Goal: Task Accomplishment & Management: Manage account settings

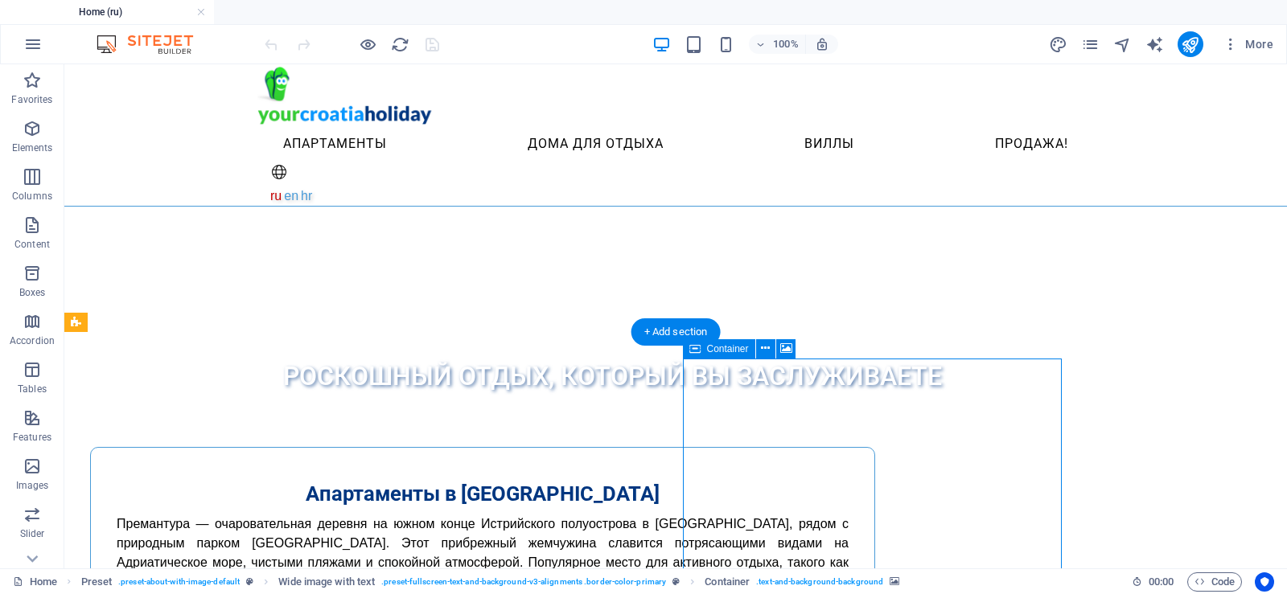
select select "vh"
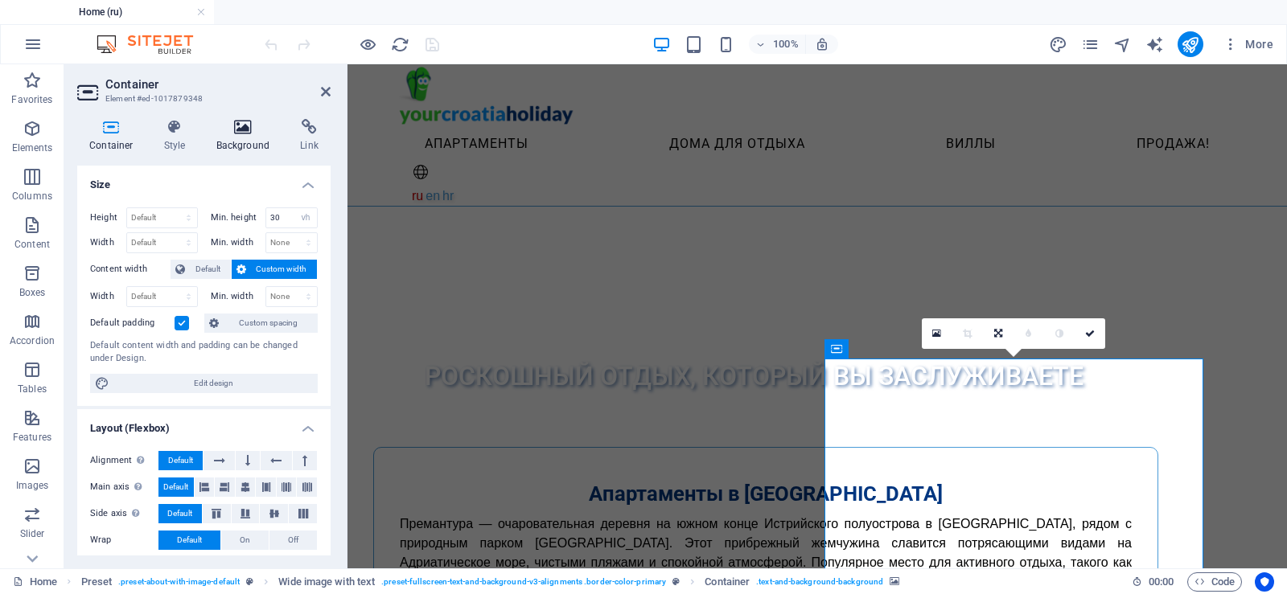
click at [244, 132] on icon at bounding box center [243, 127] width 78 height 16
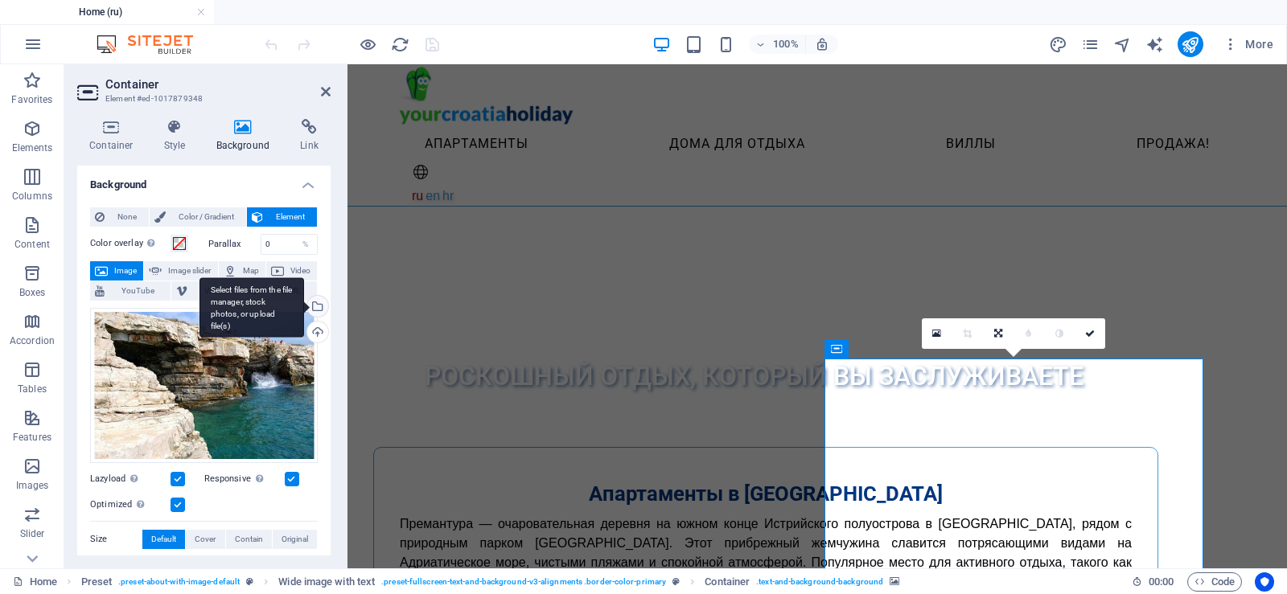
click at [304, 304] on div "Select files from the file manager, stock photos, or upload file(s)" at bounding box center [251, 307] width 105 height 60
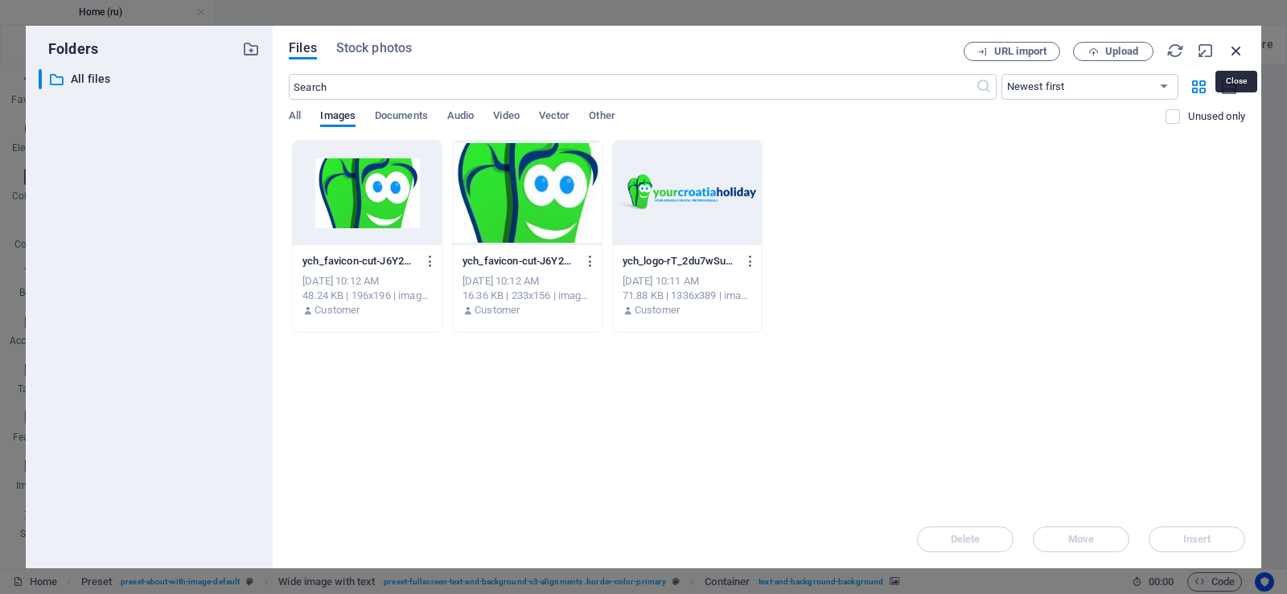
click at [1239, 45] on icon "button" at bounding box center [1236, 51] width 18 height 18
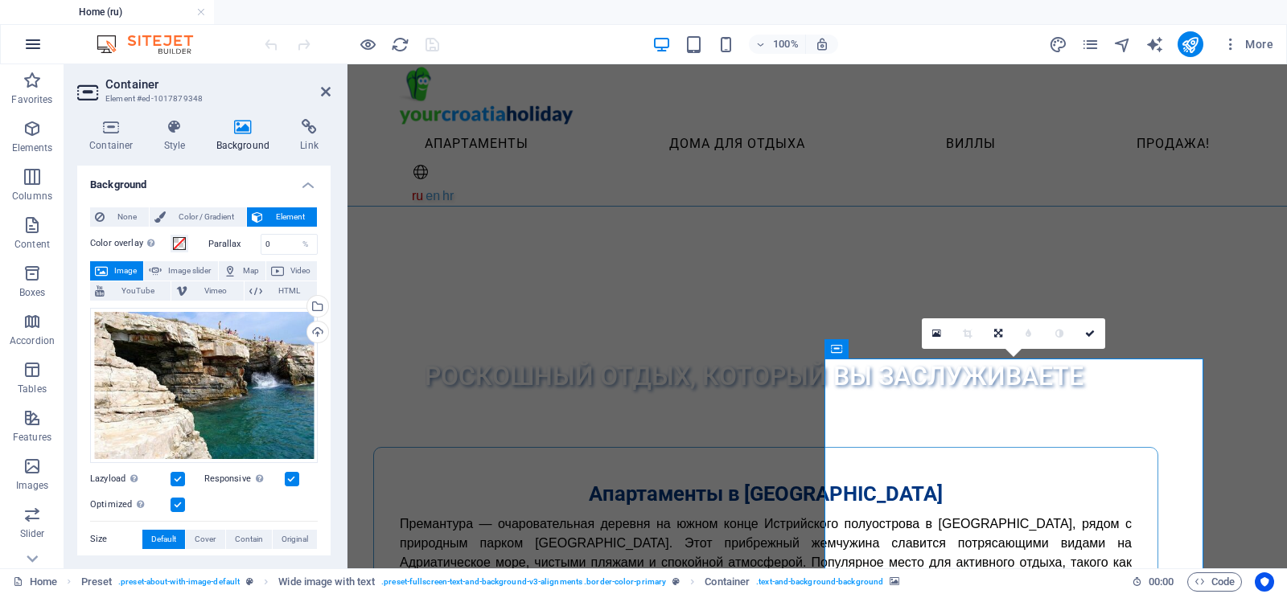
click at [30, 39] on icon "button" at bounding box center [32, 44] width 19 height 19
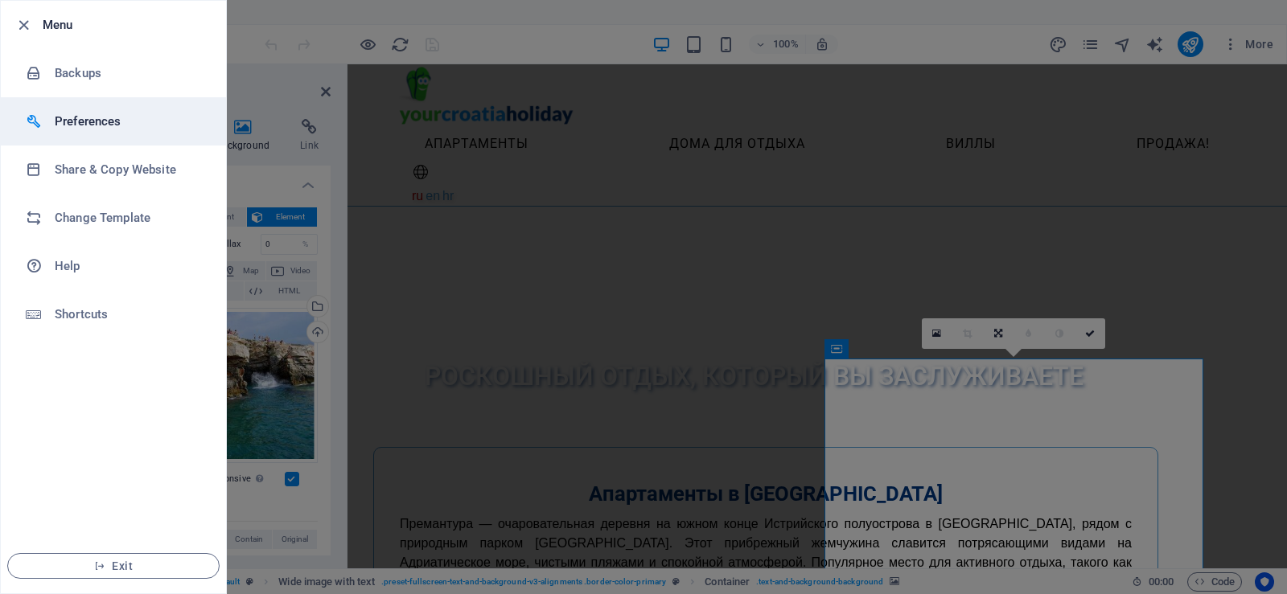
click at [96, 113] on h6 "Preferences" at bounding box center [129, 121] width 149 height 19
select select "light"
select select "all"
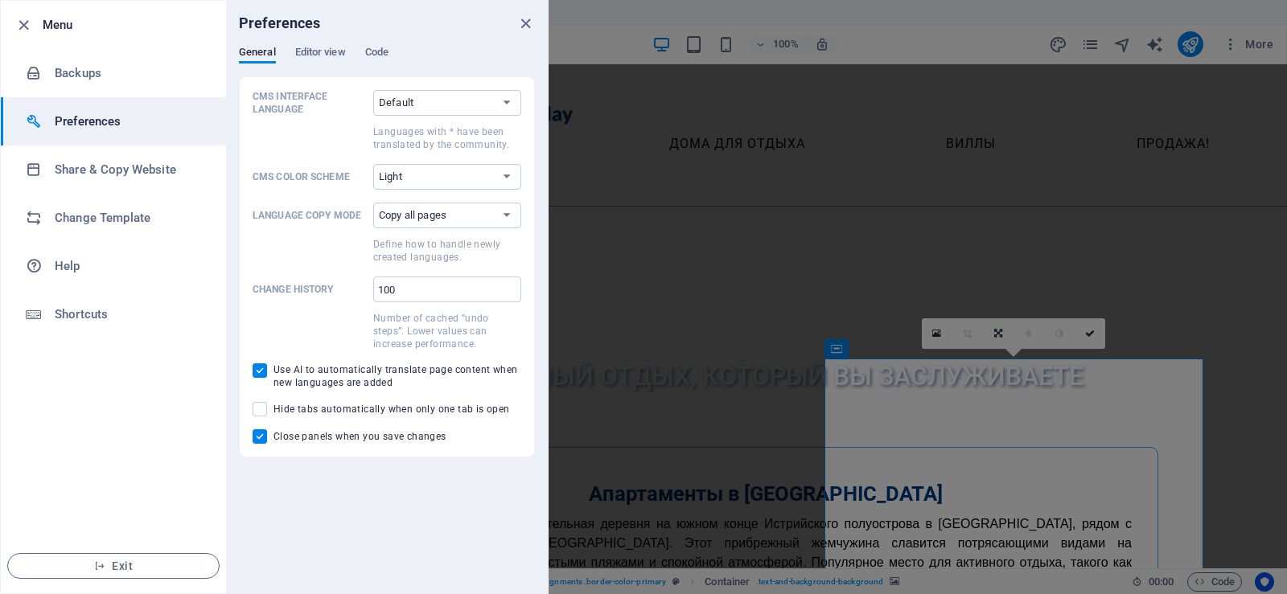
click at [1260, 43] on div at bounding box center [643, 297] width 1287 height 594
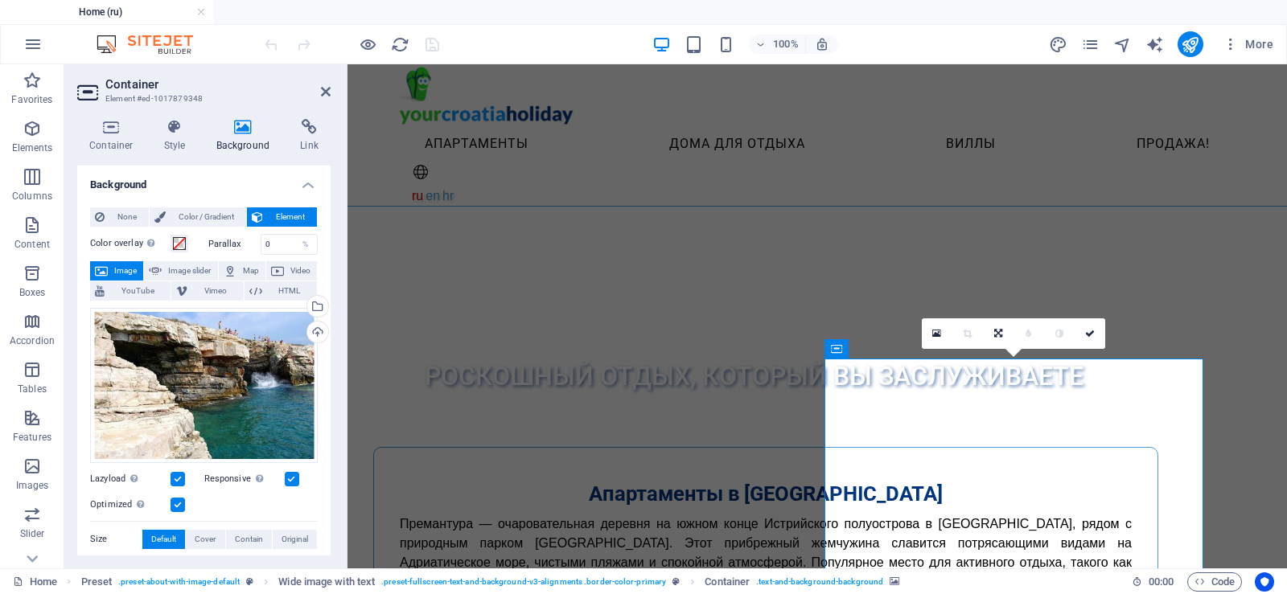
click at [1256, 43] on span "More" at bounding box center [1247, 44] width 51 height 16
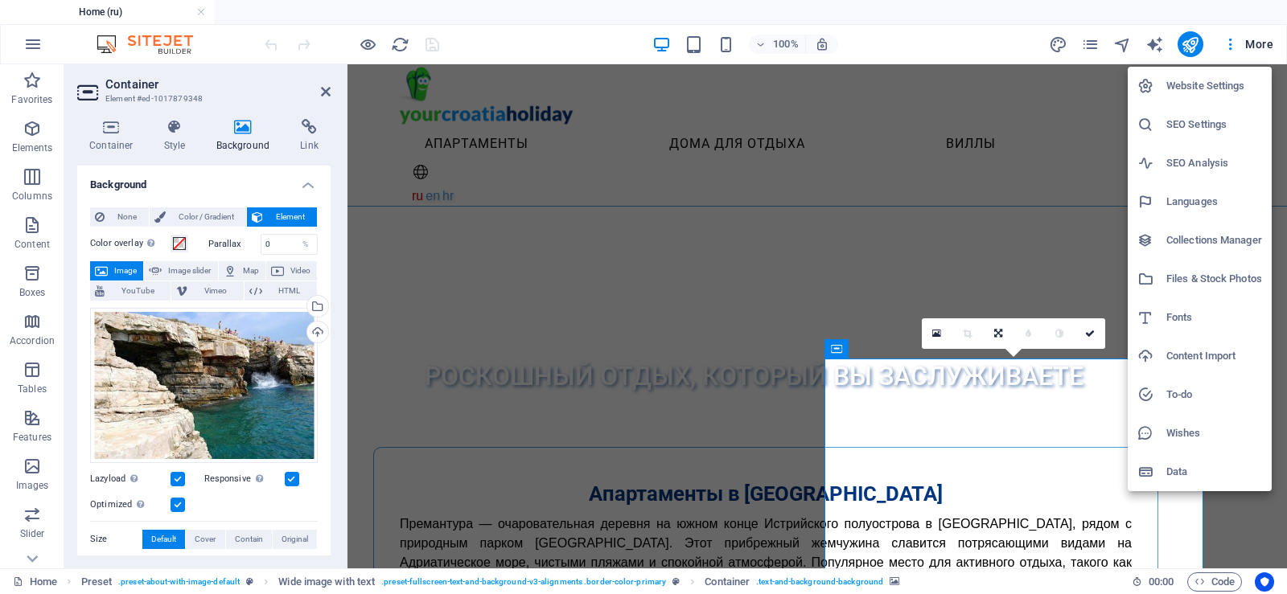
click at [1198, 201] on h6 "Languages" at bounding box center [1214, 201] width 96 height 19
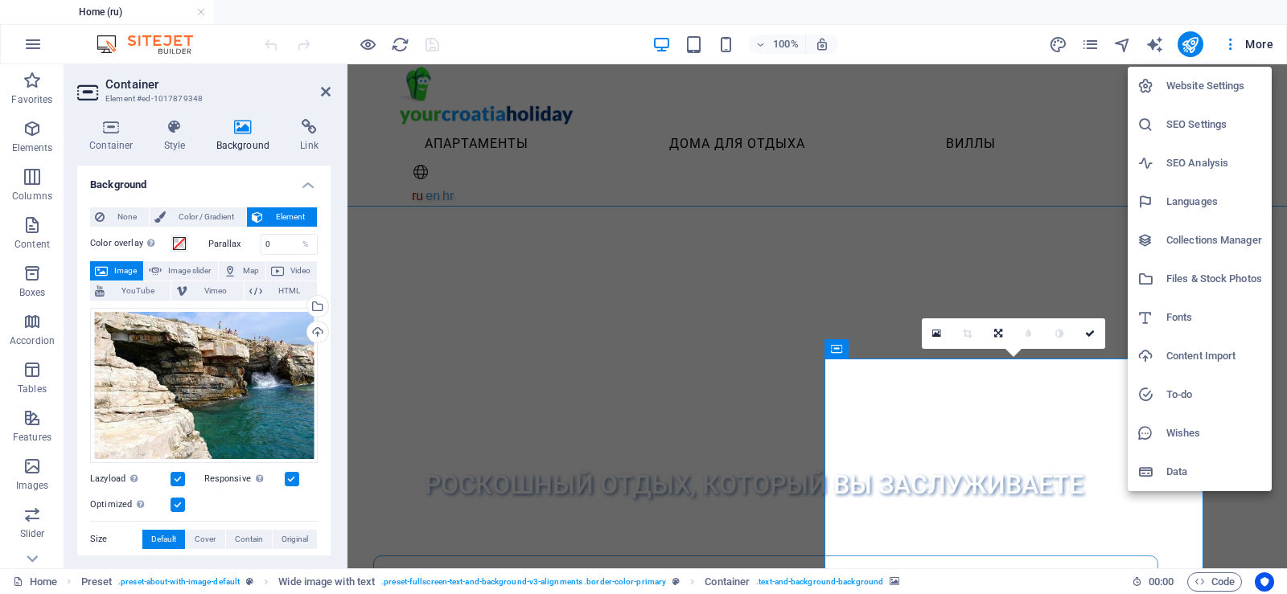
select select "134"
select select "41"
select select "36"
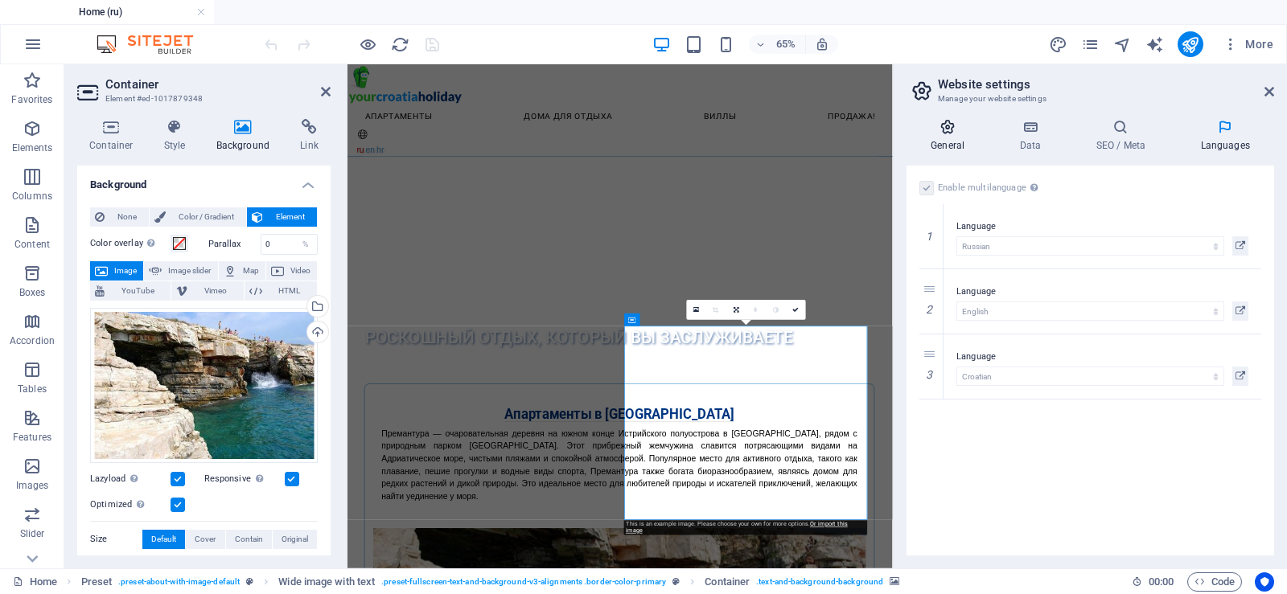
click at [944, 133] on icon at bounding box center [947, 127] width 82 height 16
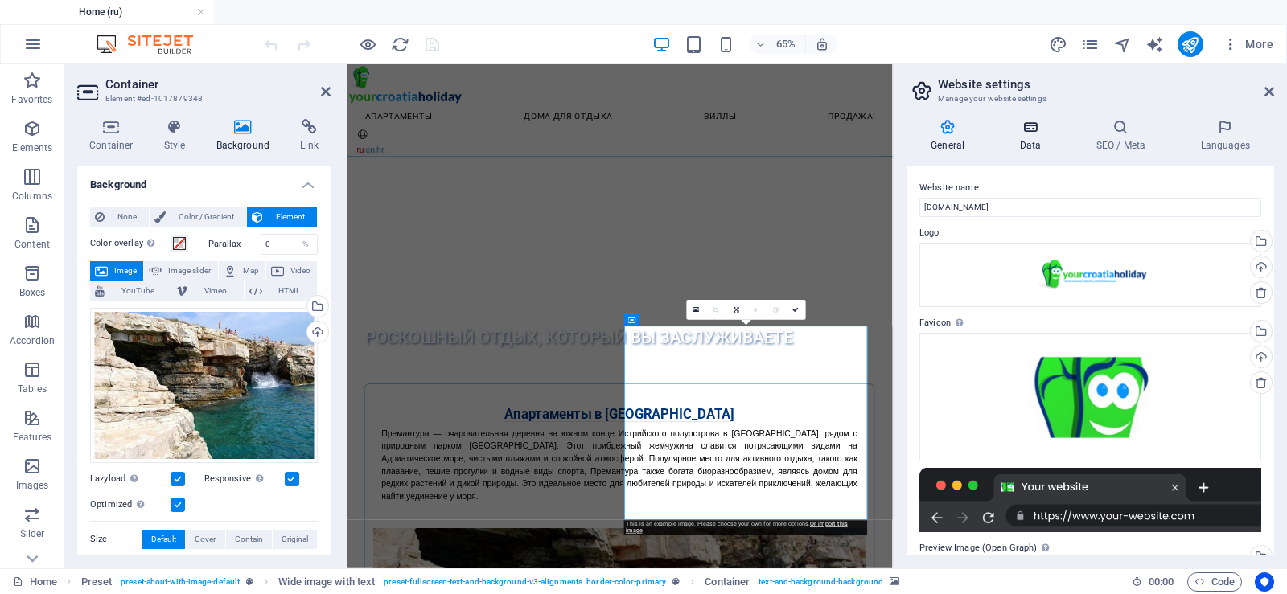
click at [1033, 125] on icon at bounding box center [1030, 127] width 70 height 16
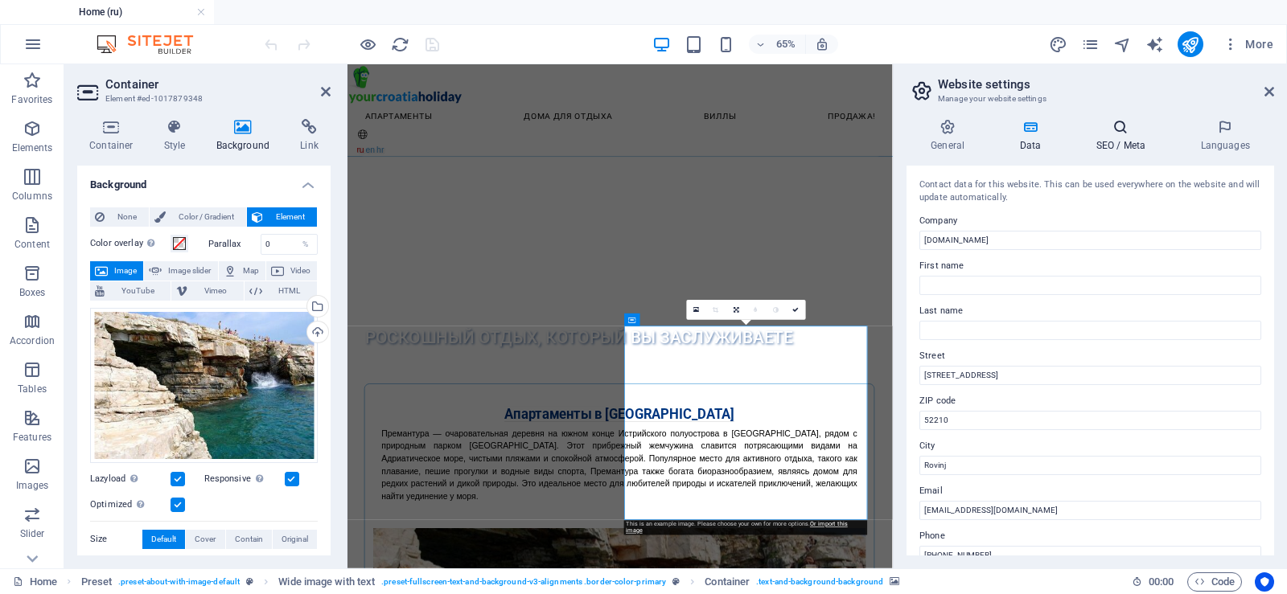
click at [1121, 126] on icon at bounding box center [1120, 127] width 98 height 16
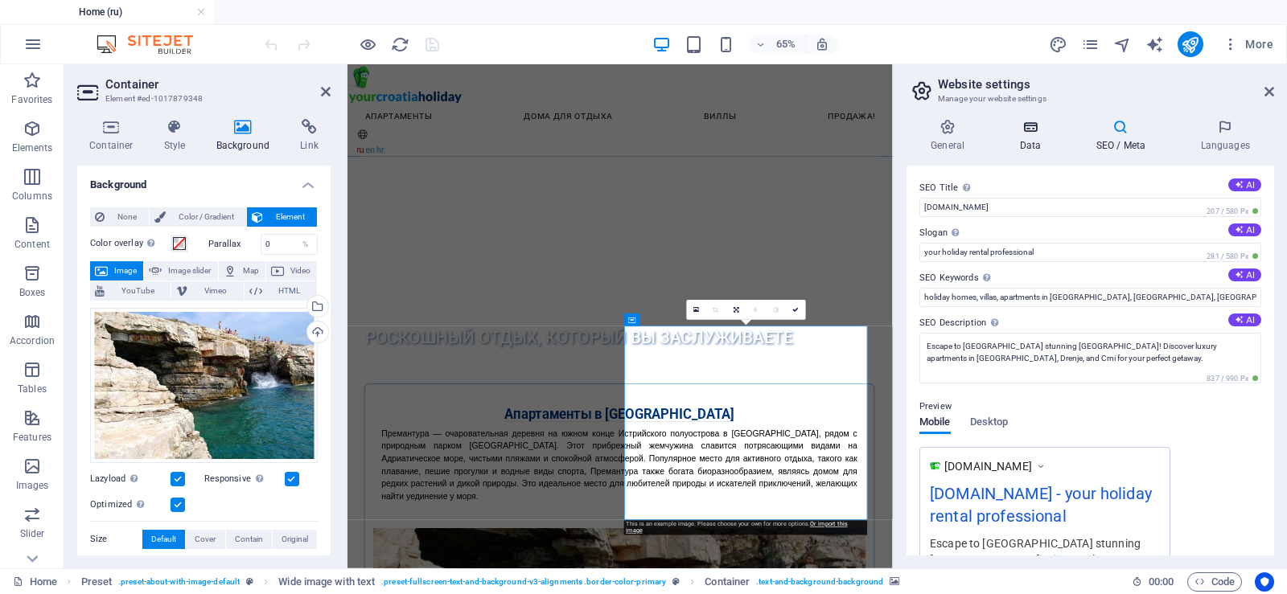
click at [1041, 125] on icon at bounding box center [1030, 127] width 70 height 16
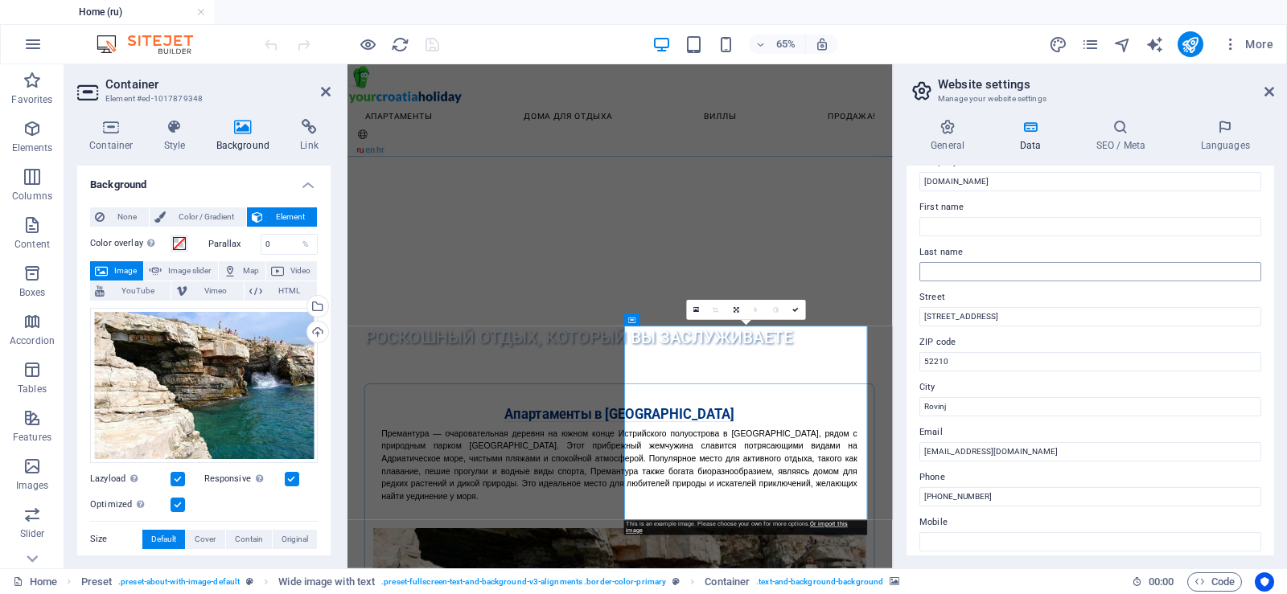
scroll to position [80, 0]
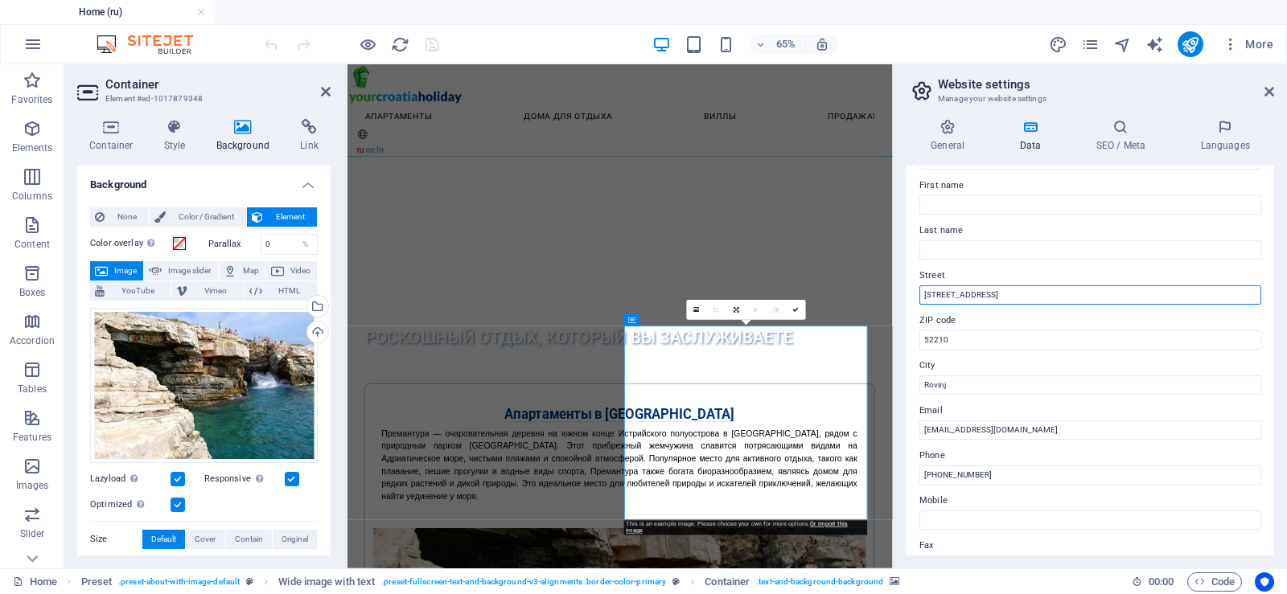
type textarea "tal Road"
drag, startPoint x: 1358, startPoint y: 359, endPoint x: 996, endPoint y: 413, distance: 365.9
drag, startPoint x: 1383, startPoint y: 357, endPoint x: 1054, endPoint y: 408, distance: 332.8
drag, startPoint x: 993, startPoint y: 294, endPoint x: 894, endPoint y: 286, distance: 100.1
click at [894, 286] on aside "Website settings Manage your website settings General Data SEO / Meta Languages…" at bounding box center [1090, 316] width 394 height 504
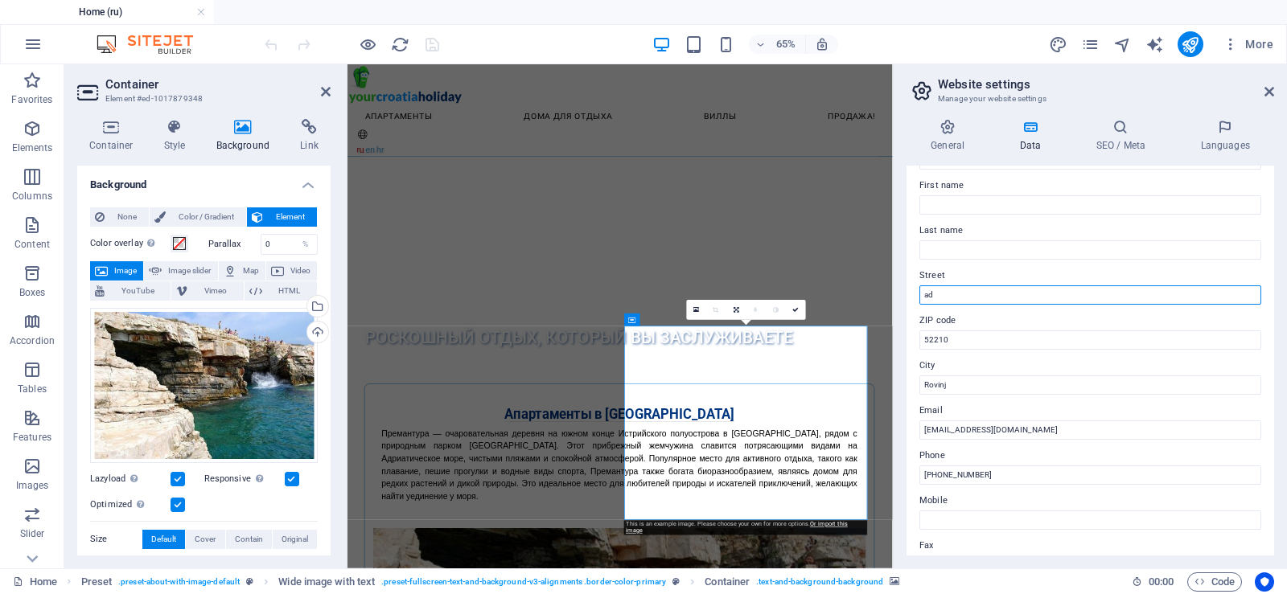
type input "d"
type input "TEST ADDRESS FOR TEST SITE"
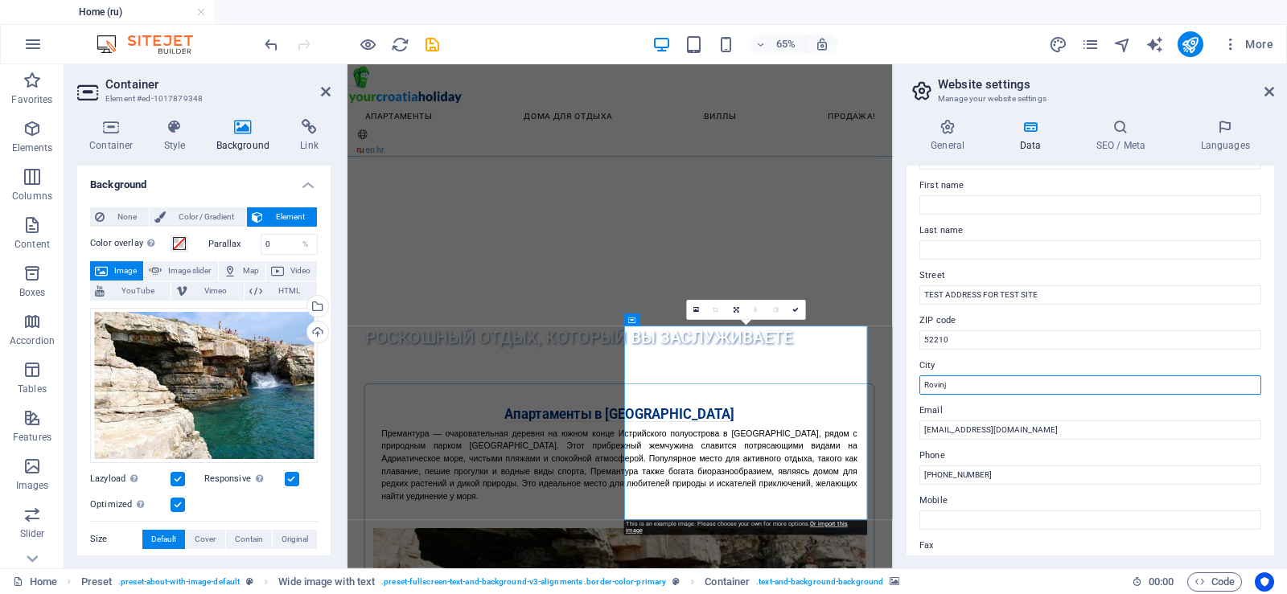
click at [936, 383] on input "Rovinj" at bounding box center [1090, 385] width 342 height 19
type input "TEST CITY"
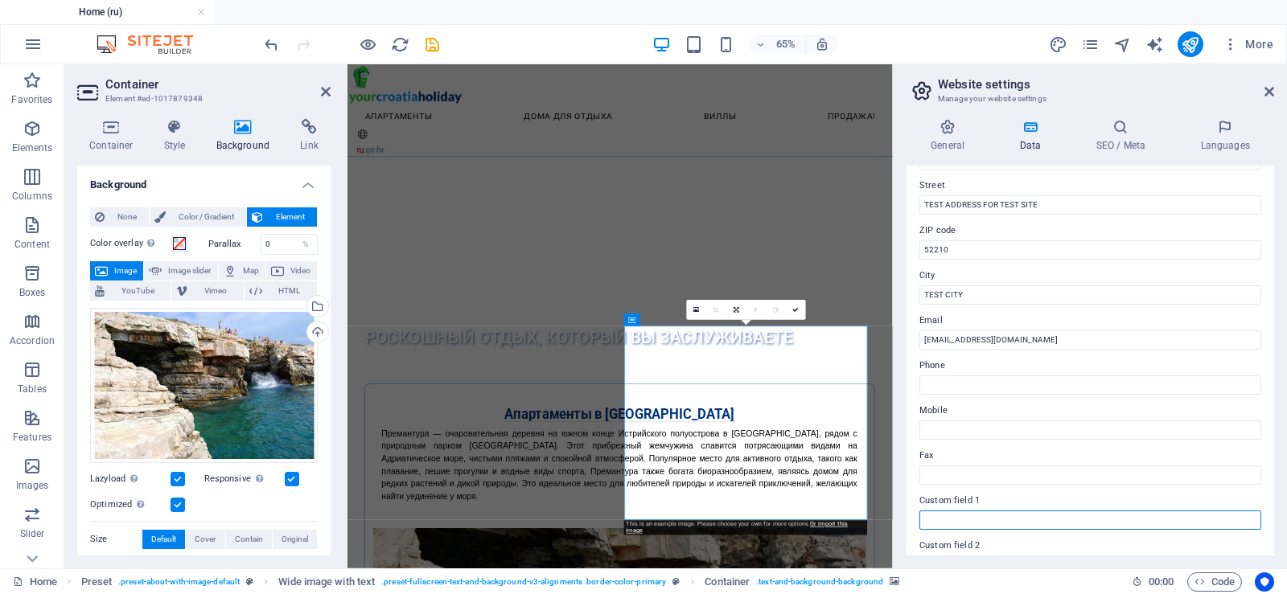
scroll to position [169, 0]
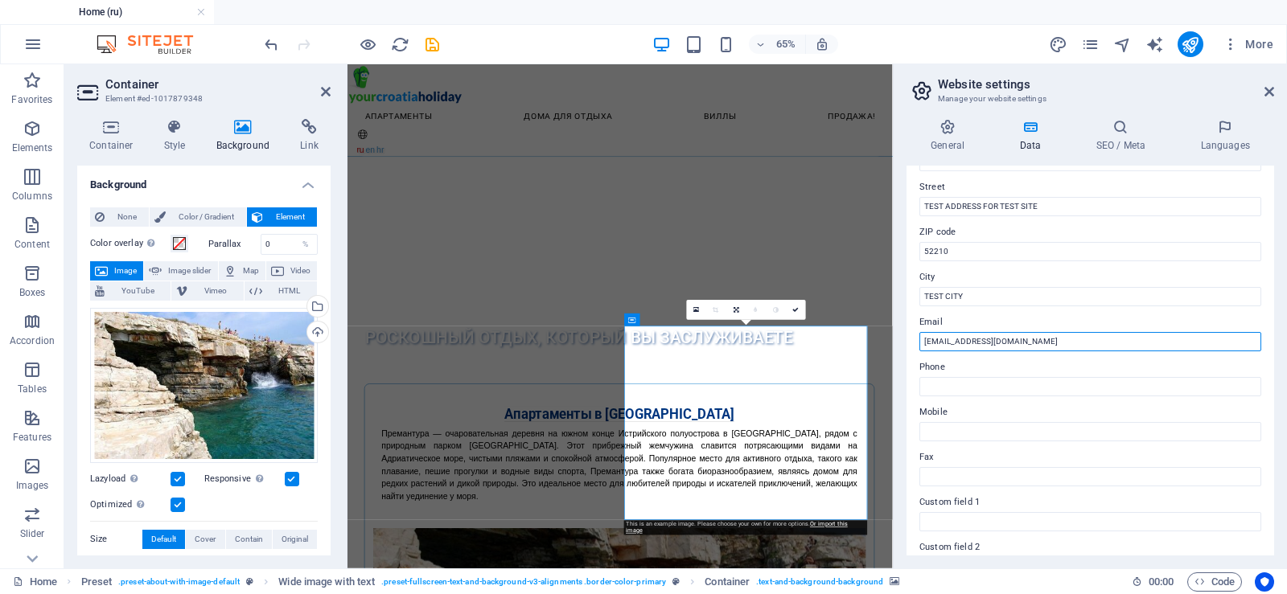
click at [928, 339] on input "[EMAIL_ADDRESS][DOMAIN_NAME]" at bounding box center [1090, 341] width 342 height 19
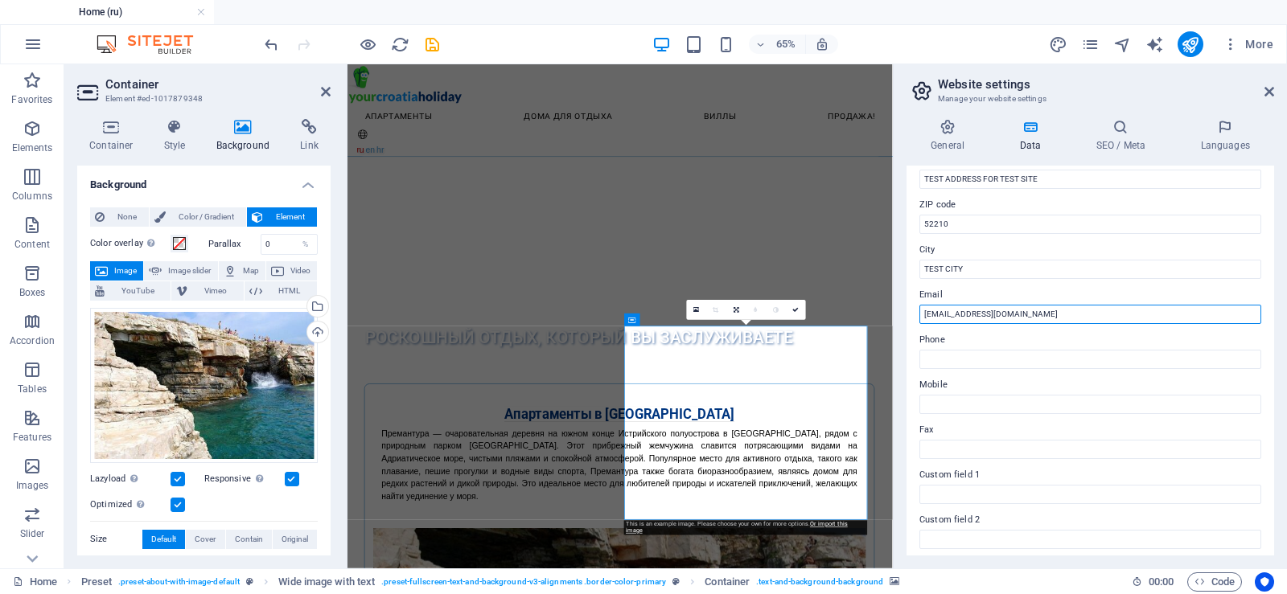
scroll to position [0, 0]
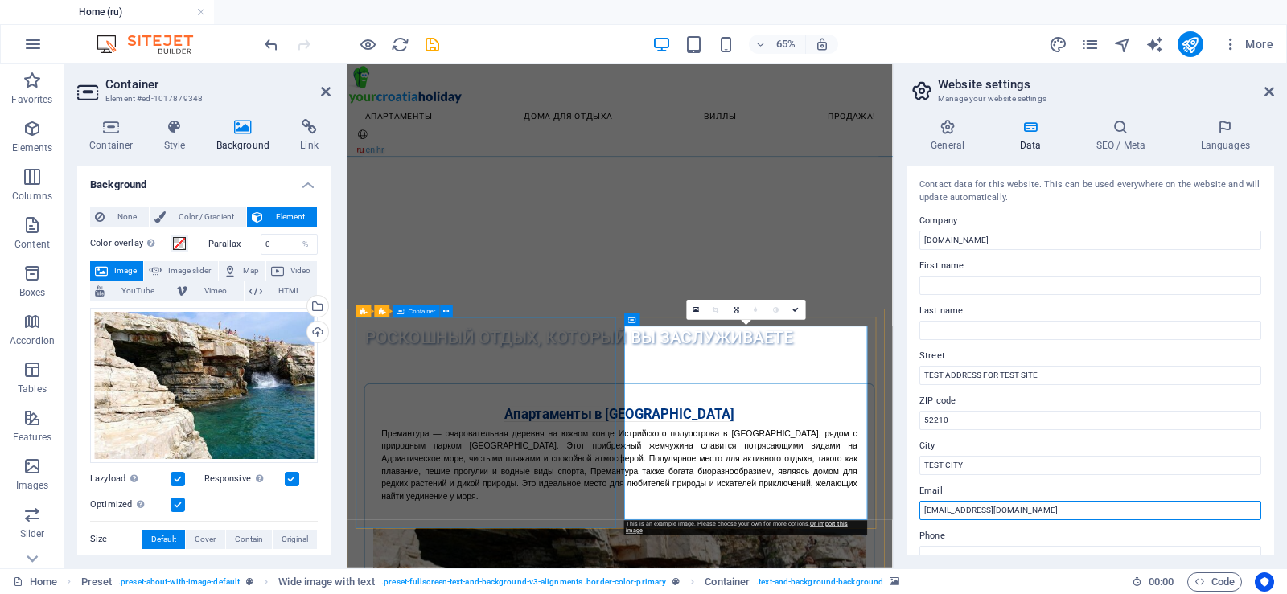
type input "[EMAIL_ADDRESS][DOMAIN_NAME]"
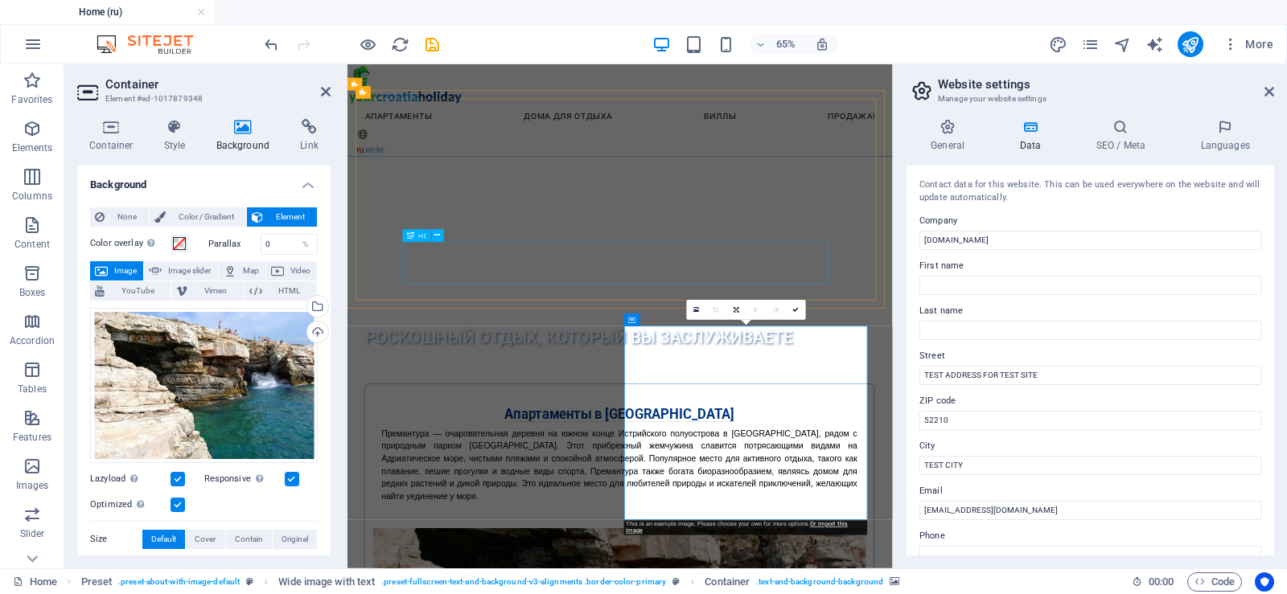
click at [647, 453] on div "Роскошный отдых, который вы заслуживаете" at bounding box center [704, 485] width 659 height 64
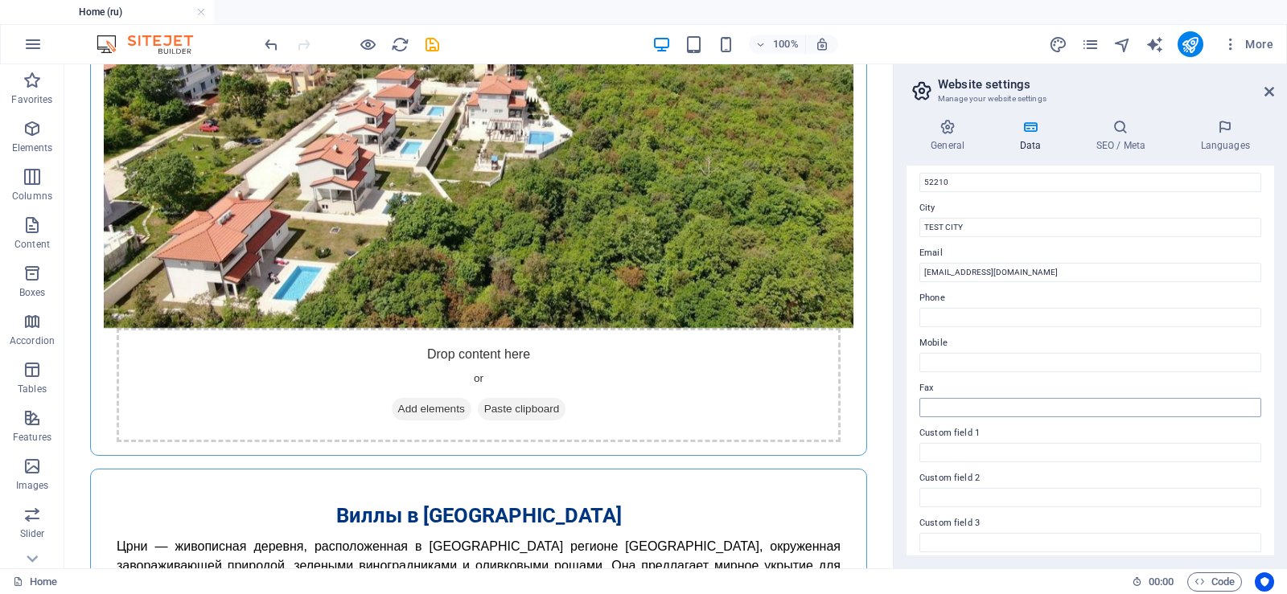
scroll to position [241, 0]
click at [954, 316] on input "Phone" at bounding box center [1090, 314] width 342 height 19
type input "0909001111"
click at [943, 357] on input "Mobile" at bounding box center [1090, 359] width 342 height 19
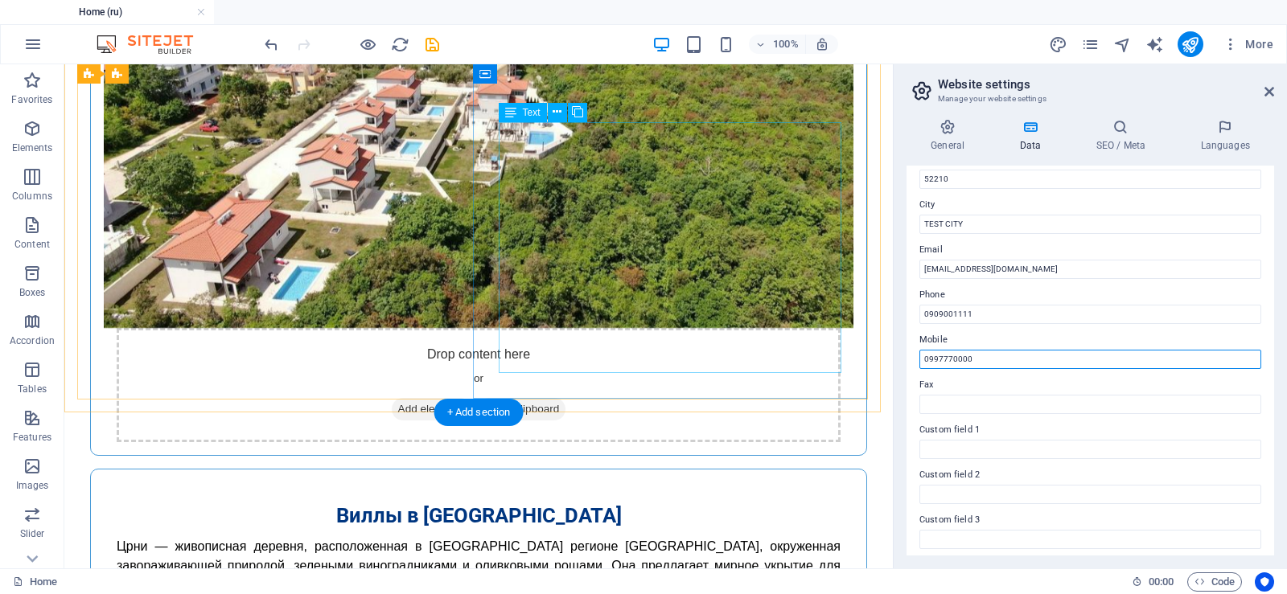
type input "0997770000"
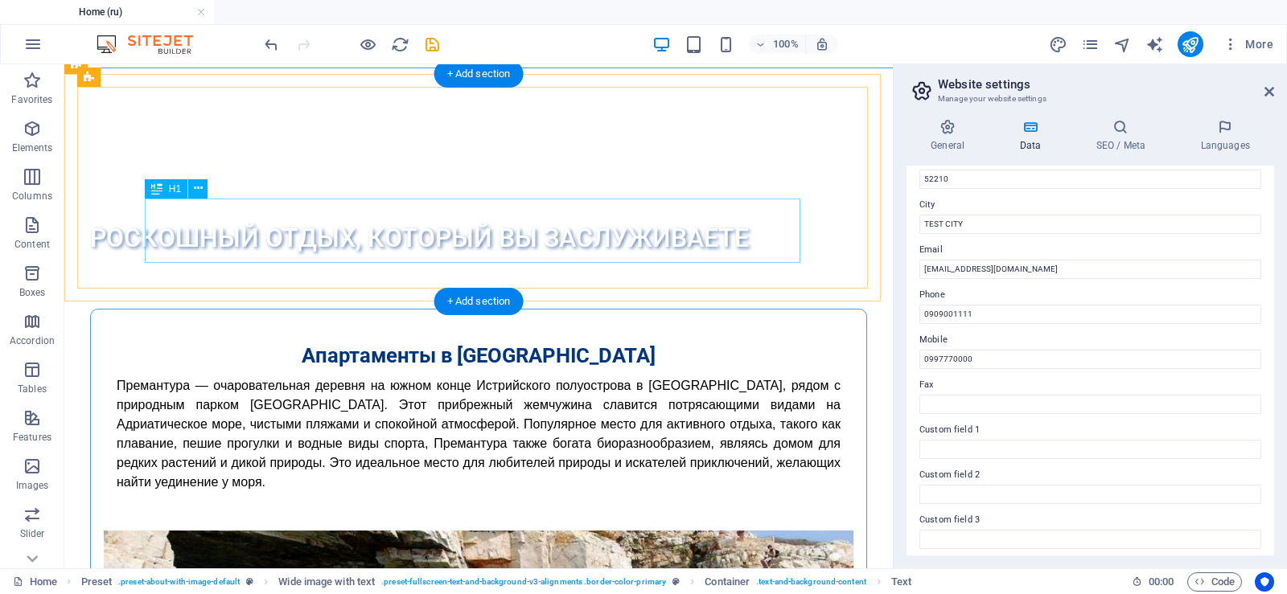
scroll to position [0, 0]
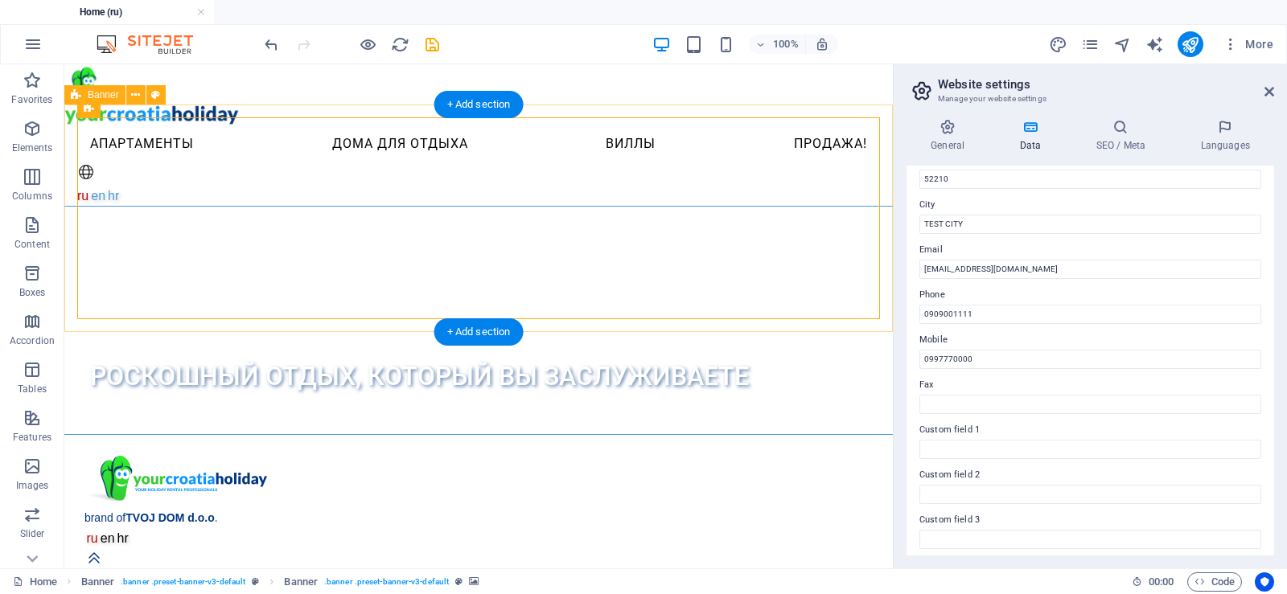
click at [206, 207] on div "Роскошный отдых, который вы заслуживаете" at bounding box center [478, 321] width 828 height 228
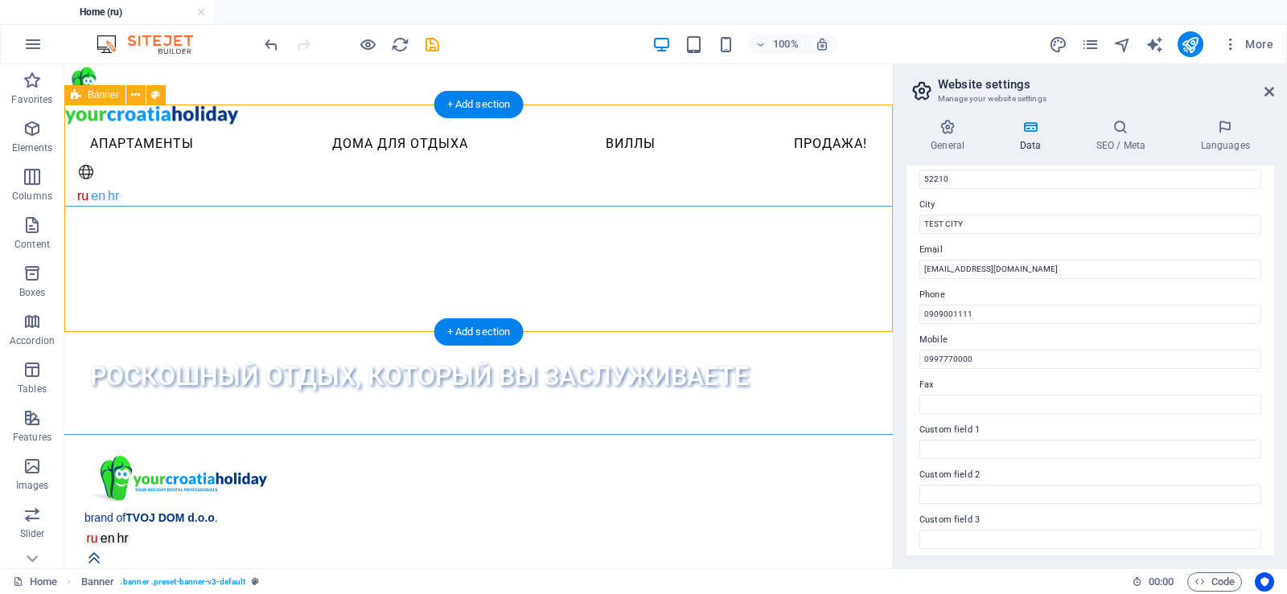
click at [270, 207] on div "Роскошный отдых, который вы заслуживаете" at bounding box center [478, 321] width 828 height 228
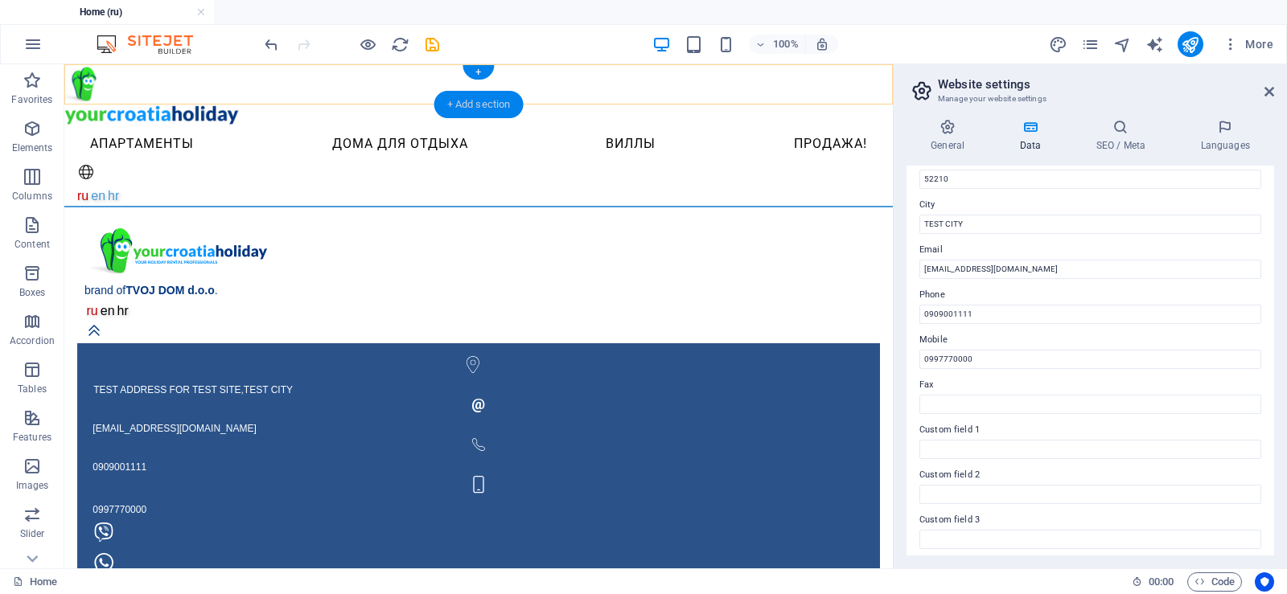
drag, startPoint x: 482, startPoint y: 101, endPoint x: 141, endPoint y: 60, distance: 343.6
click at [482, 101] on div "+ Add section" at bounding box center [478, 104] width 89 height 27
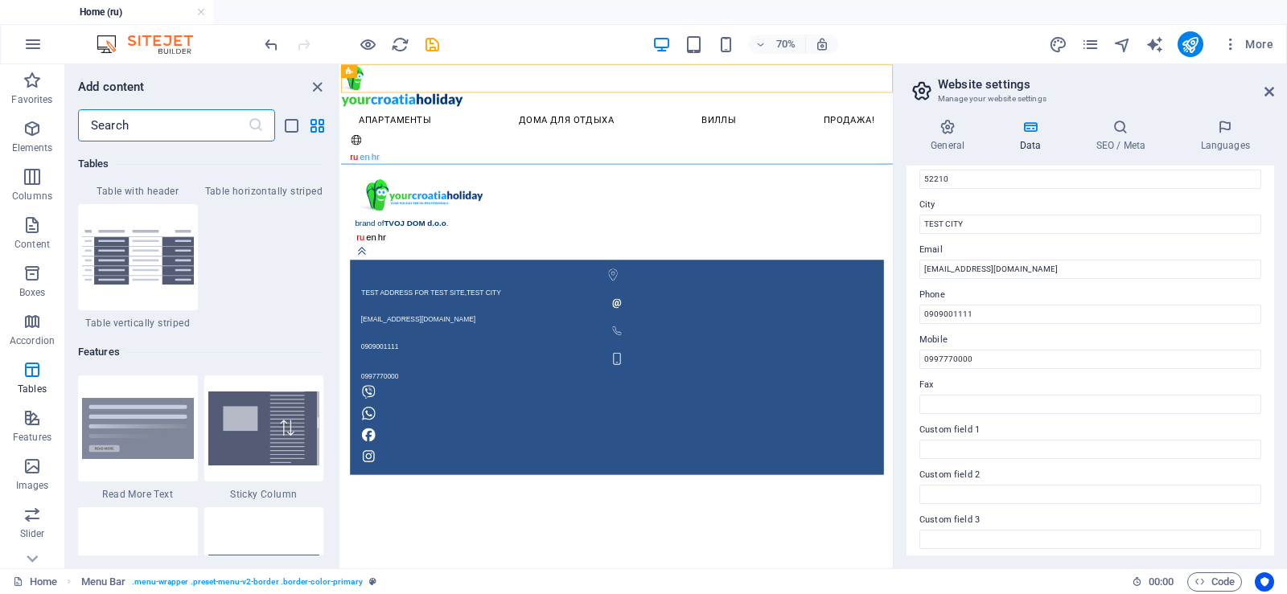
scroll to position [6192, 0]
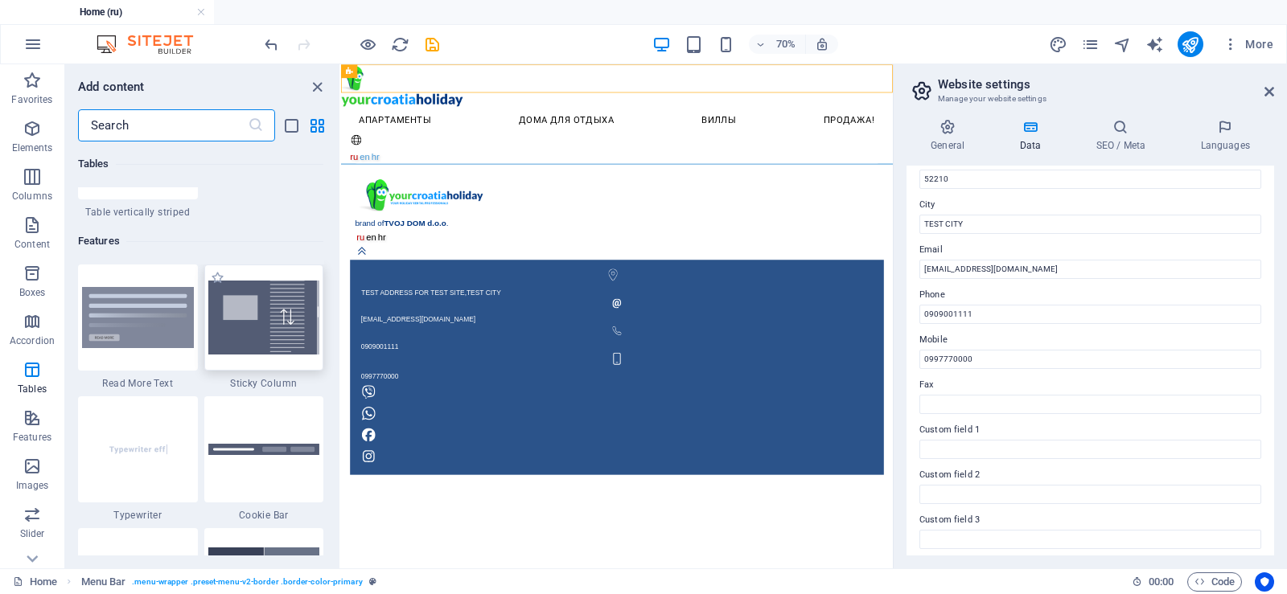
click at [247, 335] on img at bounding box center [264, 318] width 112 height 74
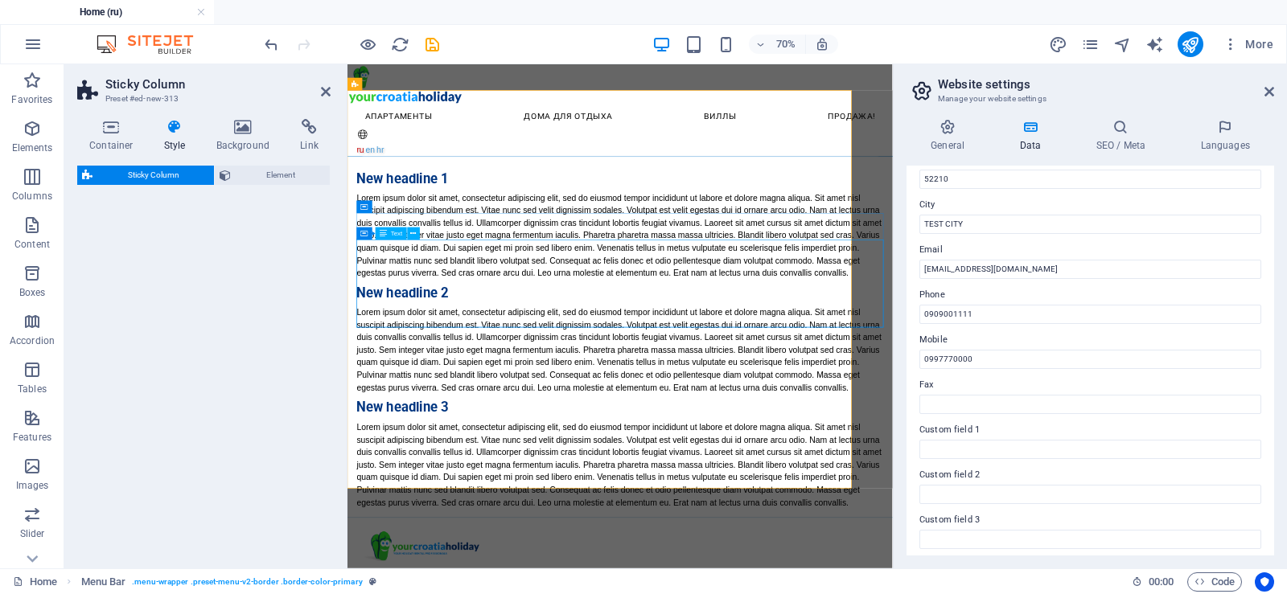
select select "%"
select select "rem"
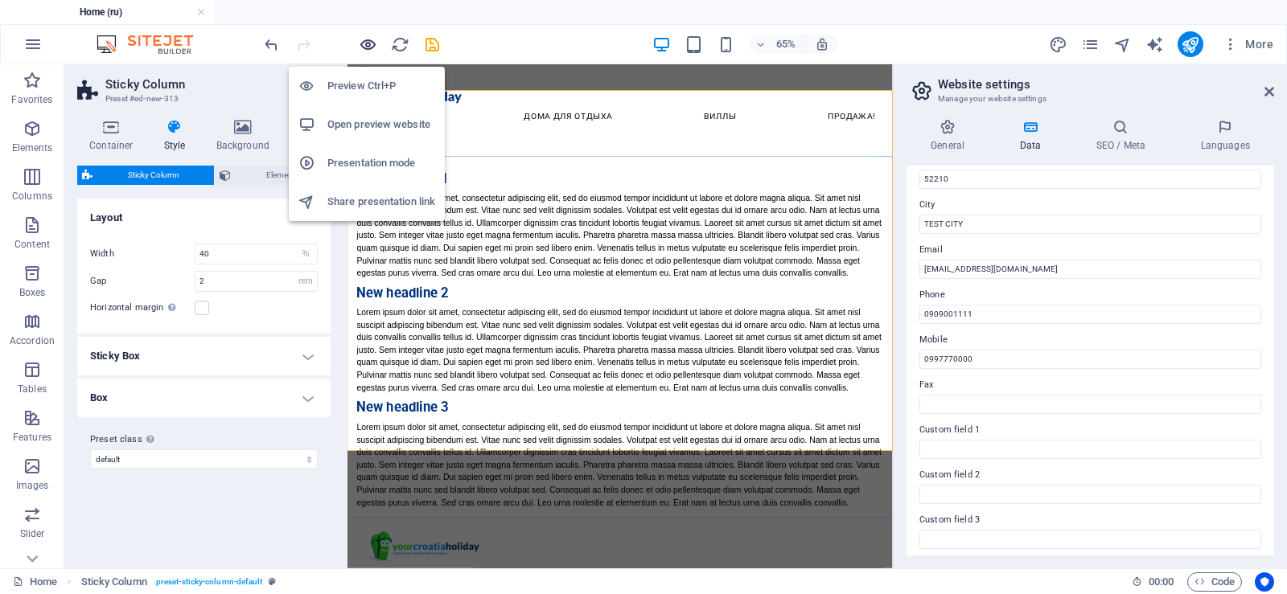
click at [367, 42] on icon "button" at bounding box center [368, 44] width 18 height 18
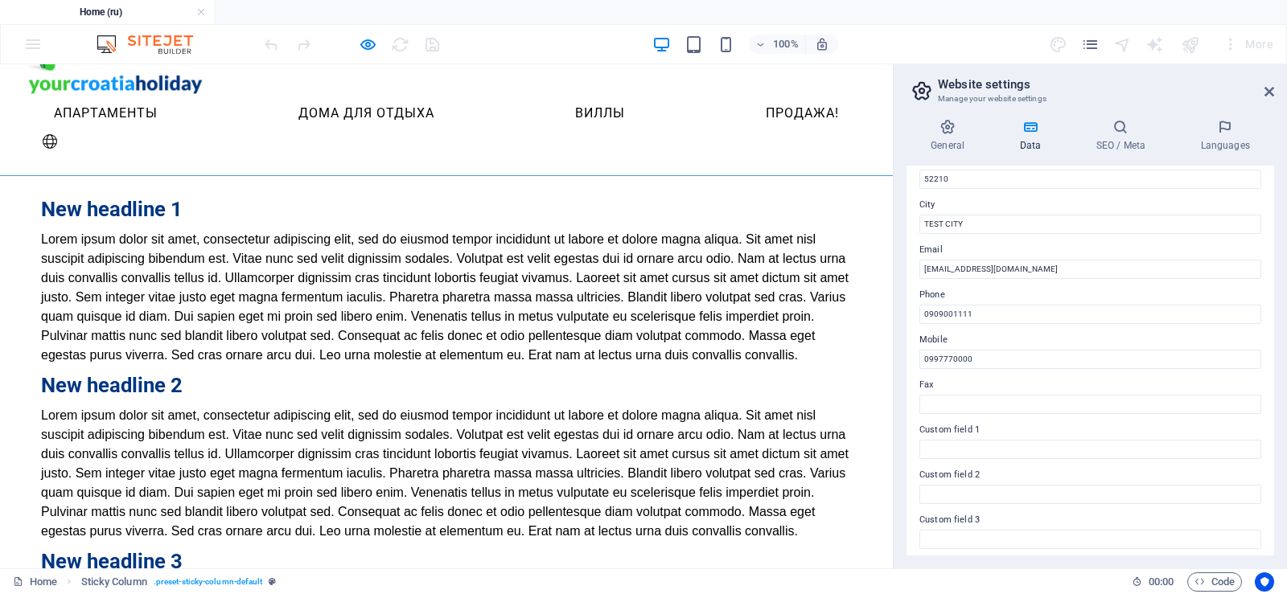
scroll to position [0, 0]
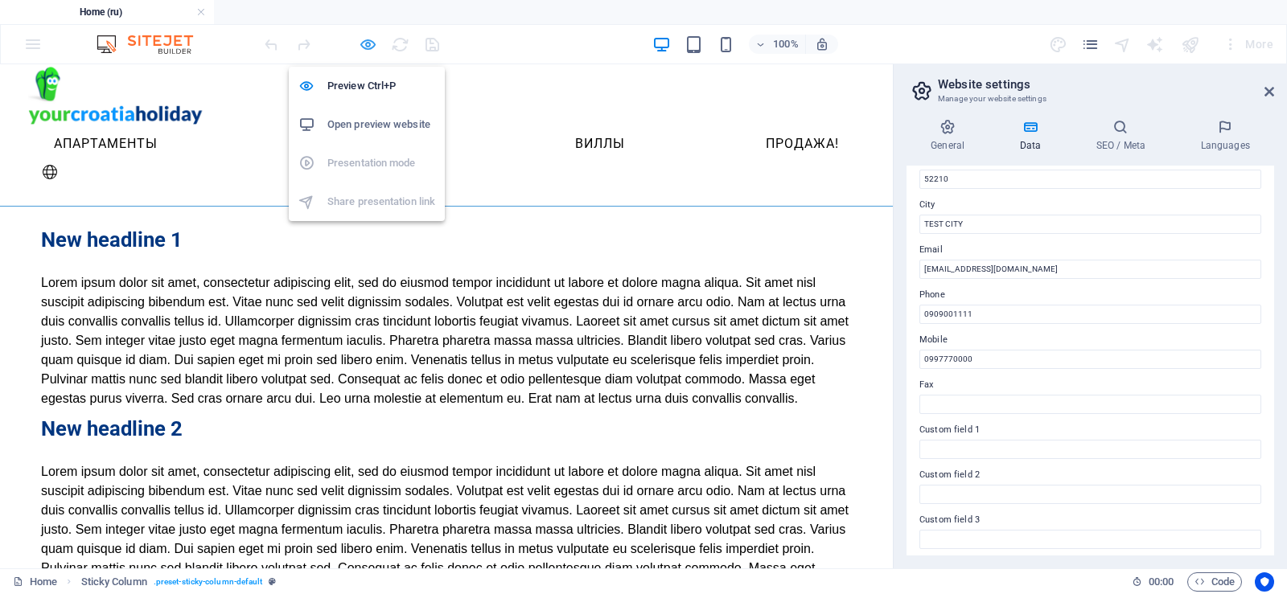
click at [368, 46] on icon "button" at bounding box center [368, 44] width 18 height 18
select select "%"
select select "rem"
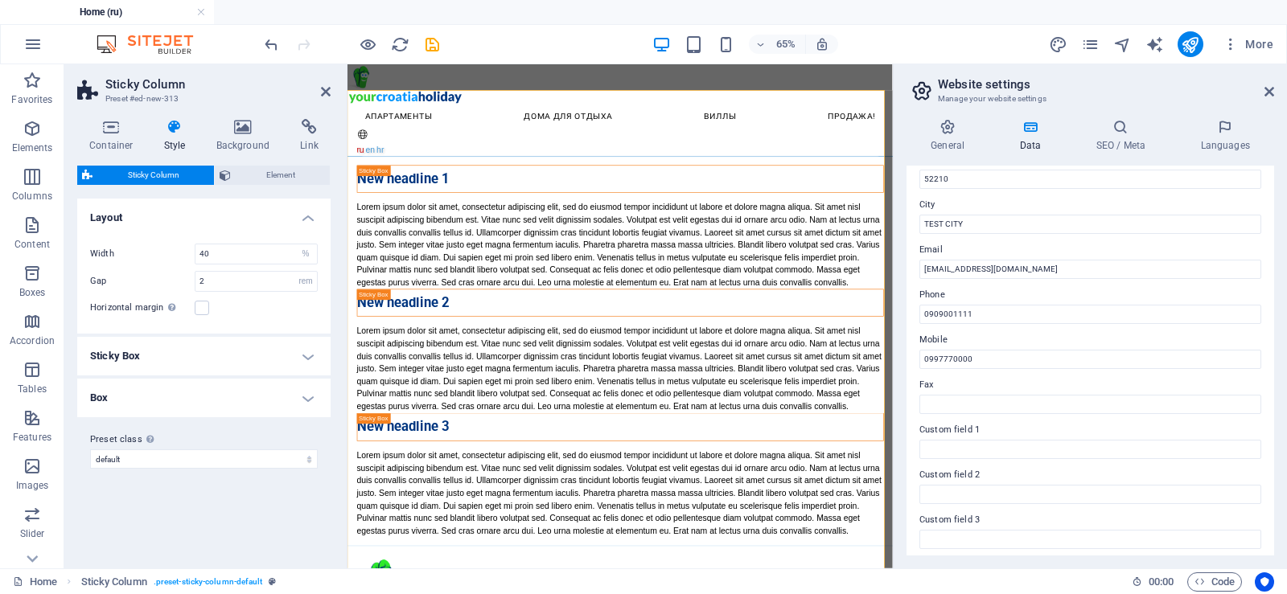
click at [232, 357] on h4 "Sticky Box" at bounding box center [203, 356] width 253 height 39
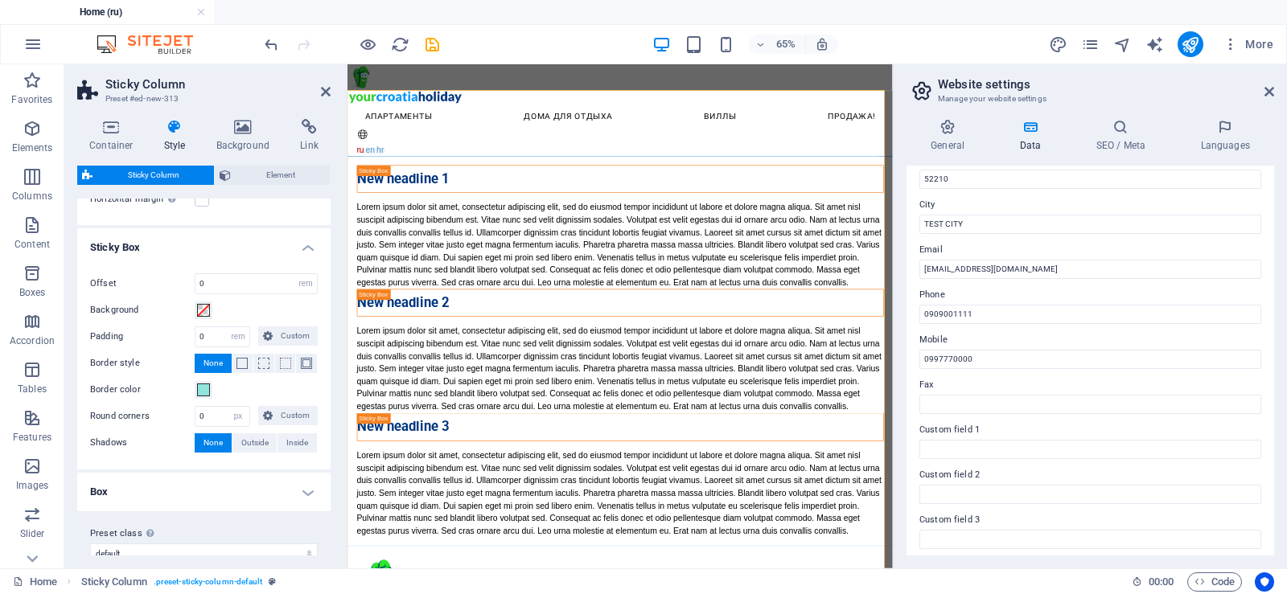
scroll to position [129, 0]
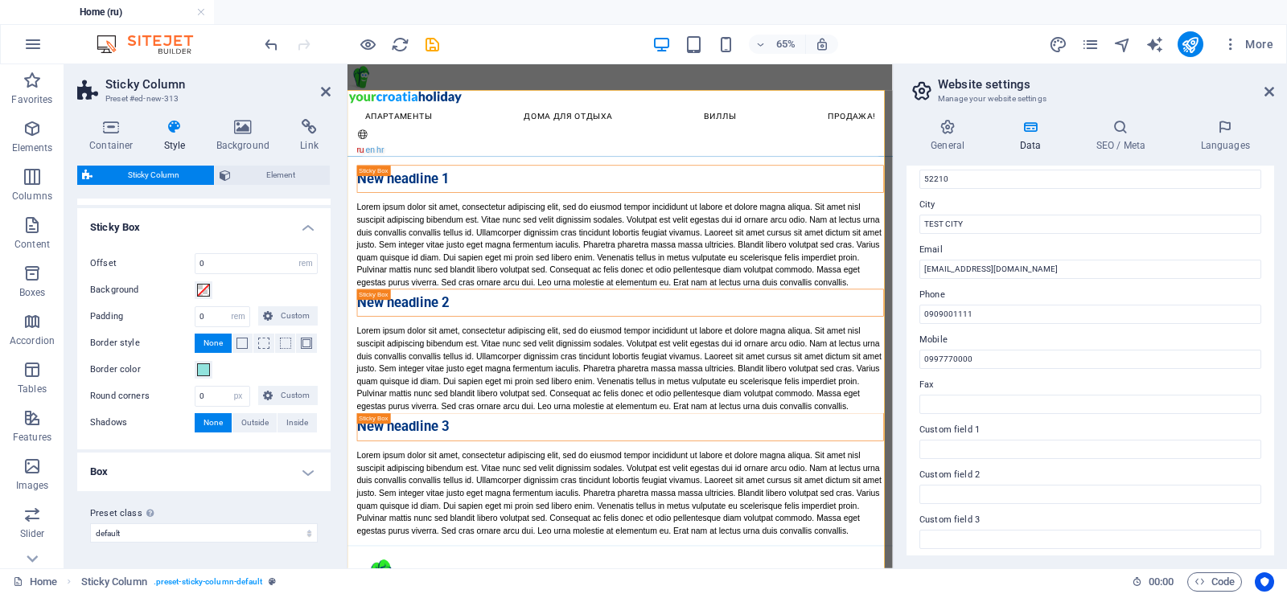
click at [236, 477] on h4 "Box" at bounding box center [203, 472] width 253 height 39
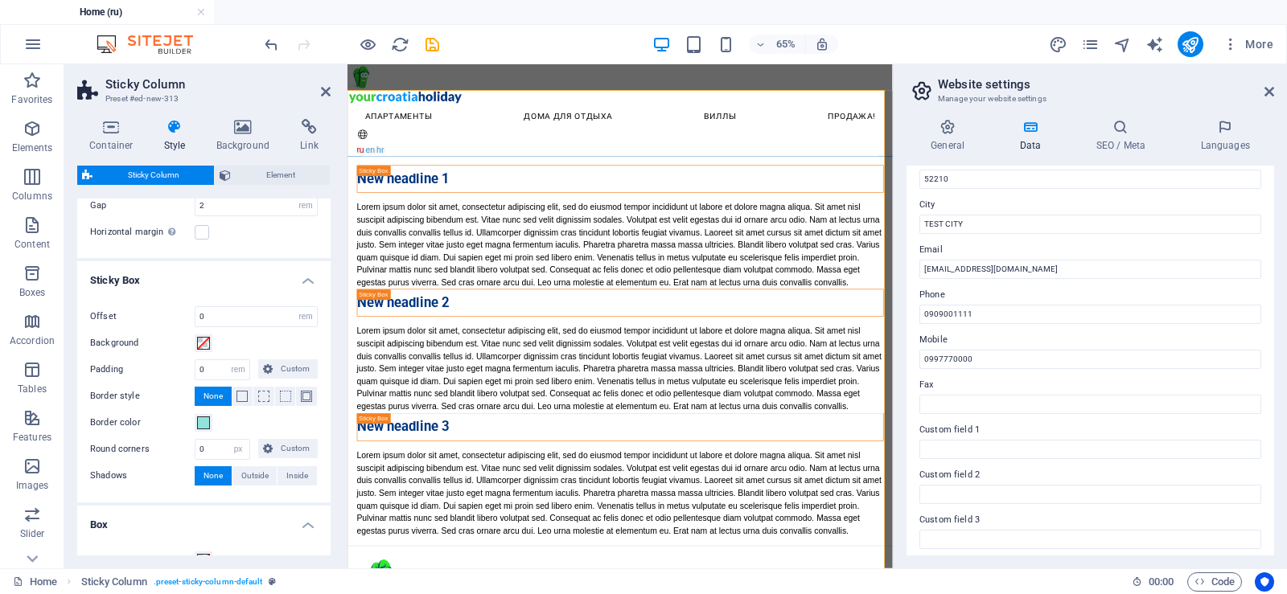
scroll to position [0, 0]
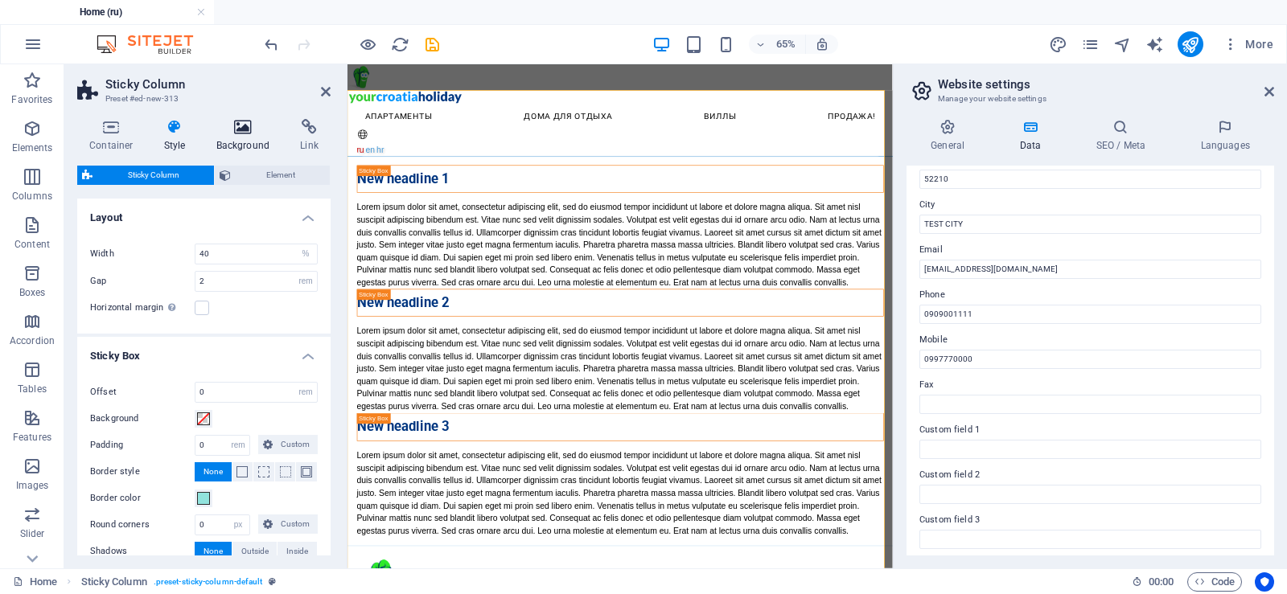
click at [244, 127] on icon at bounding box center [243, 127] width 78 height 16
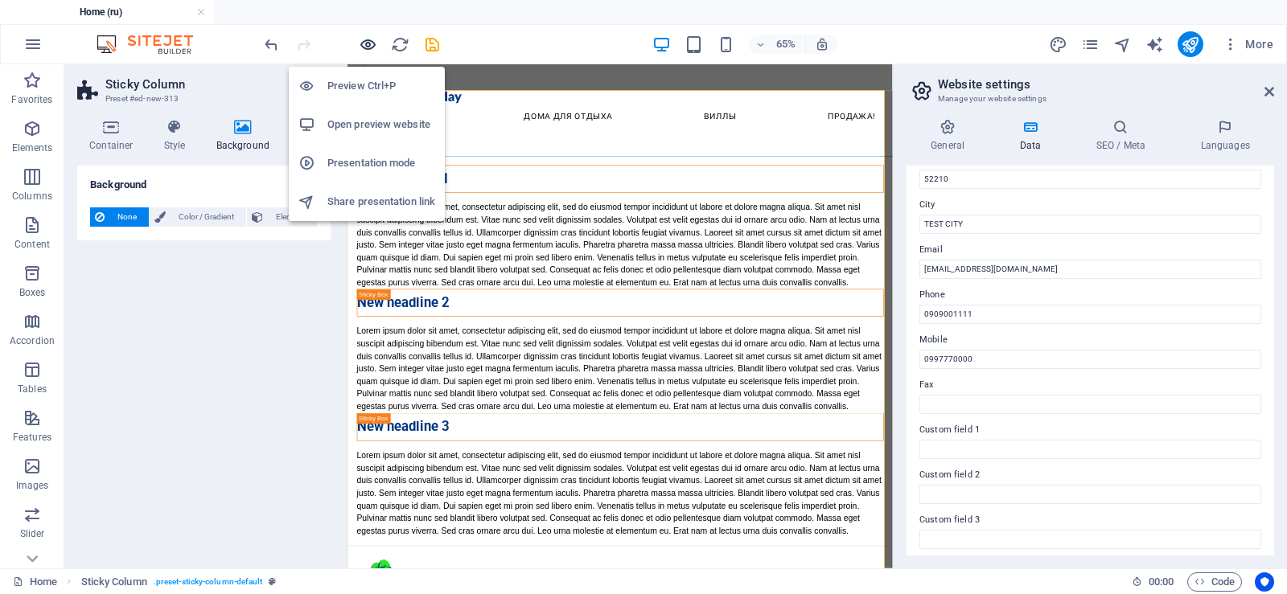
click at [368, 46] on icon "button" at bounding box center [368, 44] width 18 height 18
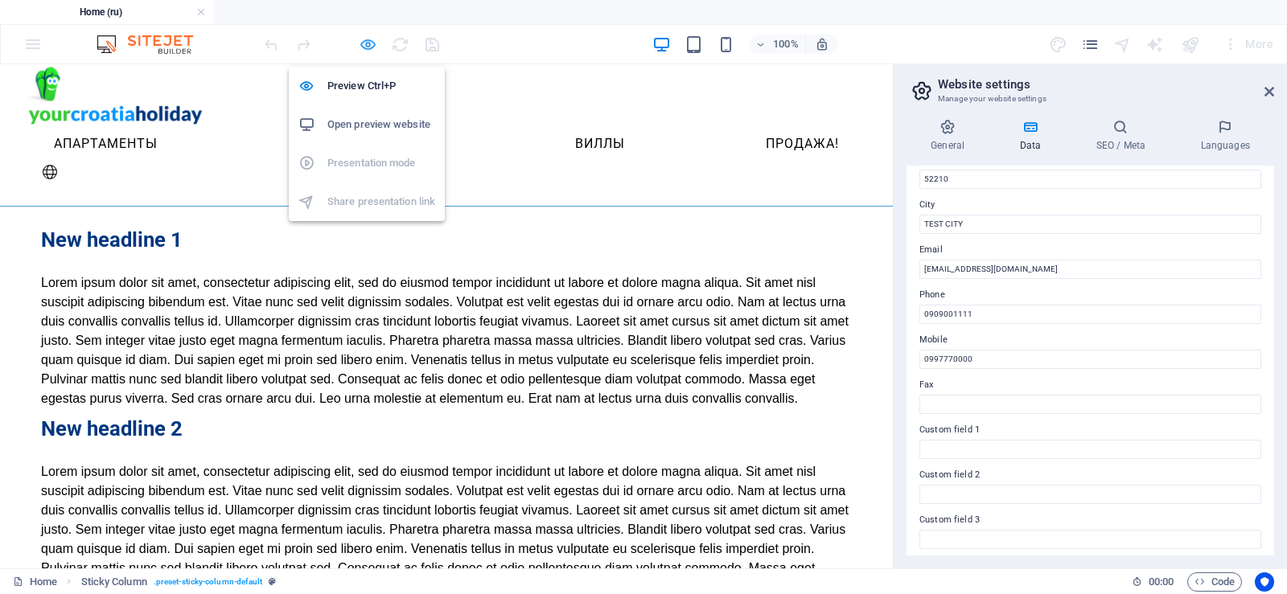
click at [368, 49] on icon "button" at bounding box center [368, 44] width 18 height 18
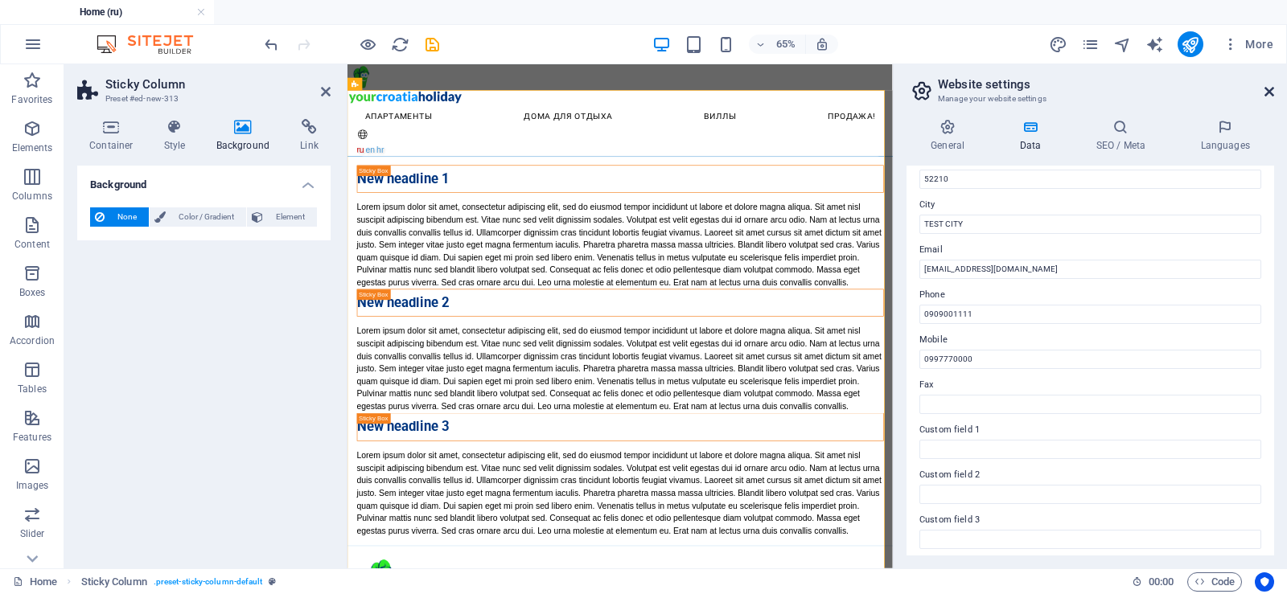
click at [1267, 92] on icon at bounding box center [1269, 91] width 10 height 13
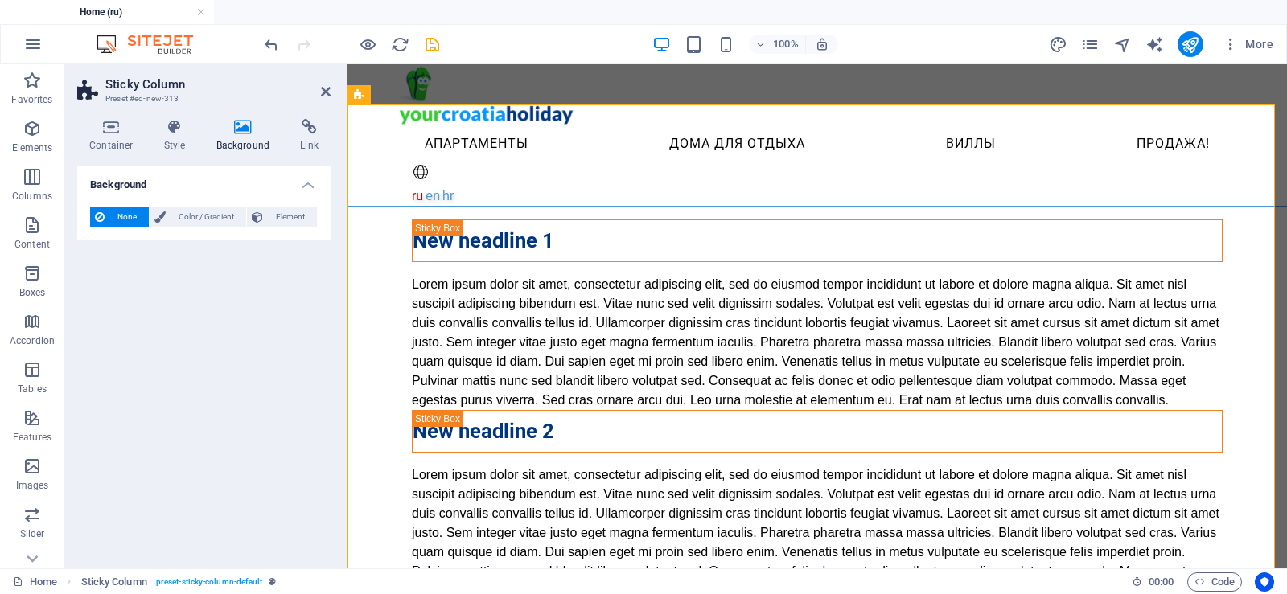
click at [317, 89] on h2 "Sticky Column" at bounding box center [217, 84] width 225 height 14
drag, startPoint x: 324, startPoint y: 92, endPoint x: 260, endPoint y: 28, distance: 90.4
click at [324, 92] on icon at bounding box center [326, 91] width 10 height 13
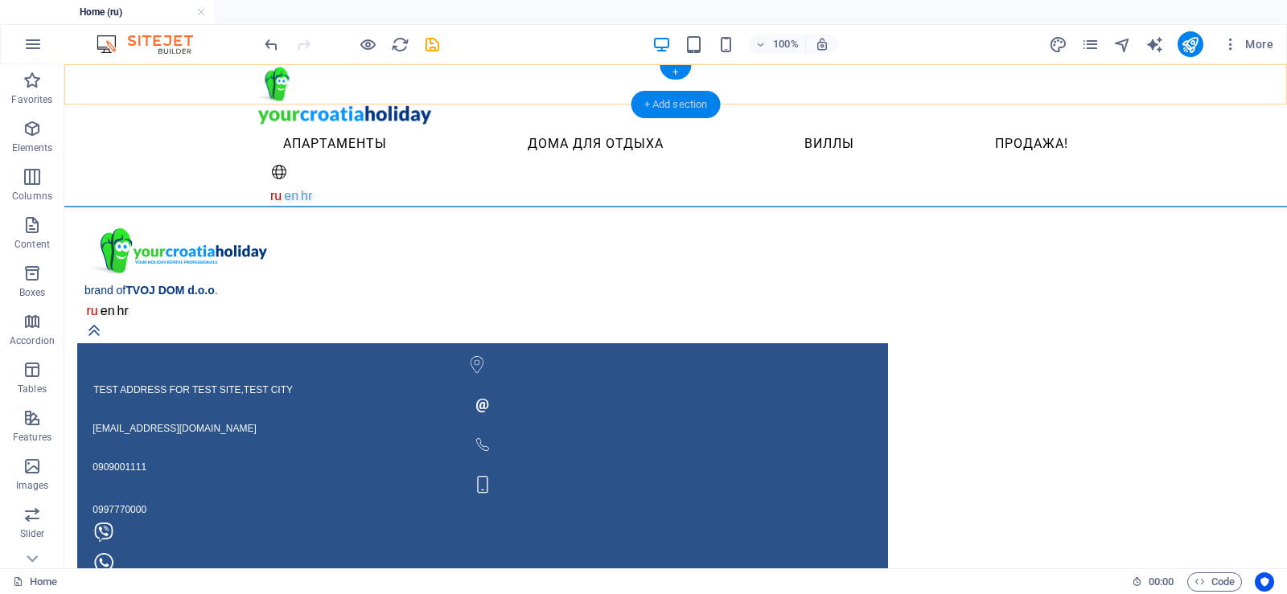
click at [662, 106] on div "+ Add section" at bounding box center [675, 104] width 89 height 27
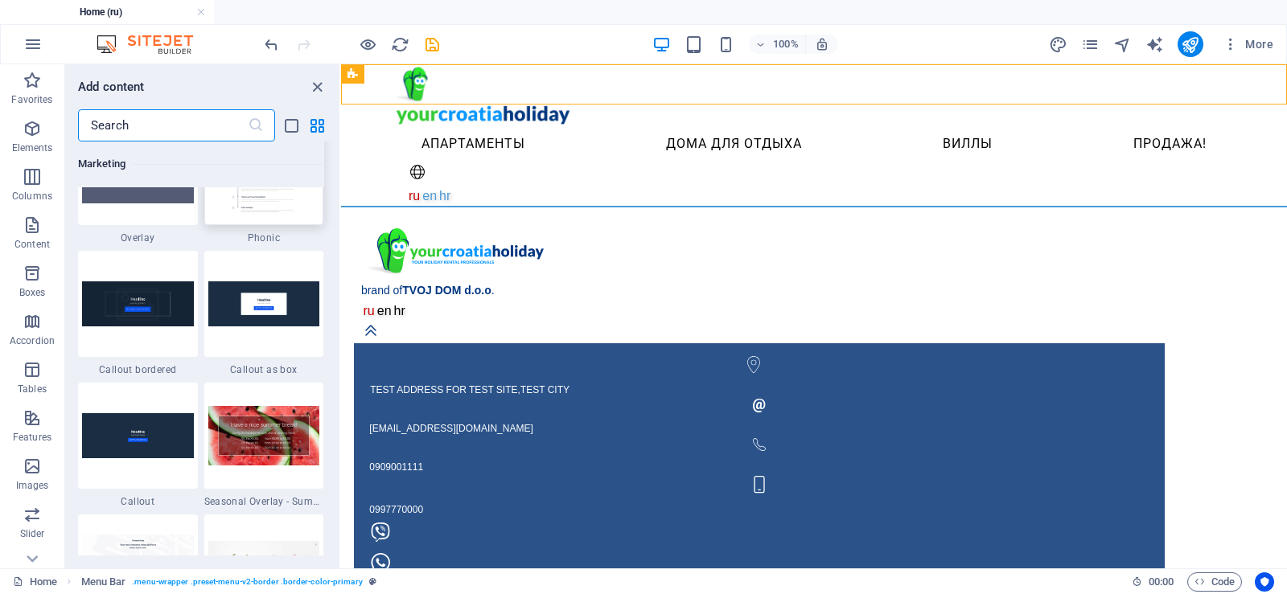
scroll to position [13269, 0]
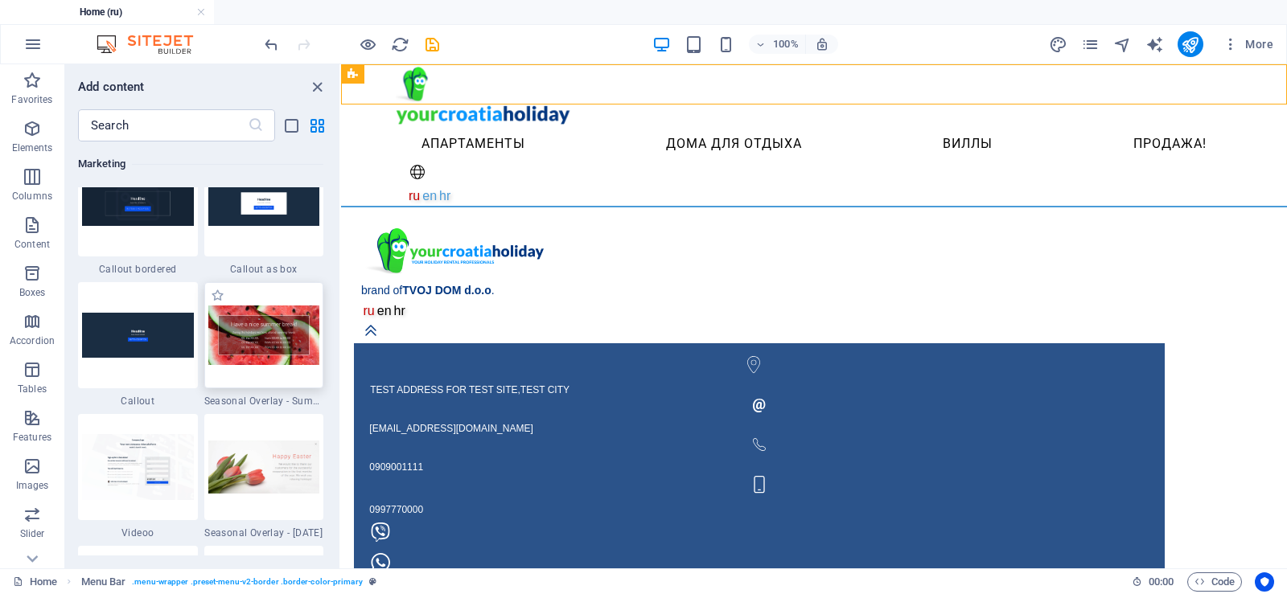
click at [281, 306] on img at bounding box center [264, 336] width 112 height 60
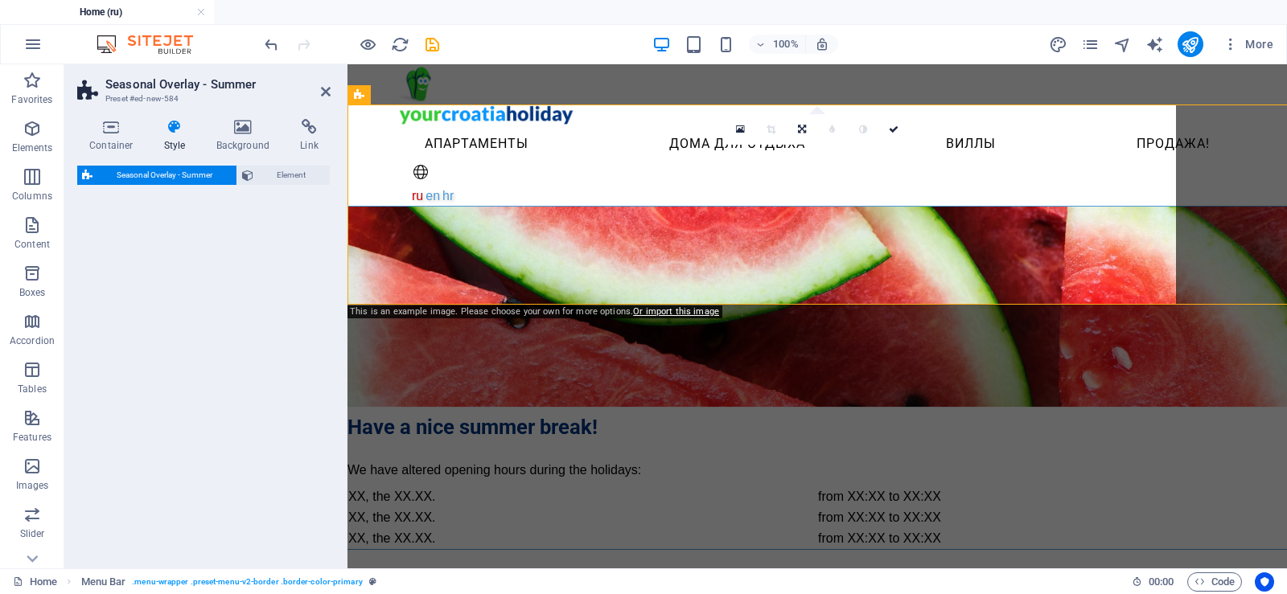
select select "px"
select select "rem"
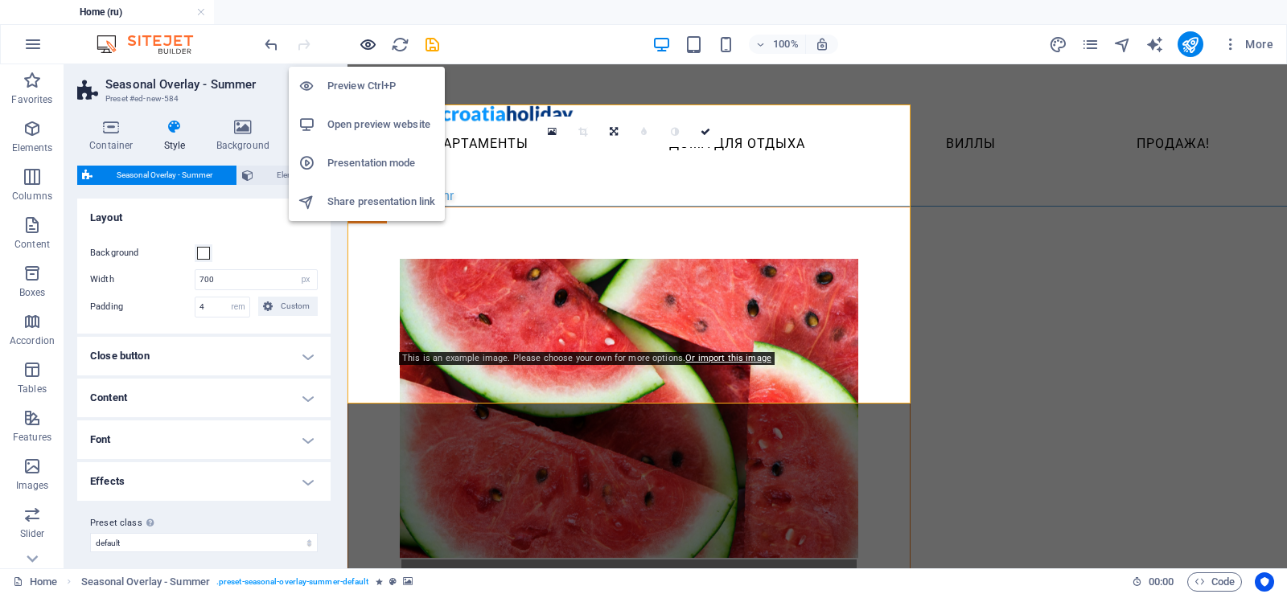
click at [368, 44] on icon "button" at bounding box center [368, 44] width 18 height 18
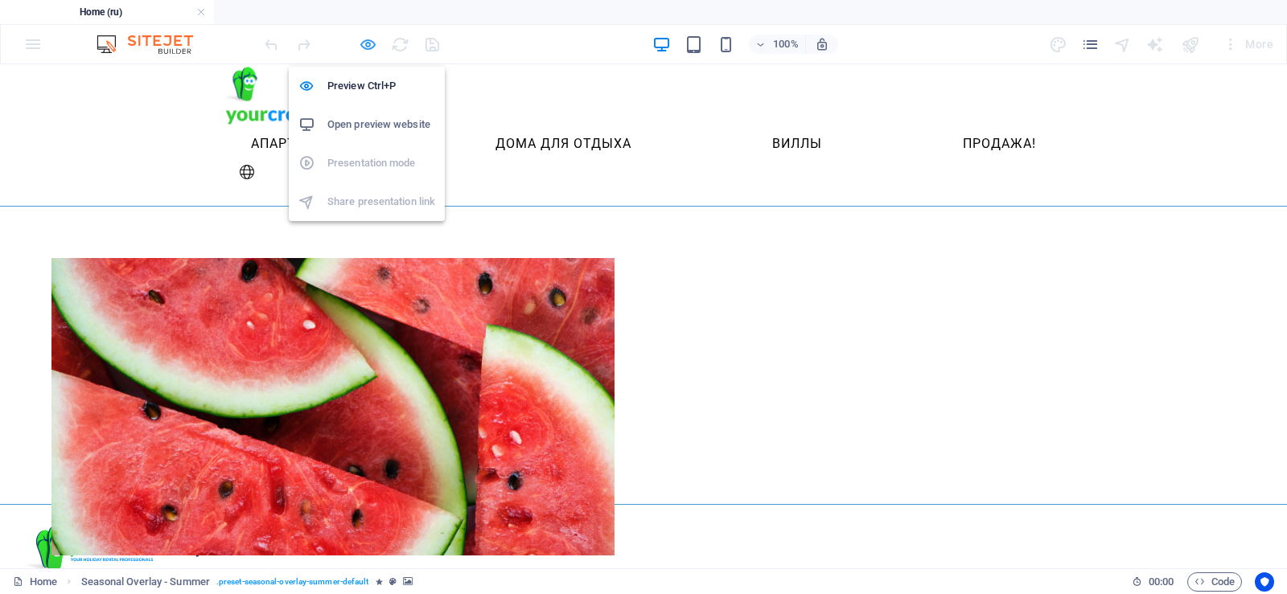
click at [365, 45] on icon "button" at bounding box center [368, 44] width 18 height 18
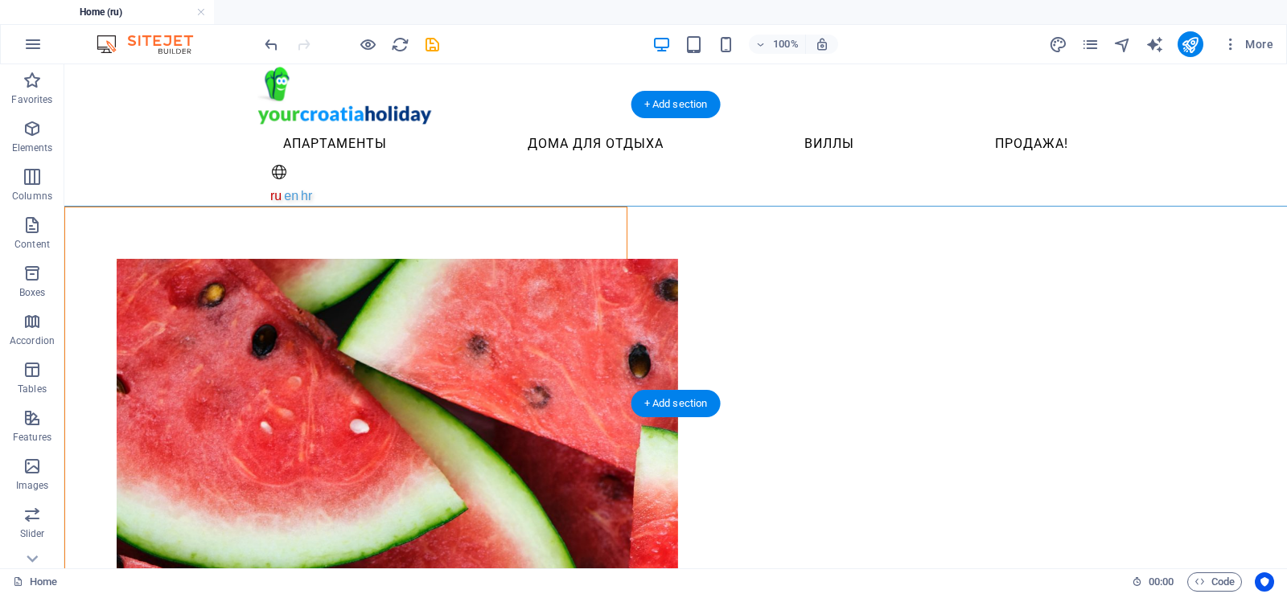
click at [610, 259] on figure at bounding box center [397, 557] width 561 height 597
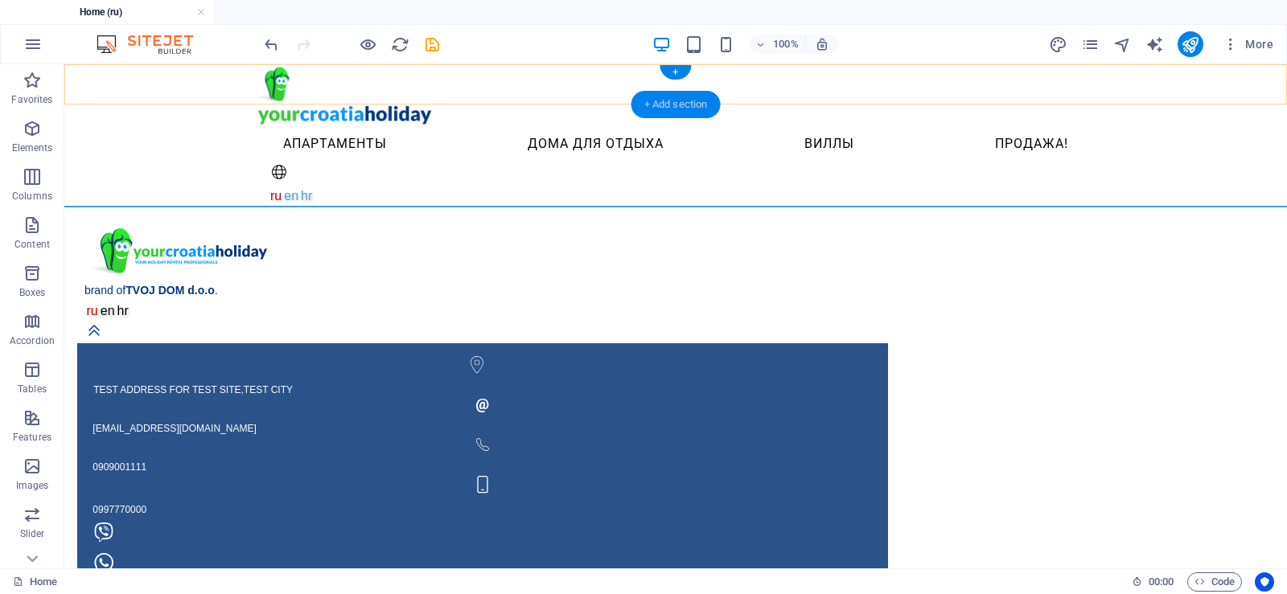
click at [667, 105] on div "+ Add section" at bounding box center [675, 104] width 89 height 27
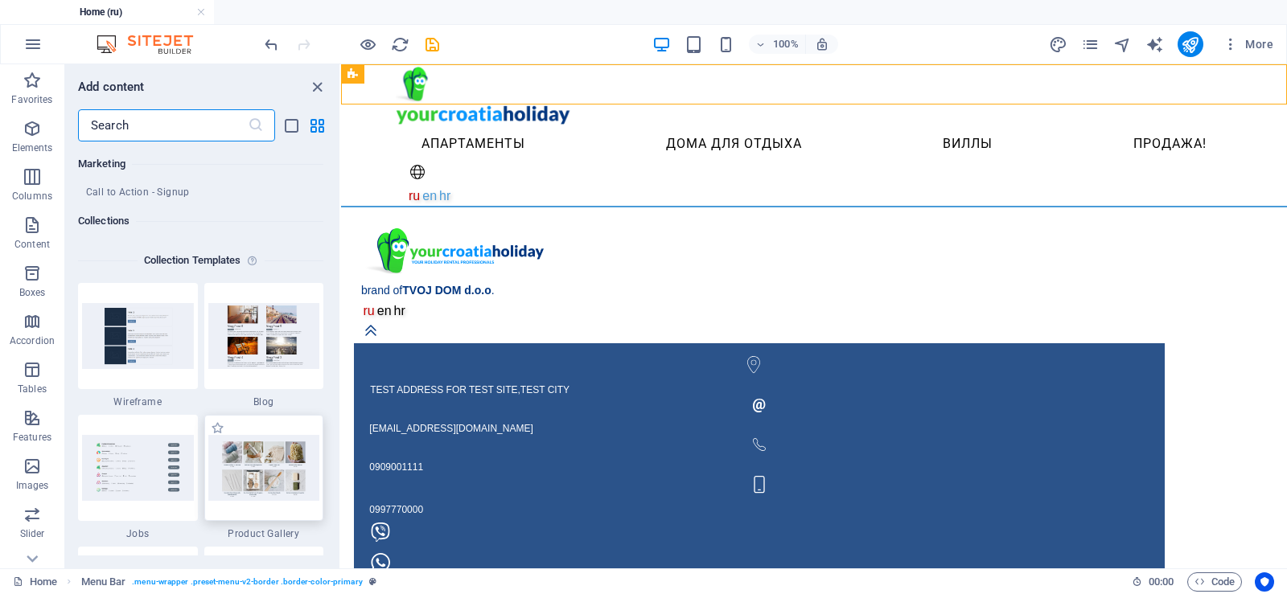
scroll to position [14797, 0]
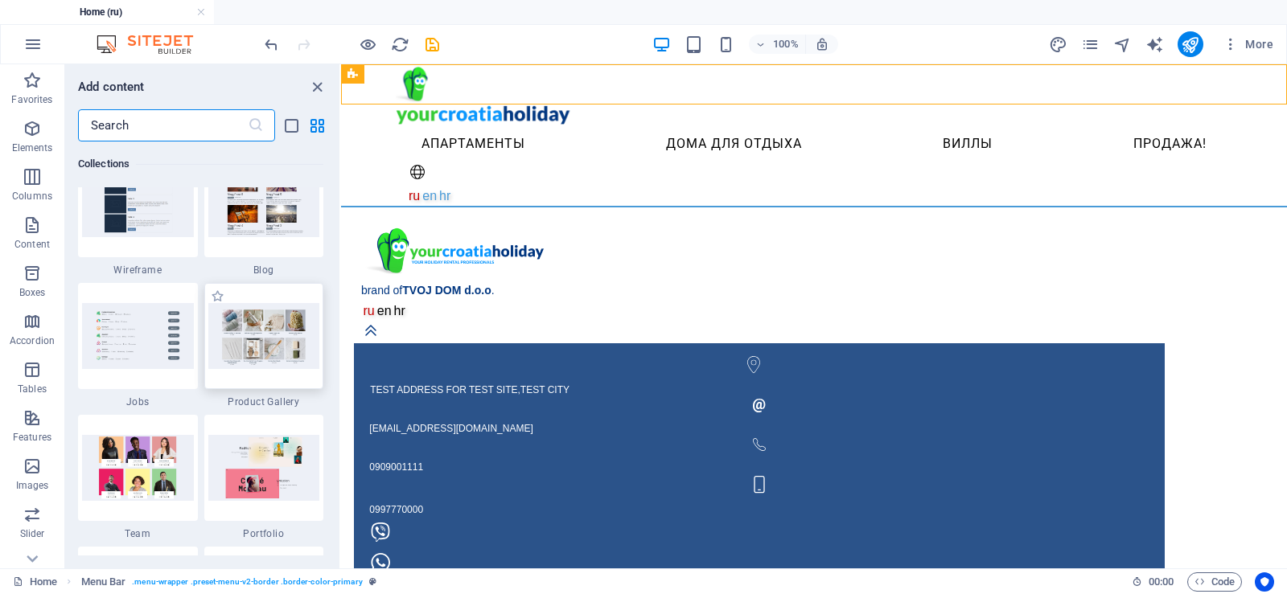
click at [270, 322] on img at bounding box center [264, 335] width 112 height 65
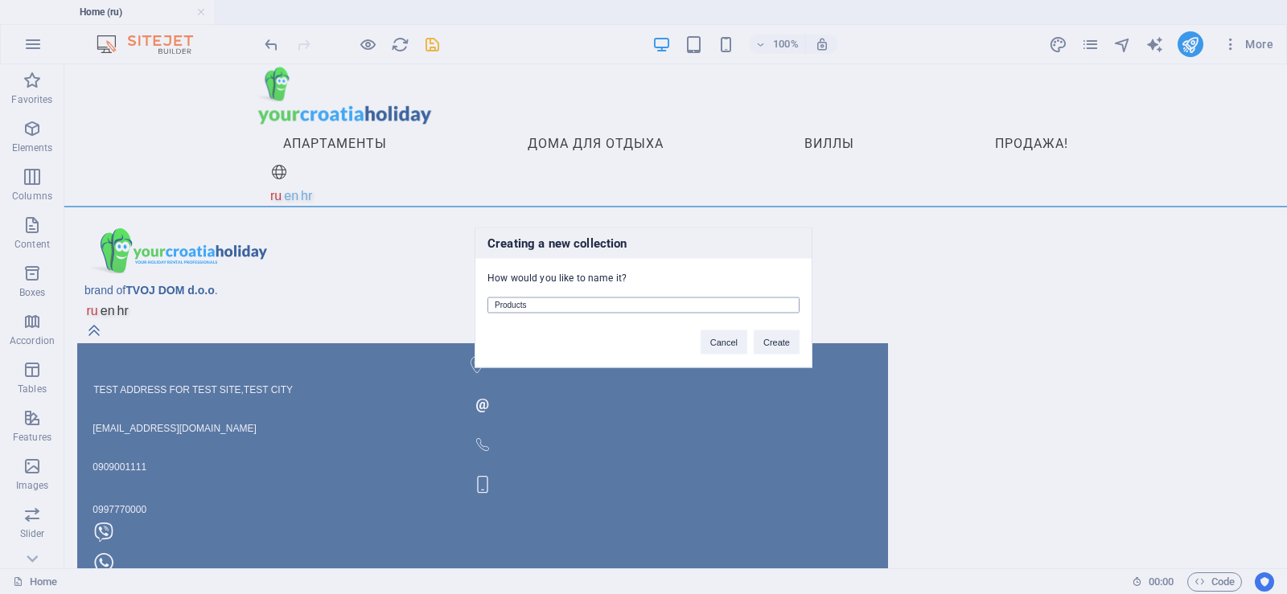
click at [504, 304] on input "Products" at bounding box center [643, 305] width 312 height 16
type input "Places"
click at [765, 336] on button "Create" at bounding box center [777, 342] width 46 height 24
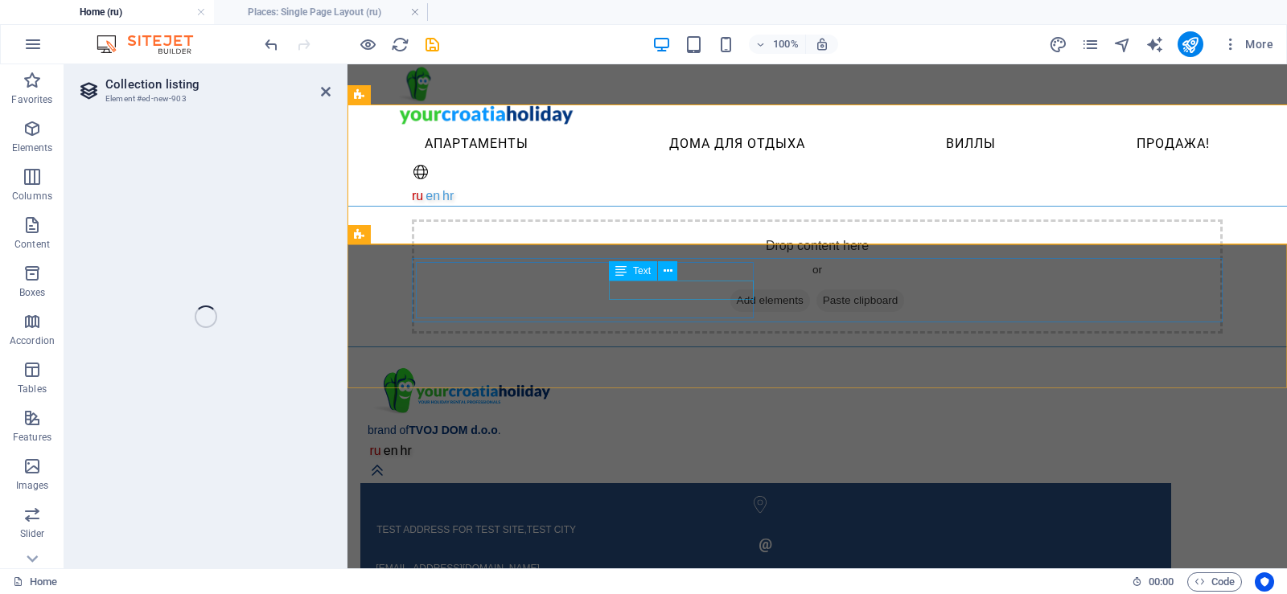
select select "68e384420f291df06805d27b"
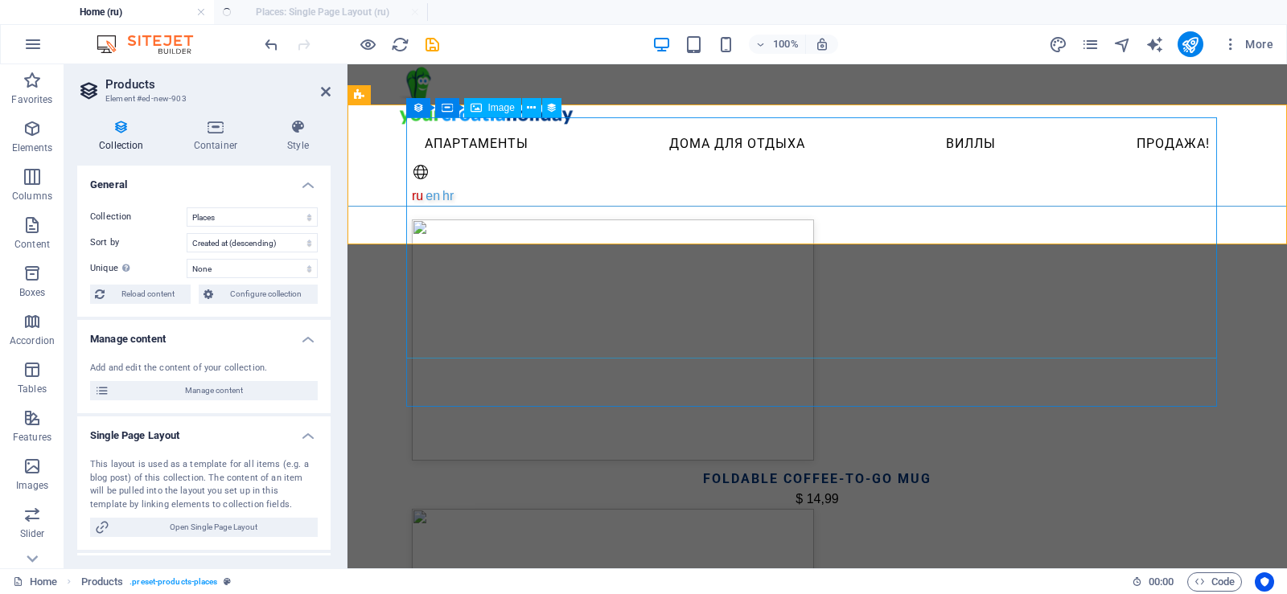
select select "createdAt_DESC"
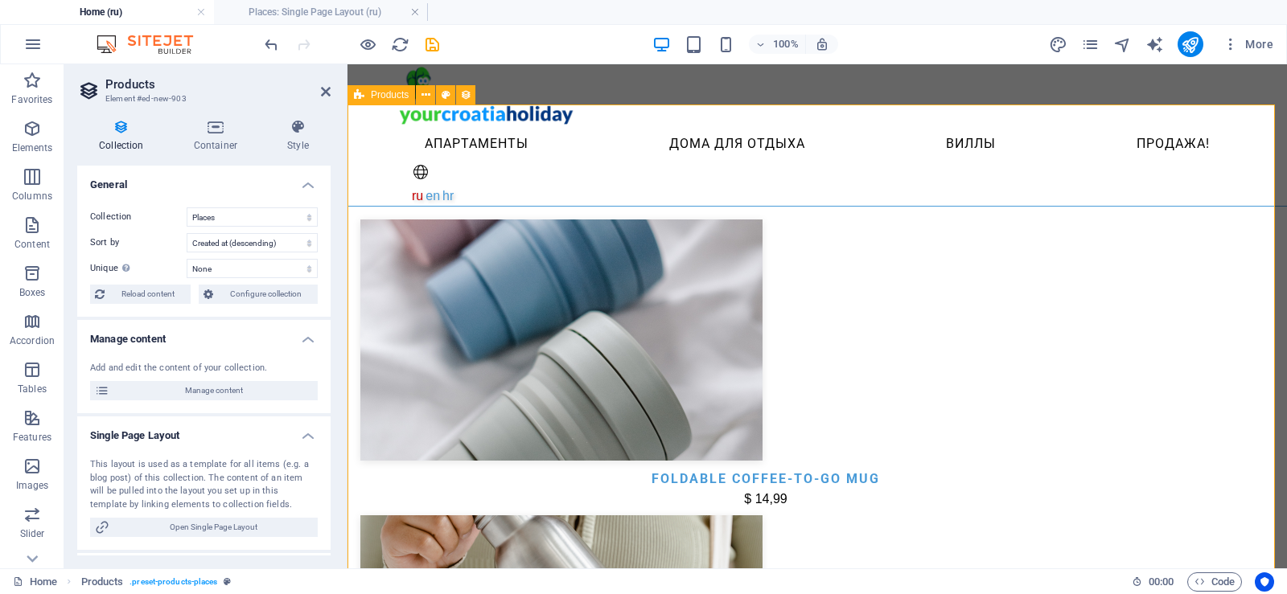
scroll to position [402, 0]
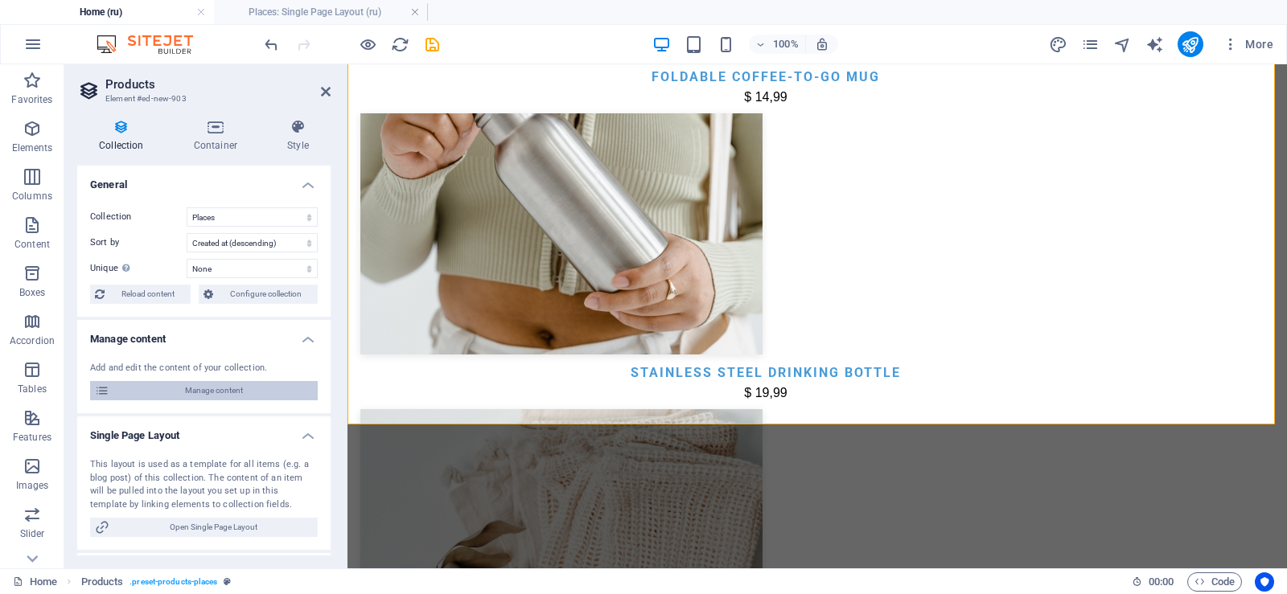
click at [212, 387] on span "Manage content" at bounding box center [213, 390] width 199 height 19
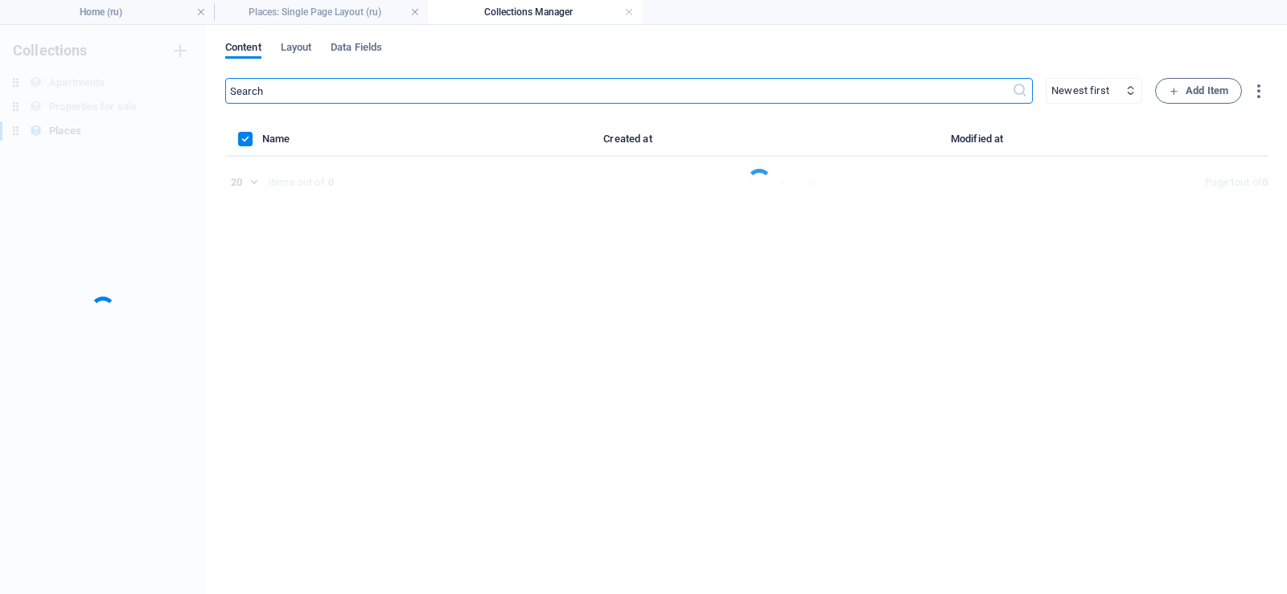
scroll to position [0, 0]
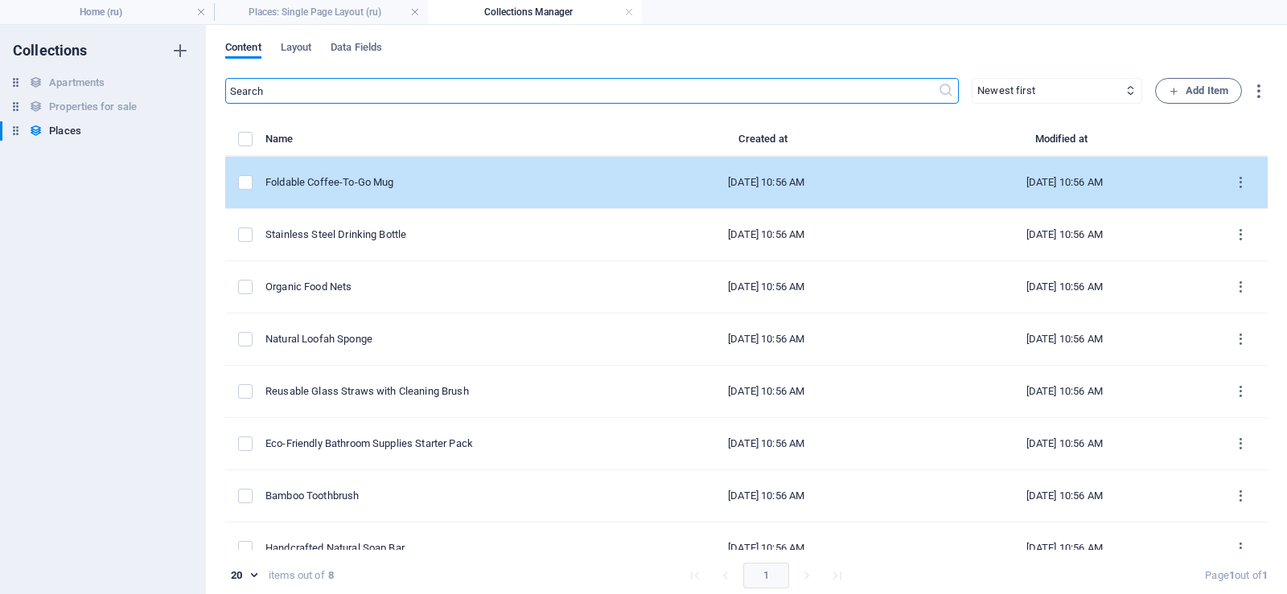
click at [422, 183] on div "Foldable Coffee-To-Go Mug" at bounding box center [434, 182] width 339 height 14
select select "Out of stock"
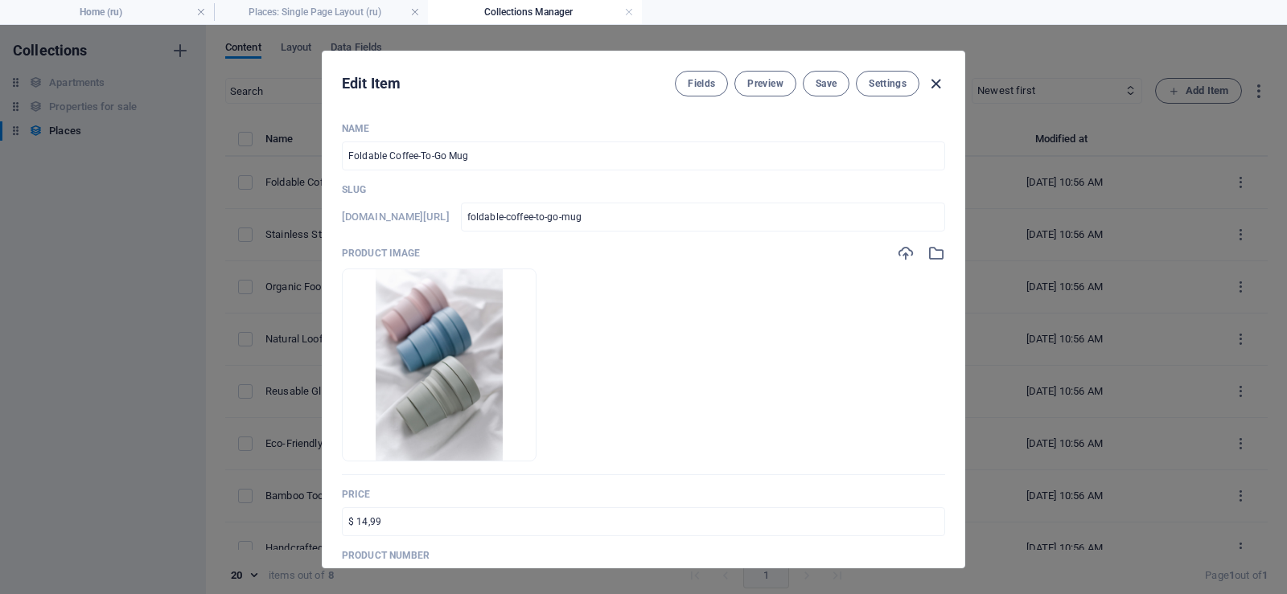
click at [934, 86] on icon "button" at bounding box center [935, 84] width 18 height 18
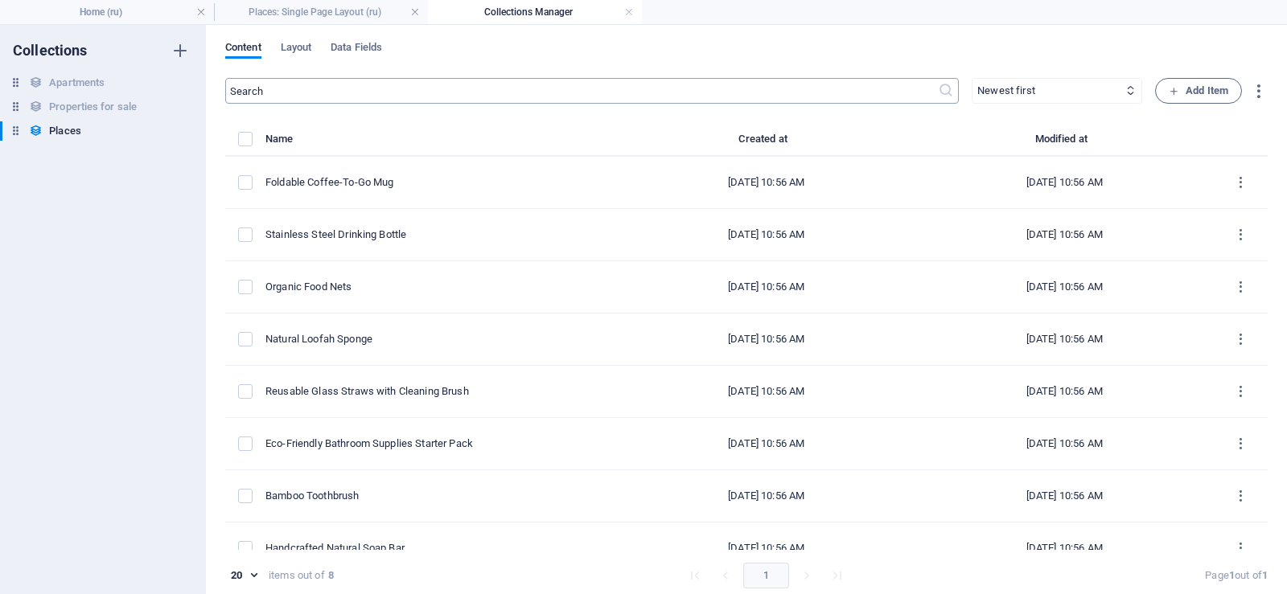
type input "foldable-coffee-to-go-mug"
click at [339, 12] on h4 "Places: Single Page Layout (ru)" at bounding box center [321, 12] width 214 height 18
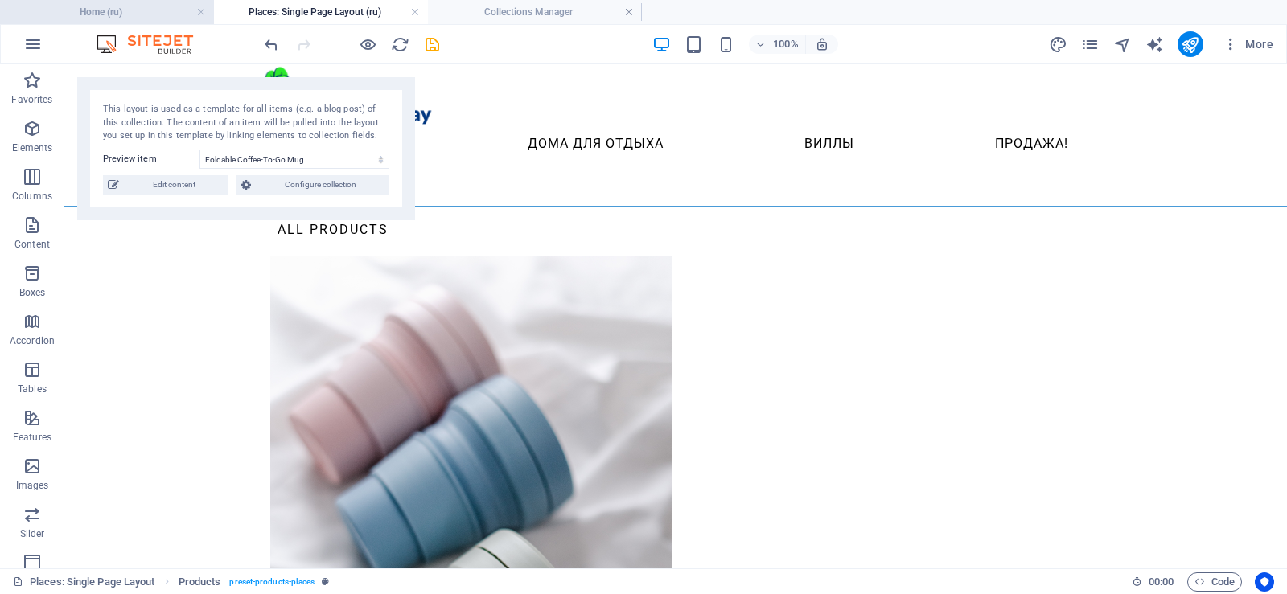
click at [98, 10] on h4 "Home (ru)" at bounding box center [107, 12] width 214 height 18
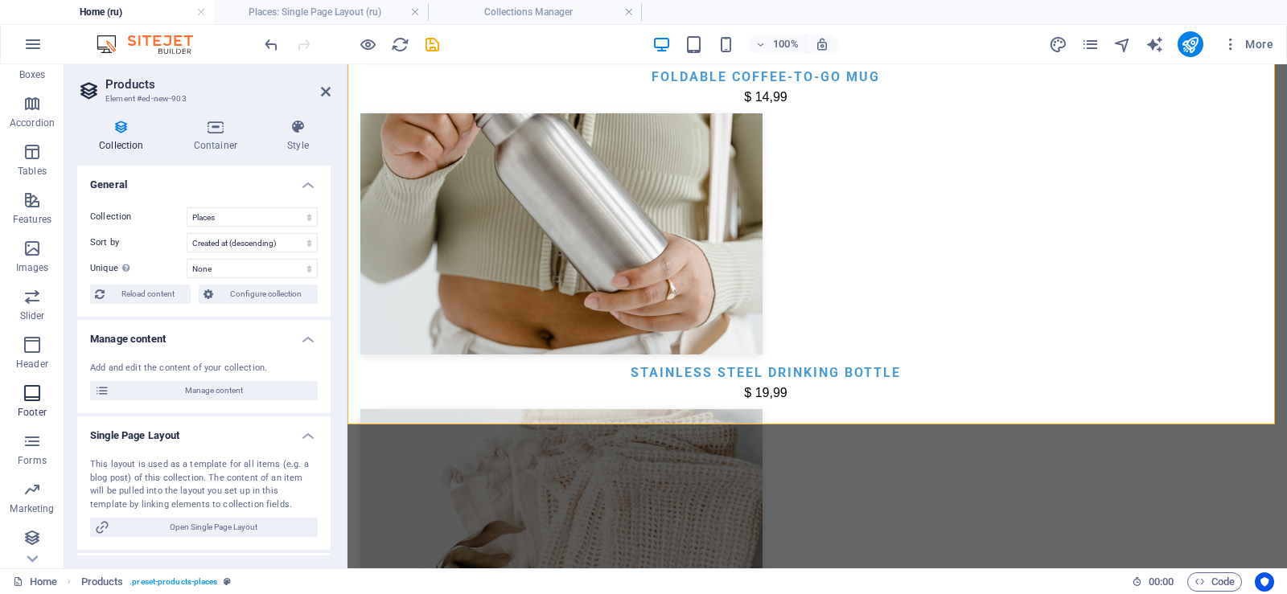
scroll to position [220, 0]
click at [27, 545] on icon "button" at bounding box center [32, 536] width 19 height 19
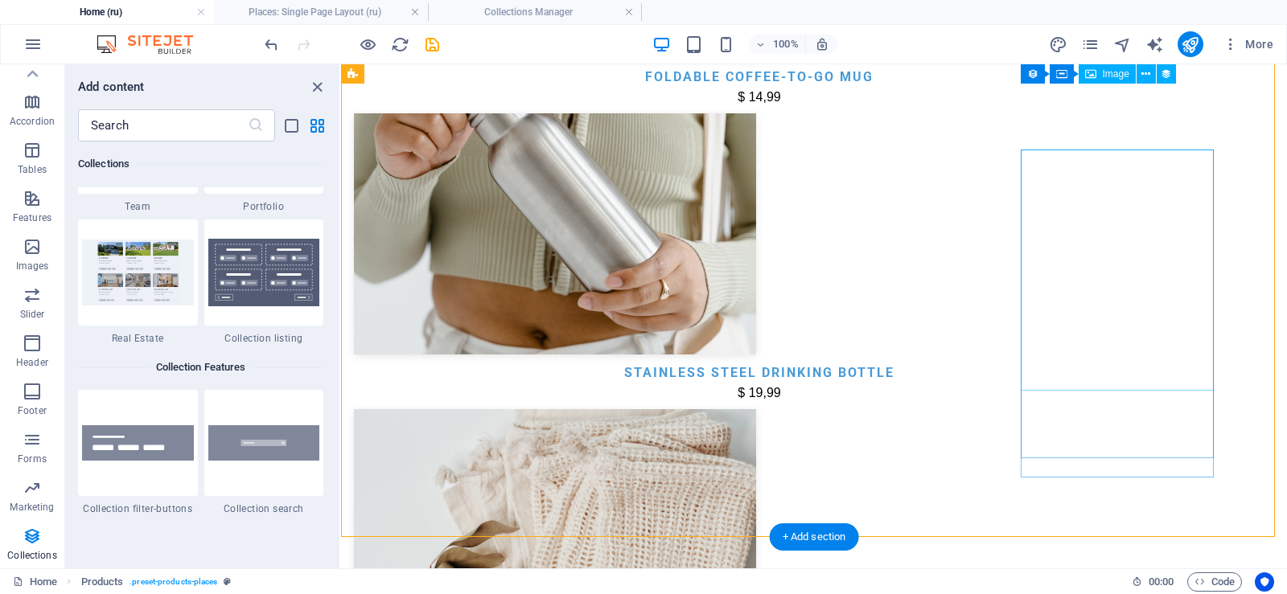
scroll to position [0, 0]
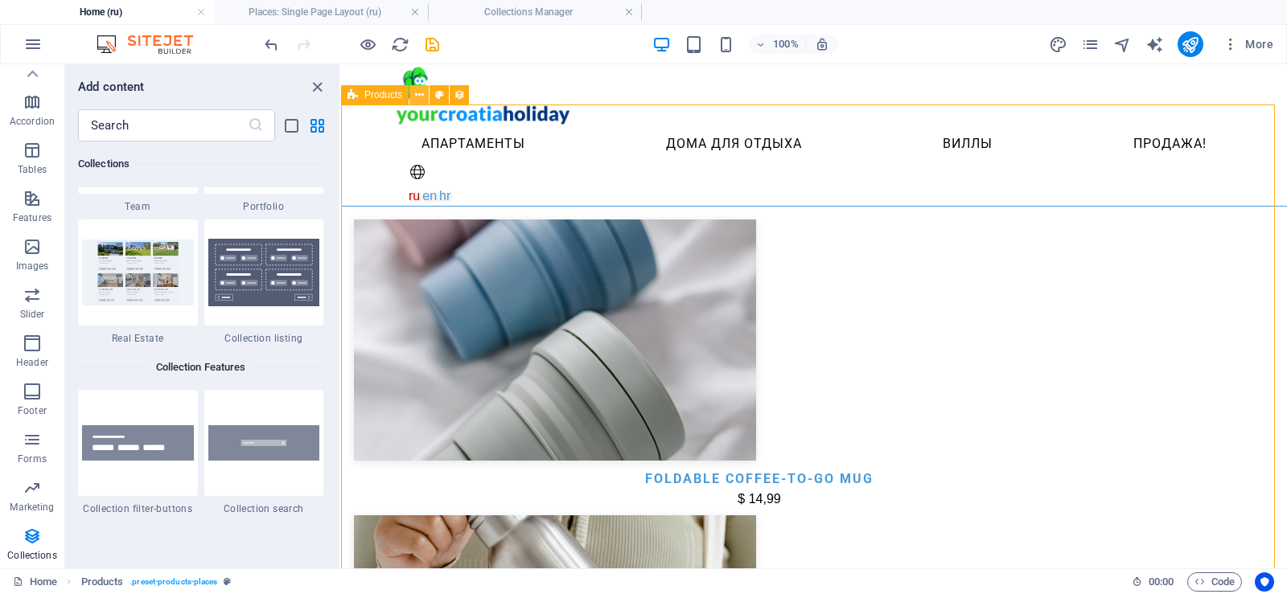
click at [418, 94] on icon at bounding box center [419, 95] width 9 height 17
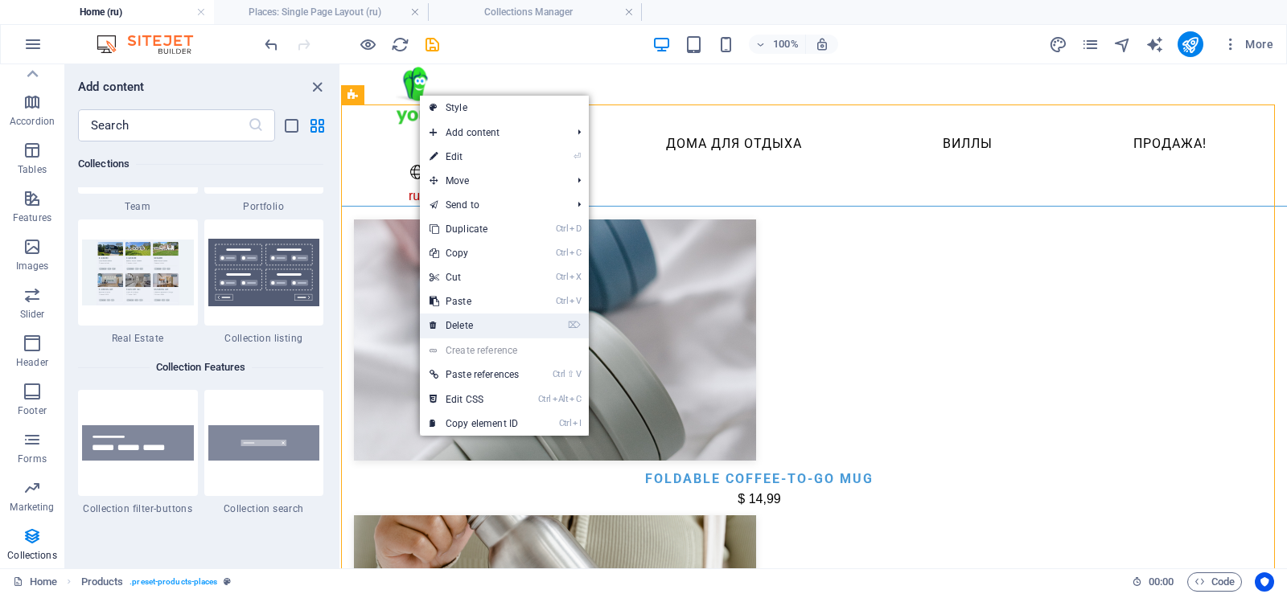
click at [485, 329] on link "⌦ Delete" at bounding box center [474, 326] width 109 height 24
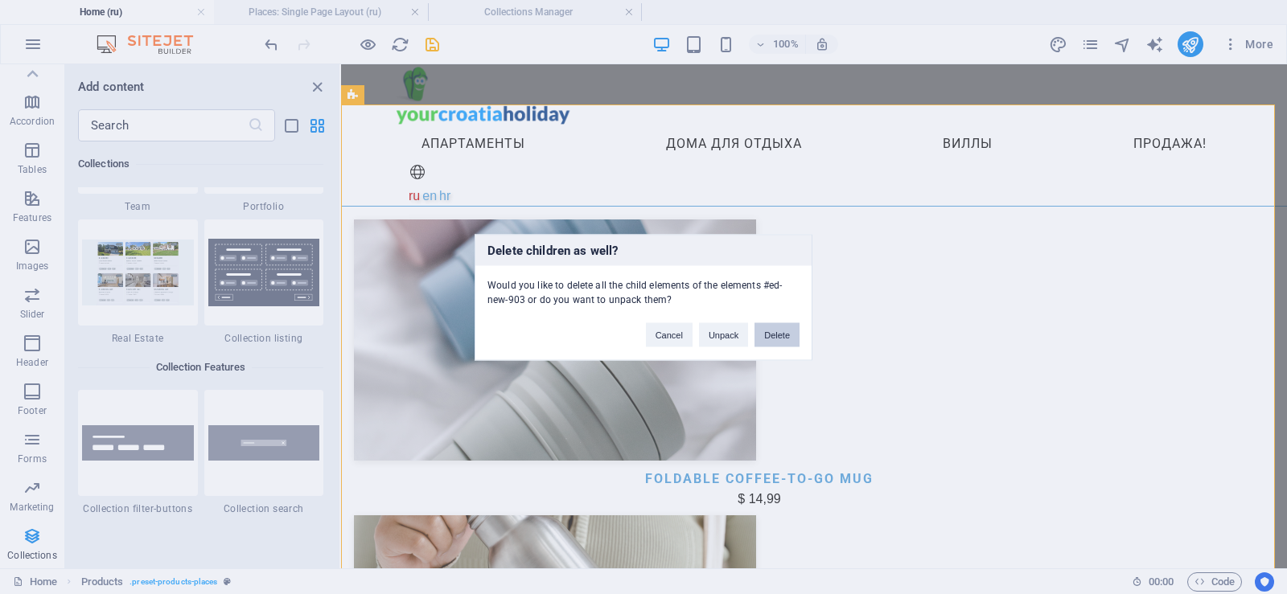
click at [776, 335] on button "Delete" at bounding box center [776, 335] width 45 height 24
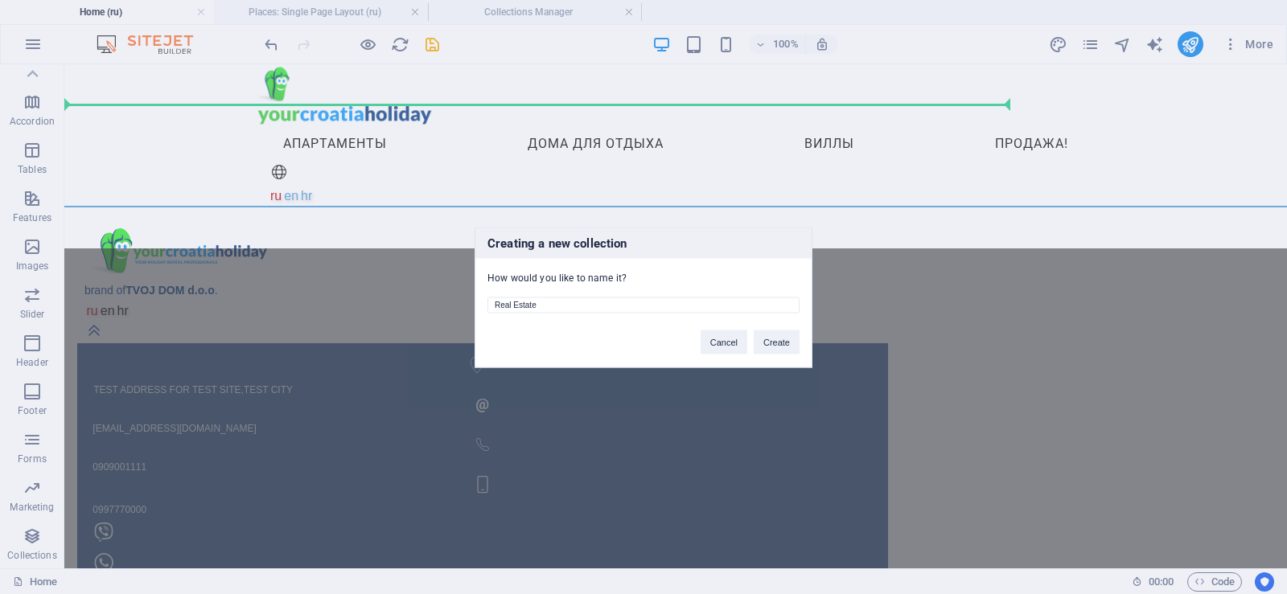
drag, startPoint x: 548, startPoint y: 302, endPoint x: 472, endPoint y: 304, distance: 76.4
click at [472, 304] on div "Creating a new collection How would you like to name it? Real Estate Cancel Cre…" at bounding box center [643, 297] width 1287 height 594
type input "Houses"
click at [783, 343] on button "Create" at bounding box center [777, 342] width 46 height 24
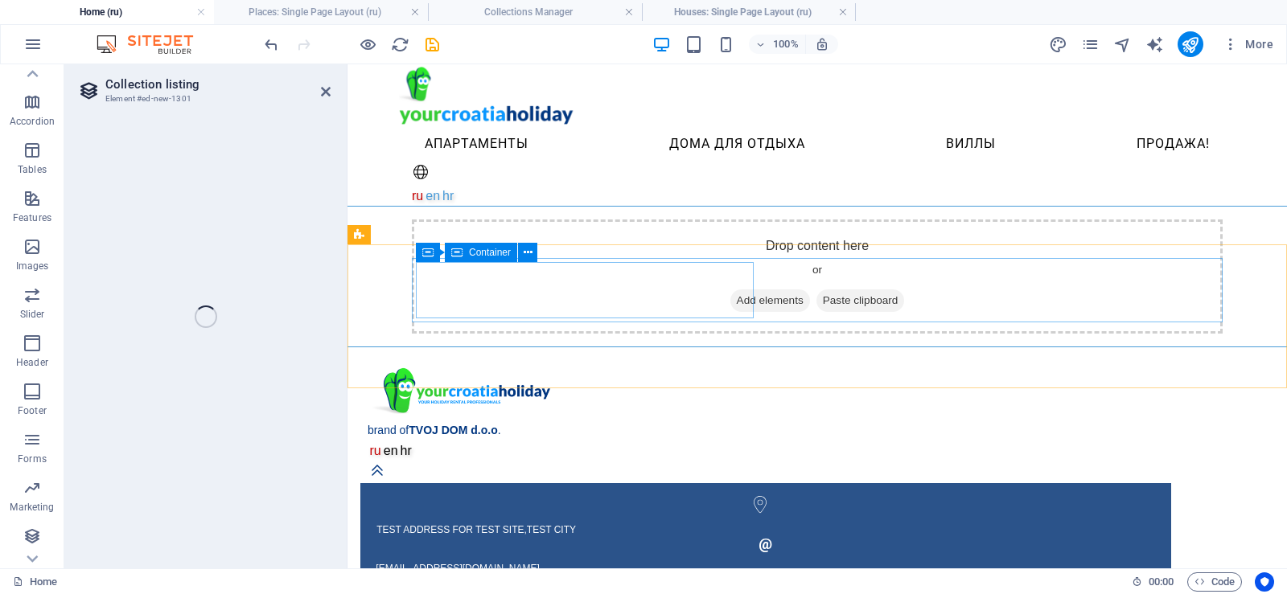
select select "68e3857a32094d3c4d0d64f9"
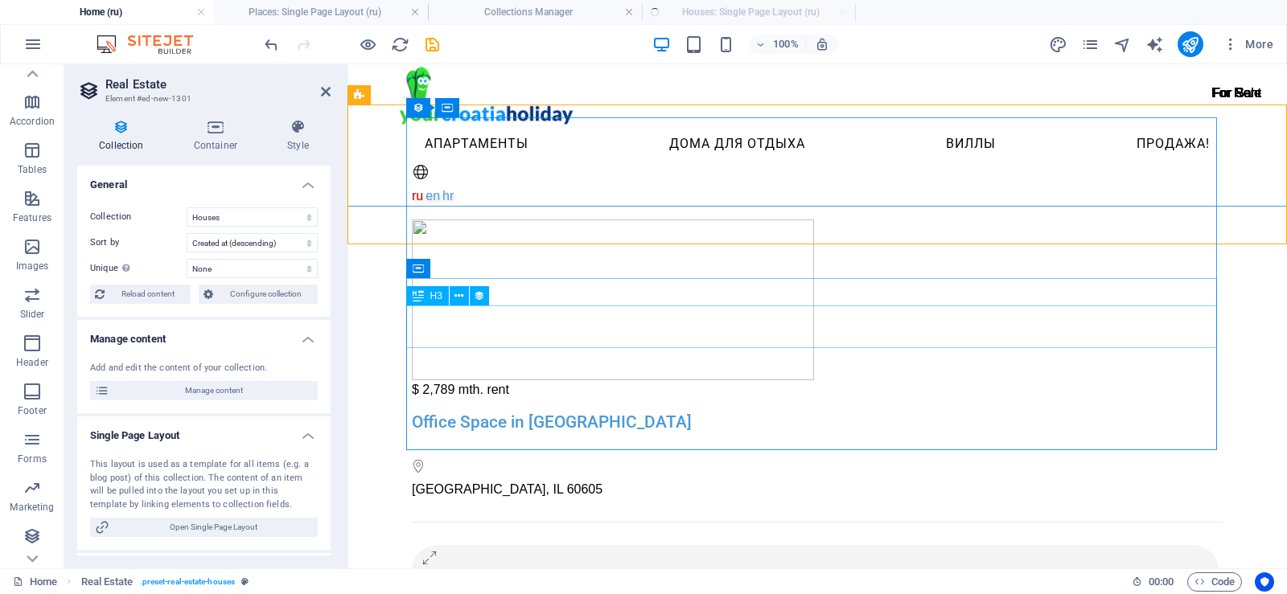
select select "createdAt_DESC"
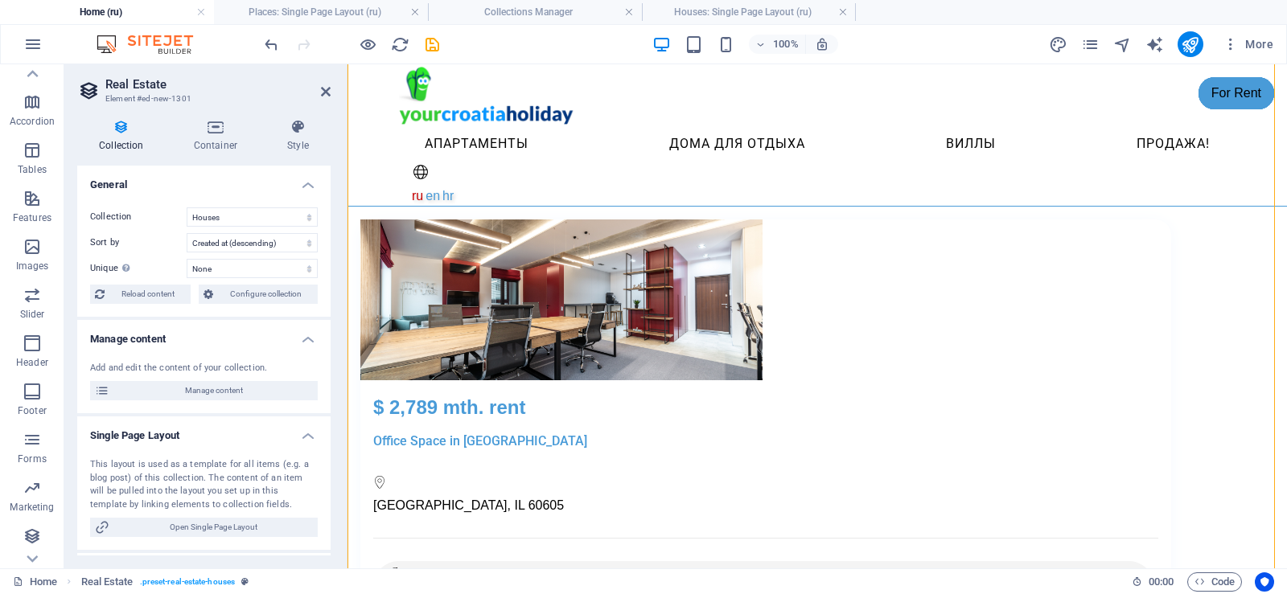
scroll to position [80, 0]
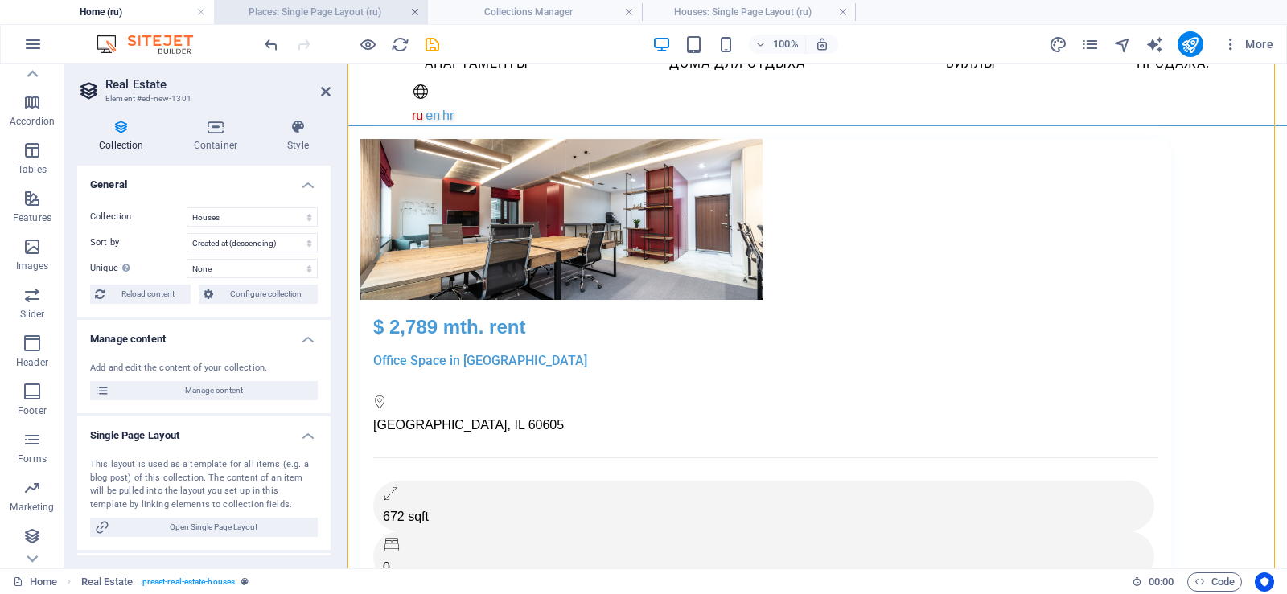
click at [419, 12] on link at bounding box center [415, 12] width 10 height 15
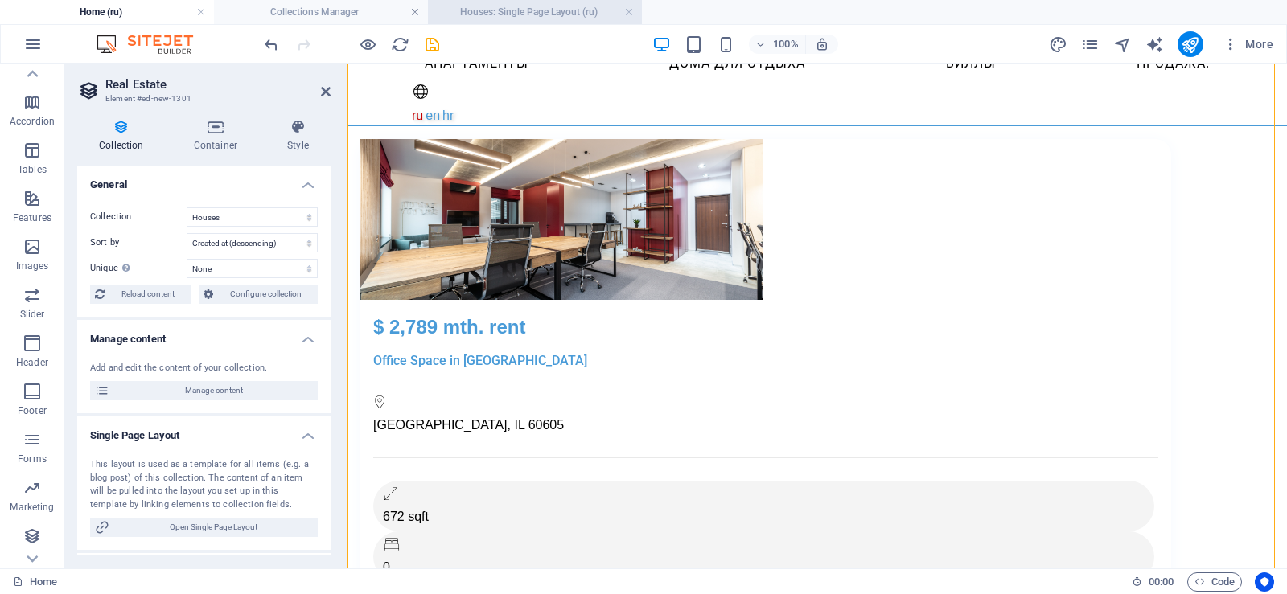
click at [521, 9] on h4 "Houses: Single Page Layout (ru)" at bounding box center [535, 12] width 214 height 18
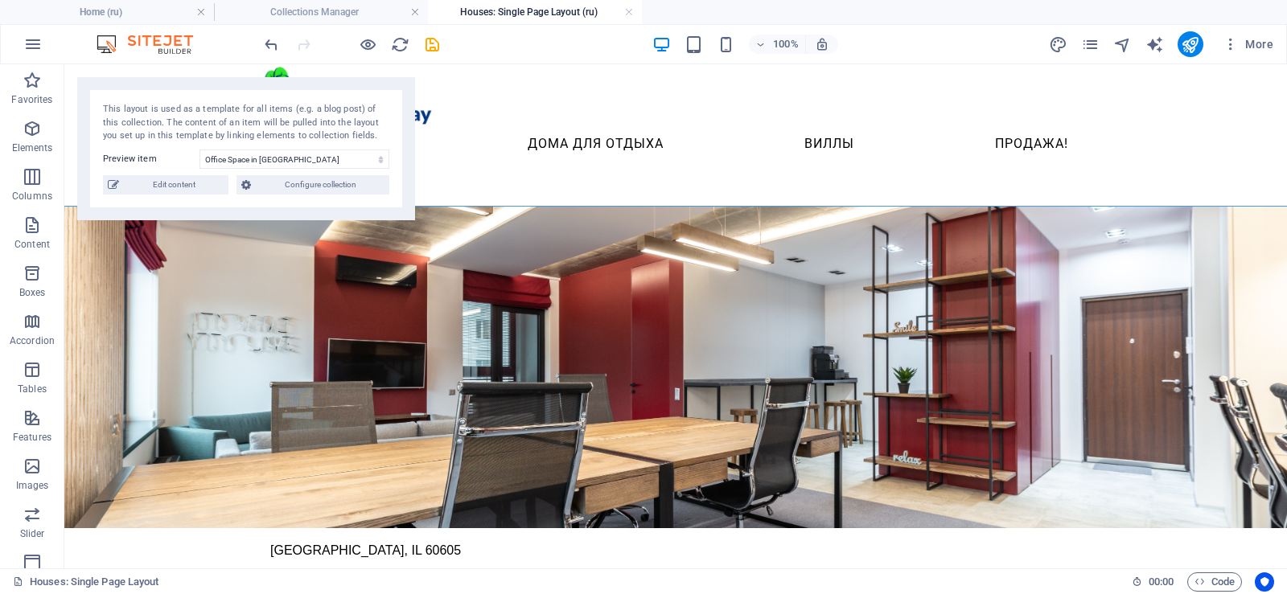
scroll to position [0, 0]
click at [173, 182] on span "Edit content" at bounding box center [174, 184] width 100 height 19
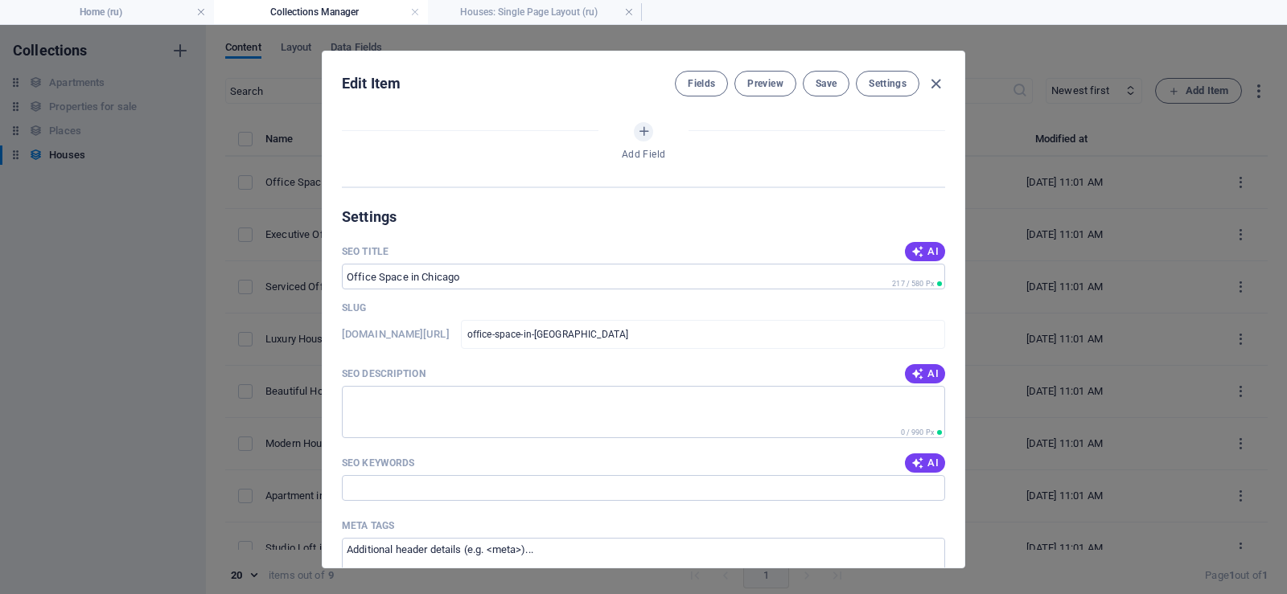
select select "Office"
select select "For Rent"
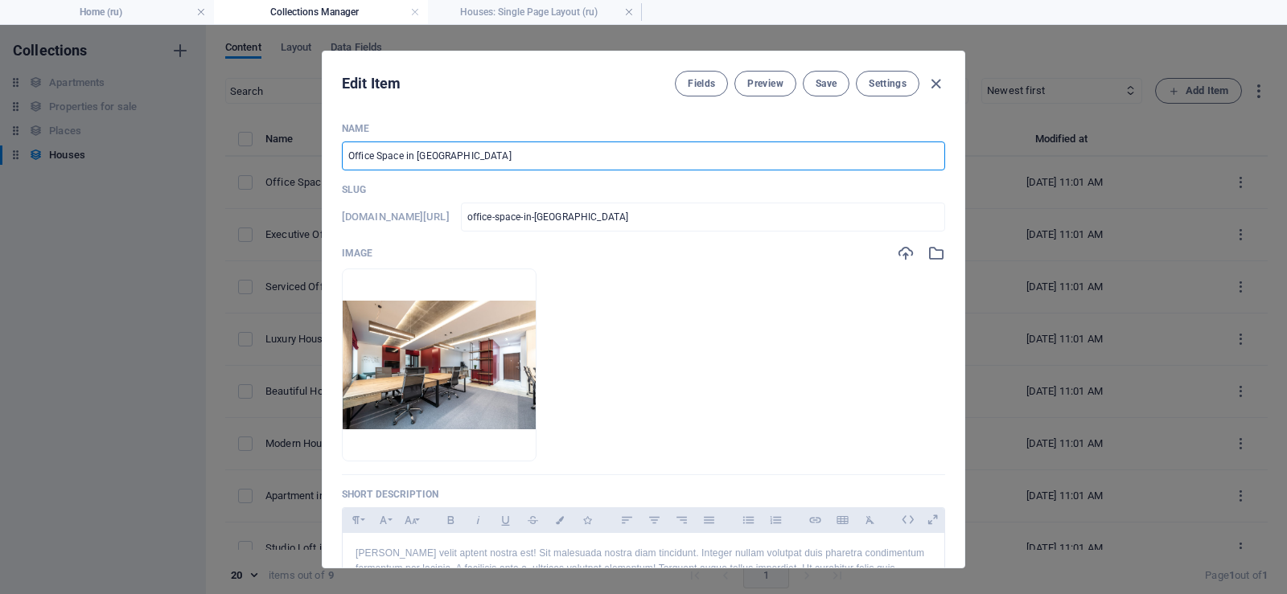
drag, startPoint x: 464, startPoint y: 154, endPoint x: 195, endPoint y: 126, distance: 270.1
click at [195, 126] on div "Edit Item Fields Preview Save Settings Name Office Space in [GEOGRAPHIC_DATA] ​…" at bounding box center [643, 309] width 1287 height 569
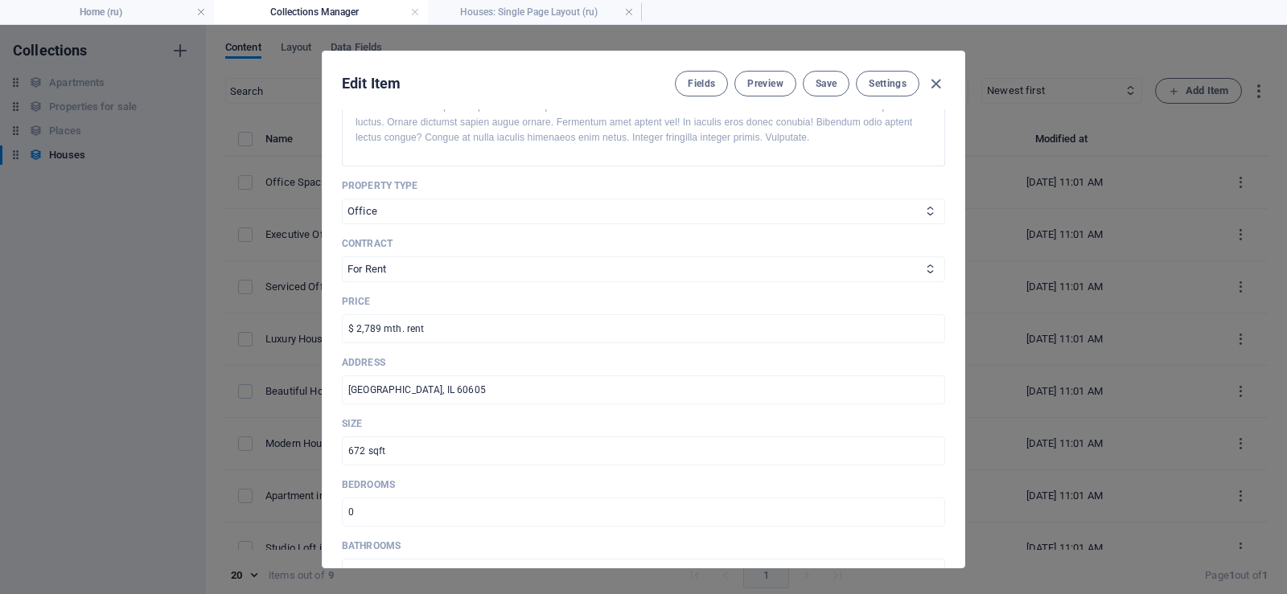
scroll to position [483, 0]
click at [669, 265] on select "For Rent For Sale" at bounding box center [643, 265] width 603 height 26
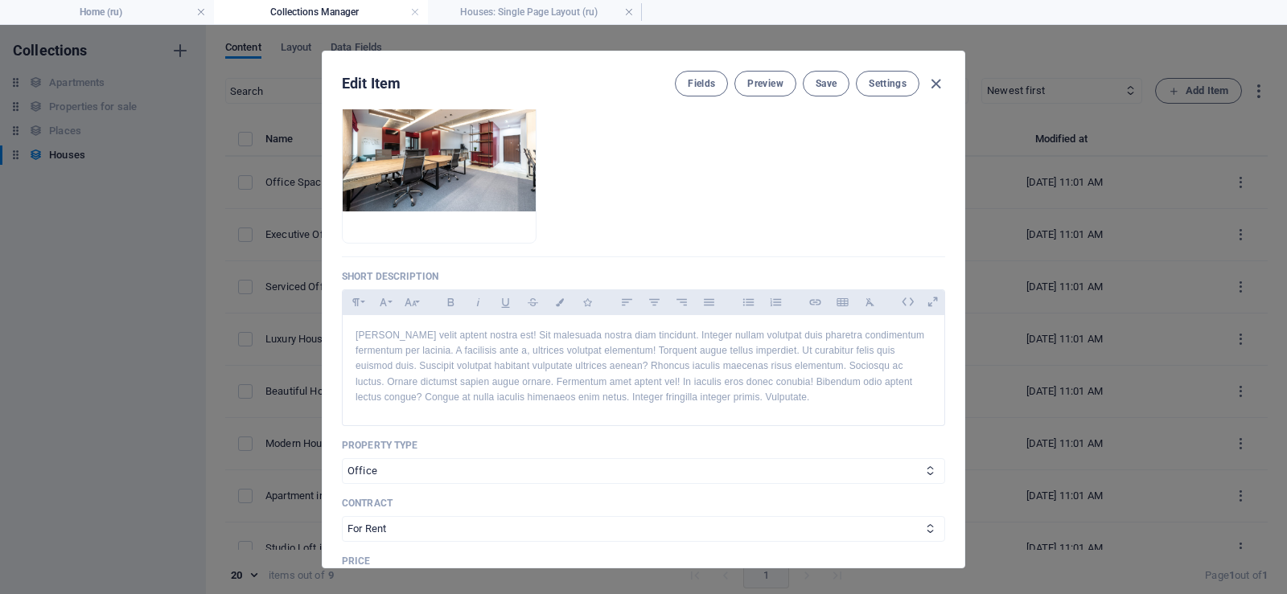
scroll to position [0, 0]
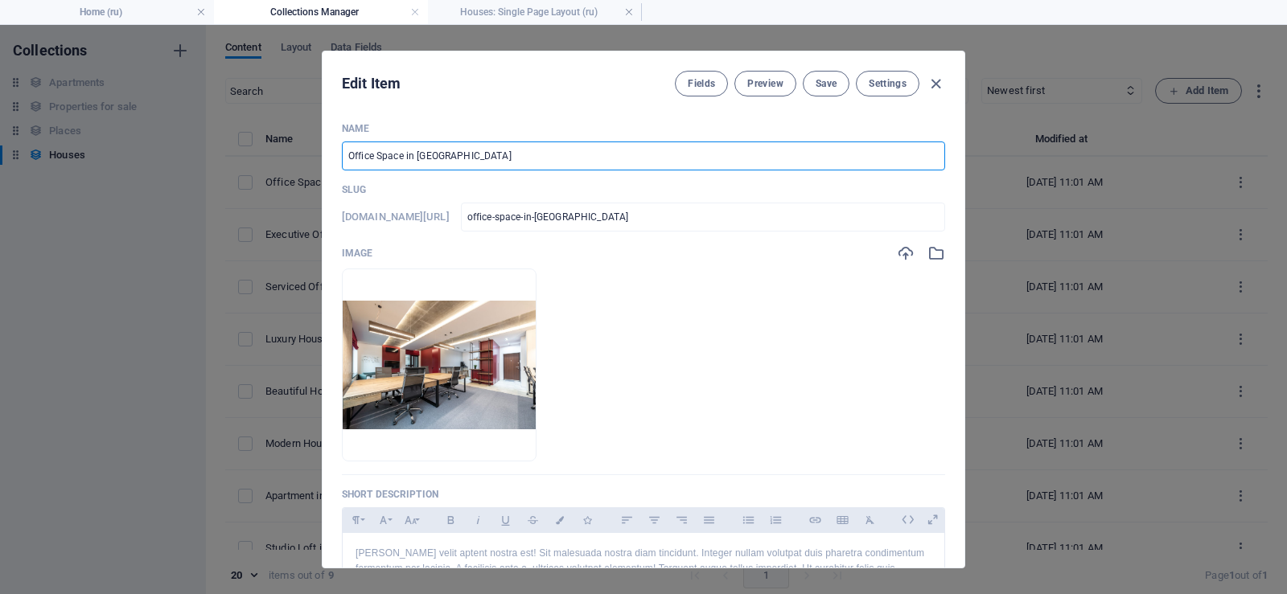
type input "S"
type input "s"
type input "sm"
type input "Sm"
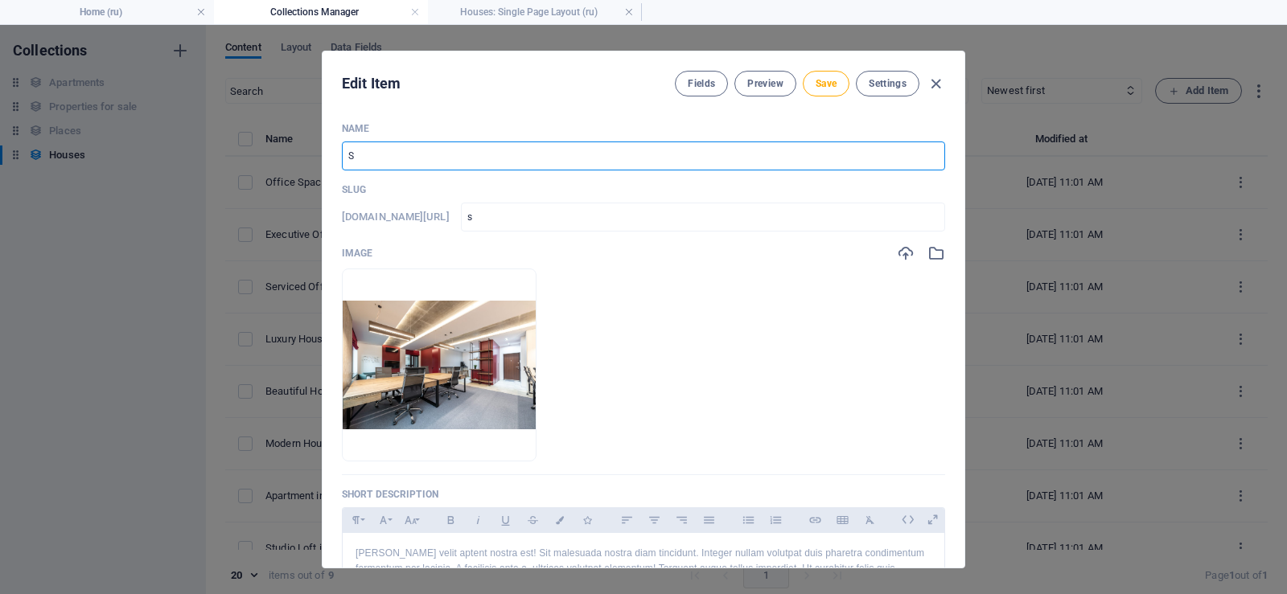
type input "sm"
type input "sma"
type input "Sma"
type input "sma"
type input "Smara"
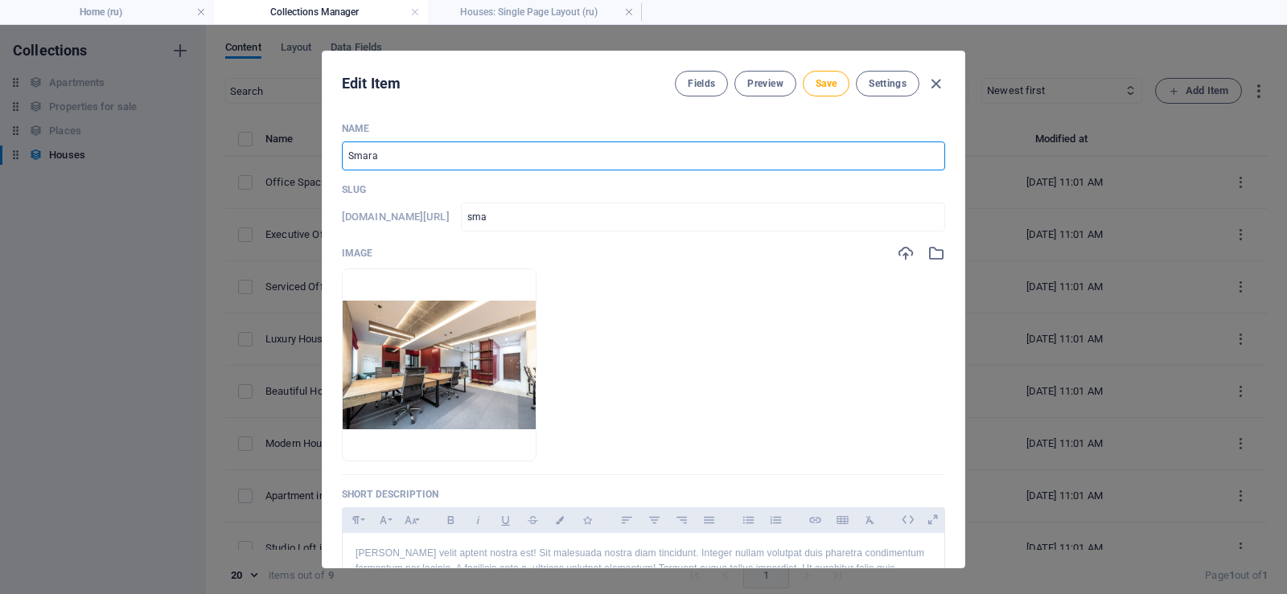
type input "smara"
type input "smarag"
type input "Smarag"
type input "smarag"
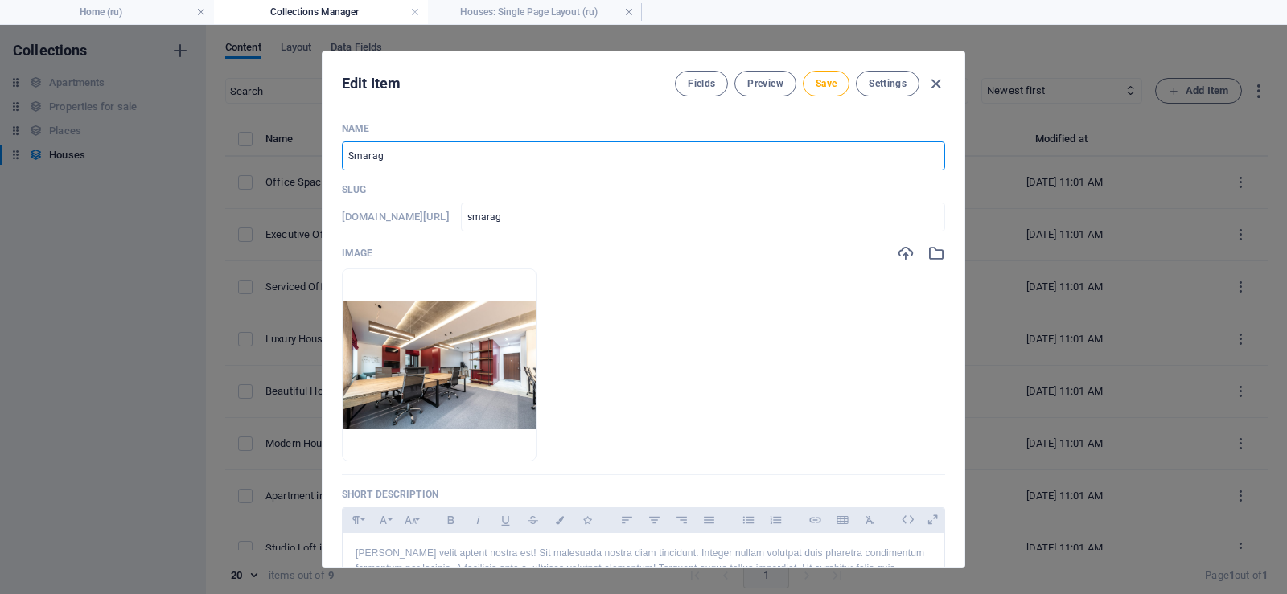
type input "smaragd"
type input "Smaragd"
type input "smaragd"
type input "smaragdn"
type input "Smaragdn"
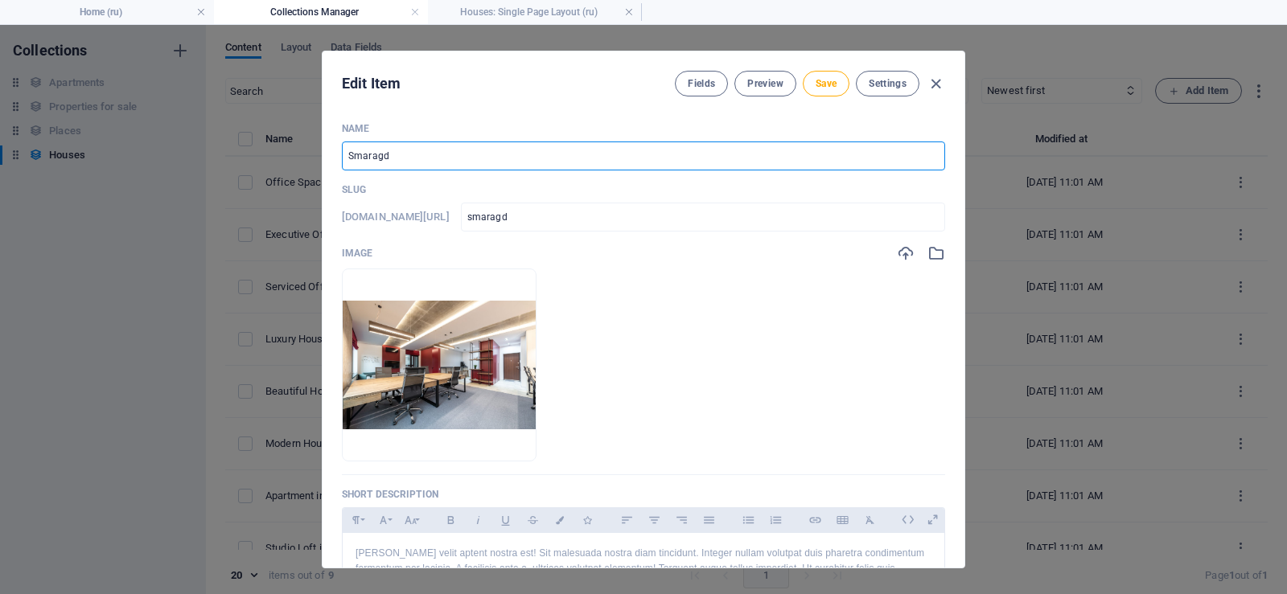
type input "smaragdn"
type input "smaragdna"
type input "Smaragdna"
type input "smaragdna"
type input "Smaragdna"
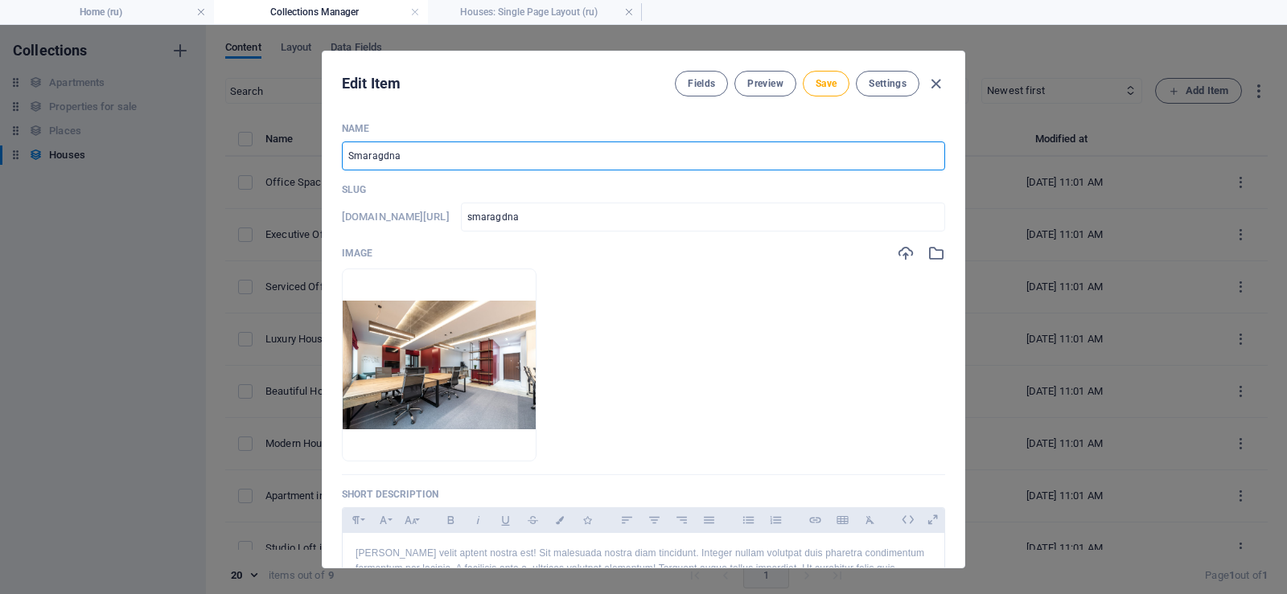
type input "smaragdna-v"
type input "Smaragdna v"
type input "smaragdna-v"
type input "Smaragdna vi"
type input "smaragdna-vi"
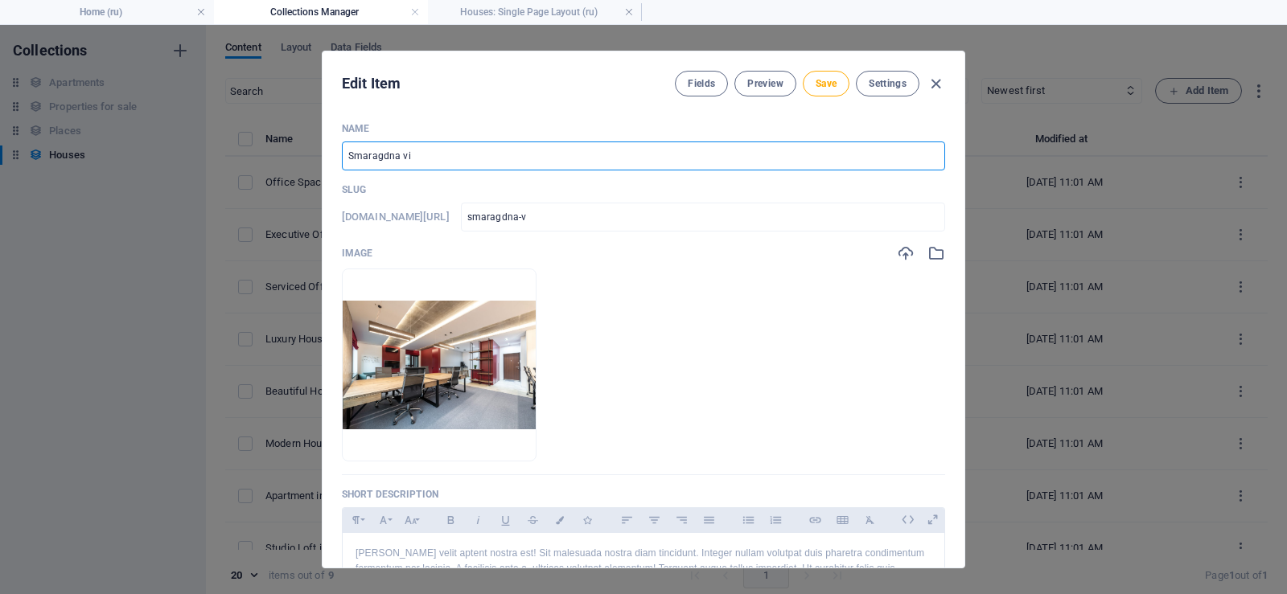
type input "smaragdna-vi"
type input "Smaragdna vil"
type input "smaragdna-vil"
type input "Smaragdna vill"
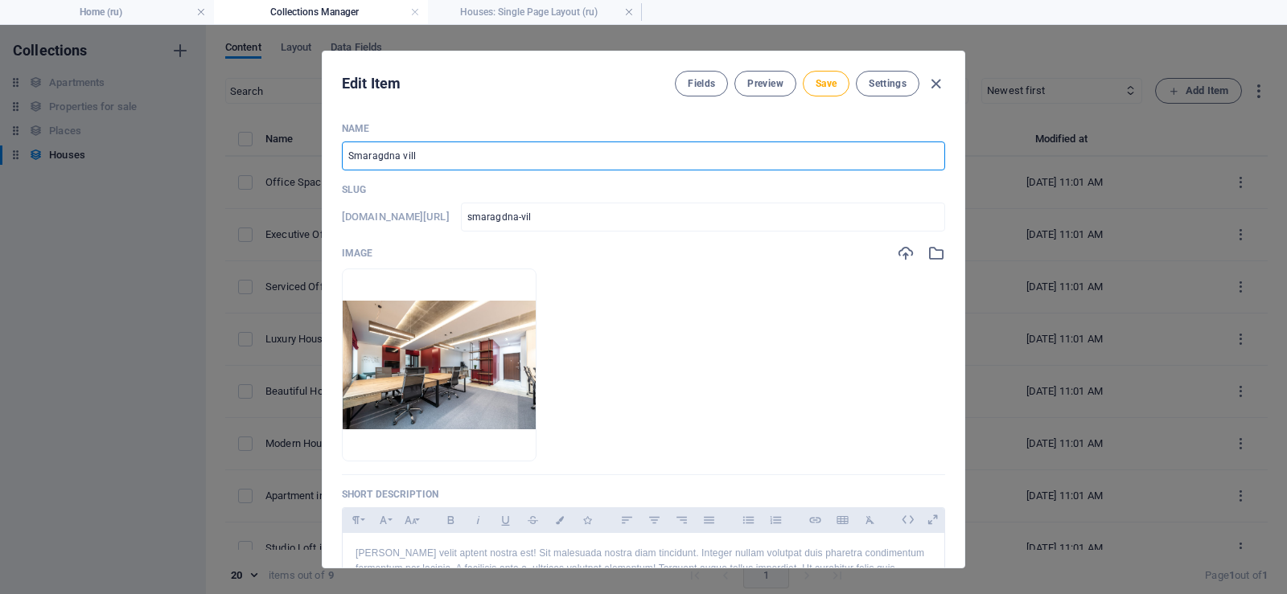
type input "smaragdna-vill"
type input "smaragdna-villa"
type input "Smaragdna villa"
type input "smaragdna-villa"
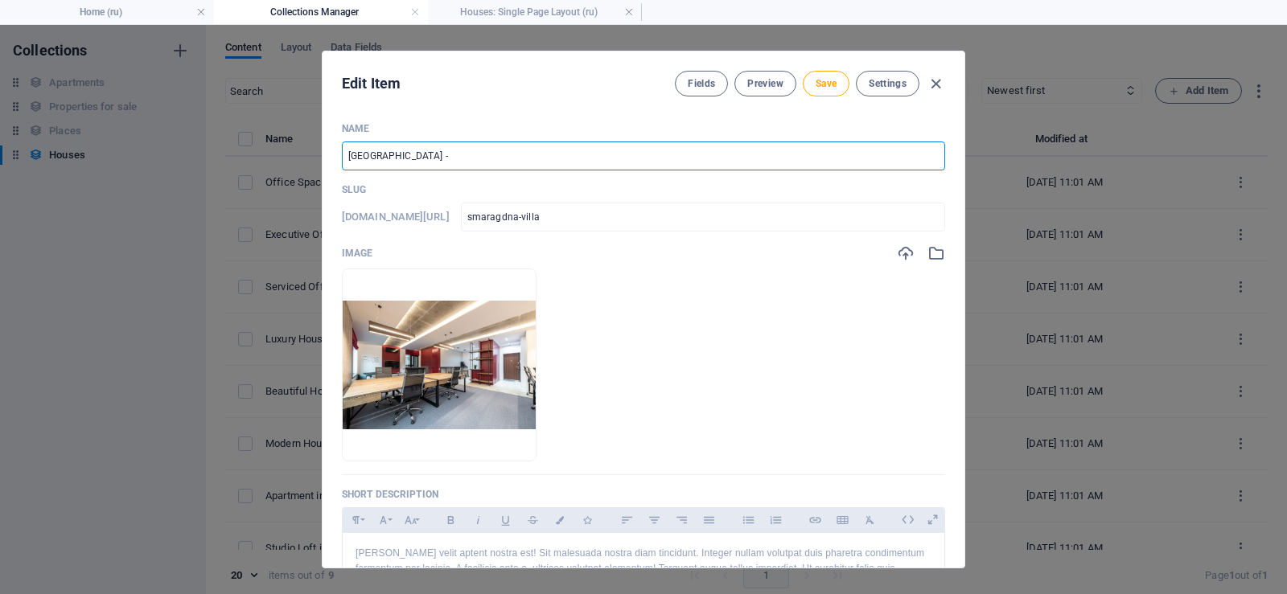
type input "[GEOGRAPHIC_DATA] -"
type input "smaragdna-villa-a"
type input "Smaragdna villa - a"
type input "smaragdna-villa-a"
type input "Smaragdna villa - ap"
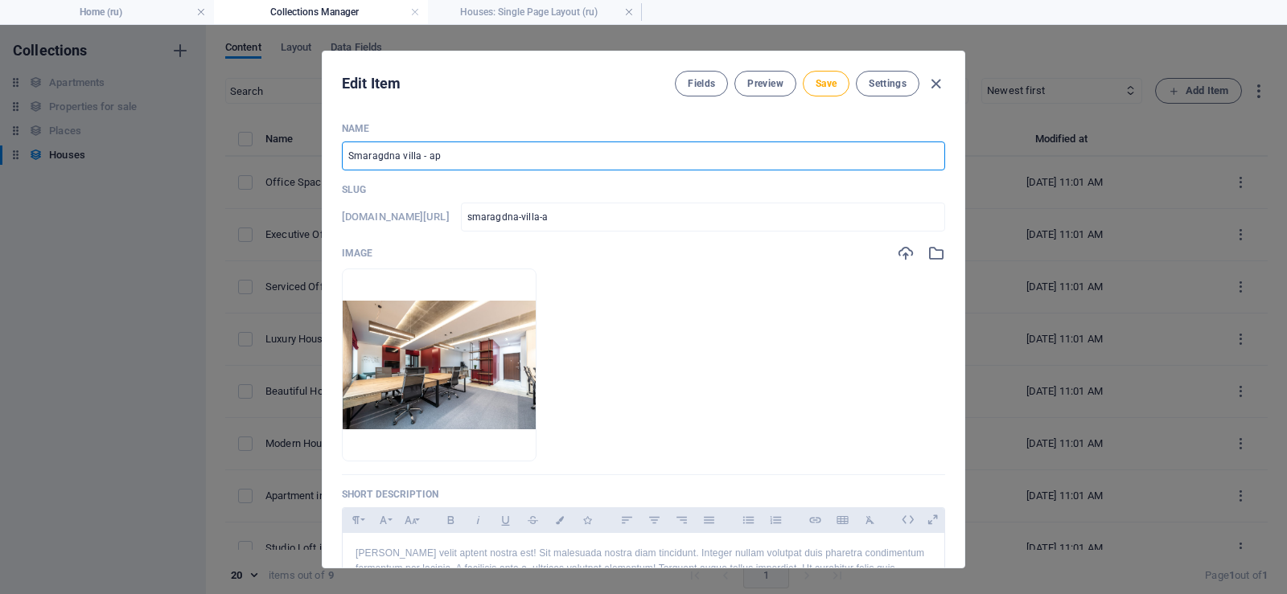
type input "smaragdna-villa-ap"
type input "smaragdna-villa-apt"
type input "Smaragdna villa - apt"
type input "smaragdna-villa-apt"
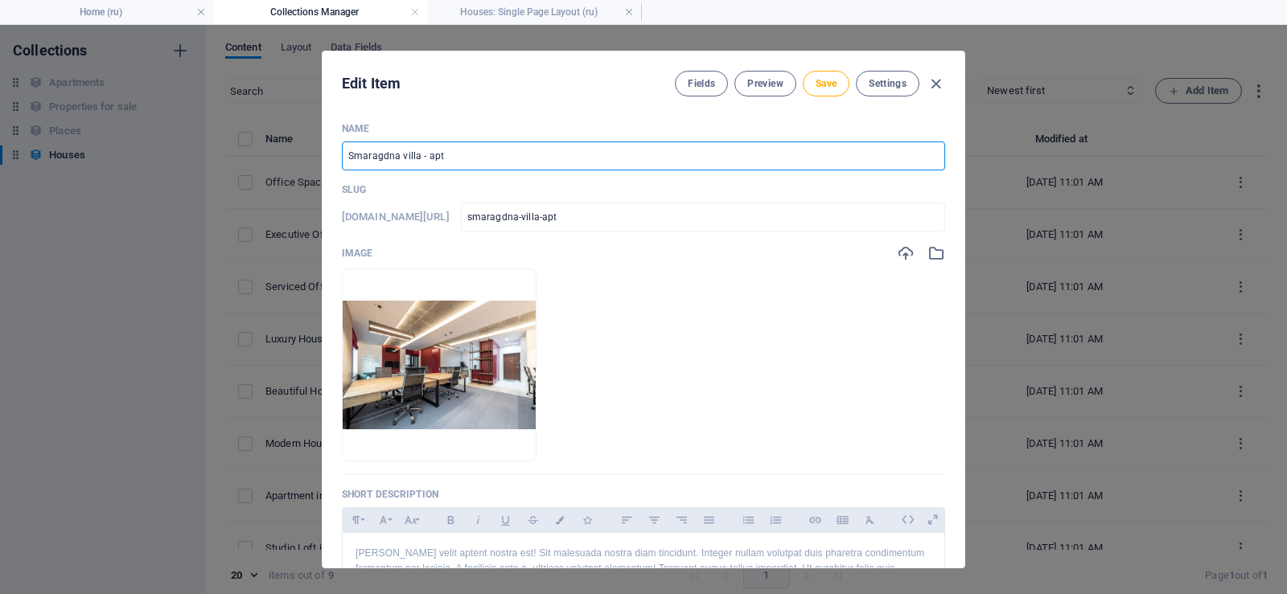
type input "Smaragdna villa - apt"
type input "smaragdna-villa-apt-a"
type input "Smaragdna villa - apt A"
type input "smaragdna-villa-apt-a"
type input "smaragdna-villa-apt-a1"
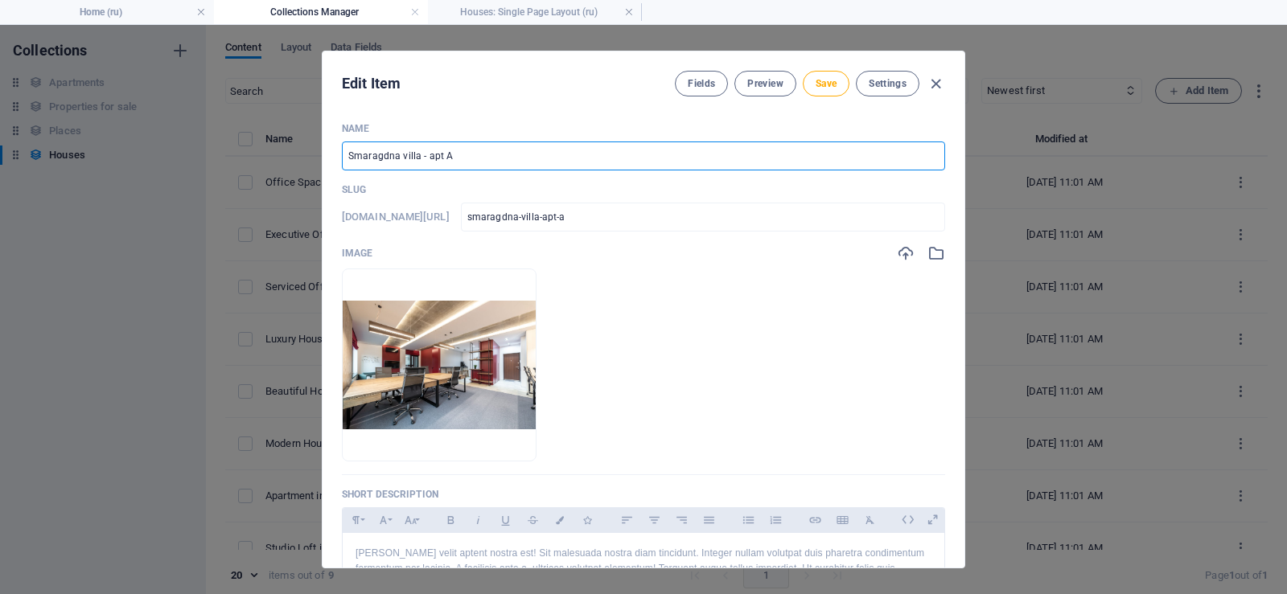
type input "Smaragdna villa - apt A1"
type input "smaragdna-villa-apt-a1"
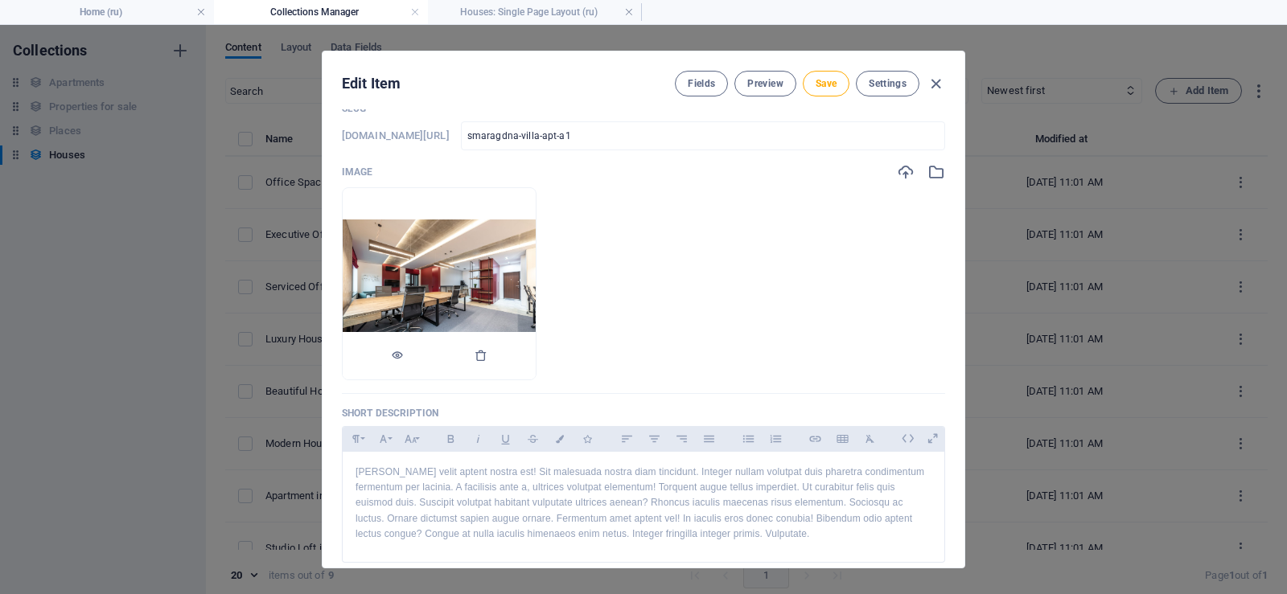
scroll to position [80, 0]
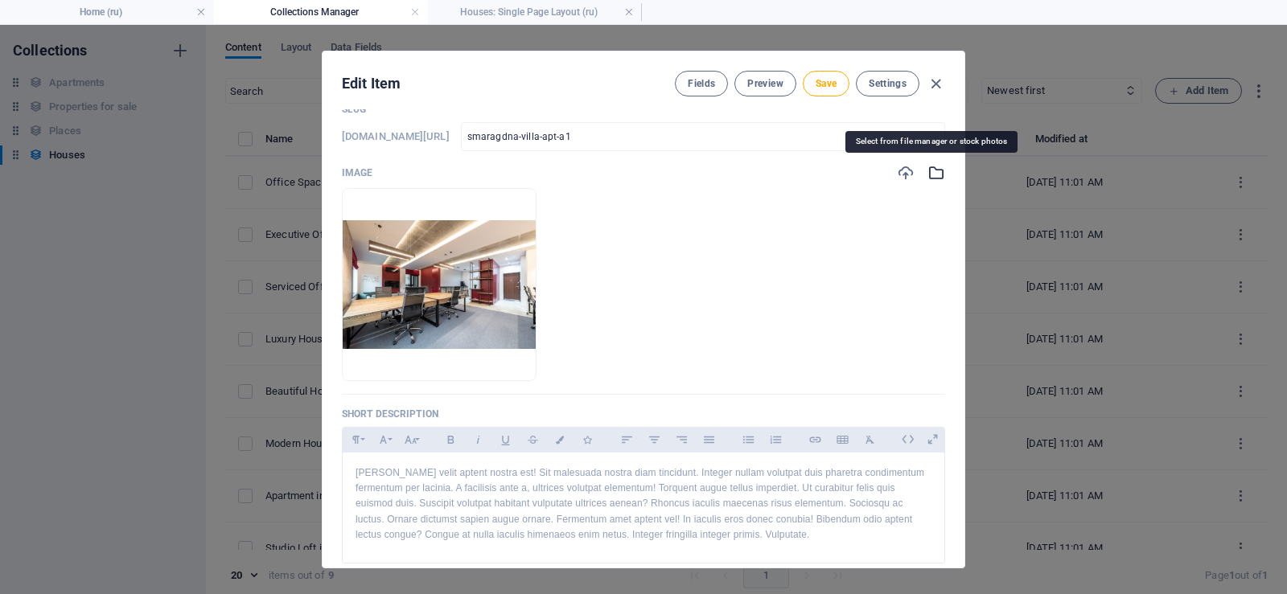
type input "Smaragdna villa - apt A1"
click at [933, 172] on icon "button" at bounding box center [936, 173] width 18 height 18
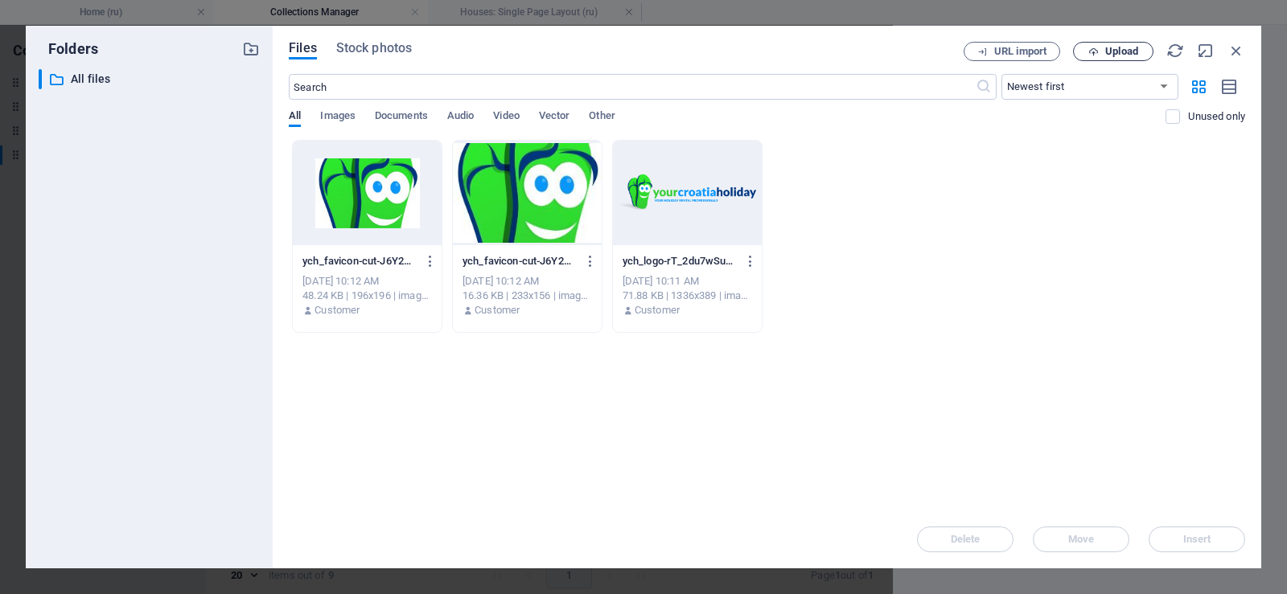
click at [1109, 48] on span "Upload" at bounding box center [1121, 52] width 33 height 10
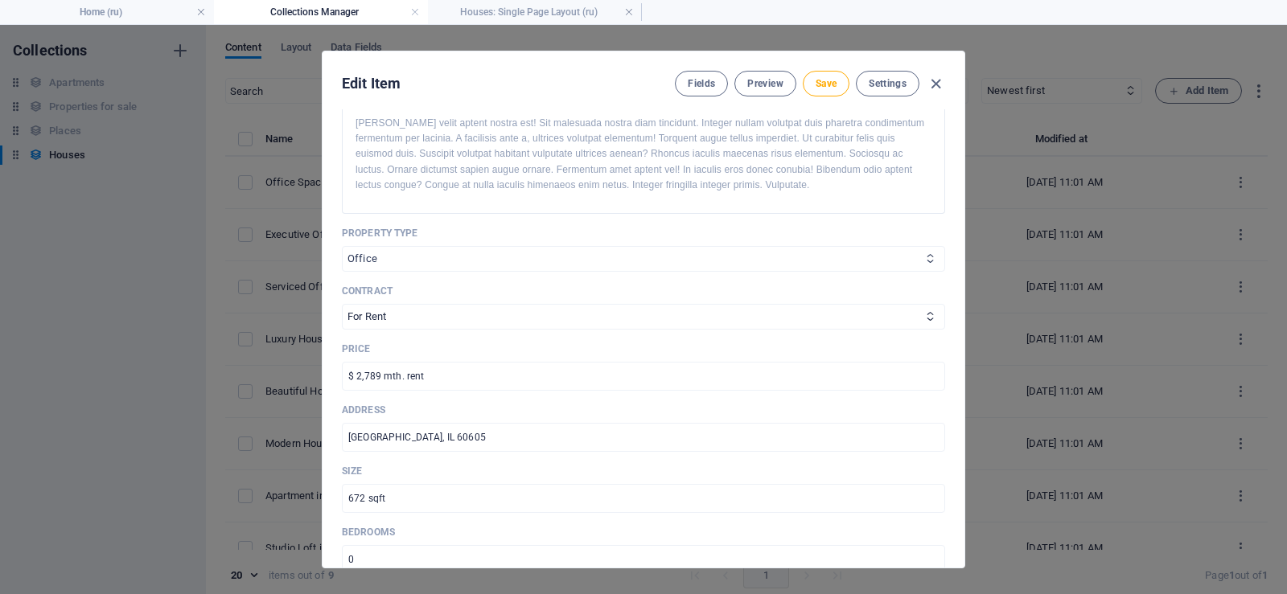
scroll to position [483, 0]
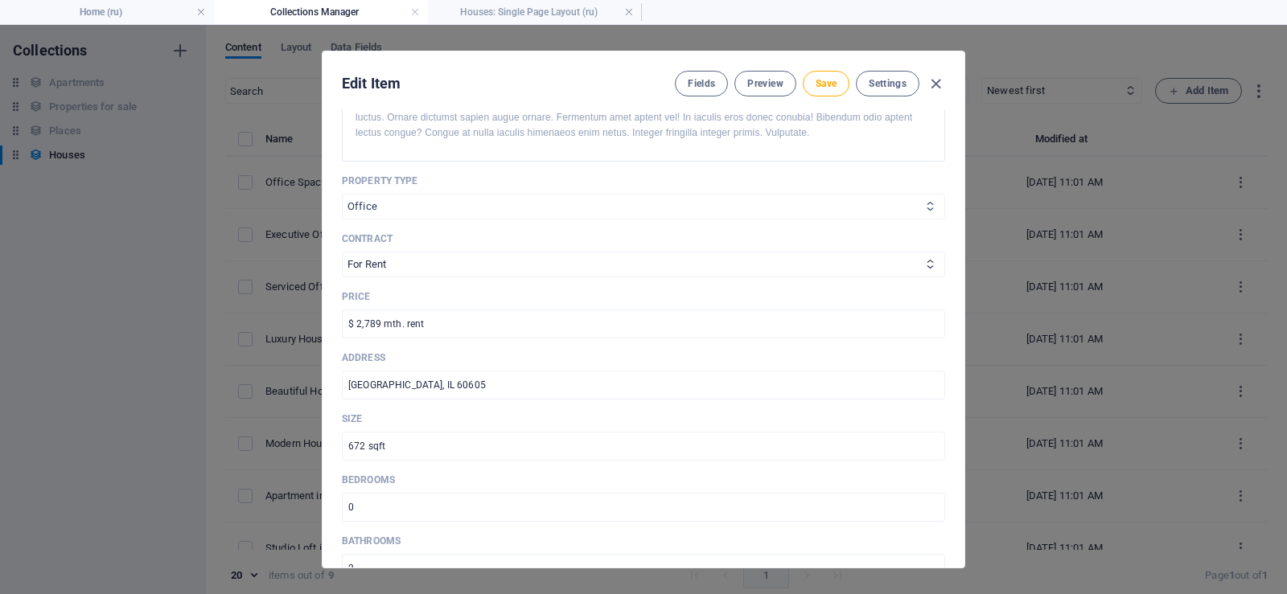
click at [390, 207] on select "House Apartment Office" at bounding box center [643, 207] width 603 height 26
select select "Apartment"
click at [342, 194] on select "House Apartment Office" at bounding box center [643, 207] width 603 height 26
click at [435, 266] on select "For Rent For Sale" at bounding box center [643, 265] width 603 height 26
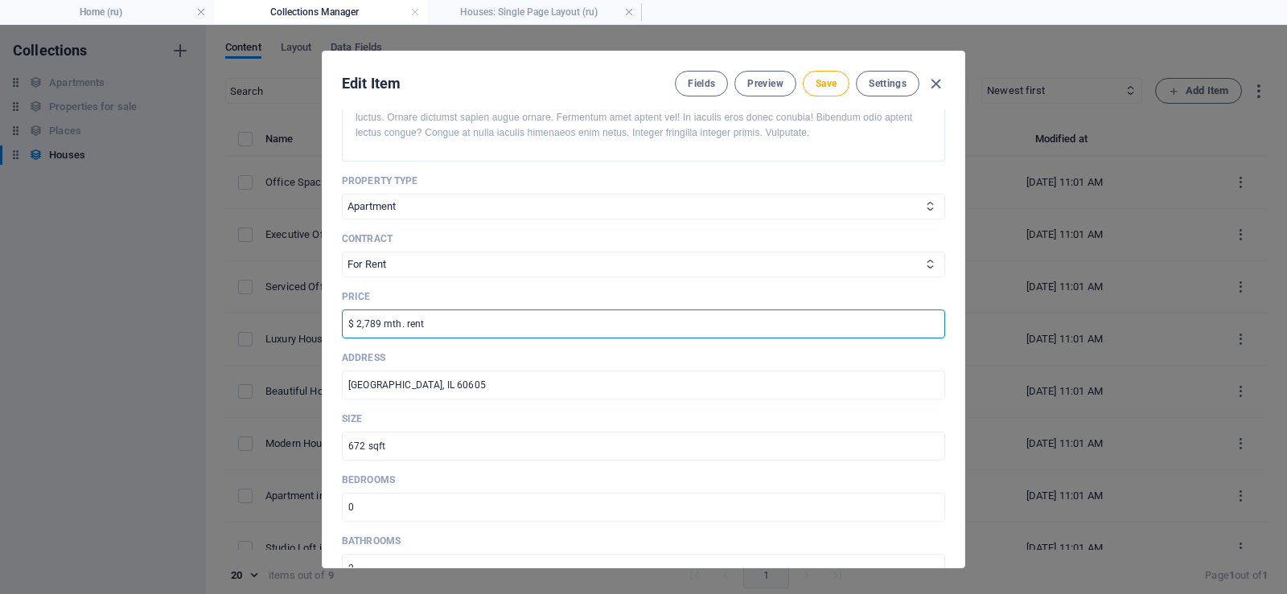
click at [447, 324] on input "$ 2,789 mth. rent" at bounding box center [643, 324] width 603 height 29
drag, startPoint x: 478, startPoint y: 327, endPoint x: 266, endPoint y: 327, distance: 211.5
click at [266, 327] on div "Edit Item Fields Preview Save Settings Name Smaragdna villa - apt A1 ​ Slug [DO…" at bounding box center [643, 309] width 1287 height 569
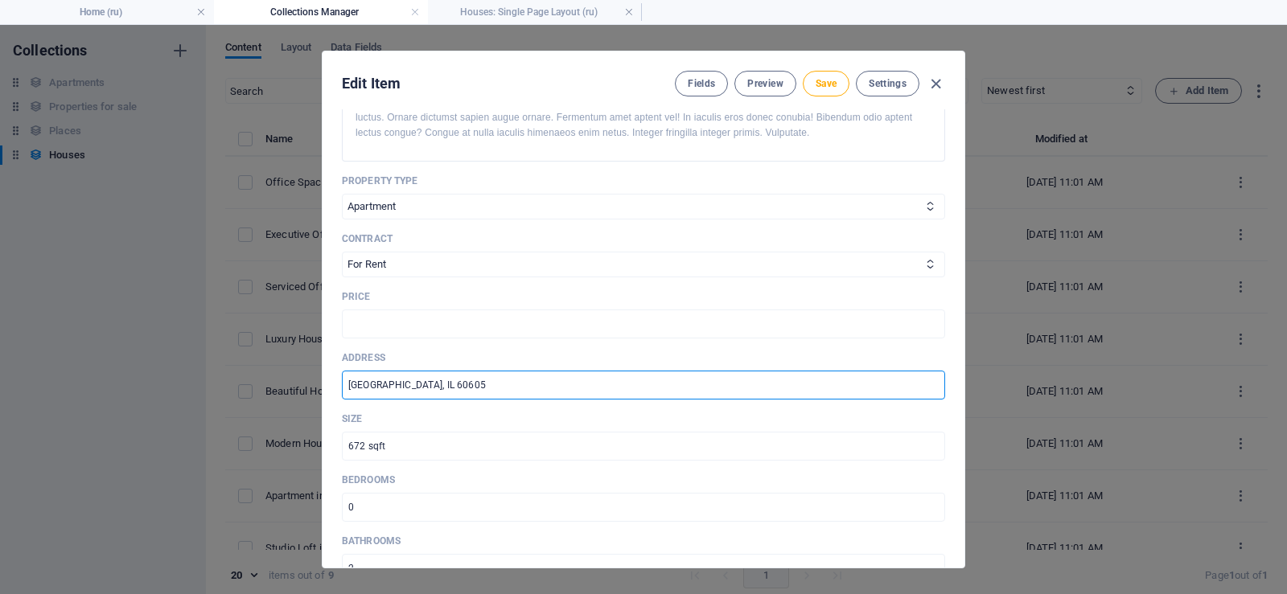
drag, startPoint x: 535, startPoint y: 390, endPoint x: 213, endPoint y: 390, distance: 321.7
click at [213, 390] on div "Edit Item Fields Preview Save Settings Name Smaragdna villa - apt A1 ​ Slug [DO…" at bounding box center [643, 309] width 1287 height 569
type input "Selo 184, Premantura"
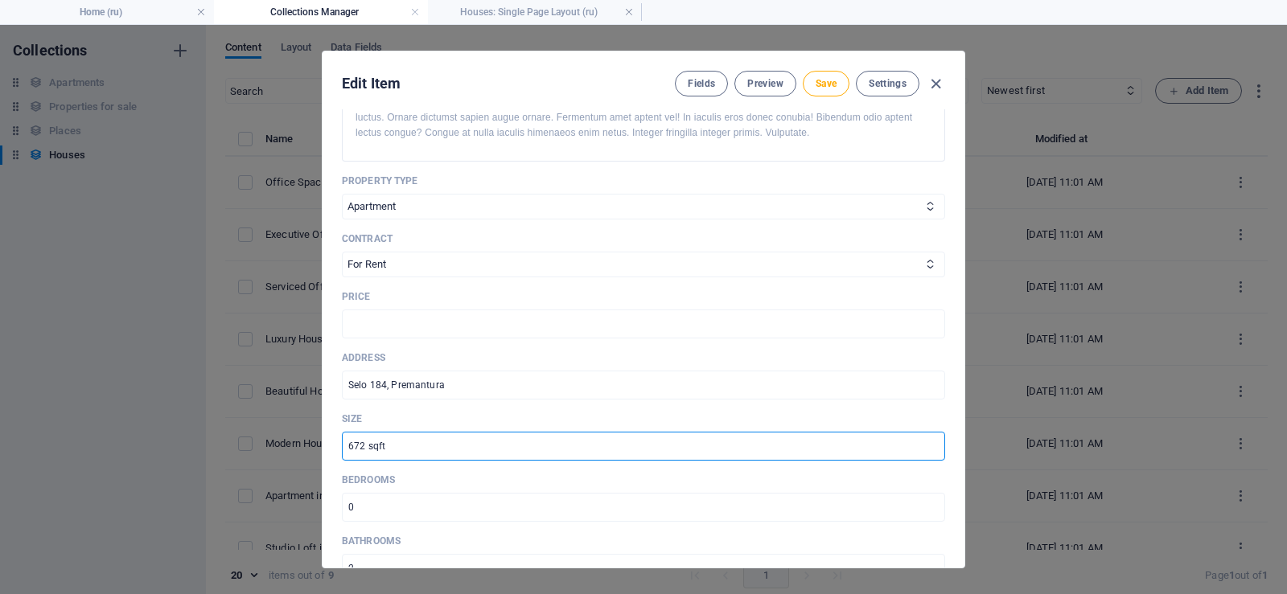
drag, startPoint x: 495, startPoint y: 456, endPoint x: 158, endPoint y: 438, distance: 337.5
click at [158, 438] on div "Edit Item Fields Preview Save Settings Name Smaragdna villa - apt A1 ​ Slug [DO…" at bounding box center [643, 309] width 1287 height 569
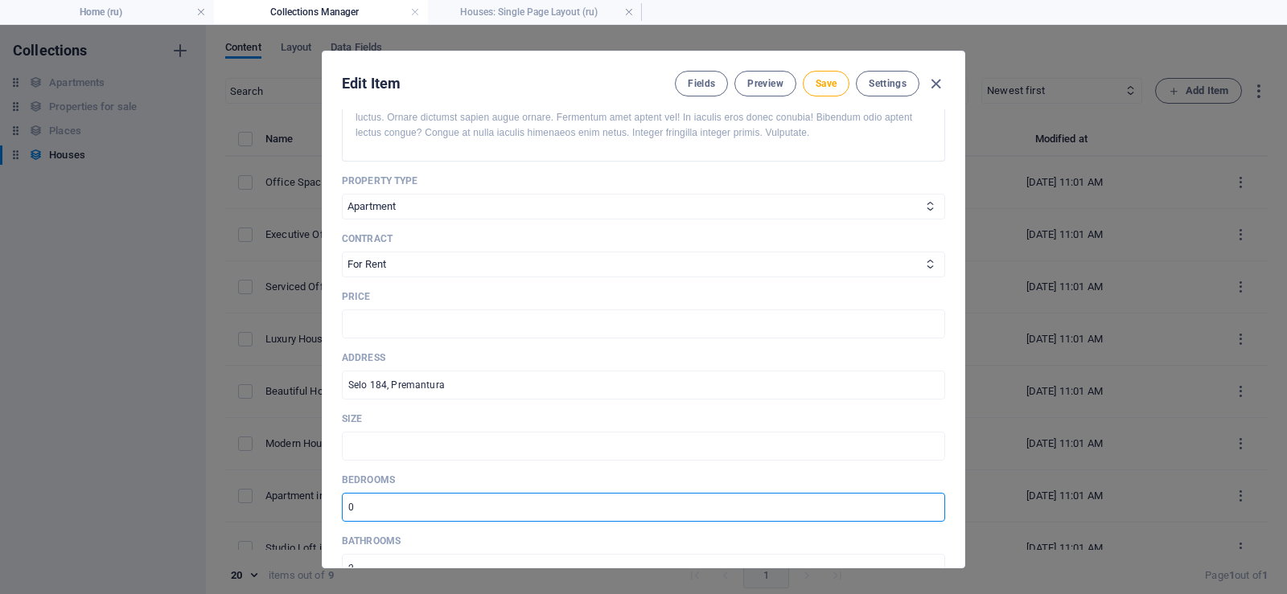
drag, startPoint x: 207, startPoint y: 500, endPoint x: 171, endPoint y: 499, distance: 35.4
click at [171, 499] on div "Edit Item Fields Preview Save Settings Name Smaragdna villa - apt A1 ​ Slug [DO…" at bounding box center [643, 309] width 1287 height 569
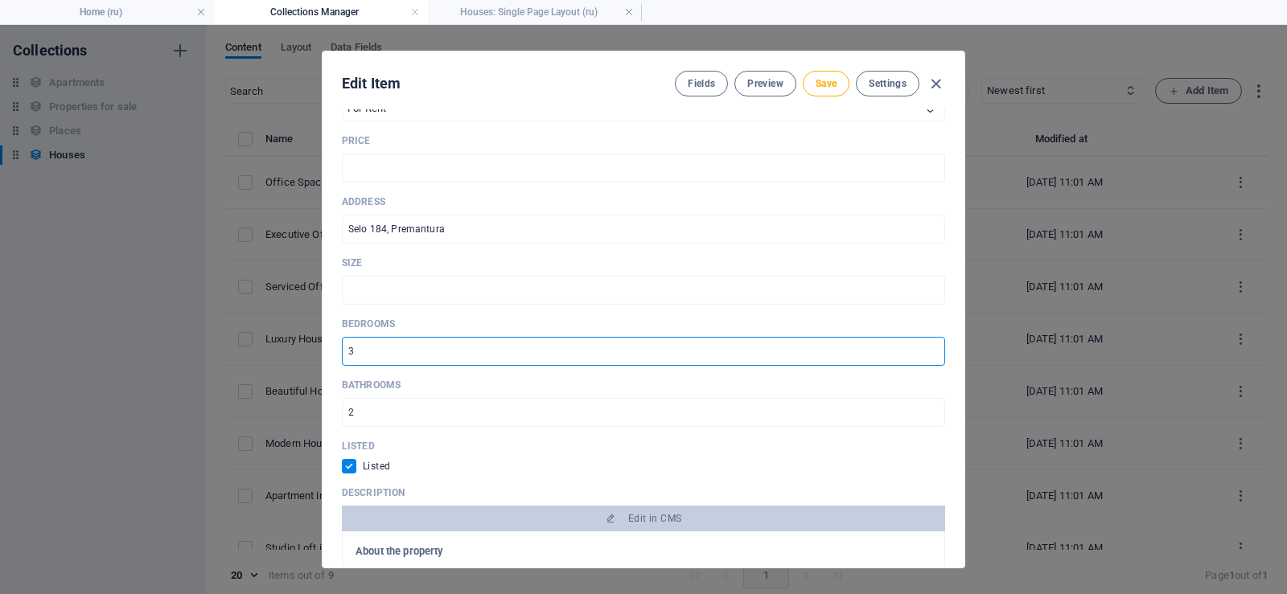
scroll to position [643, 0]
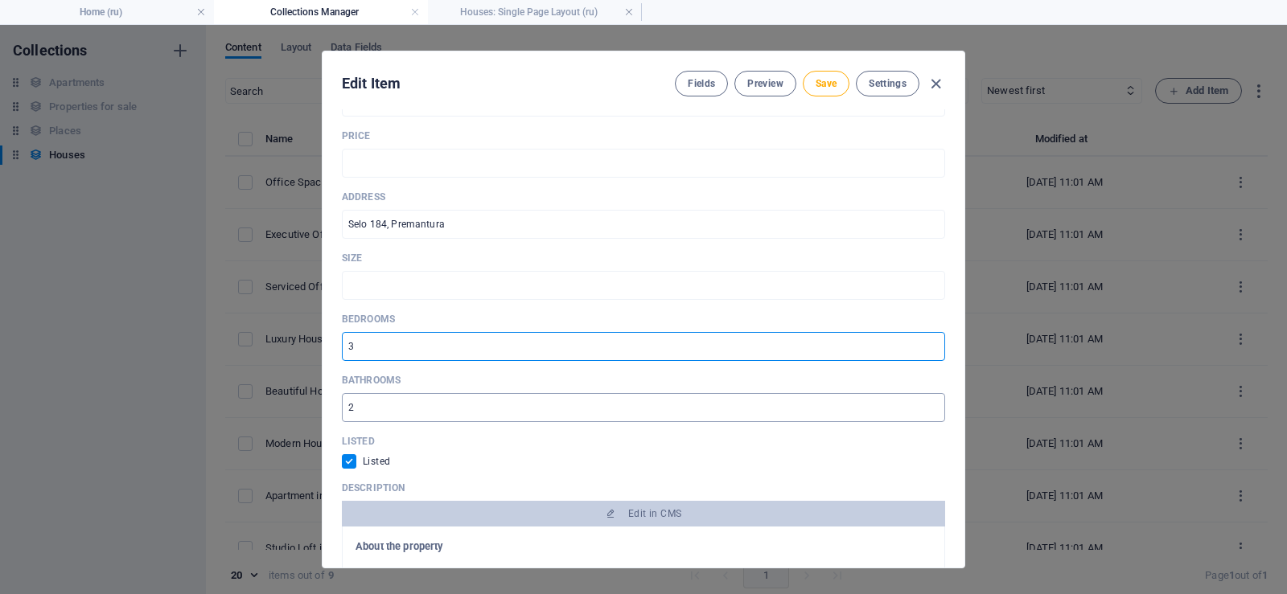
type input "3"
drag, startPoint x: 391, startPoint y: 405, endPoint x: 306, endPoint y: 411, distance: 84.7
click at [245, 400] on div "Edit Item Fields Preview Save Settings Name Smaragdna villa - apt A1 ​ Slug [DO…" at bounding box center [643, 309] width 1287 height 569
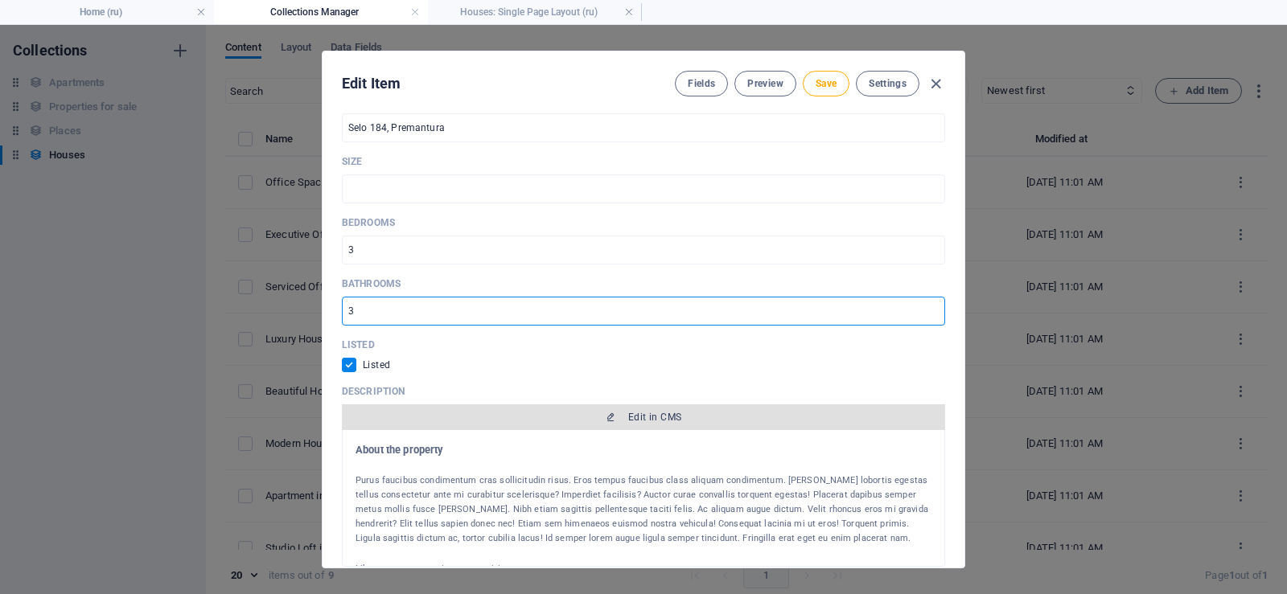
scroll to position [804, 0]
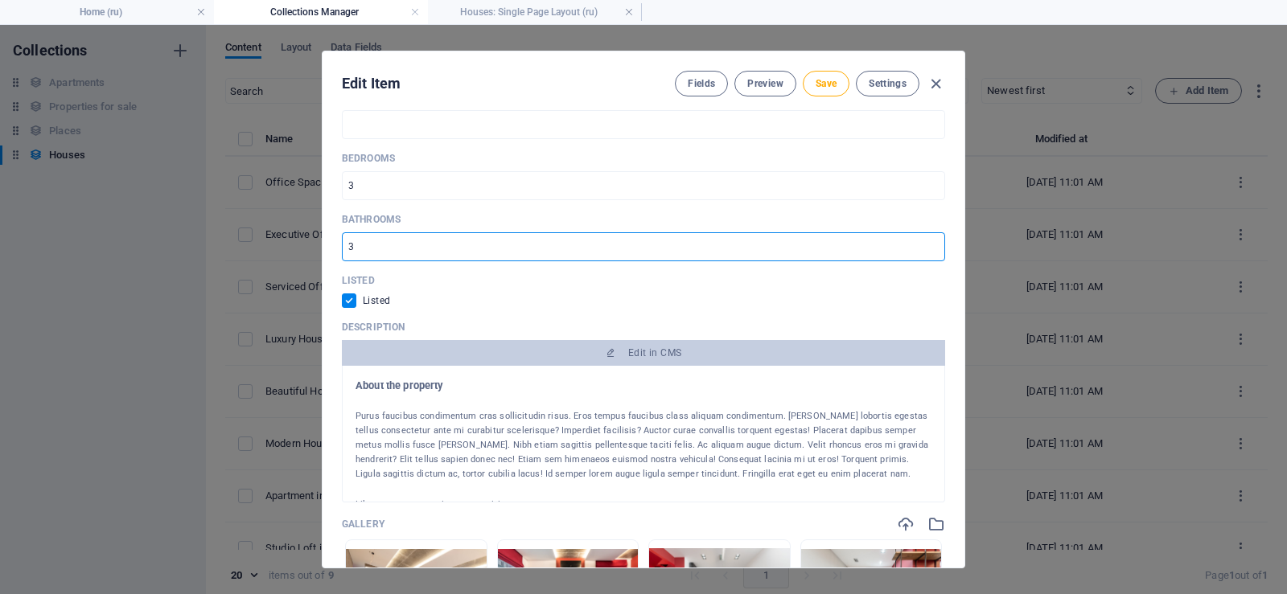
click at [274, 234] on div "Edit Item Fields Preview Save Settings Name Smaragdna villa - apt A1 ​ Slug [DO…" at bounding box center [643, 309] width 1287 height 569
type input "3"
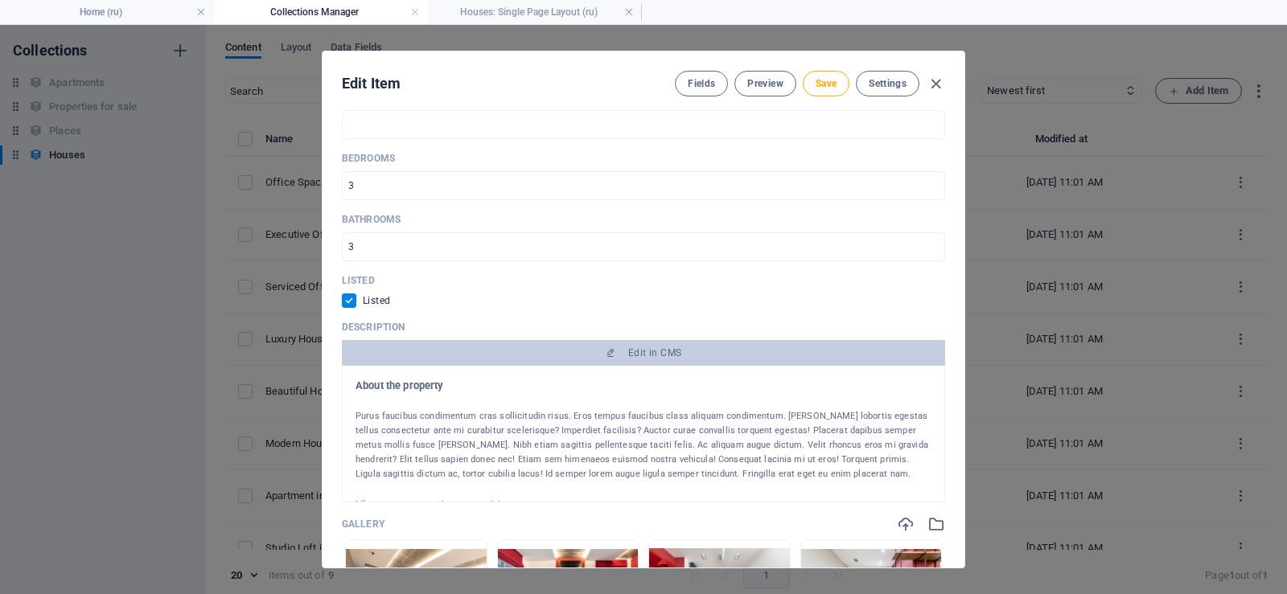
drag, startPoint x: 824, startPoint y: 471, endPoint x: 299, endPoint y: 405, distance: 529.4
click at [299, 405] on div "Edit Item Fields Preview Save Settings Name Smaragdna villa - apt A1 ​ Slug [DO…" at bounding box center [643, 309] width 1287 height 569
click at [488, 426] on div "Purus faucibus condimentum cras sollicitudin risus. Eros tempus faucibus class …" at bounding box center [643, 445] width 576 height 72
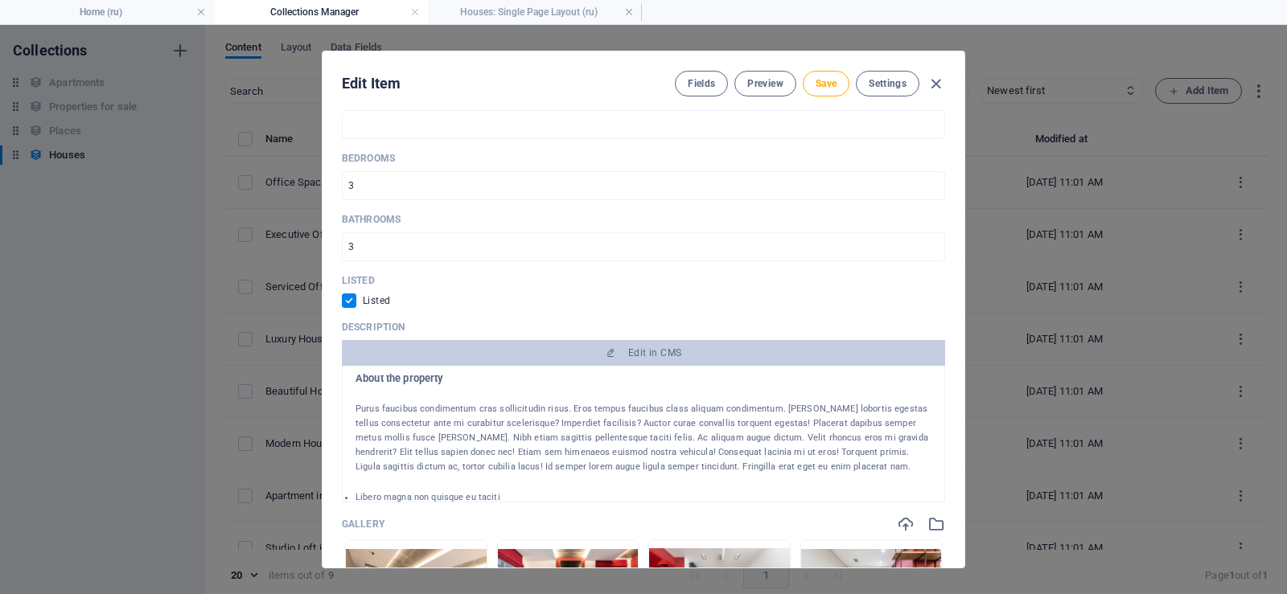
scroll to position [0, 0]
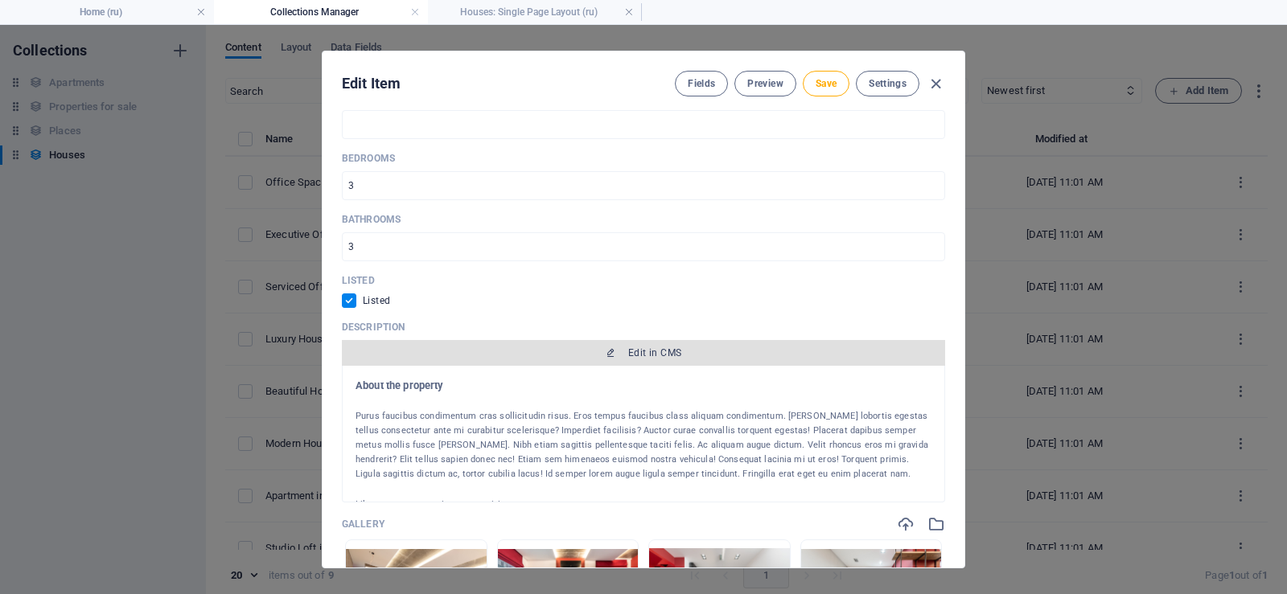
click at [659, 351] on span "Edit in CMS" at bounding box center [654, 353] width 53 height 13
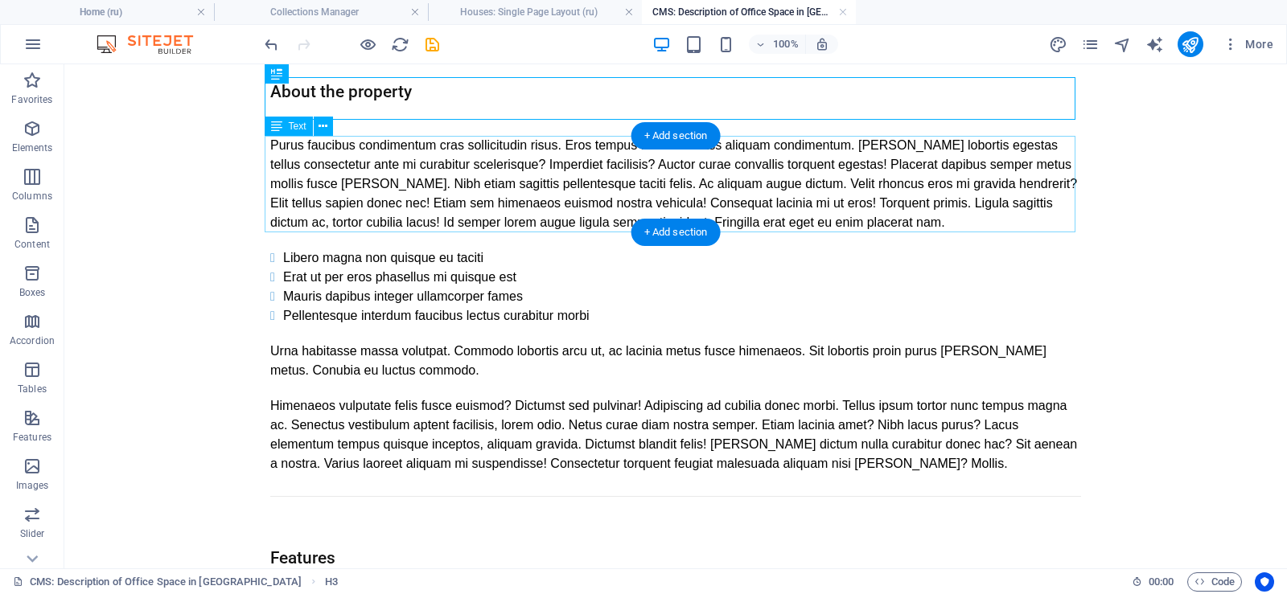
click at [822, 219] on div "Purus faucibus condimentum cras sollicitudin risus. Eros tempus faucibus class …" at bounding box center [675, 184] width 811 height 97
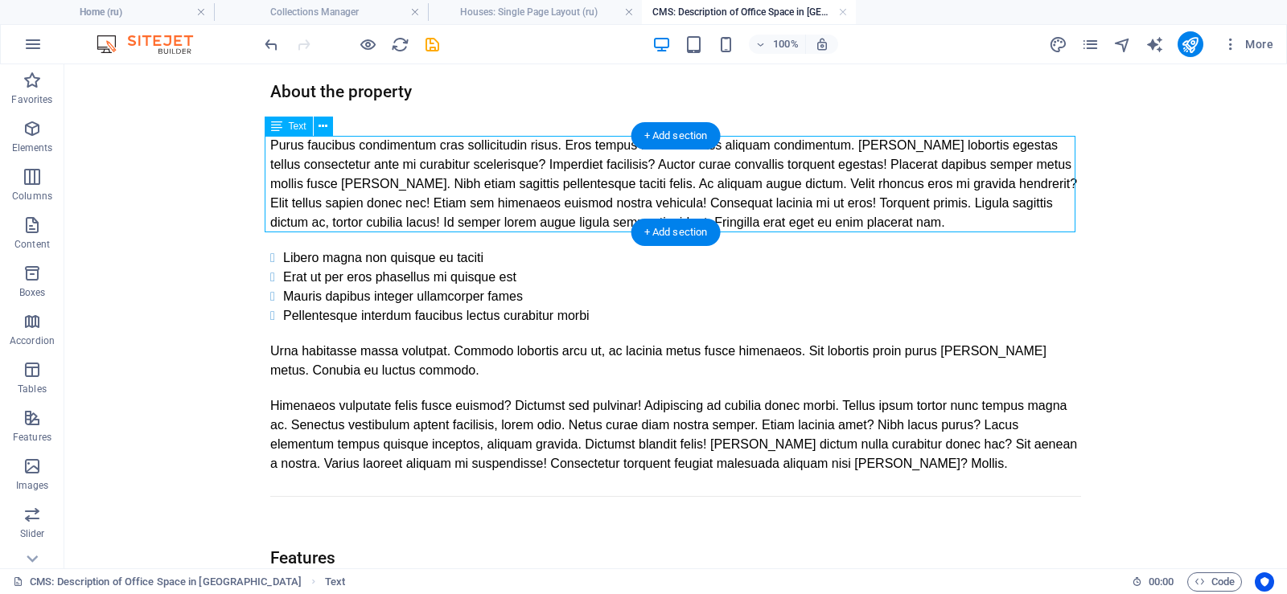
click at [822, 219] on div "Purus faucibus condimentum cras sollicitudin risus. Eros tempus faucibus class …" at bounding box center [675, 184] width 811 height 97
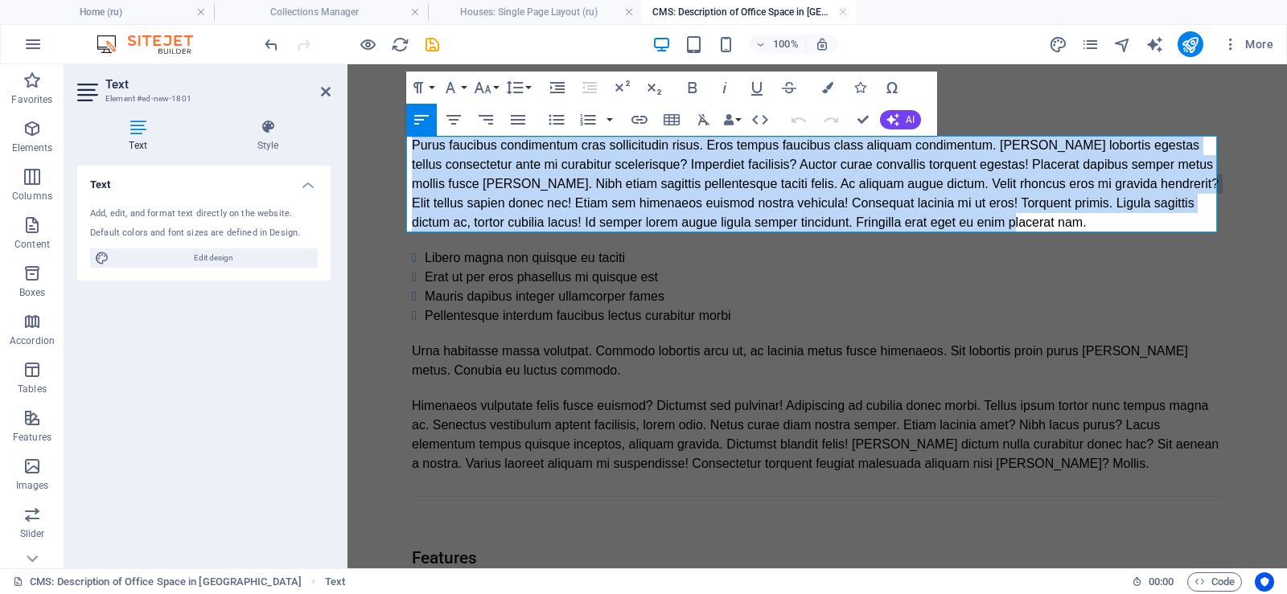
drag, startPoint x: 863, startPoint y: 207, endPoint x: 352, endPoint y: 124, distance: 517.4
click at [352, 124] on body "About the property Purus faucibus condimentum cras sollicitudin risus. Eros tem…" at bounding box center [816, 421] width 939 height 715
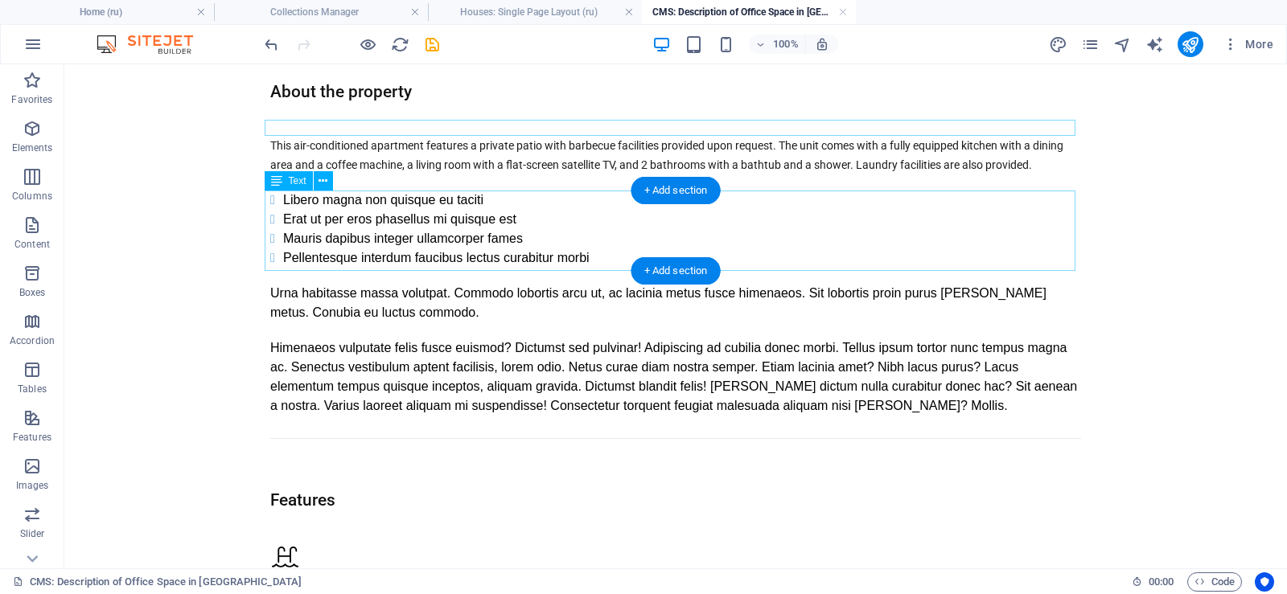
scroll to position [33, 0]
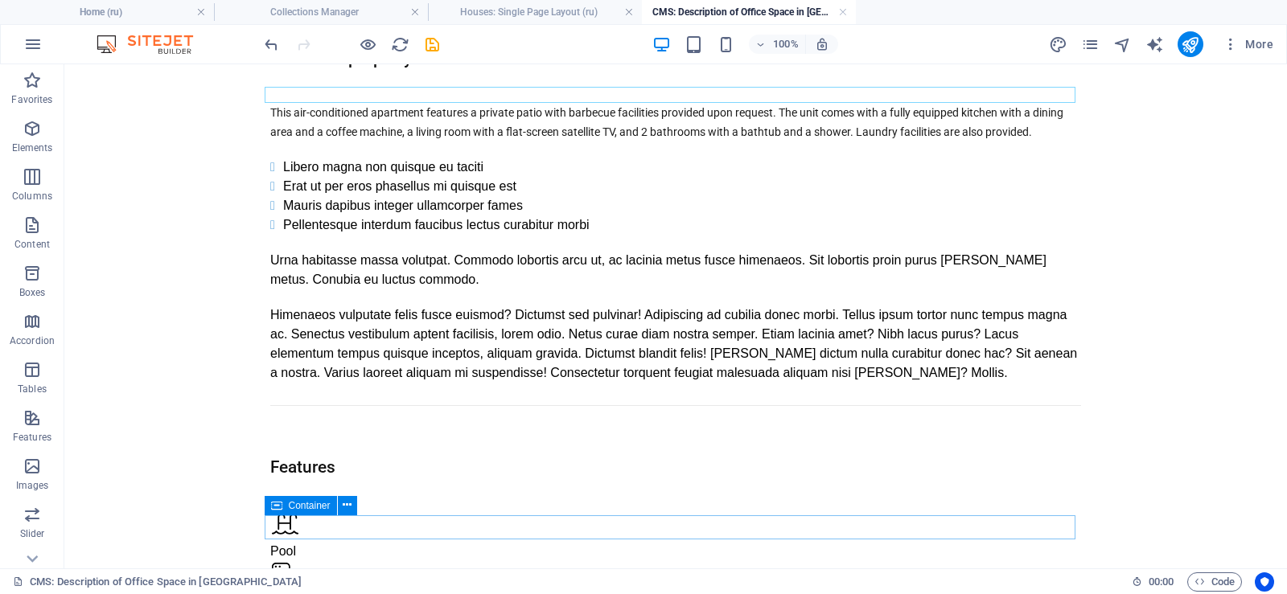
click at [305, 507] on span "Container" at bounding box center [310, 506] width 42 height 10
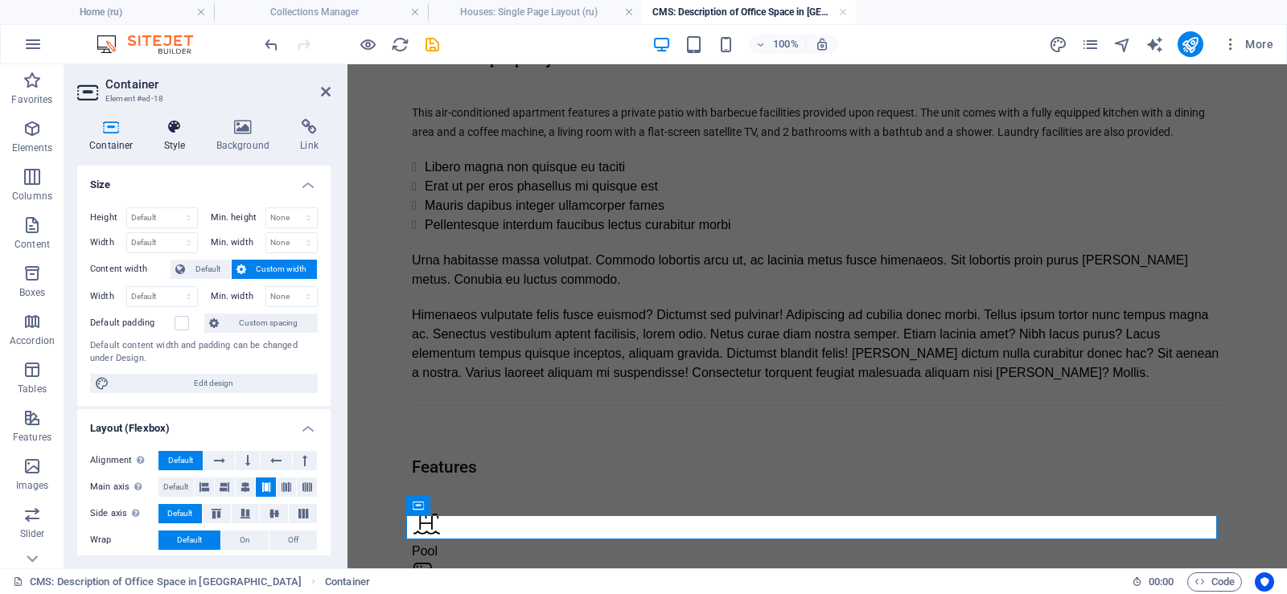
click at [181, 135] on h4 "Style" at bounding box center [178, 136] width 52 height 34
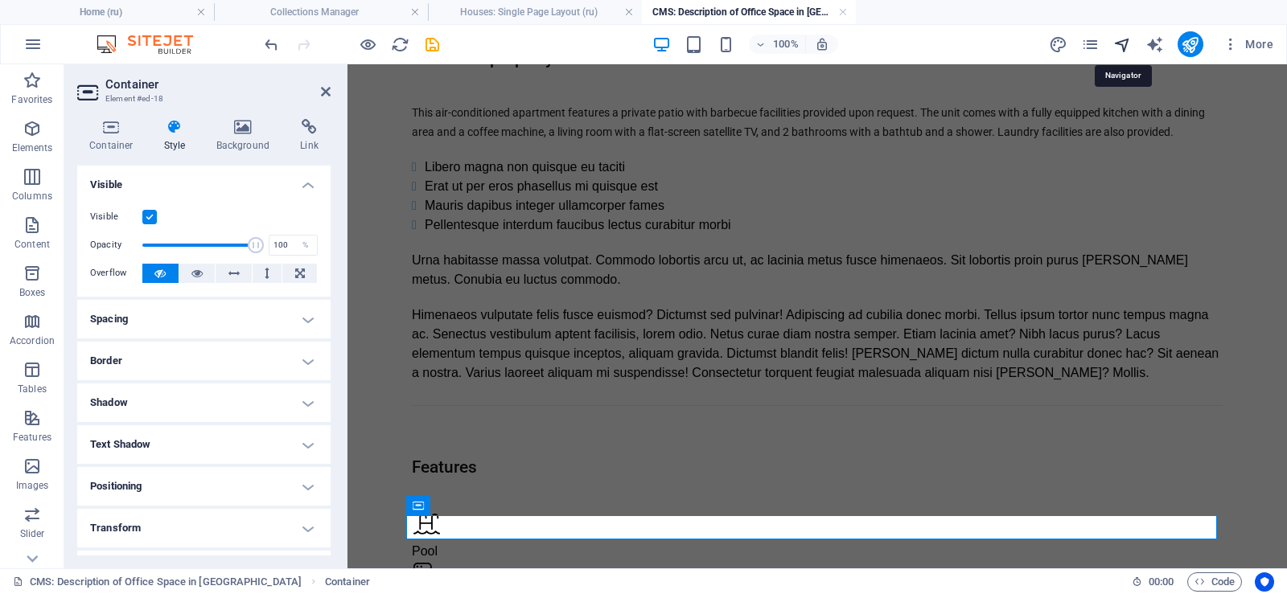
click at [1124, 42] on icon "navigator" at bounding box center [1122, 44] width 18 height 18
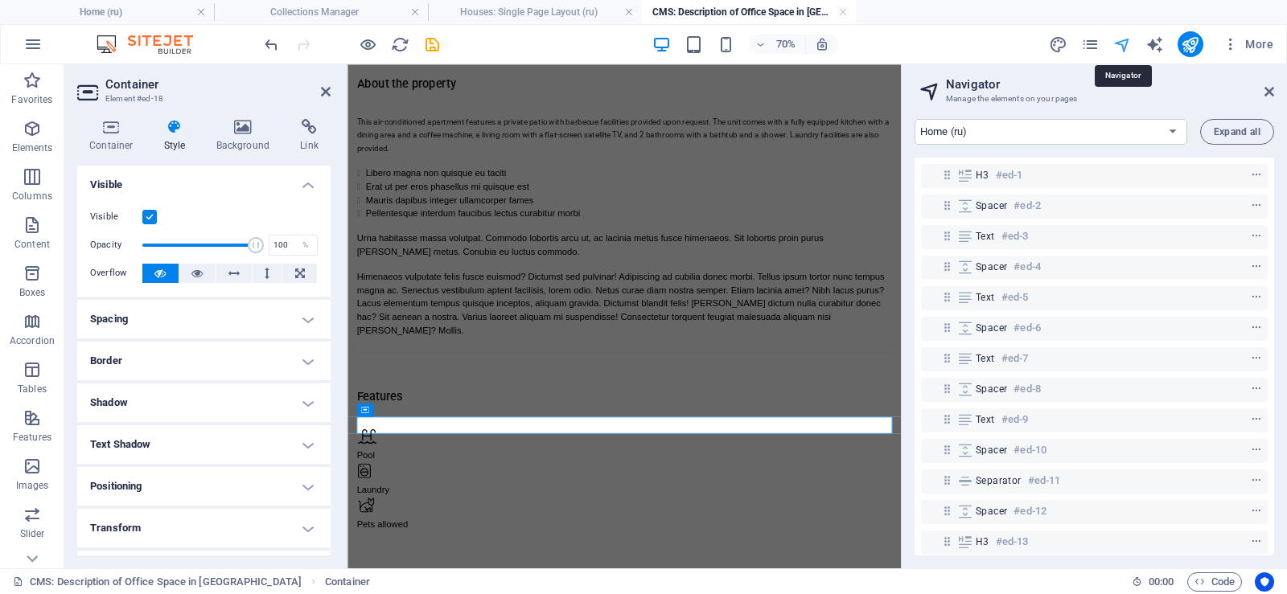
scroll to position [109, 0]
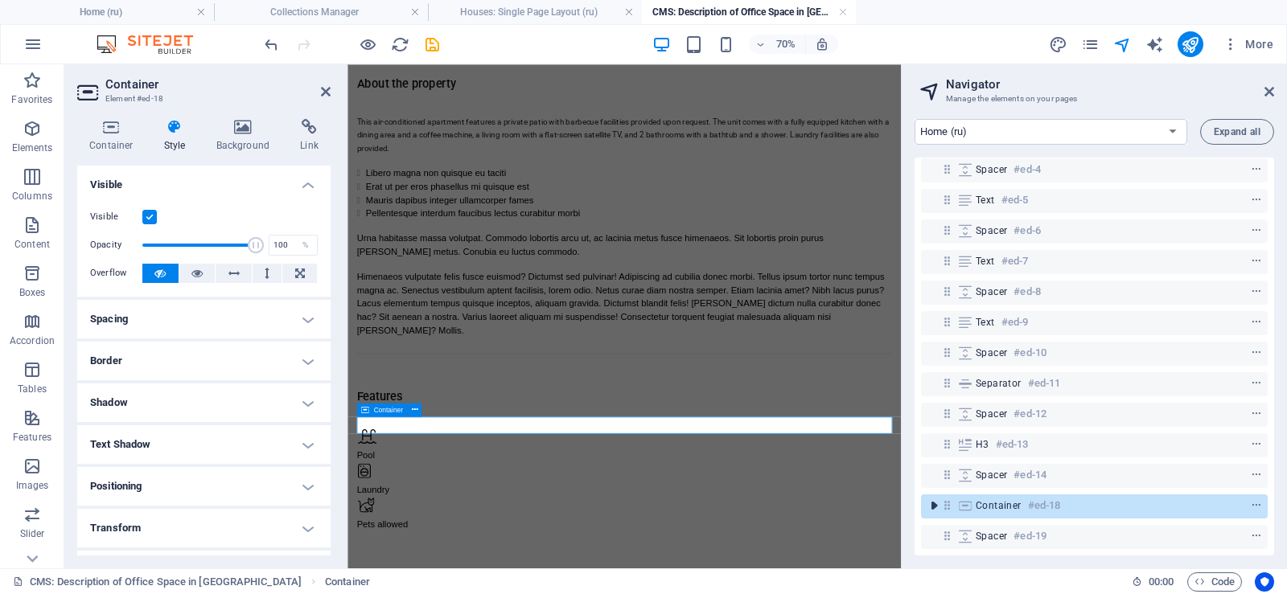
click at [931, 498] on icon "toggle-expand" at bounding box center [934, 506] width 16 height 16
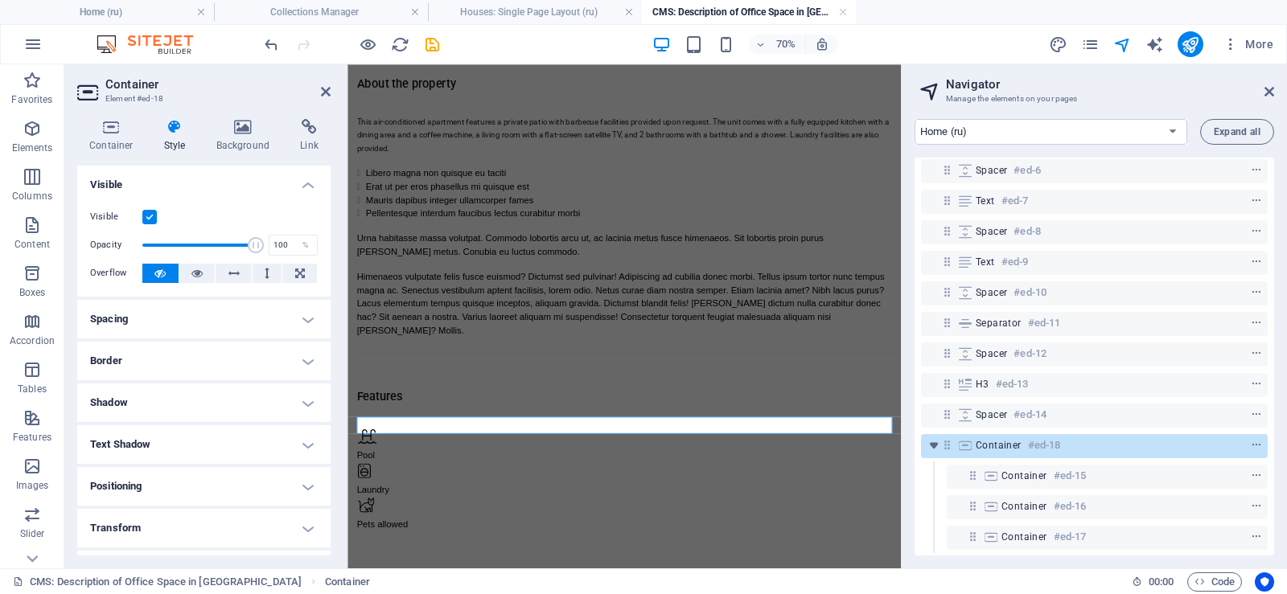
scroll to position [201, 0]
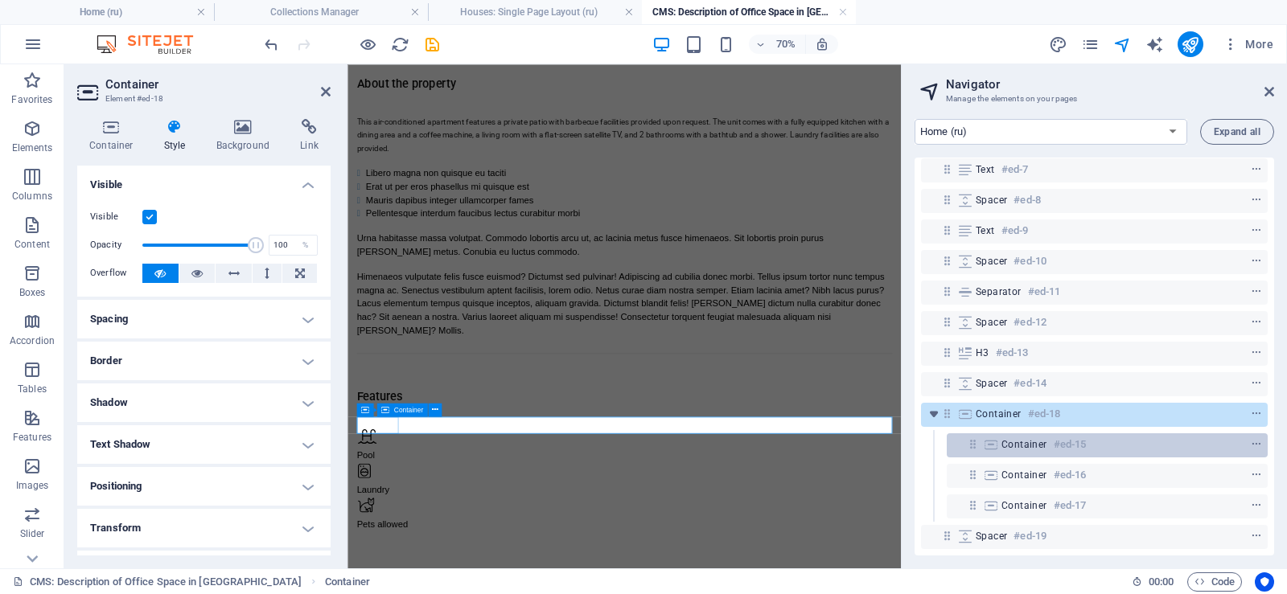
click at [1165, 435] on div "Container #ed-15" at bounding box center [1094, 444] width 186 height 19
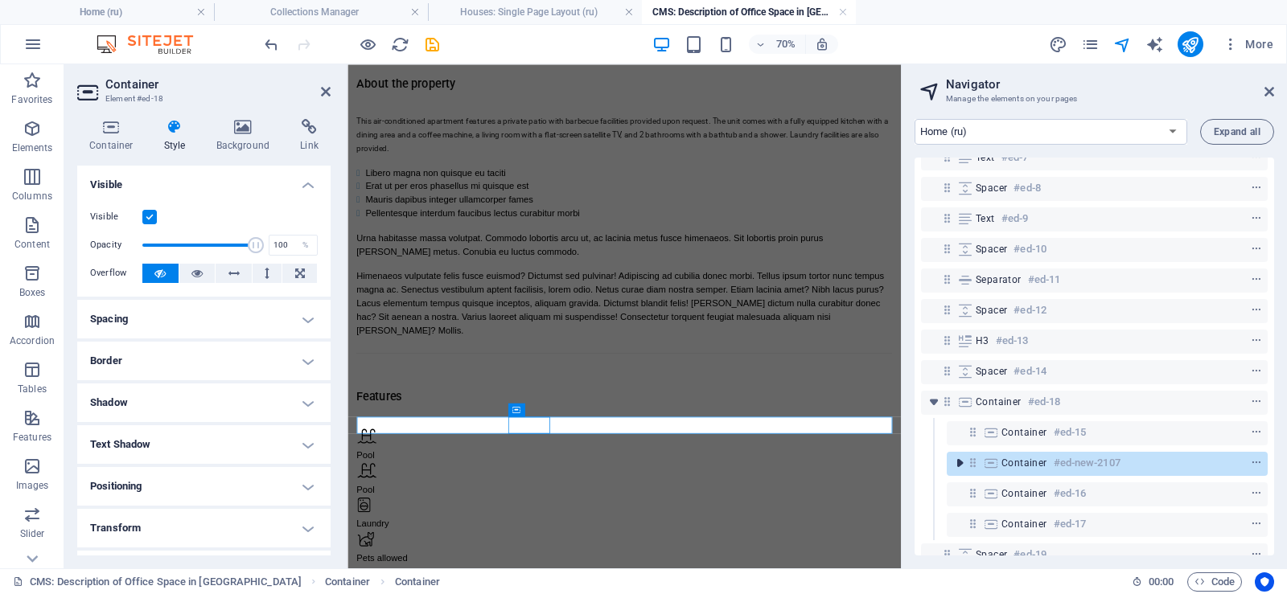
click at [958, 461] on icon "toggle-expand" at bounding box center [959, 463] width 16 height 16
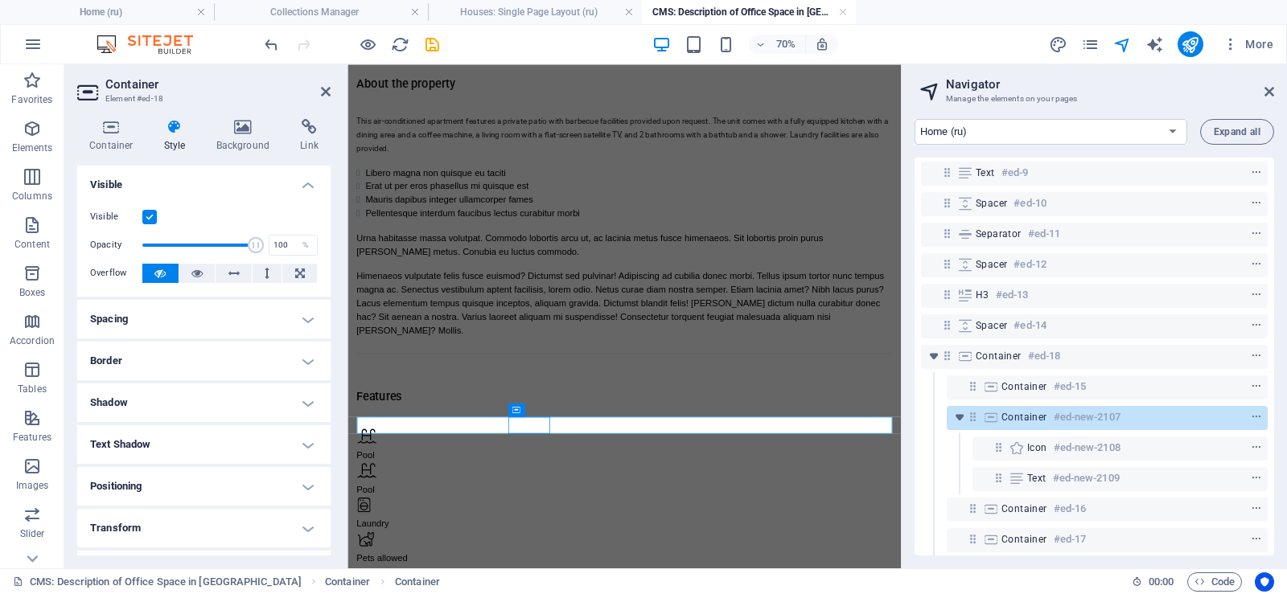
scroll to position [293, 0]
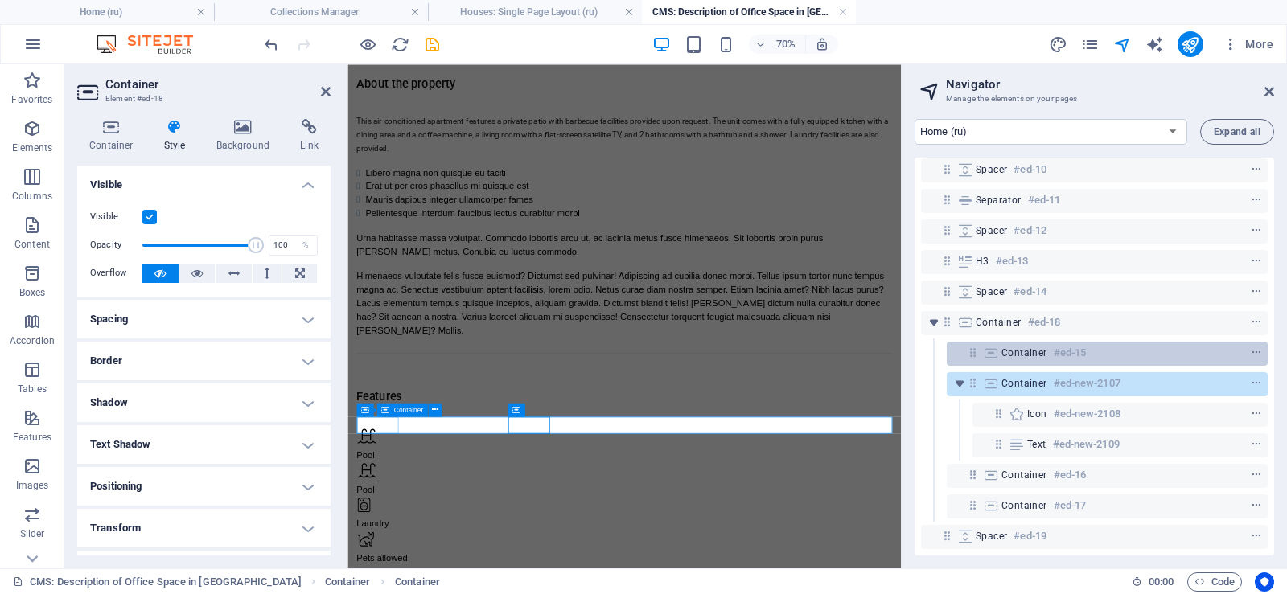
click at [1010, 347] on span "Container" at bounding box center [1024, 353] width 46 height 13
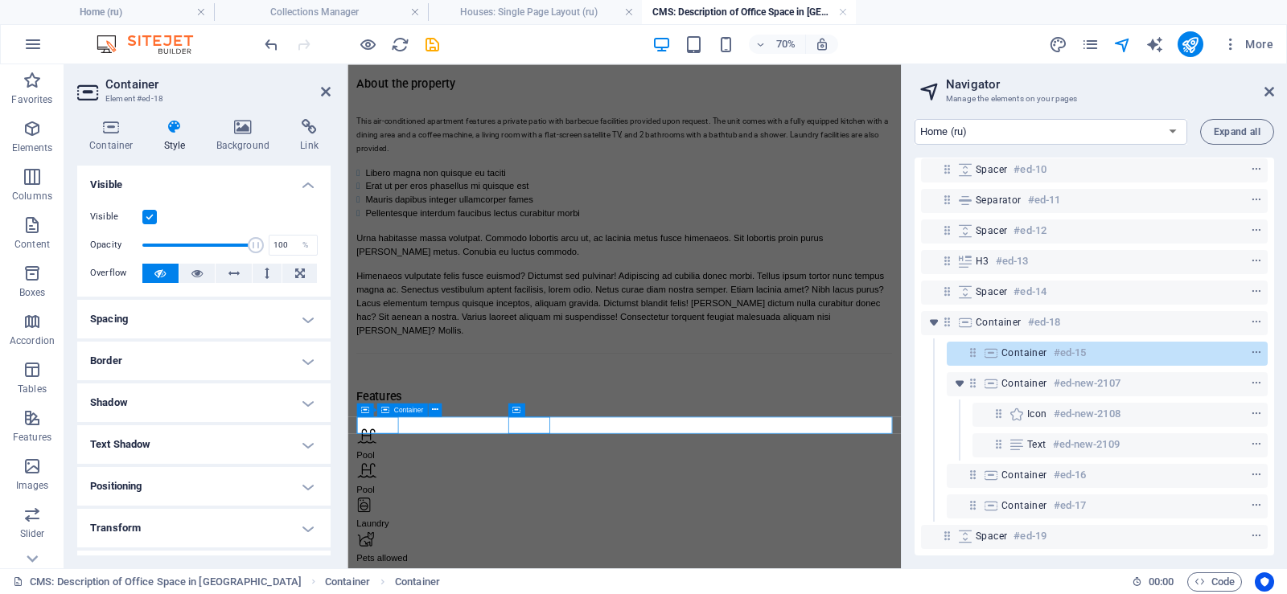
click at [1010, 347] on span "Container" at bounding box center [1024, 353] width 46 height 13
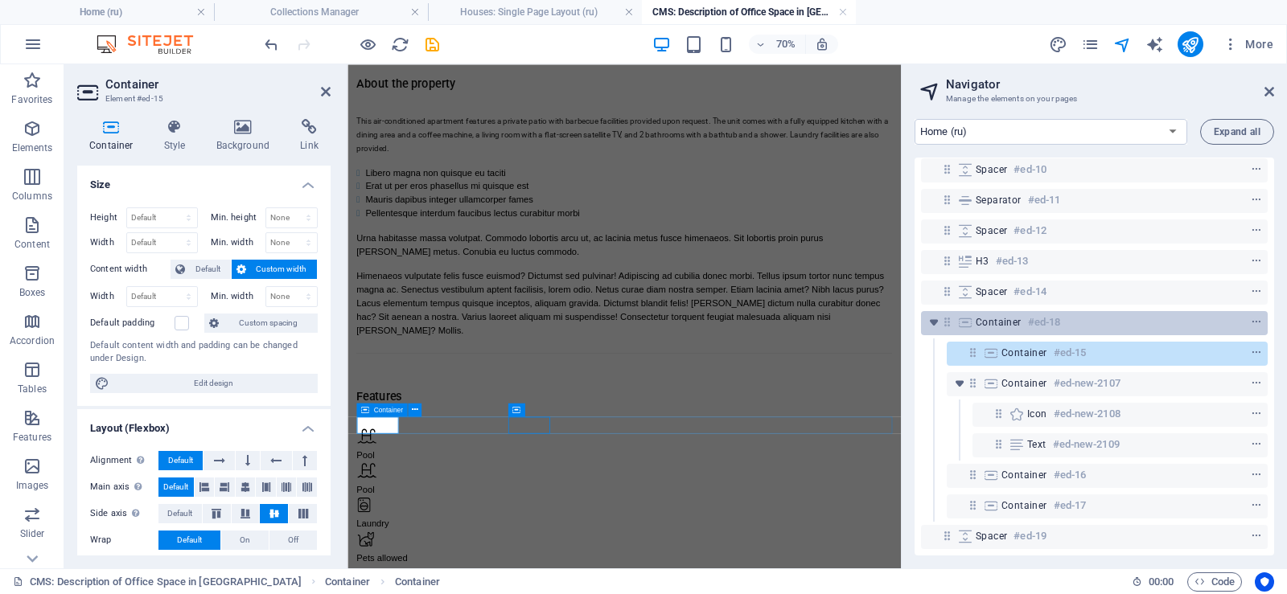
click at [1009, 316] on span "Container" at bounding box center [999, 322] width 46 height 13
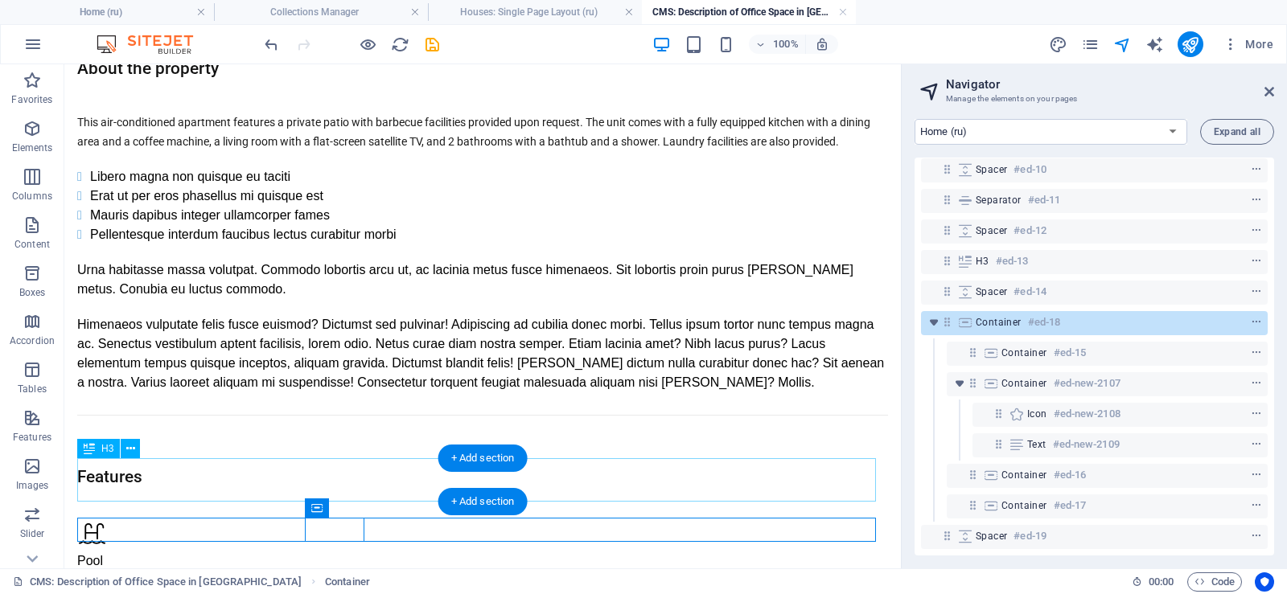
scroll to position [33, 0]
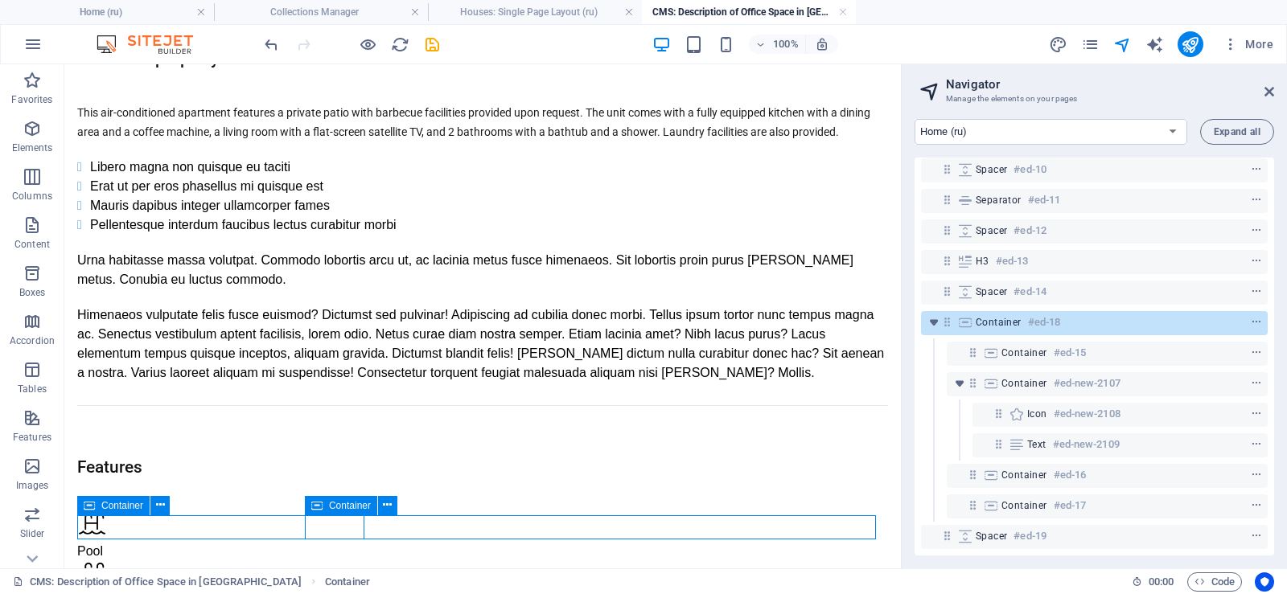
click at [96, 524] on div at bounding box center [480, 527] width 807 height 30
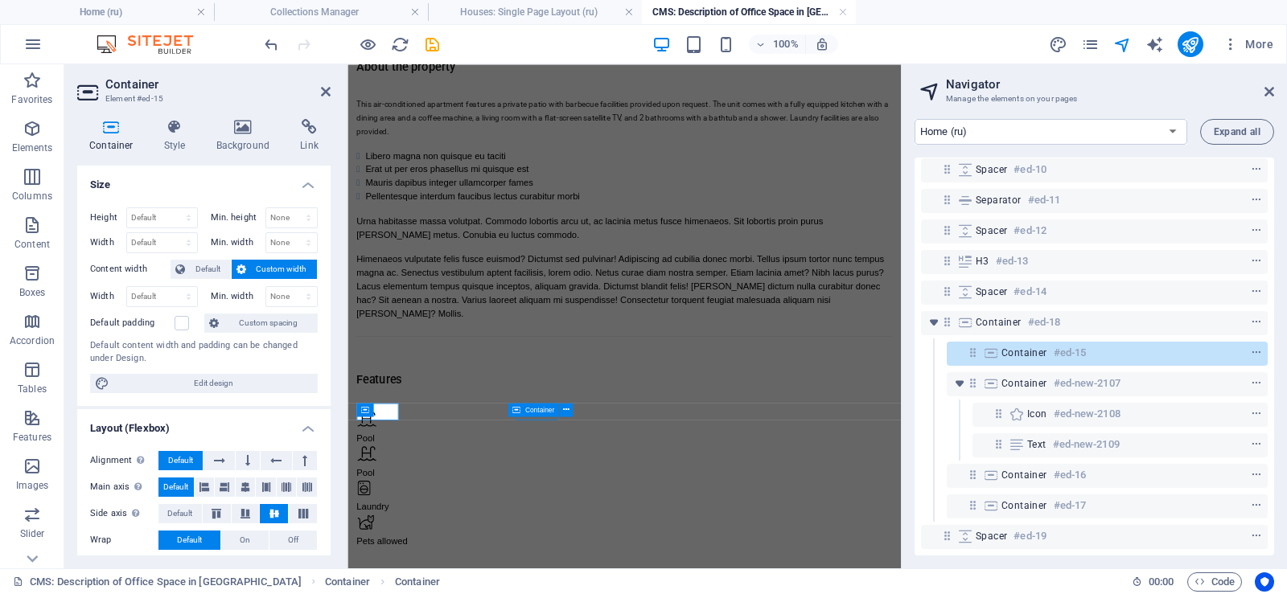
scroll to position [0, 0]
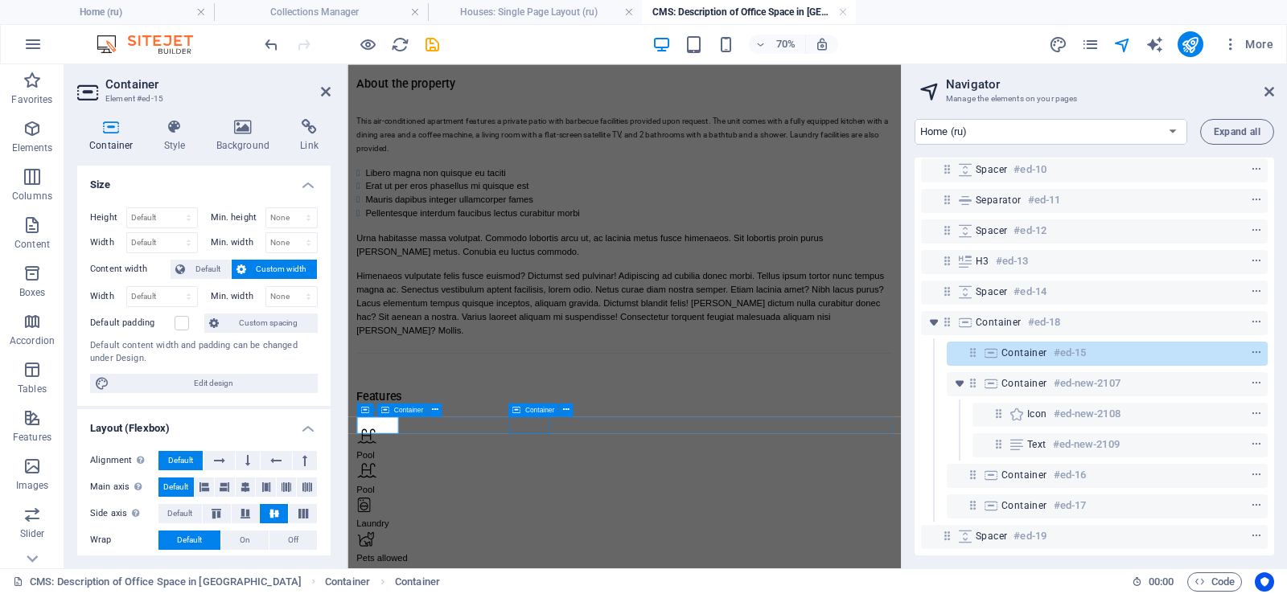
click at [373, 584] on div at bounding box center [740, 599] width 761 height 30
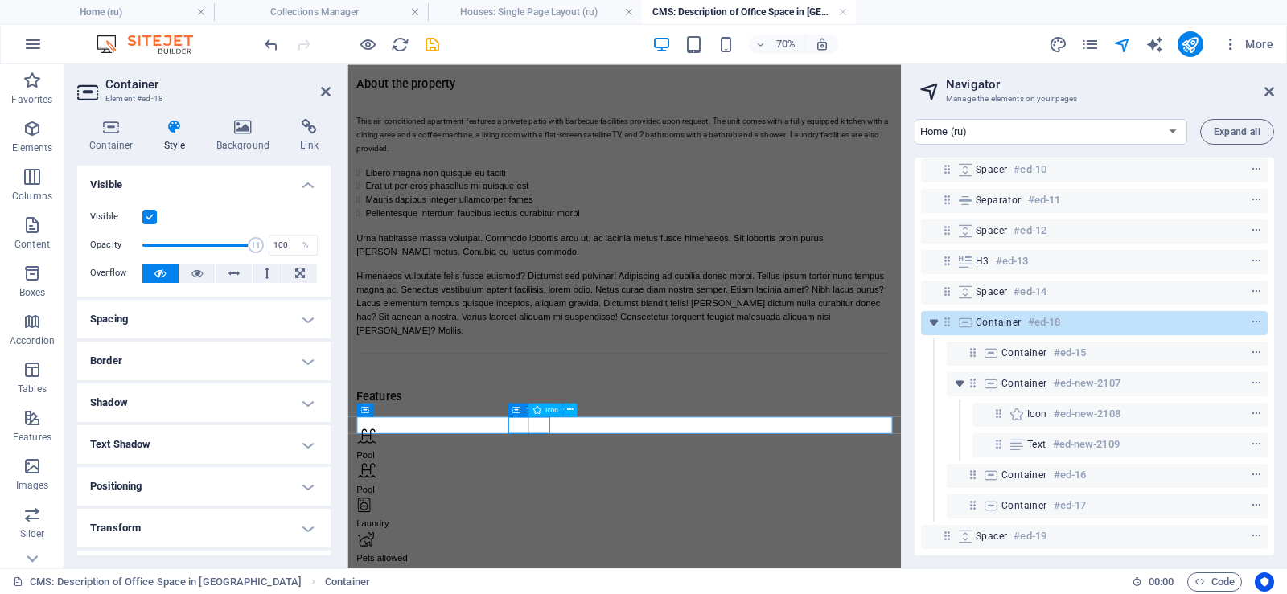
select select "xMidYMid"
select select "px"
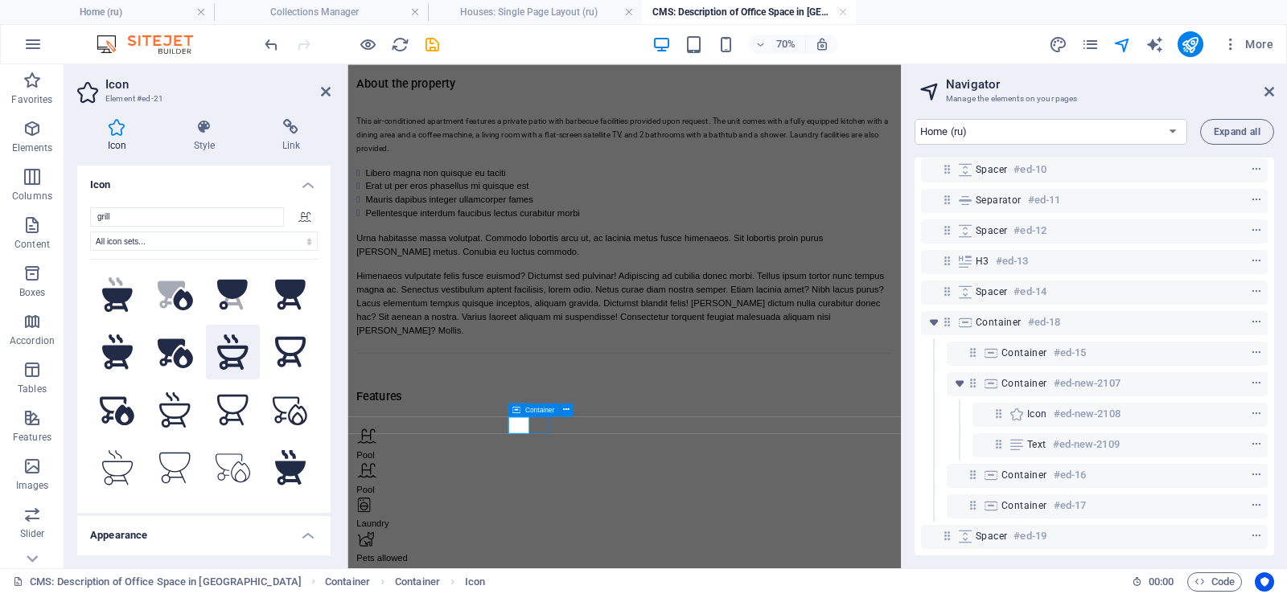
type input "grill"
click at [236, 351] on icon at bounding box center [232, 352] width 31 height 35
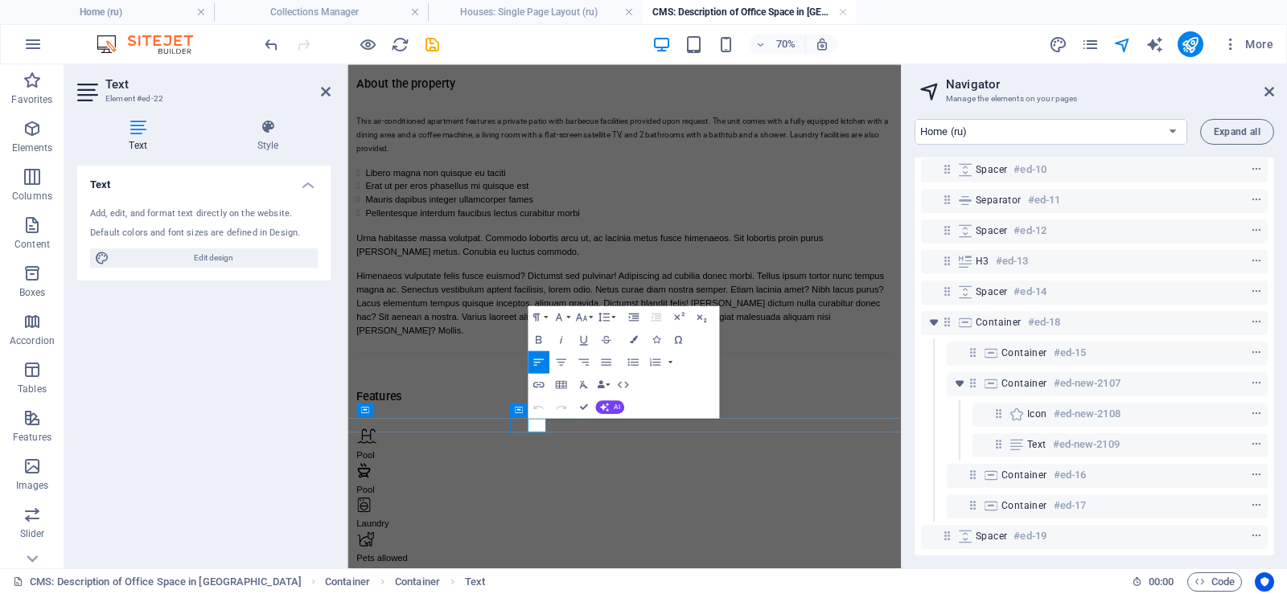
drag, startPoint x: 581, startPoint y: 402, endPoint x: 516, endPoint y: 338, distance: 91.6
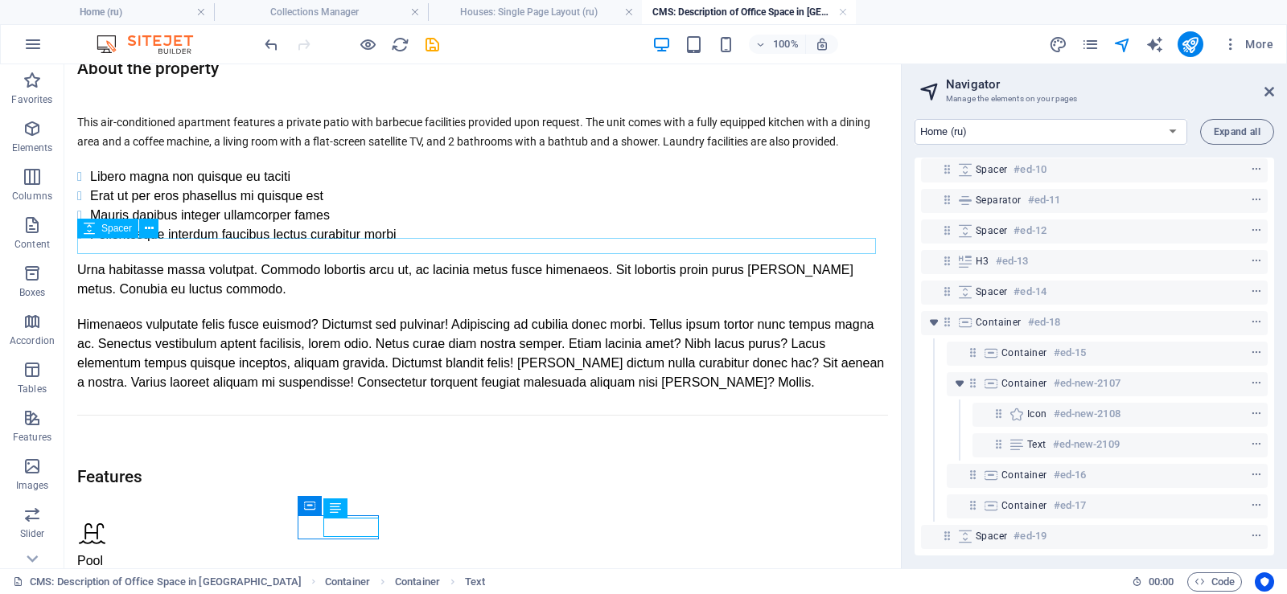
scroll to position [33, 0]
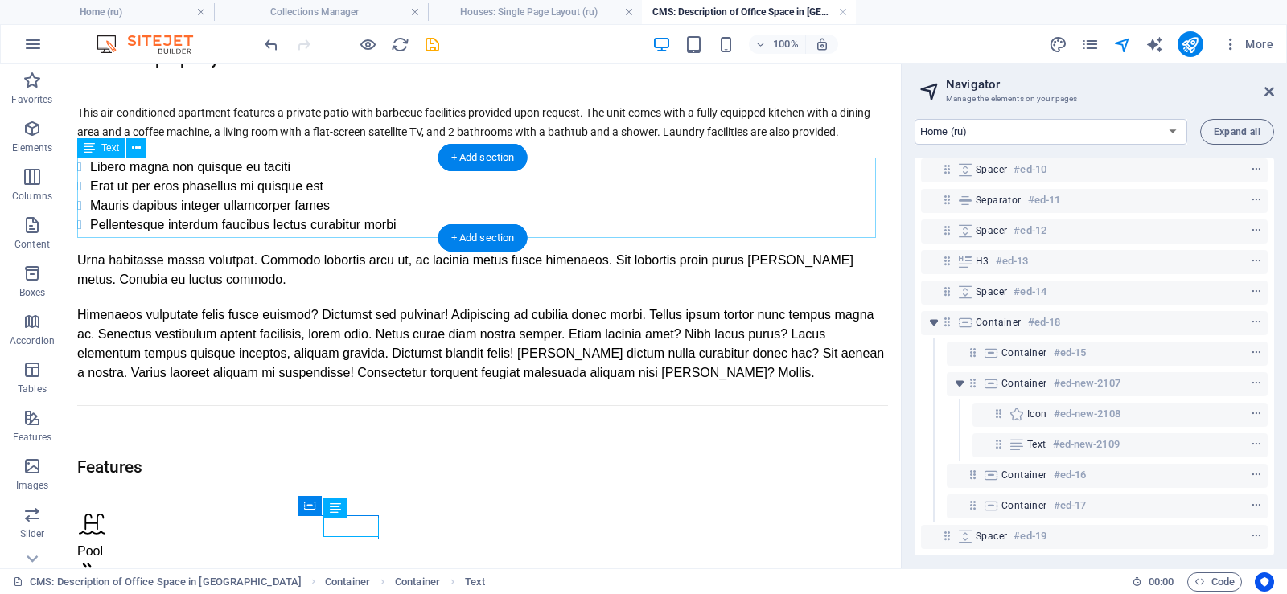
click at [208, 171] on div "Libero magna non quisque eu taciti Erat ut per eros phasellus mi quisque est Ma…" at bounding box center [482, 196] width 811 height 77
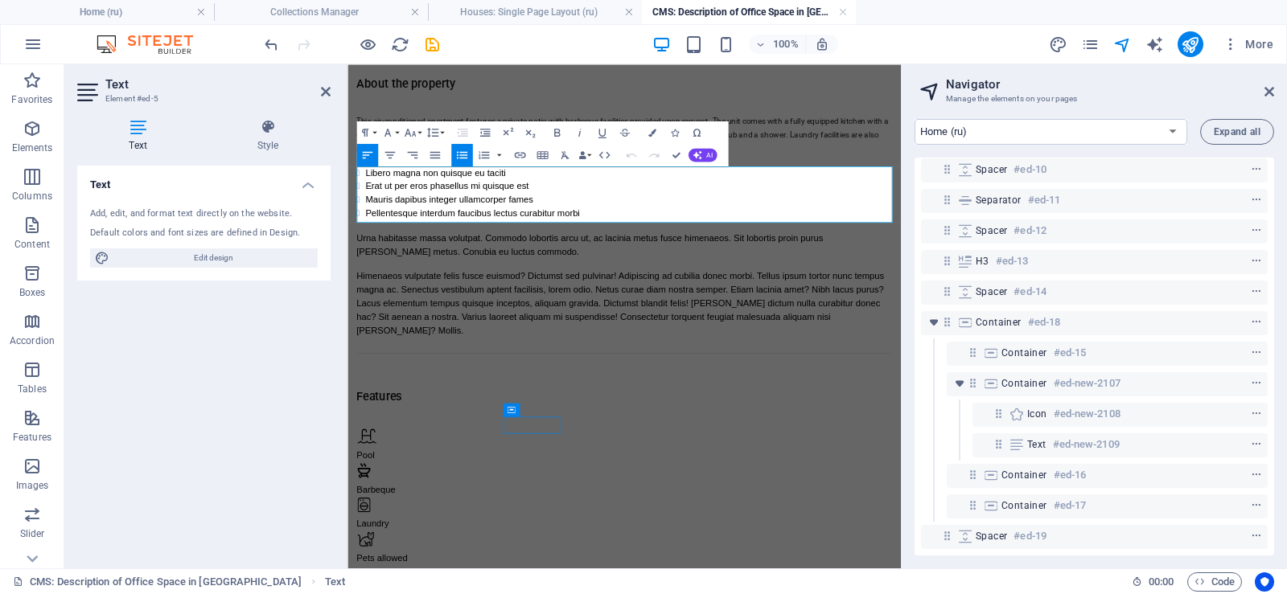
scroll to position [0, 0]
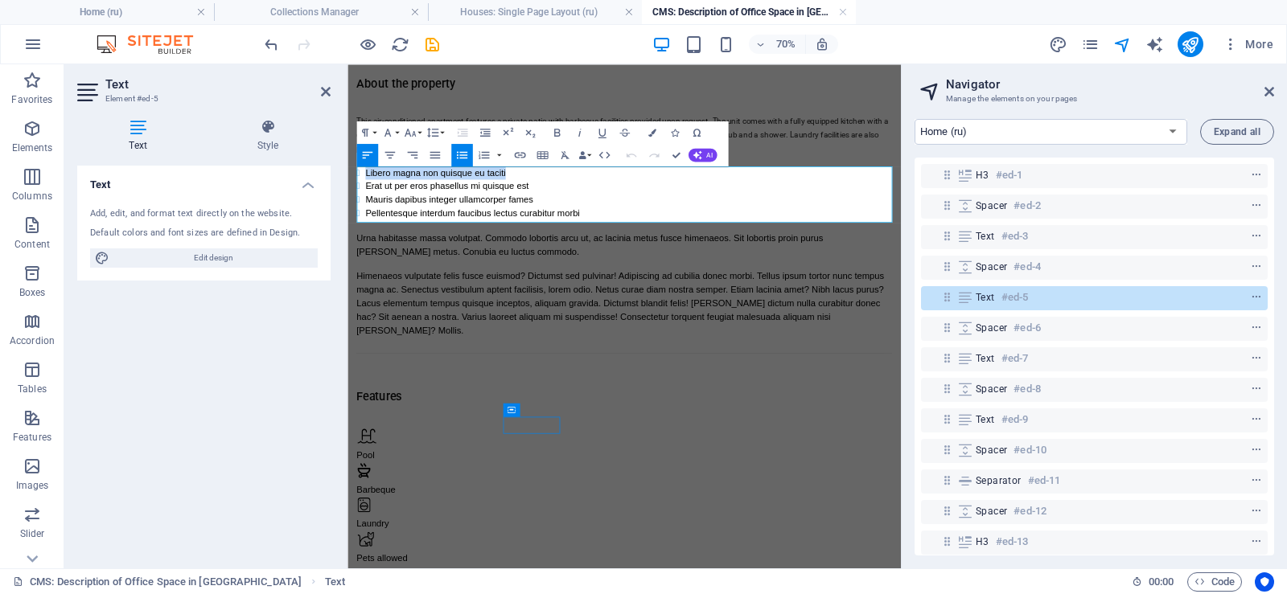
drag, startPoint x: 568, startPoint y: 220, endPoint x: 375, endPoint y: 219, distance: 193.0
click at [375, 219] on li "Libero magna non quisque eu taciti" at bounding box center [749, 219] width 752 height 19
click at [478, 240] on li "Erat ut per eros phasellus mi quisque est" at bounding box center [749, 238] width 752 height 19
drag, startPoint x: 619, startPoint y: 235, endPoint x: 369, endPoint y: 234, distance: 250.1
click at [373, 234] on li "Erat ut per eros phasellus mi quisque est" at bounding box center [749, 238] width 752 height 19
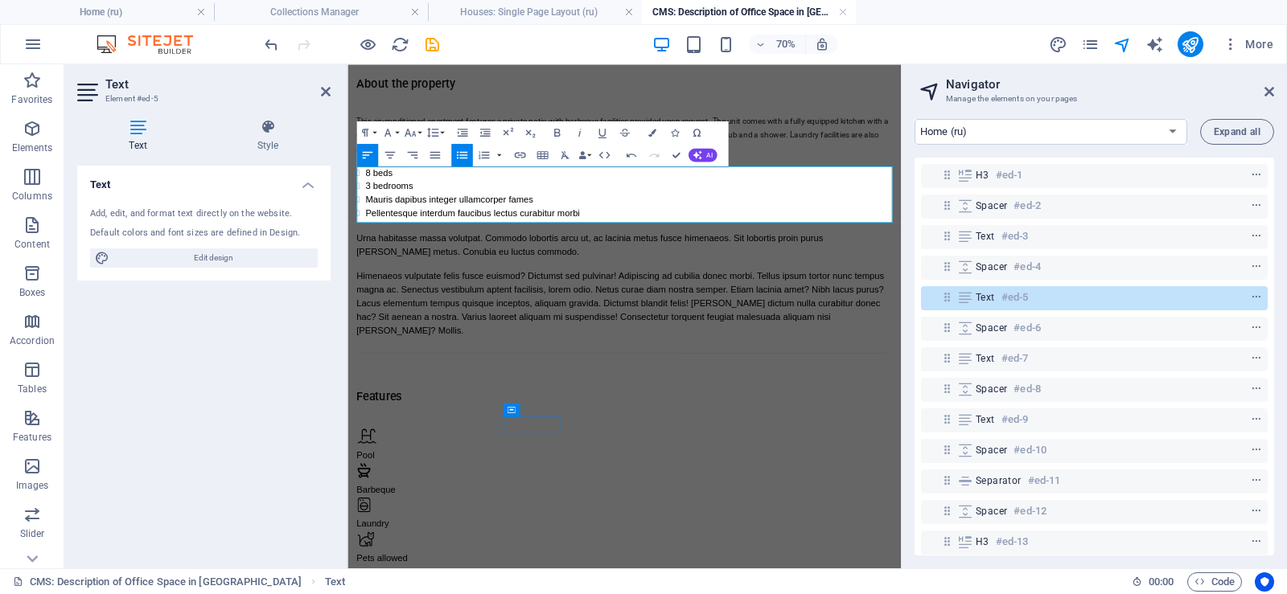
click at [620, 261] on li "Mauris dapibus integer ullamcorper fames" at bounding box center [749, 258] width 752 height 19
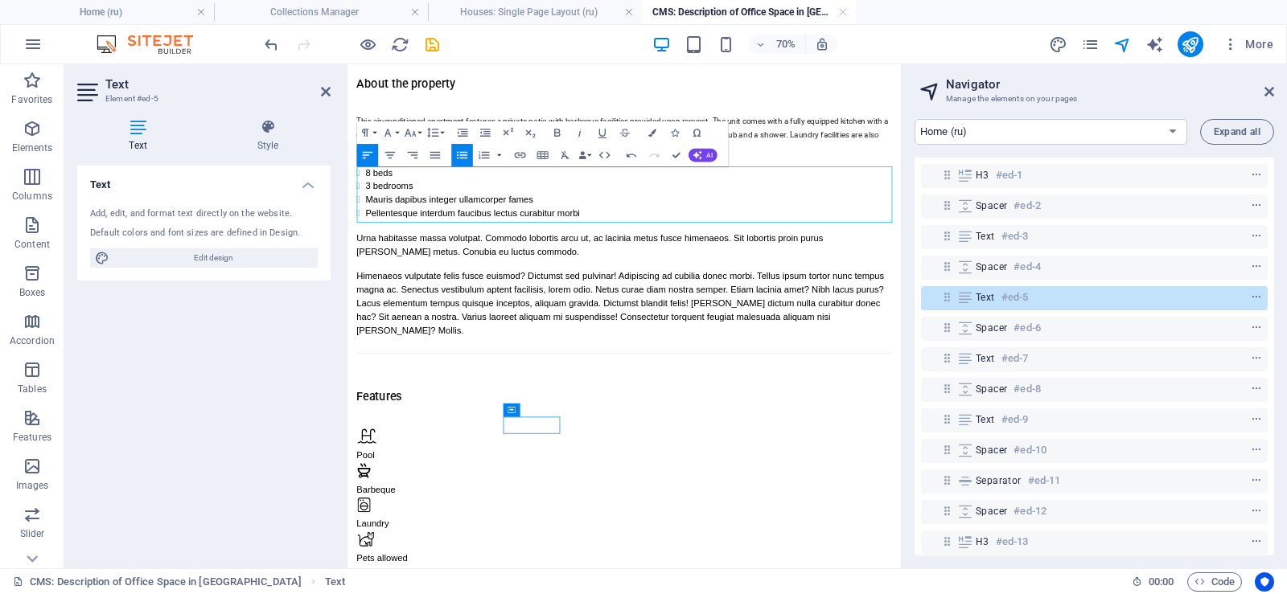
click at [446, 249] on li "3 bedrooms" at bounding box center [749, 238] width 752 height 19
click at [366, 166] on button "Align Left" at bounding box center [367, 155] width 22 height 23
click at [391, 216] on li "8 beds" at bounding box center [749, 219] width 752 height 19
click at [401, 216] on li "8 beds" at bounding box center [749, 219] width 752 height 19
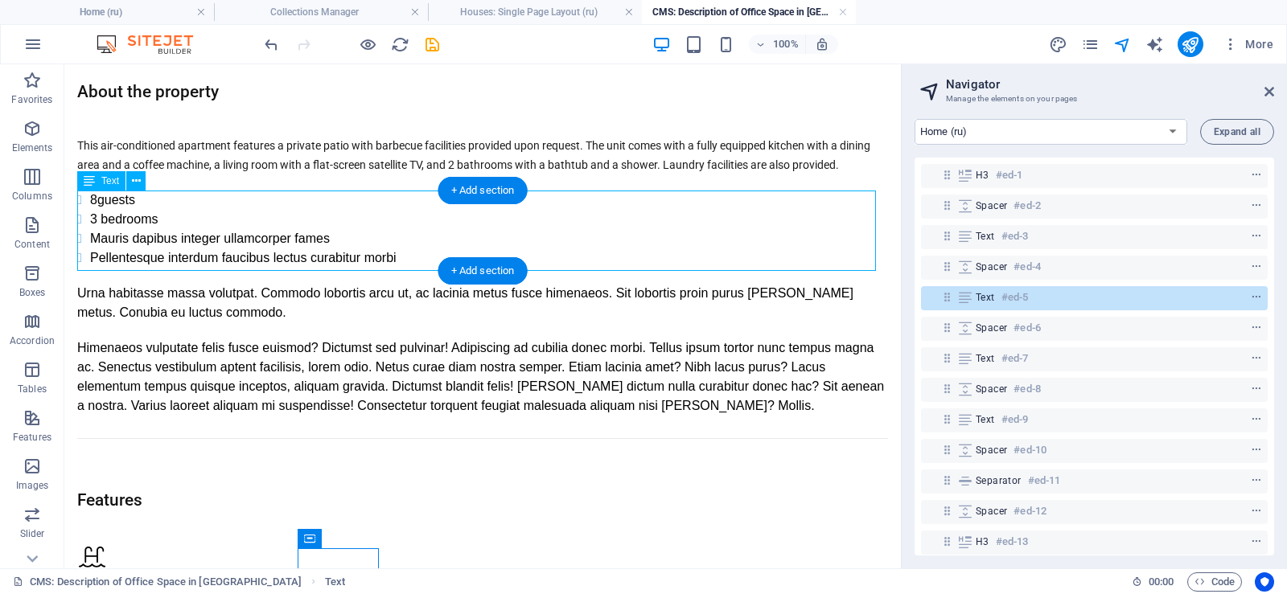
click at [109, 197] on div "8guests 3 bedrooms Mauris dapibus integer ullamcorper fames Pellentesque interd…" at bounding box center [482, 229] width 811 height 77
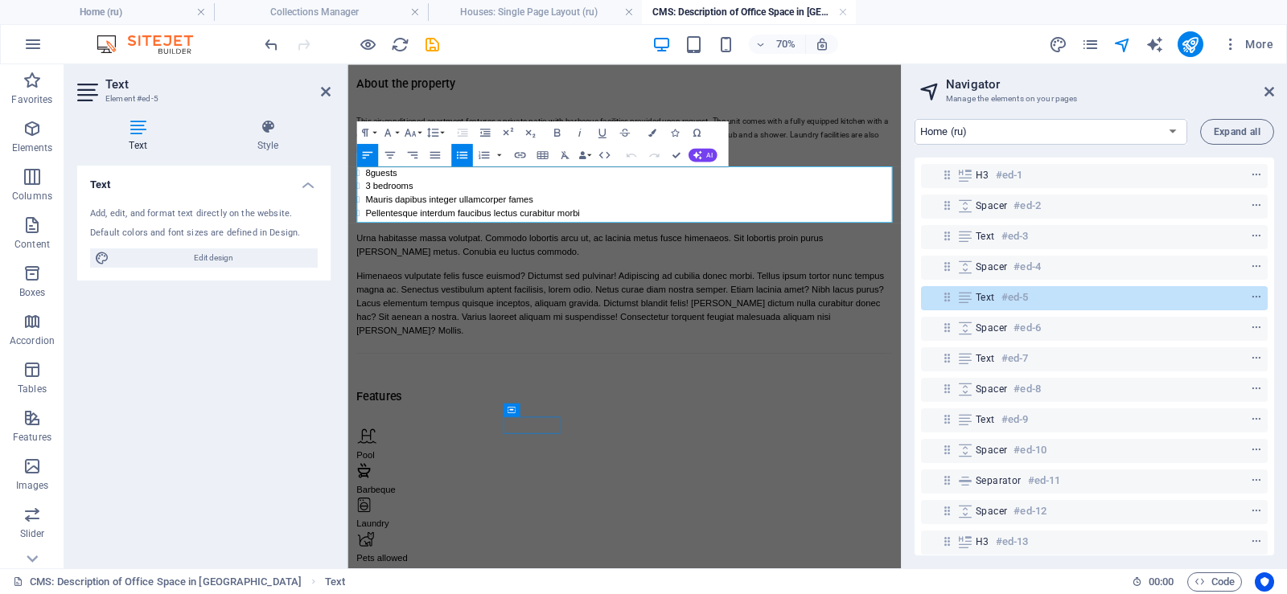
click at [383, 216] on li "8guests" at bounding box center [749, 219] width 752 height 19
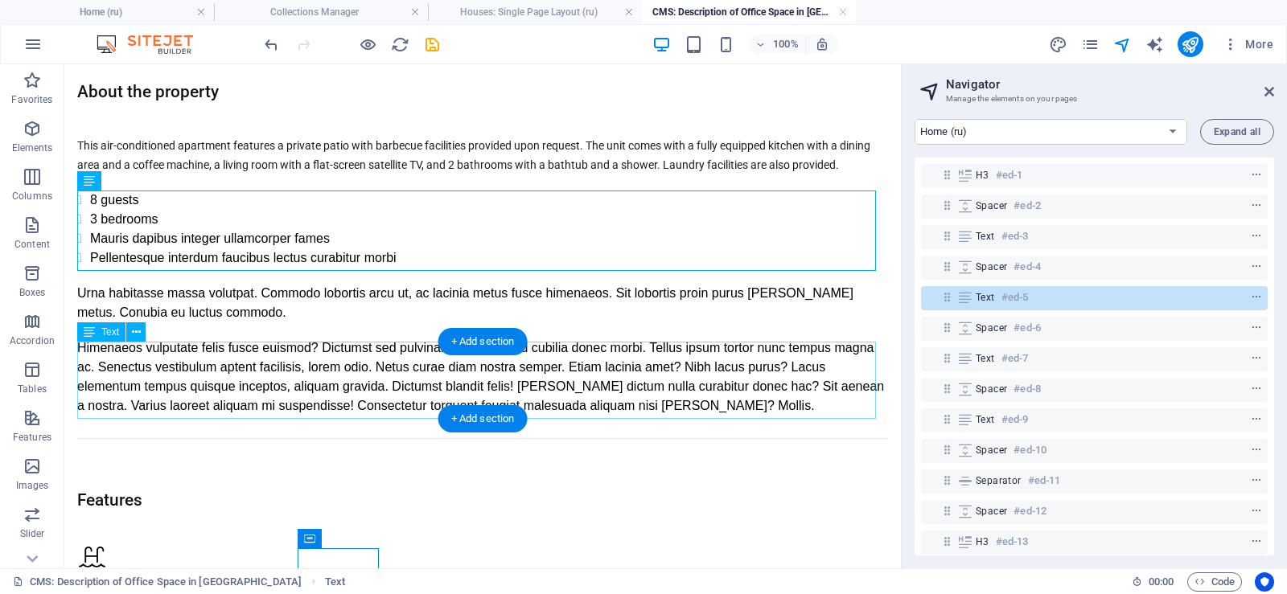
click at [329, 363] on div "Himenaeos vulputate felis fusce euismod? Dictumst sed pulvinar! Adipiscing ad c…" at bounding box center [482, 377] width 811 height 77
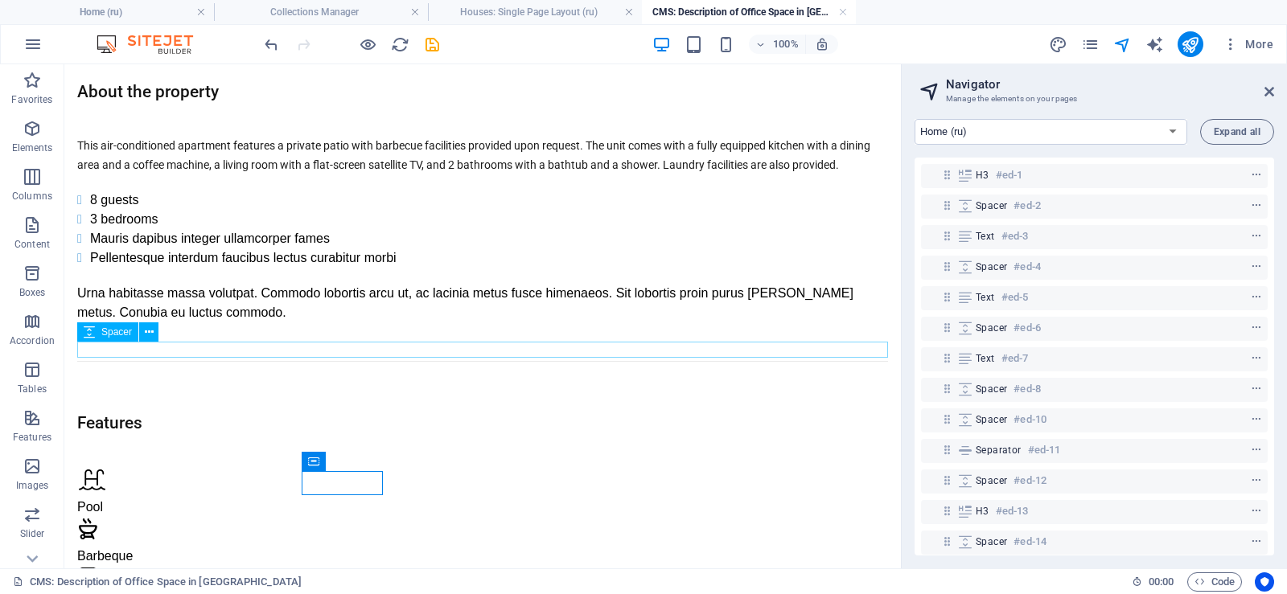
click at [323, 346] on div at bounding box center [482, 347] width 811 height 16
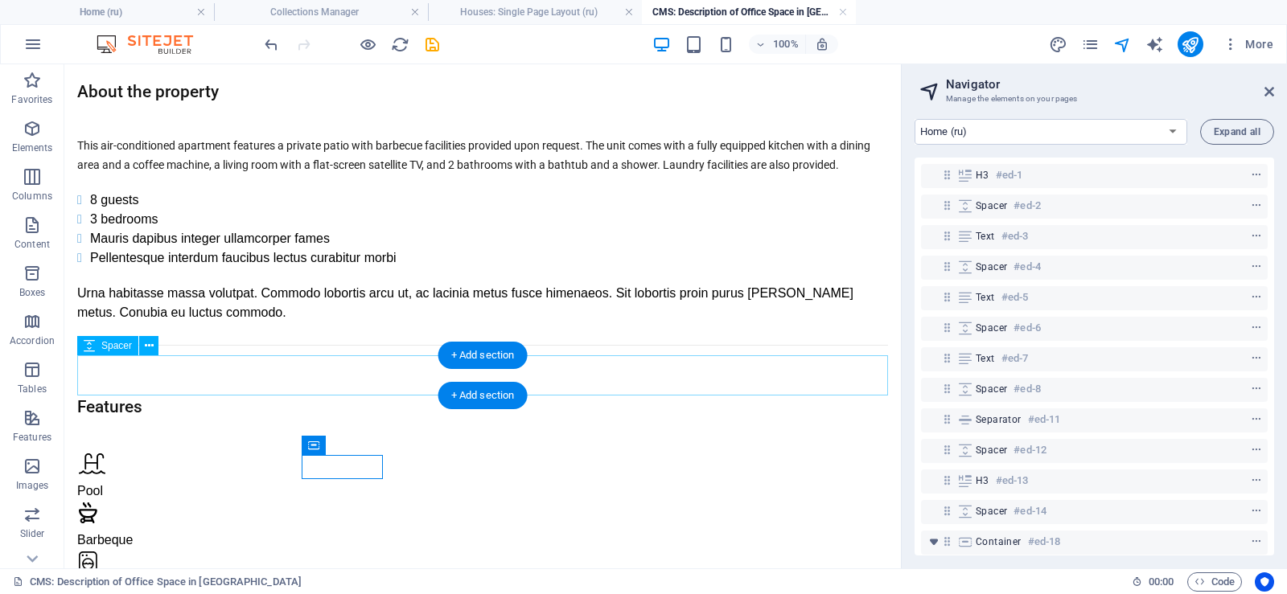
click at [305, 380] on div at bounding box center [482, 372] width 811 height 40
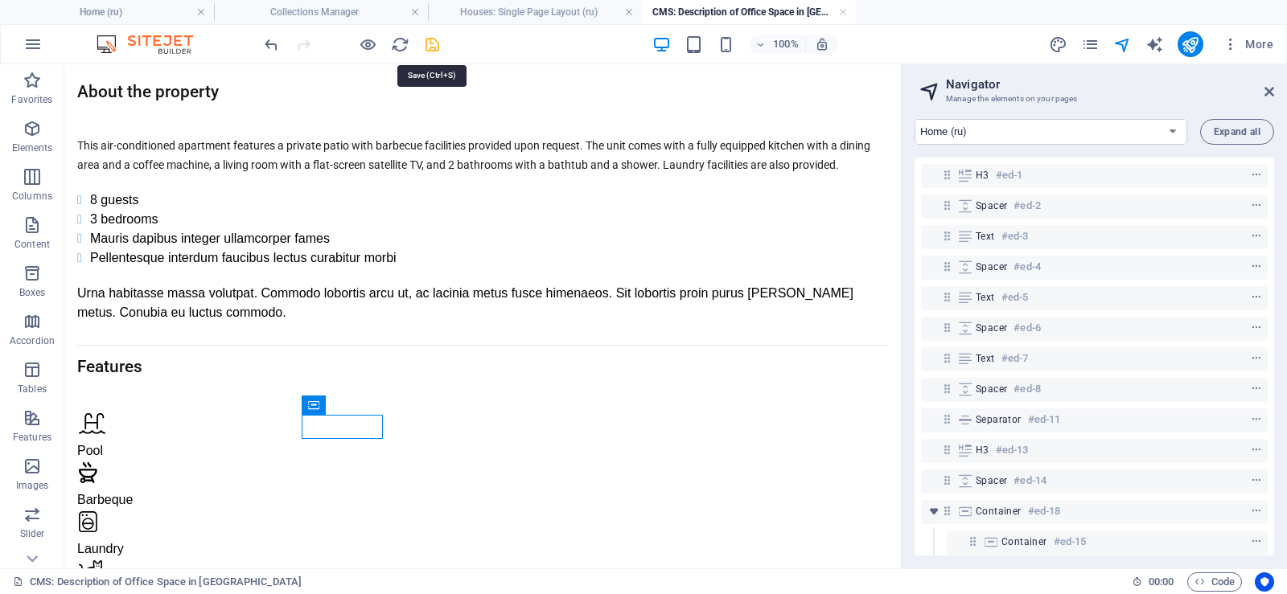
click at [438, 43] on icon "save" at bounding box center [432, 44] width 18 height 18
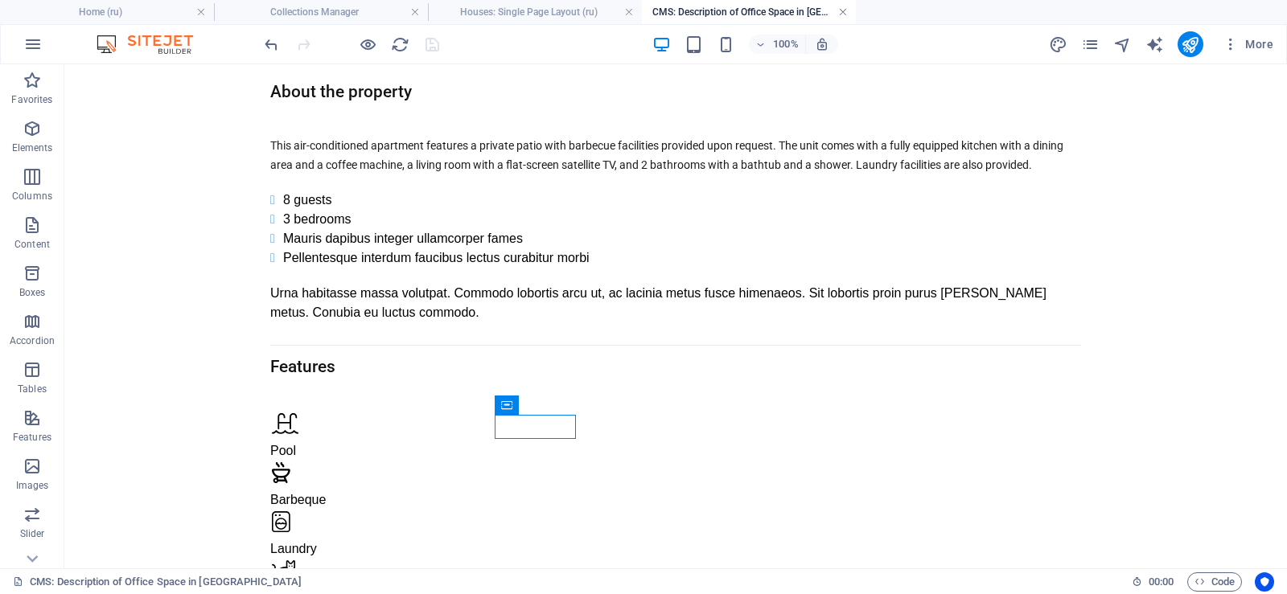
click at [844, 10] on link at bounding box center [843, 12] width 10 height 15
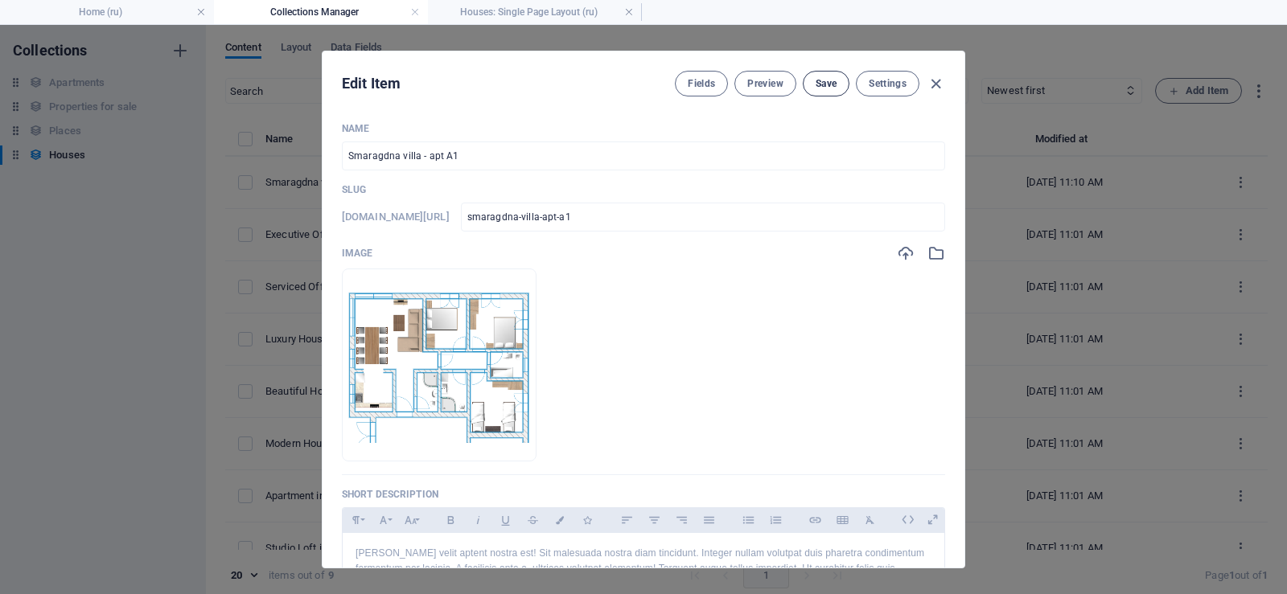
click at [824, 88] on span "Save" at bounding box center [826, 83] width 21 height 13
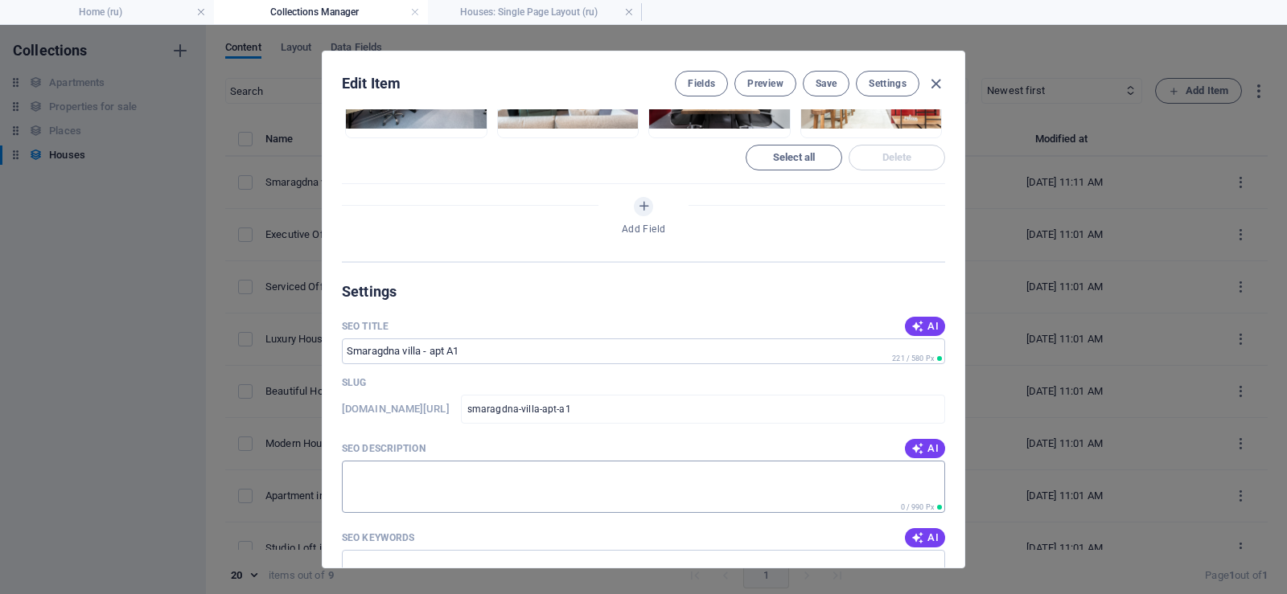
scroll to position [1608, 0]
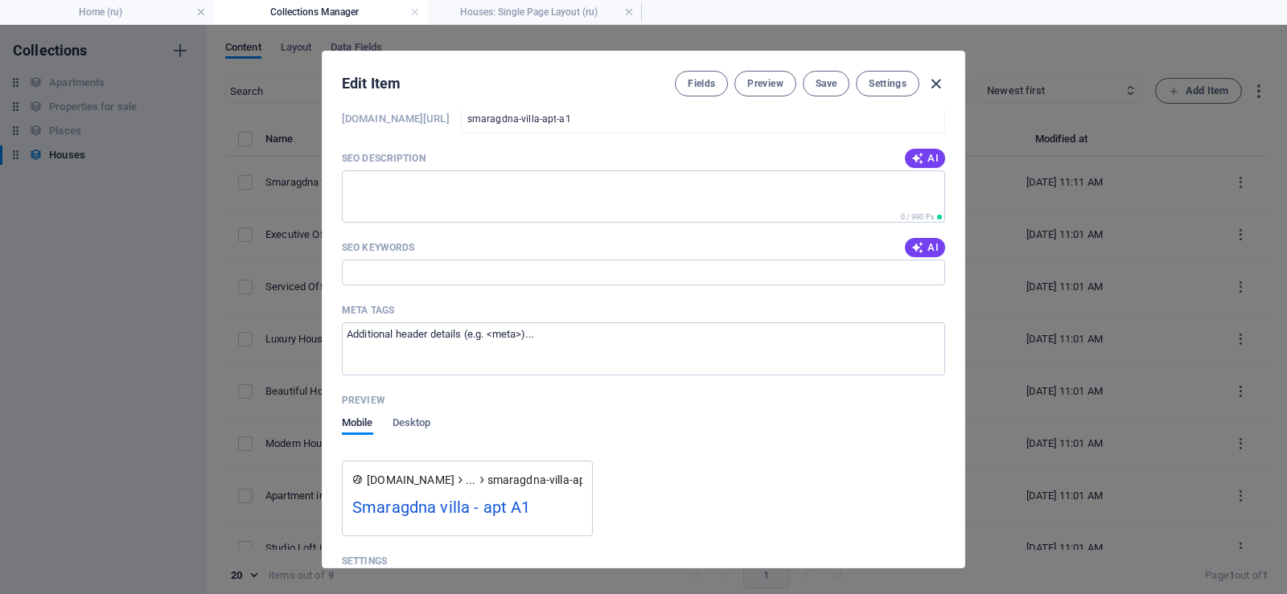
click at [932, 81] on icon "button" at bounding box center [935, 84] width 18 height 18
type input "smaragdna-villa-apt-a1"
checkbox input "false"
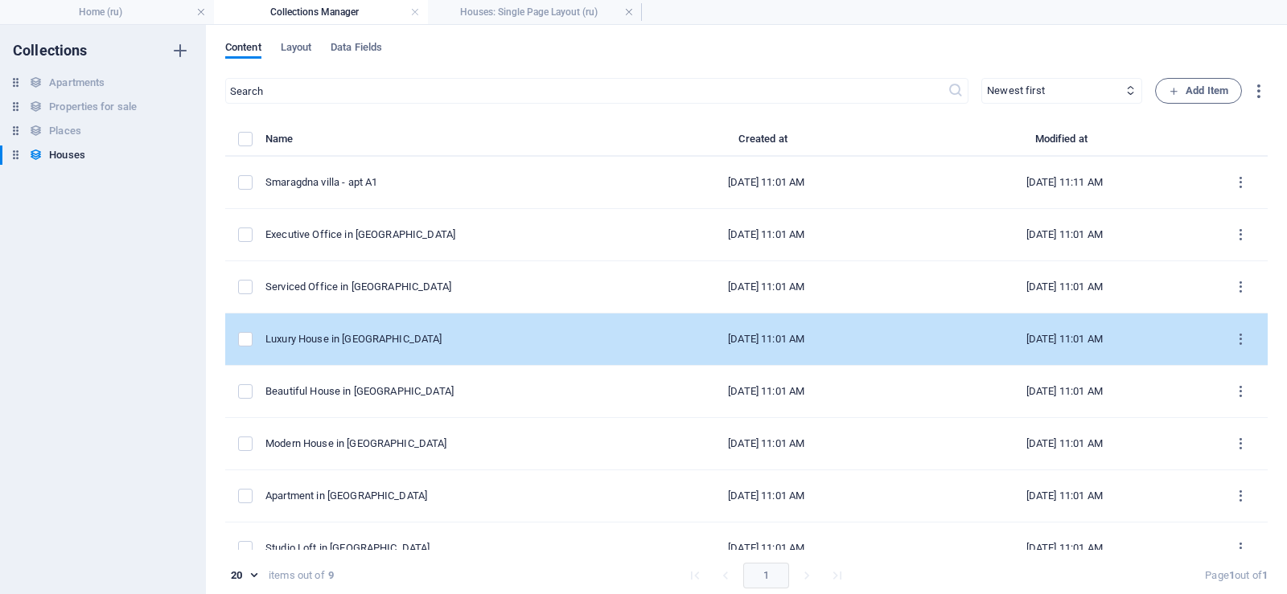
scroll to position [0, 0]
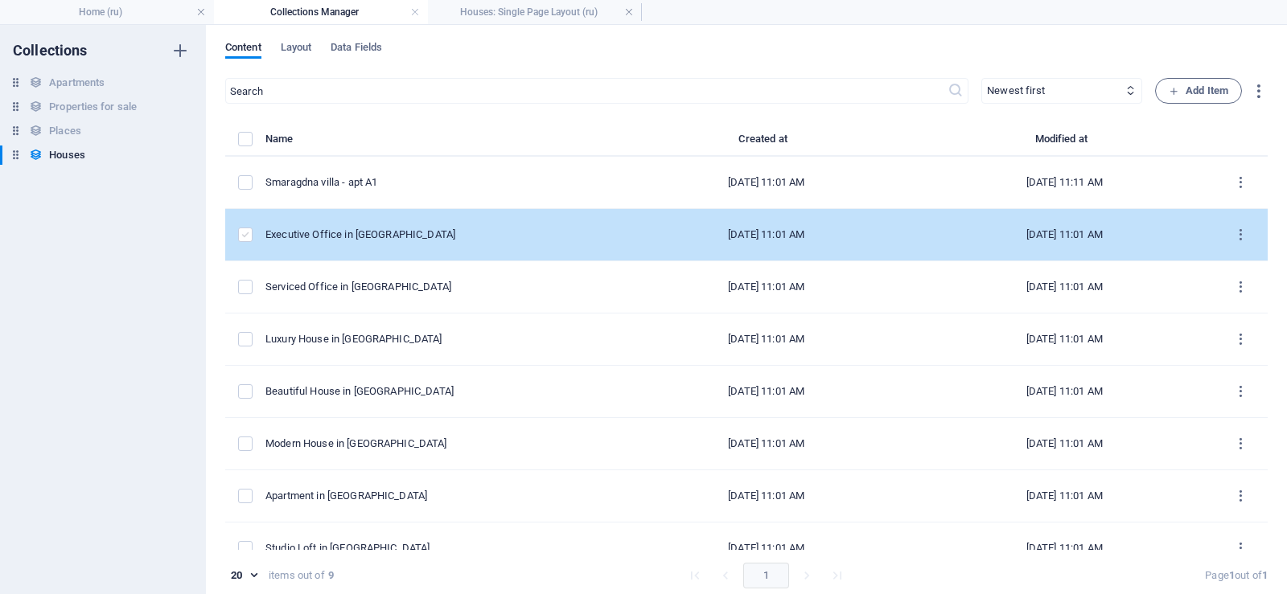
click at [243, 236] on label "items list" at bounding box center [245, 235] width 14 height 14
click at [0, 0] on input "items list" at bounding box center [0, 0] width 0 height 0
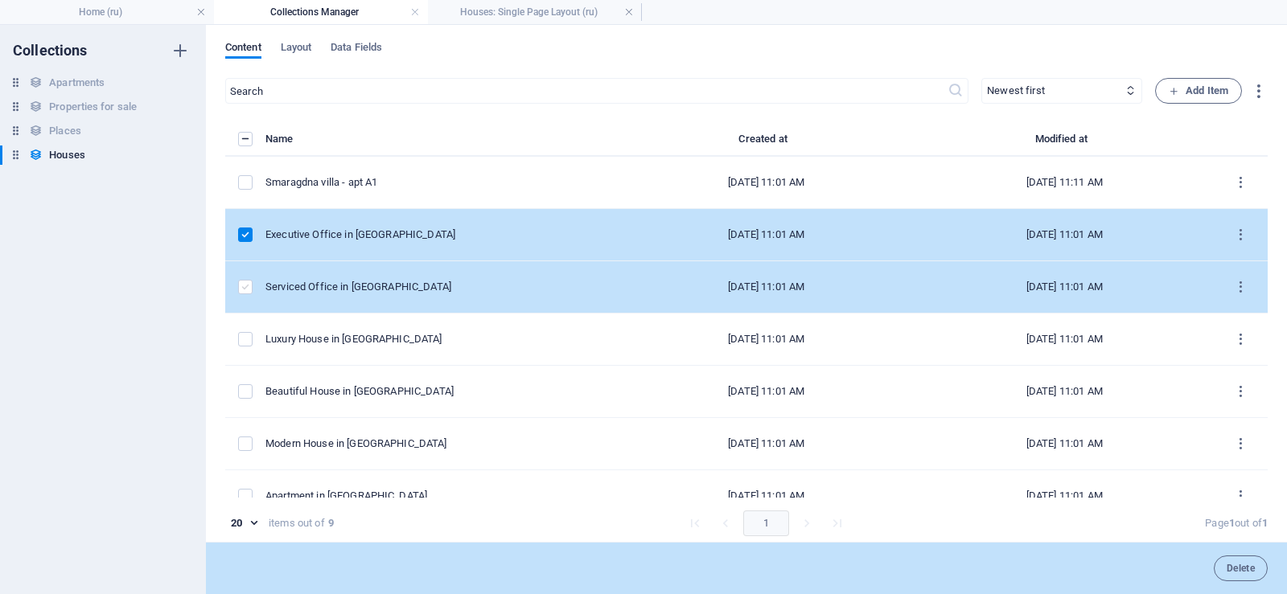
click at [242, 292] on label "items list" at bounding box center [245, 287] width 14 height 14
click at [0, 0] on input "items list" at bounding box center [0, 0] width 0 height 0
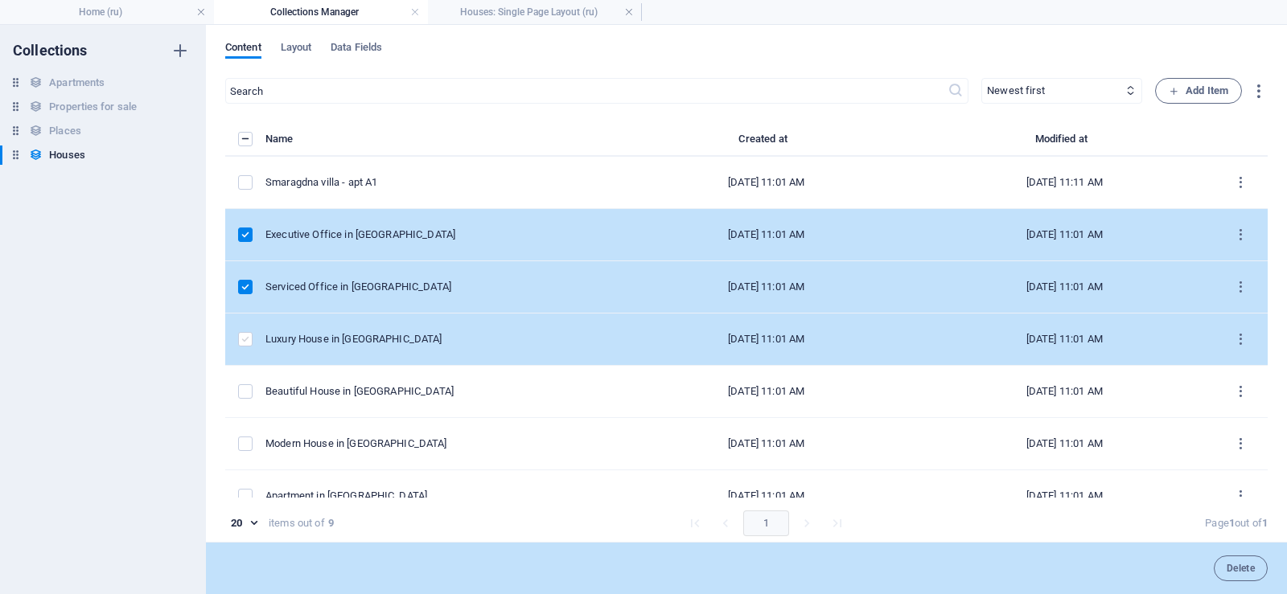
click at [245, 339] on label "items list" at bounding box center [245, 339] width 14 height 14
click at [0, 0] on input "items list" at bounding box center [0, 0] width 0 height 0
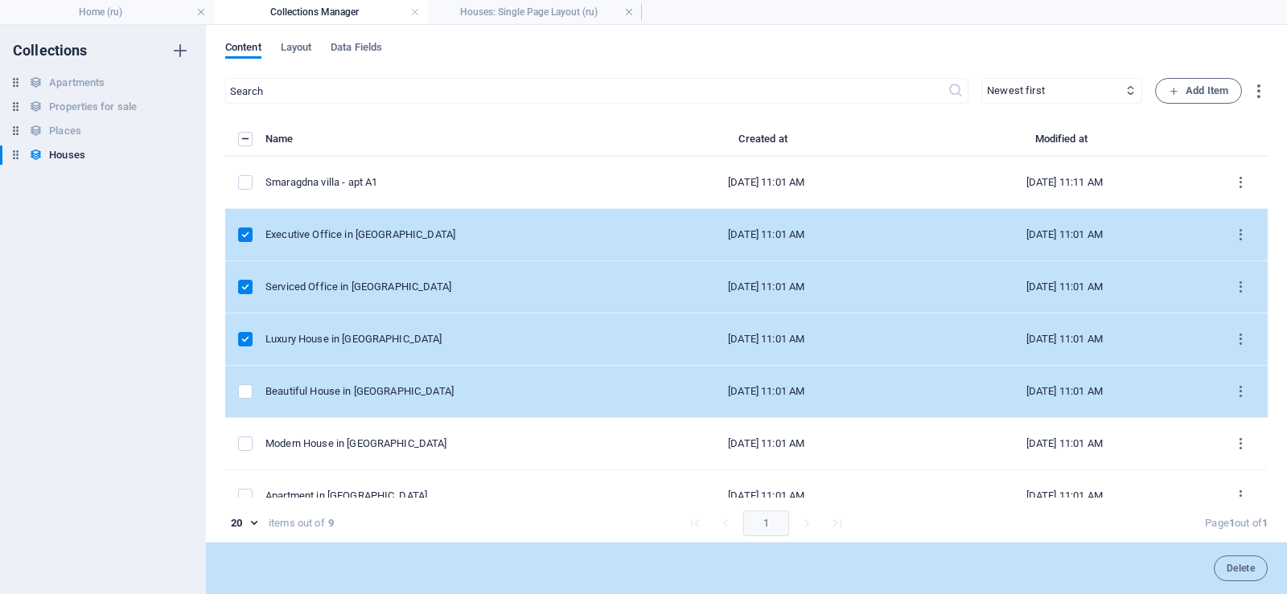
click at [248, 384] on td "items list" at bounding box center [245, 392] width 40 height 52
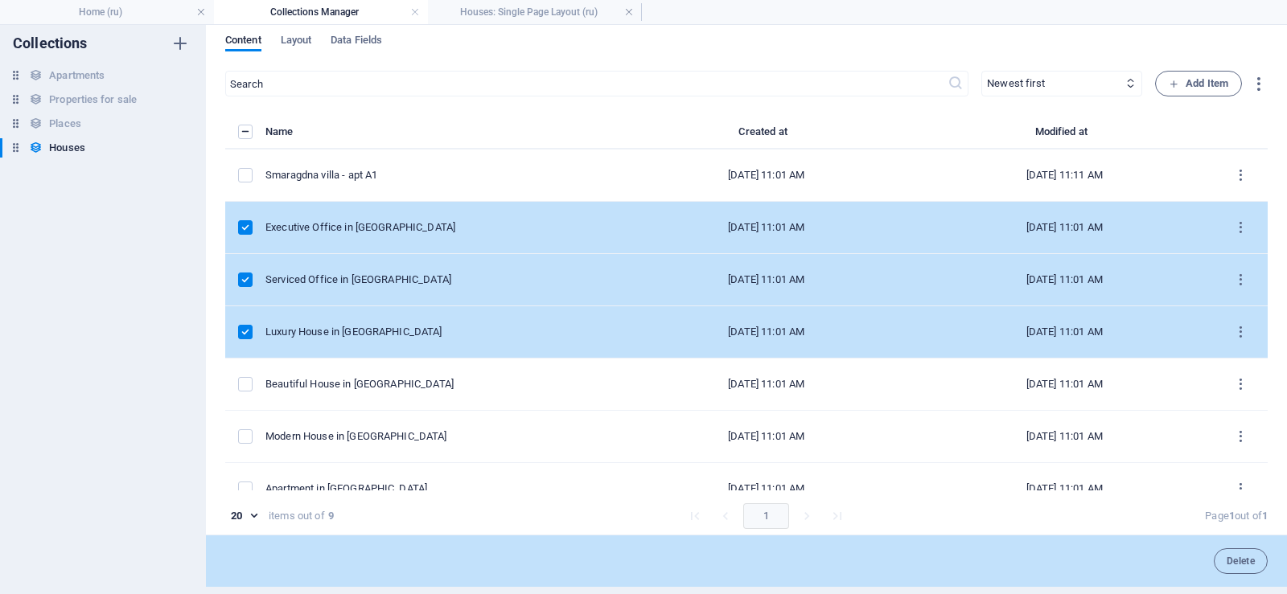
click at [245, 229] on label "items list" at bounding box center [245, 227] width 14 height 14
click at [0, 0] on input "items list" at bounding box center [0, 0] width 0 height 0
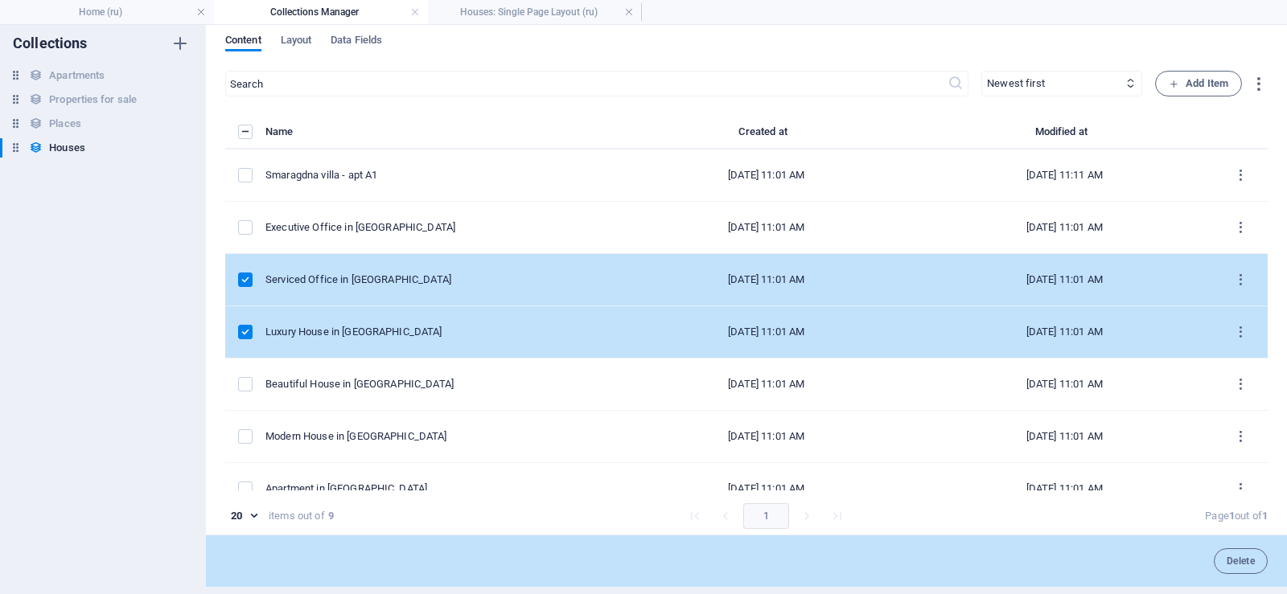
click at [245, 282] on label "items list" at bounding box center [245, 280] width 14 height 14
click at [0, 0] on input "items list" at bounding box center [0, 0] width 0 height 0
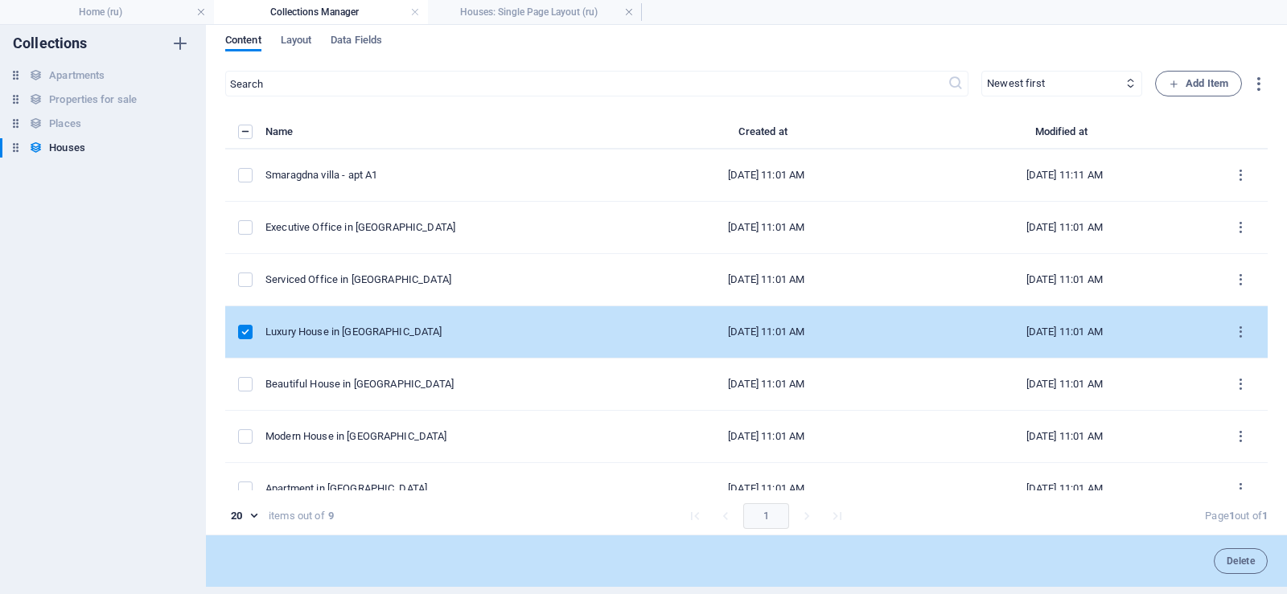
click at [240, 329] on label "items list" at bounding box center [245, 332] width 14 height 14
click at [0, 0] on input "items list" at bounding box center [0, 0] width 0 height 0
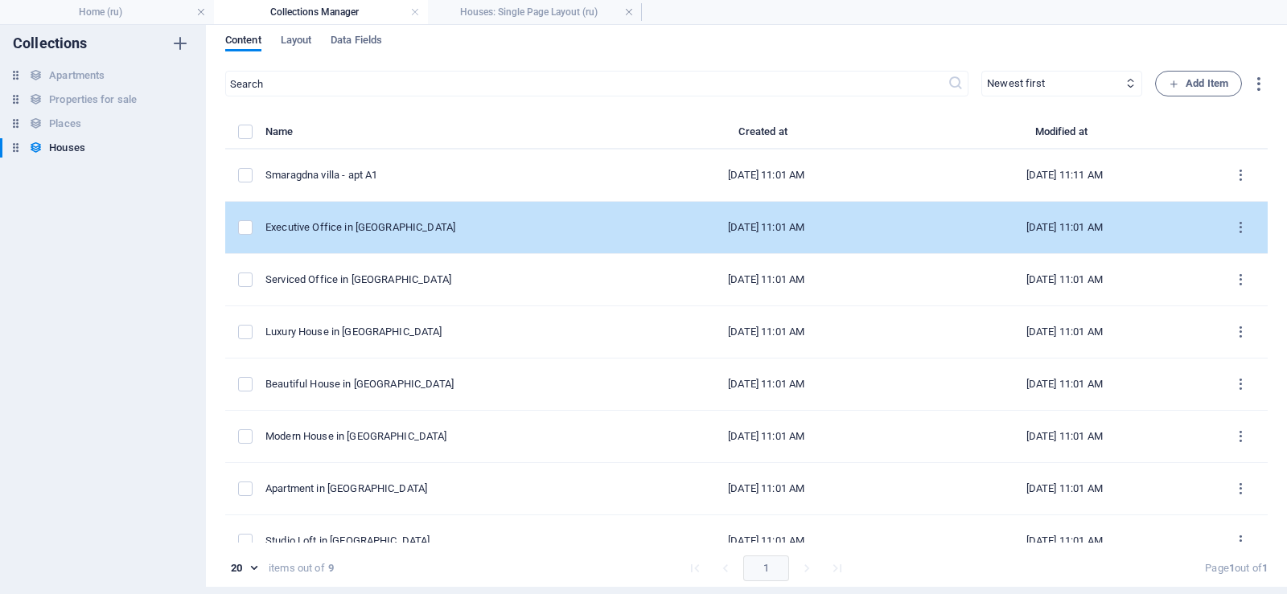
click at [417, 222] on div "Executive Office in [GEOGRAPHIC_DATA]" at bounding box center [434, 227] width 339 height 14
select select "Office"
select select "For Rent"
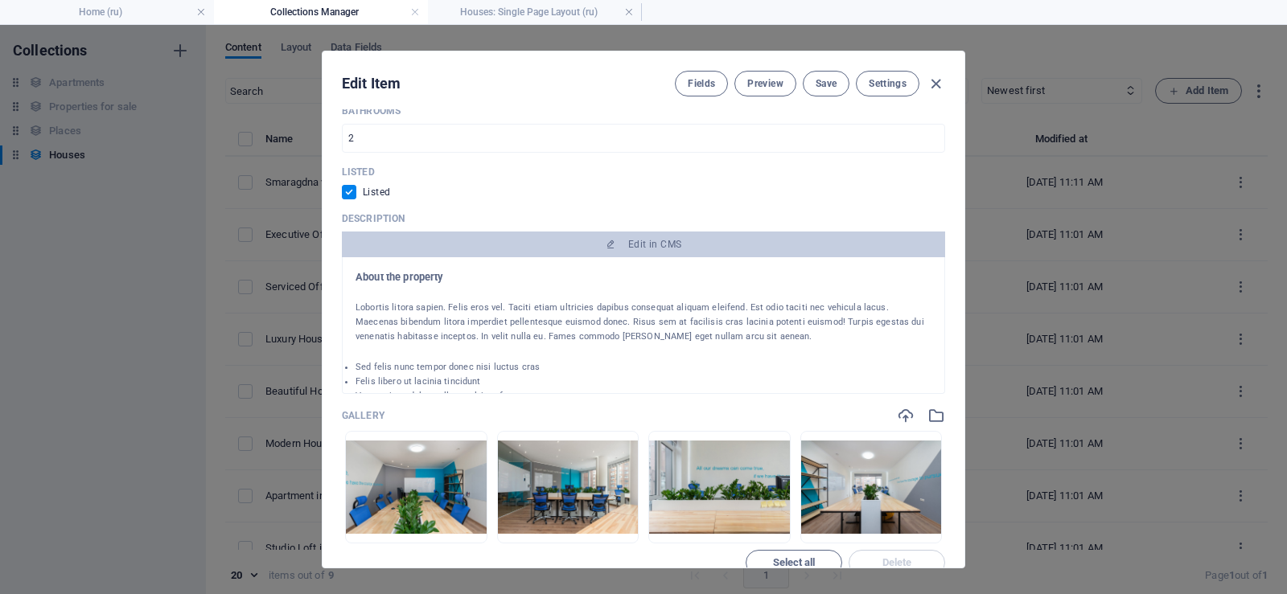
scroll to position [965, 0]
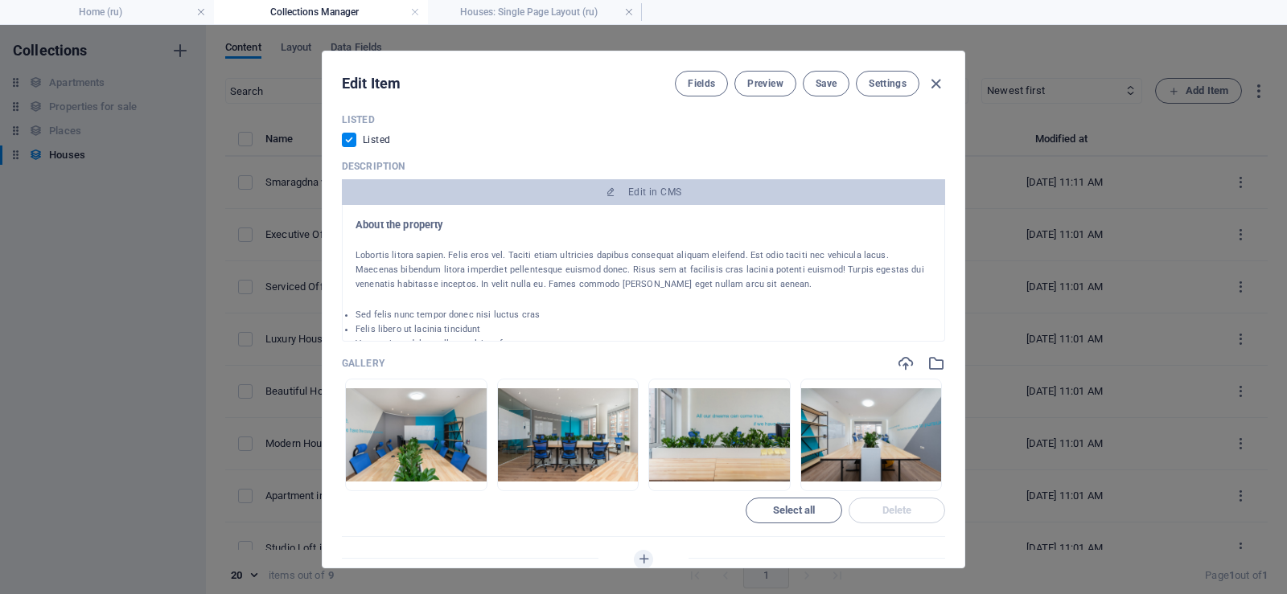
click at [705, 269] on div "Lobortis litora sapien. Felis eros vel. Taciti etiam ultricies dapibus consequa…" at bounding box center [643, 270] width 576 height 43
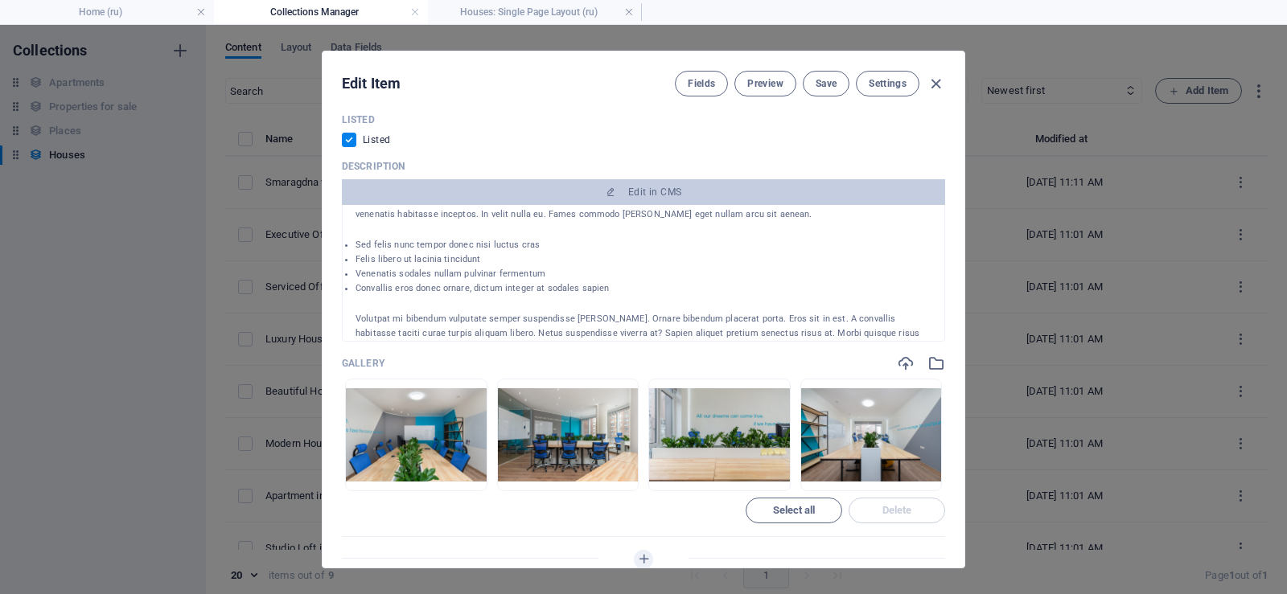
scroll to position [0, 0]
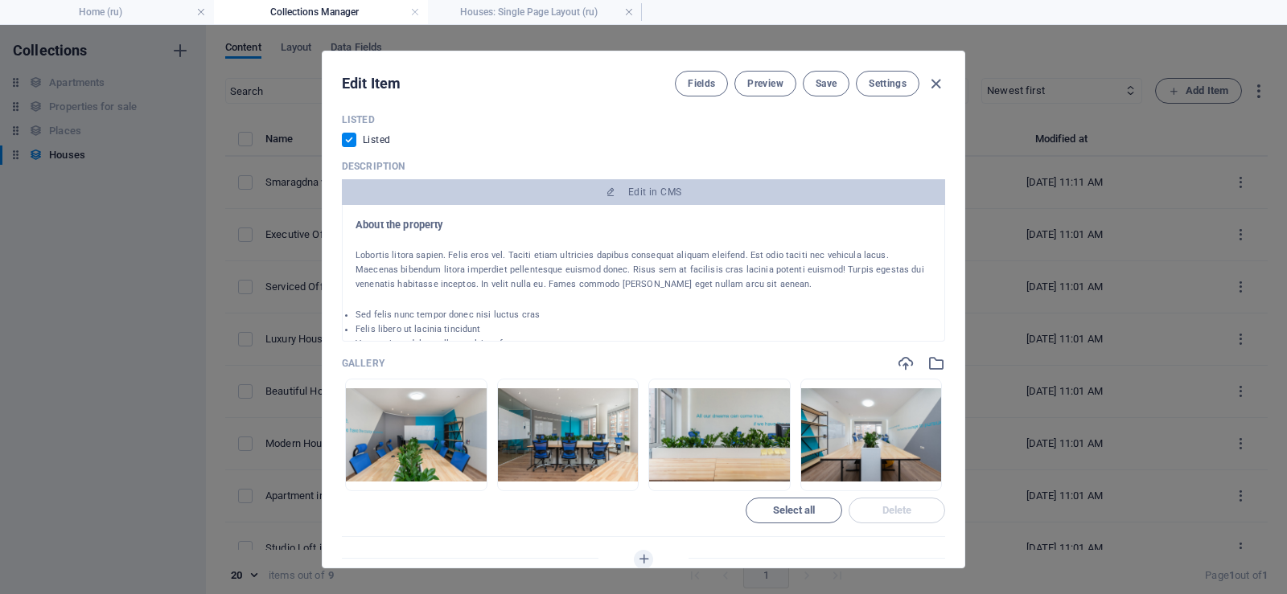
click at [1039, 302] on div "Edit Item Fields Preview Save Settings Name Executive Office in [GEOGRAPHIC_DAT…" at bounding box center [643, 309] width 1287 height 569
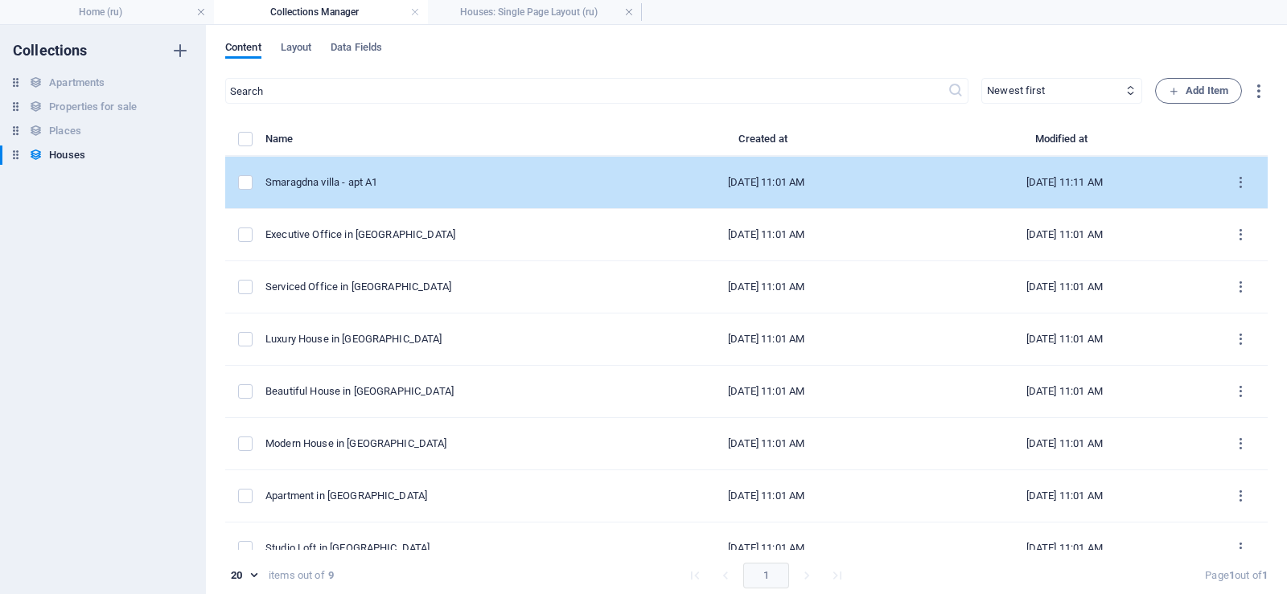
click at [453, 184] on div "Smaragdna villa - apt A1" at bounding box center [434, 182] width 339 height 14
select select "Apartment"
select select "For Rent"
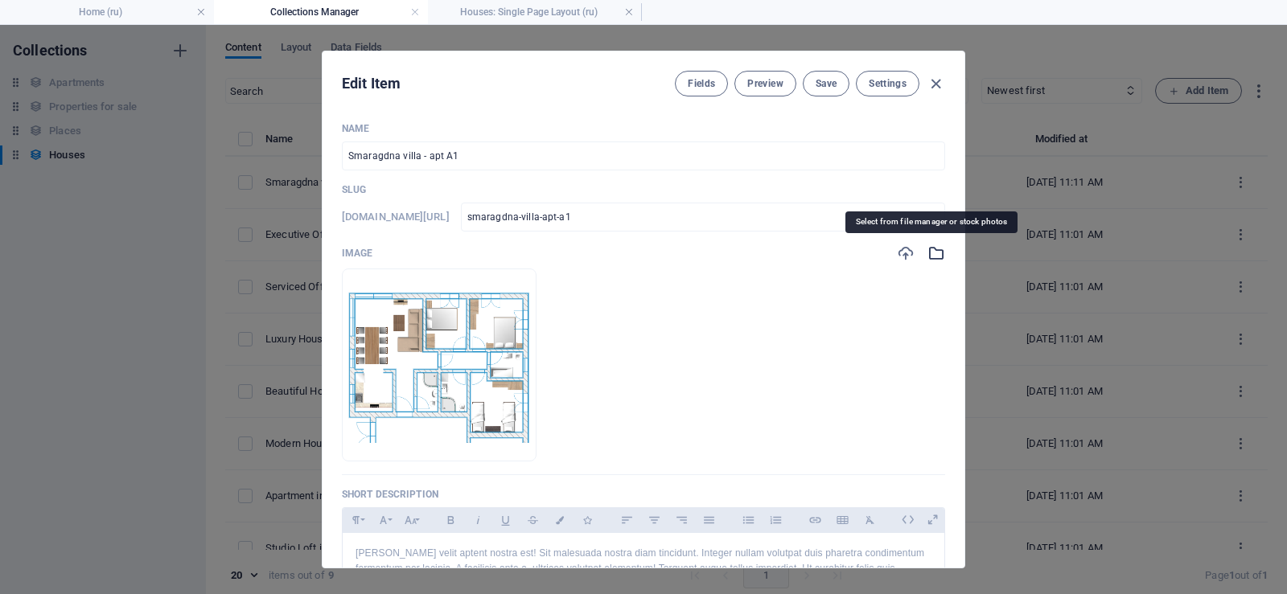
click at [927, 254] on icon "button" at bounding box center [936, 253] width 18 height 18
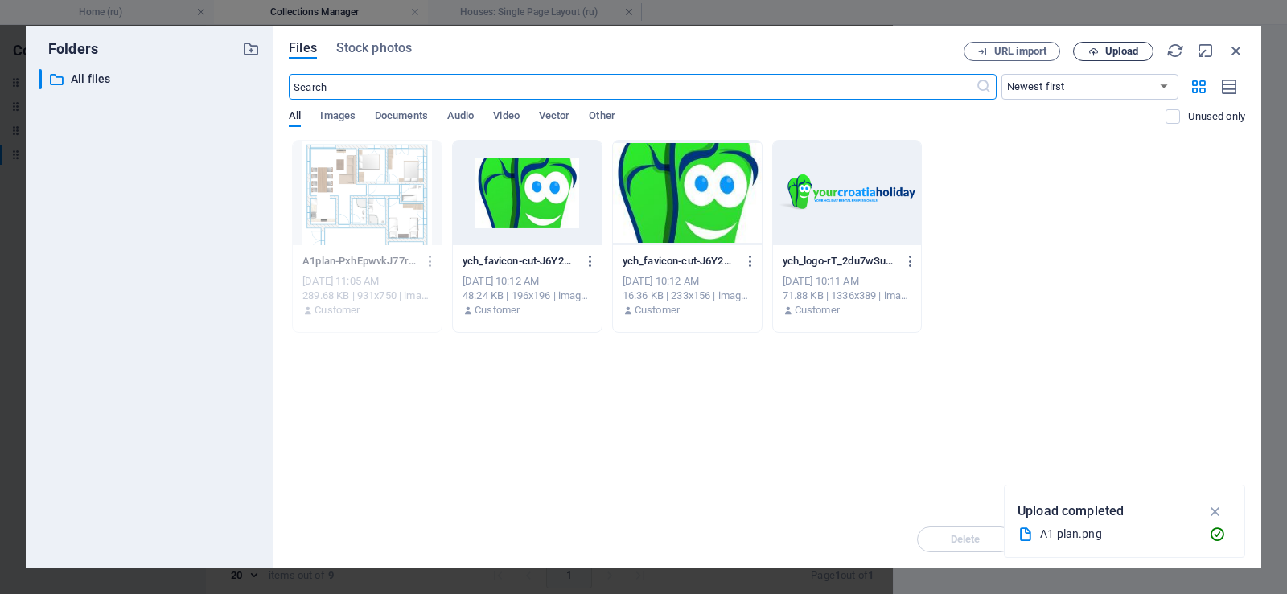
click at [1116, 52] on span "Upload" at bounding box center [1121, 52] width 33 height 10
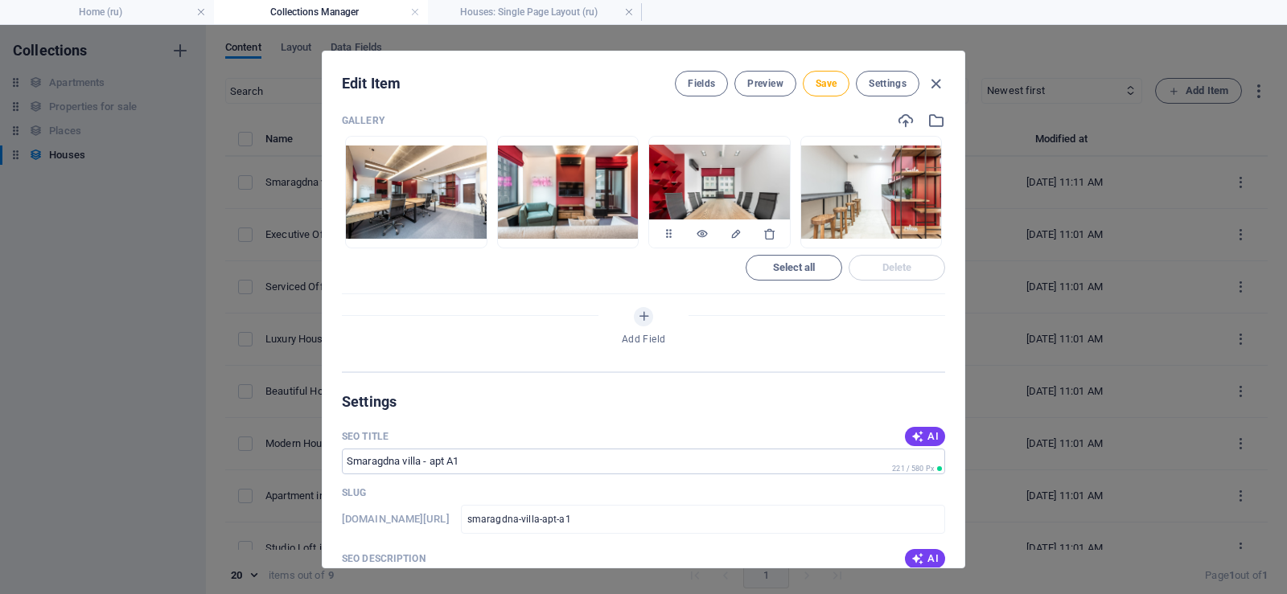
scroll to position [1126, 0]
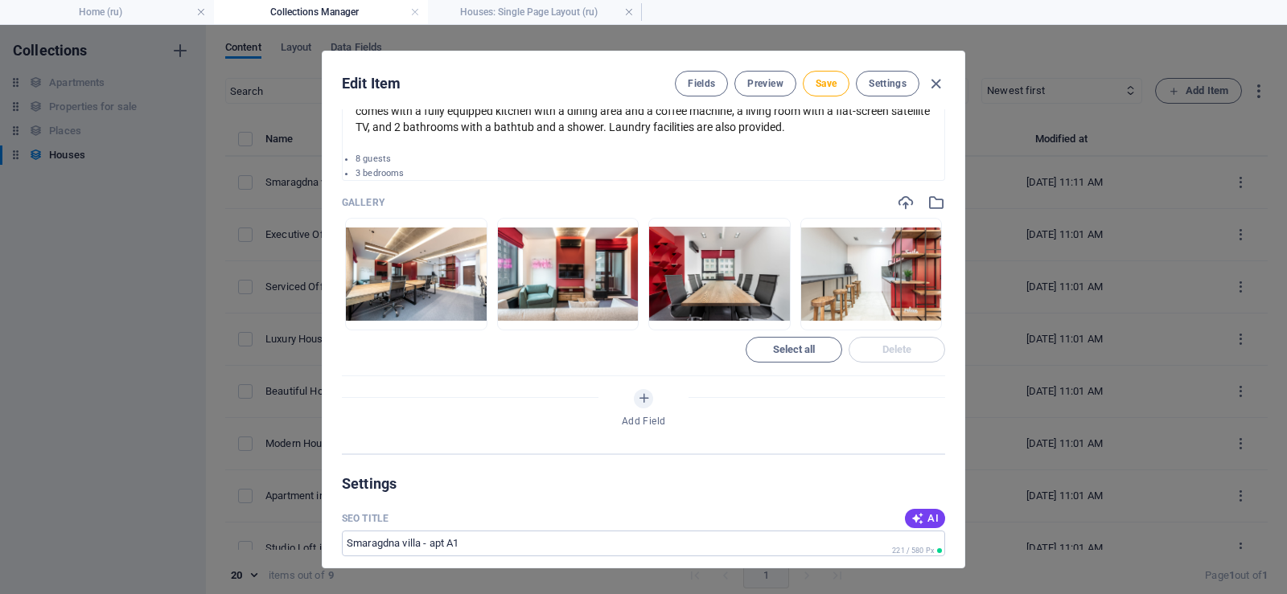
drag, startPoint x: 775, startPoint y: 351, endPoint x: 844, endPoint y: 351, distance: 69.2
click at [776, 351] on span "Select all" at bounding box center [794, 350] width 43 height 10
click at [887, 350] on span "Delete" at bounding box center [897, 350] width 30 height 10
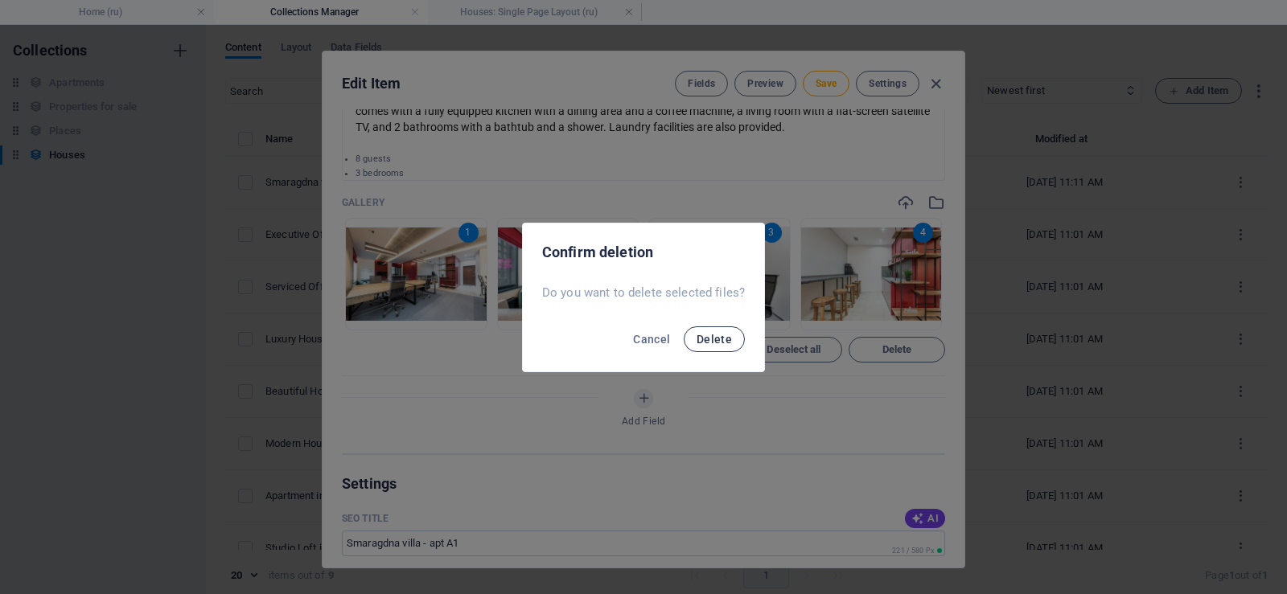
click at [715, 342] on span "Delete" at bounding box center [713, 339] width 35 height 13
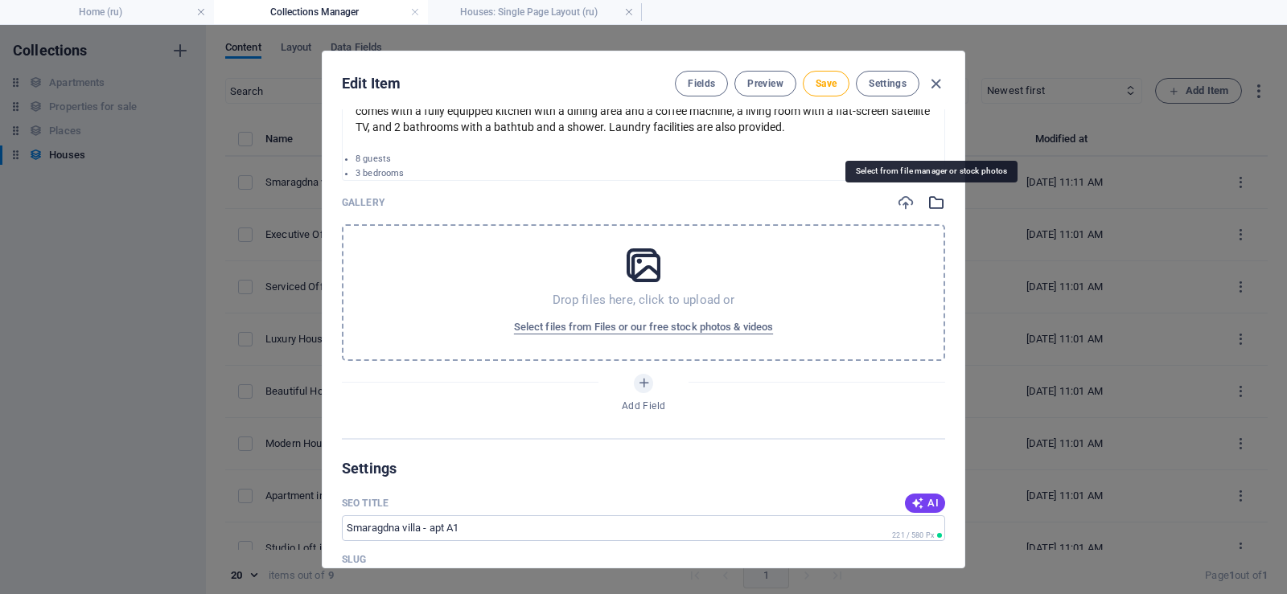
click at [927, 206] on icon "button" at bounding box center [936, 203] width 18 height 18
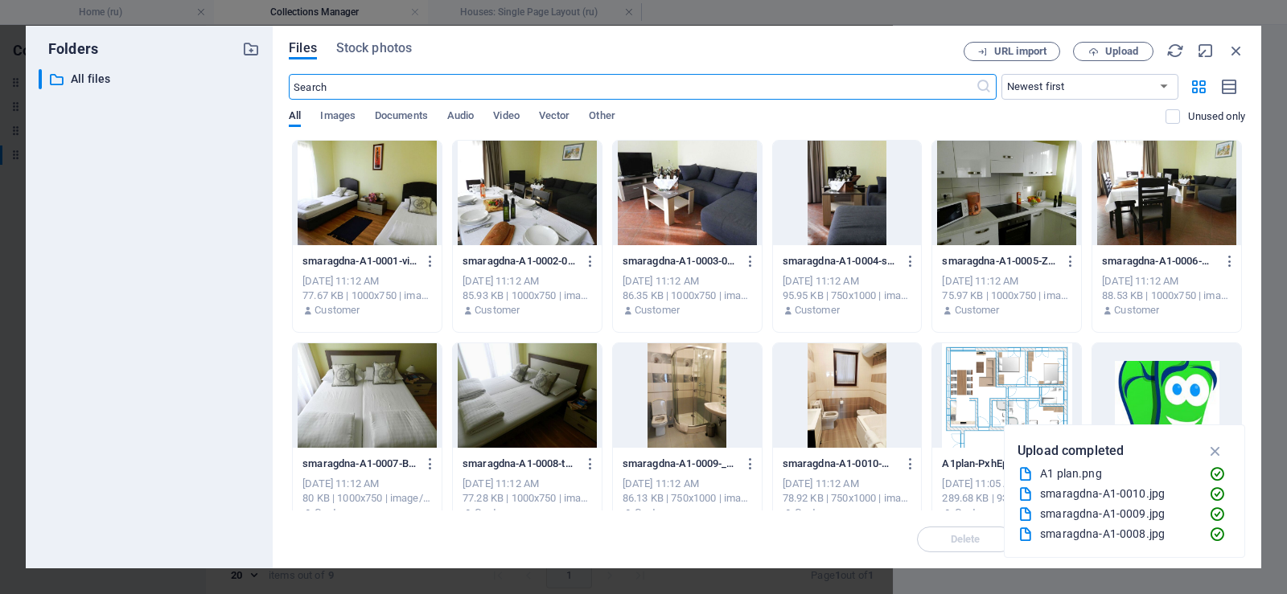
click at [377, 176] on div at bounding box center [367, 193] width 149 height 105
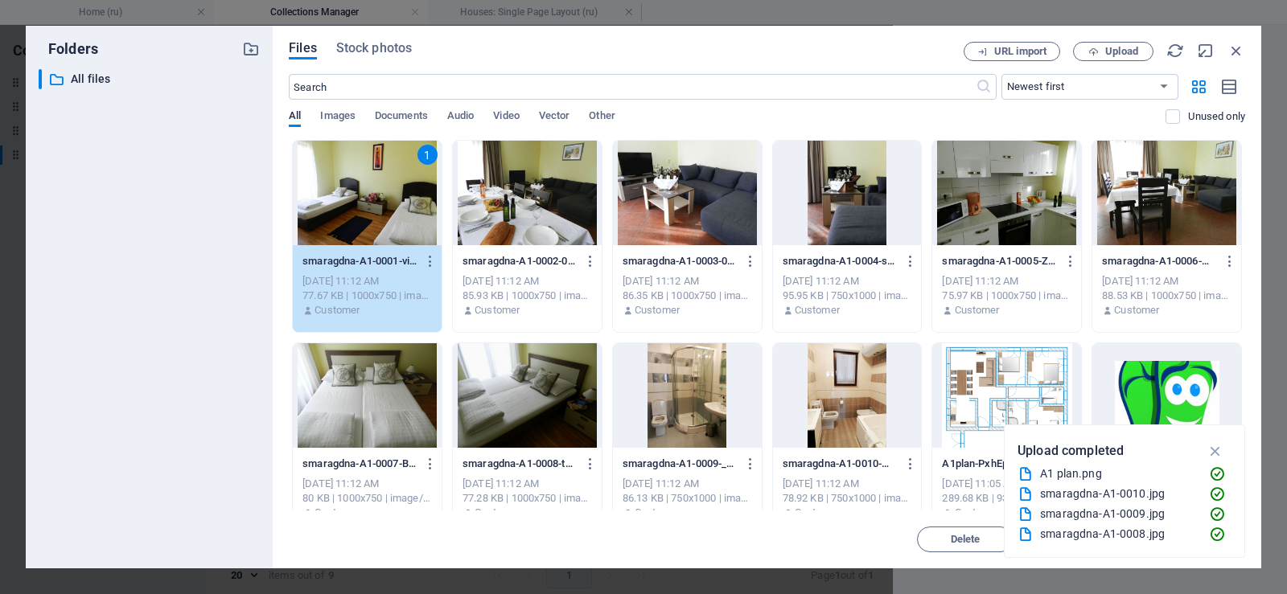
click at [836, 408] on div at bounding box center [847, 395] width 149 height 105
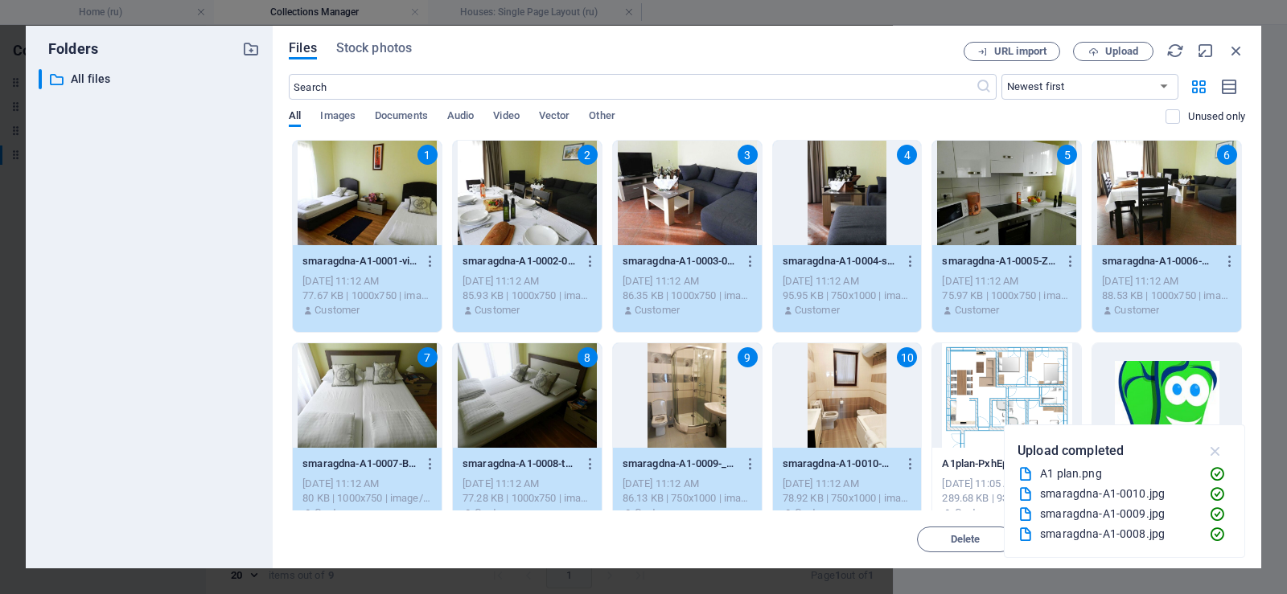
click at [1216, 448] on icon "button" at bounding box center [1215, 451] width 18 height 18
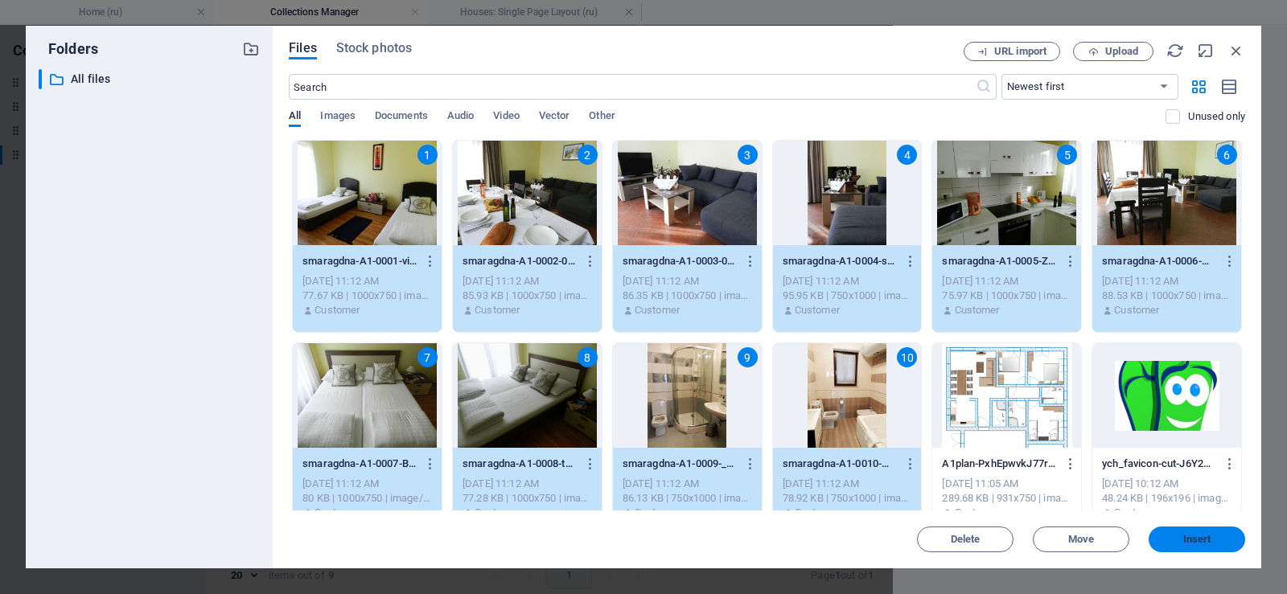
click at [1188, 532] on button "Insert" at bounding box center [1196, 540] width 97 height 26
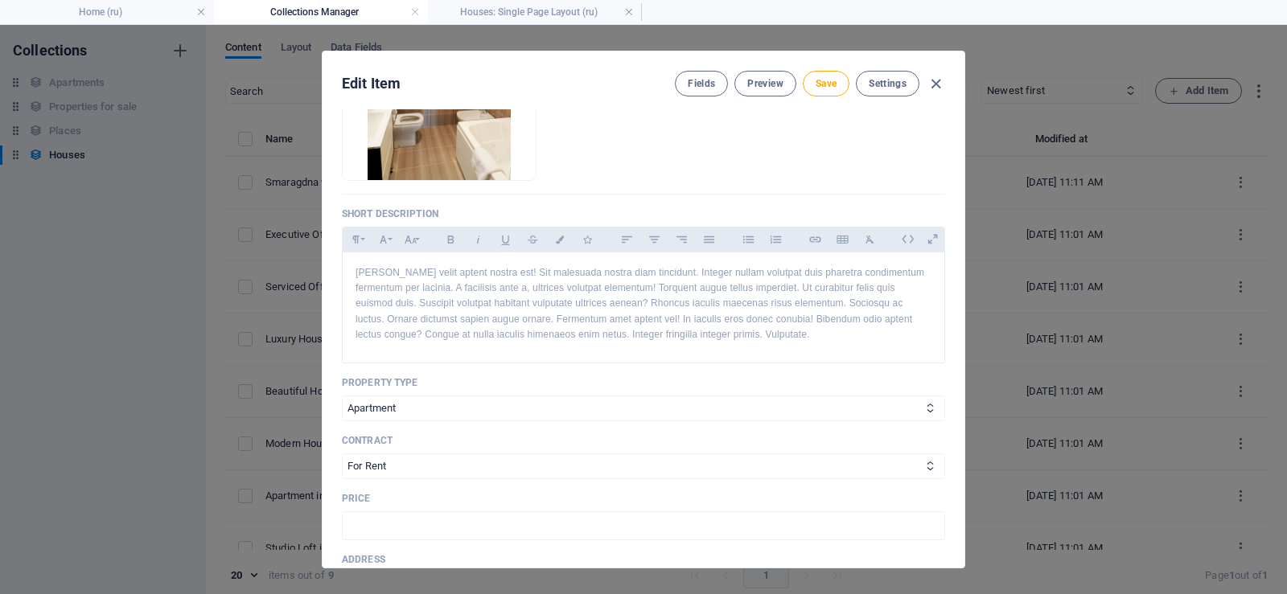
scroll to position [0, 0]
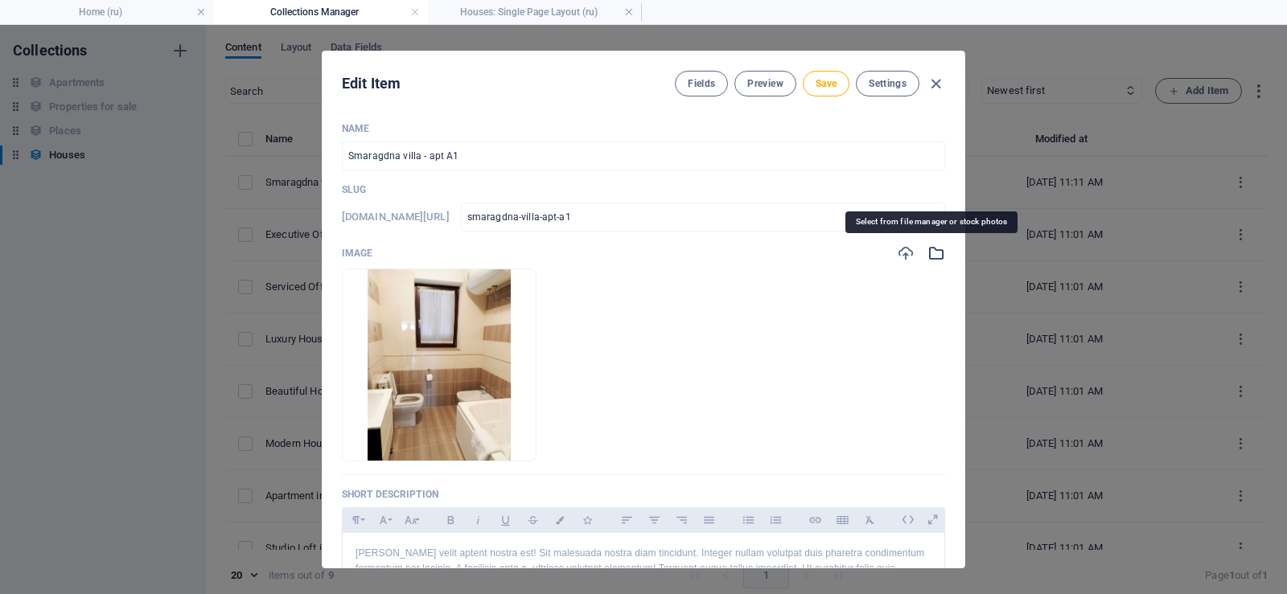
click at [932, 257] on icon "button" at bounding box center [936, 253] width 18 height 18
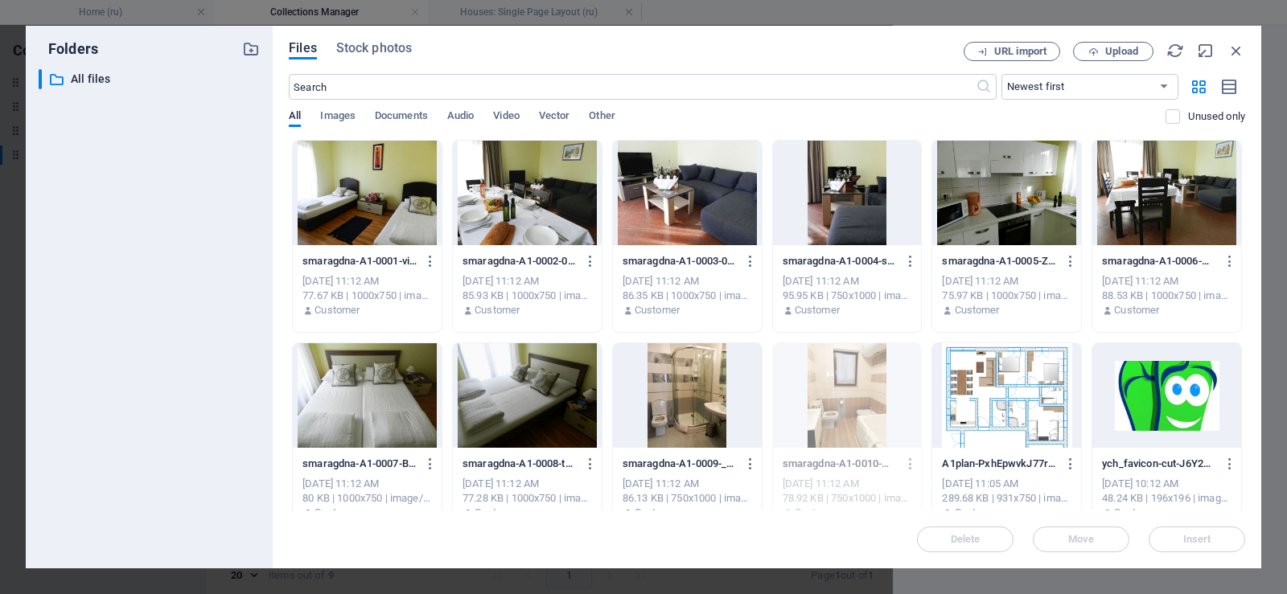
click at [985, 392] on div at bounding box center [1006, 395] width 149 height 105
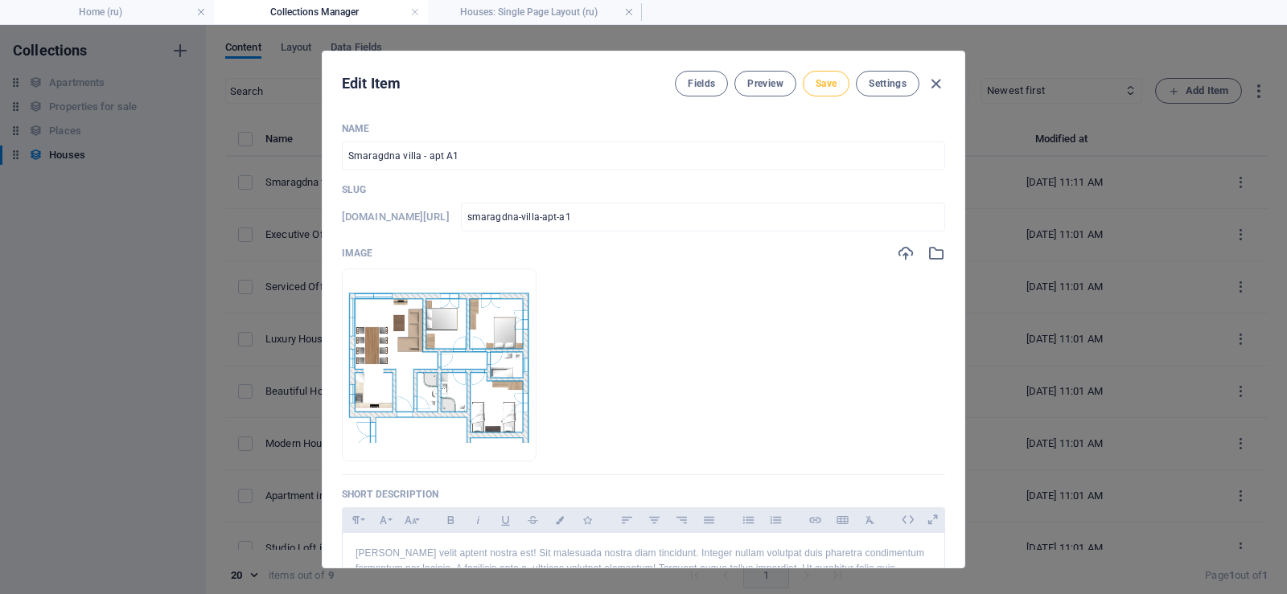
click at [819, 87] on span "Save" at bounding box center [826, 83] width 21 height 13
click at [935, 81] on icon "button" at bounding box center [935, 84] width 18 height 18
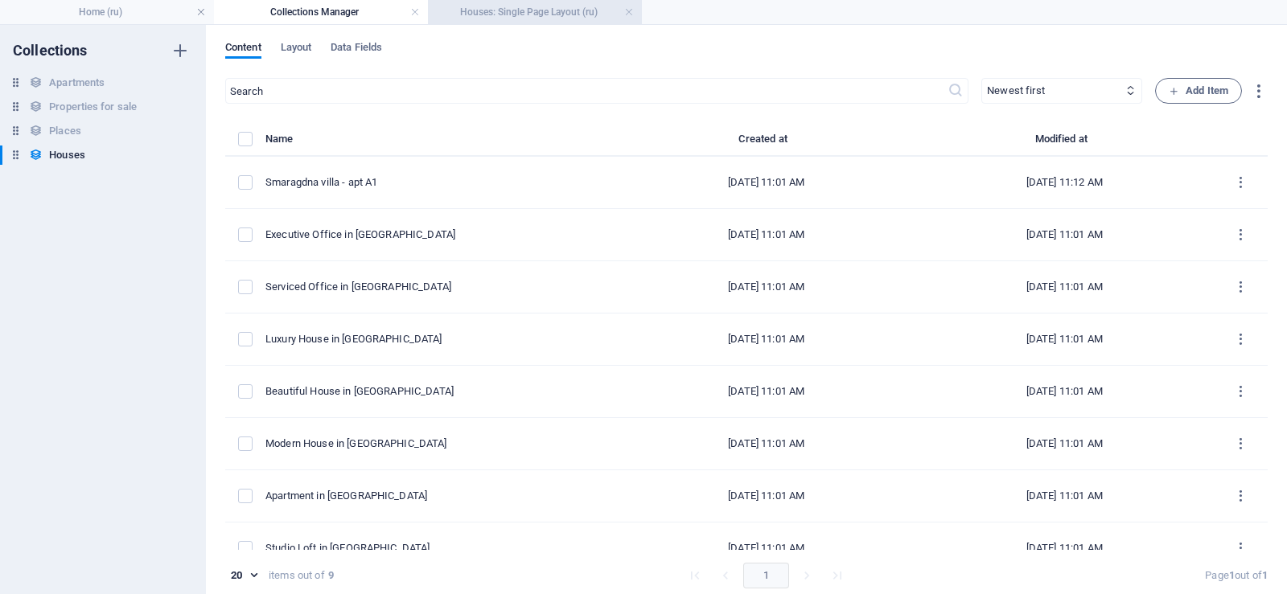
click at [498, 14] on h4 "Houses: Single Page Layout (ru)" at bounding box center [535, 12] width 214 height 18
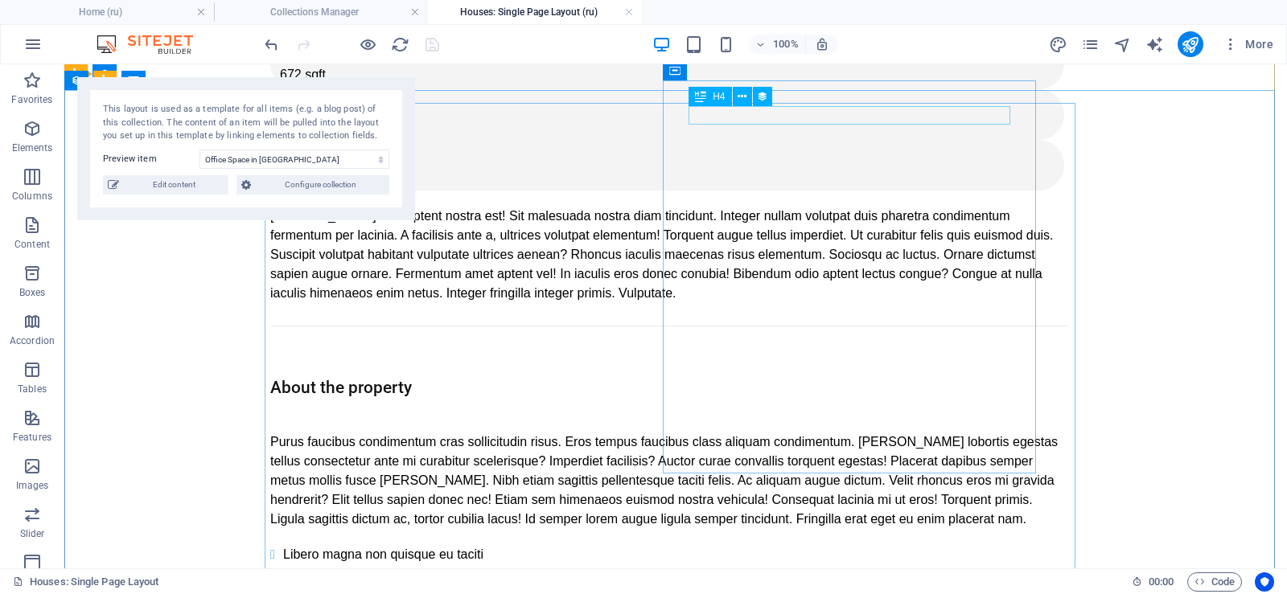
scroll to position [296, 0]
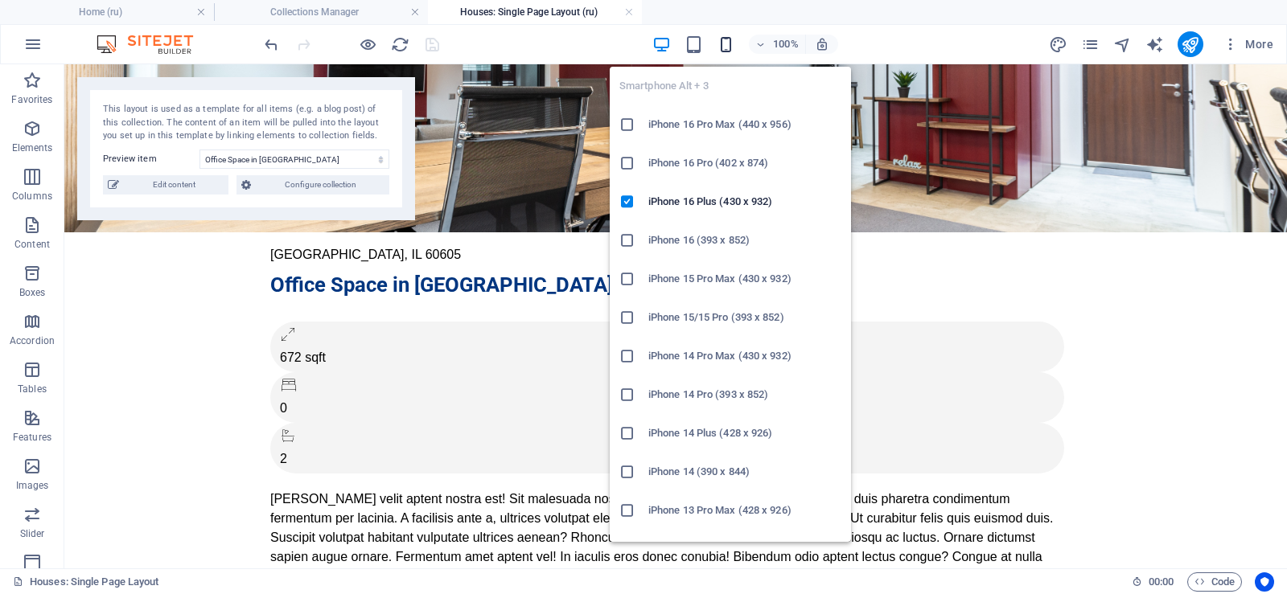
click at [725, 43] on icon "button" at bounding box center [726, 44] width 18 height 18
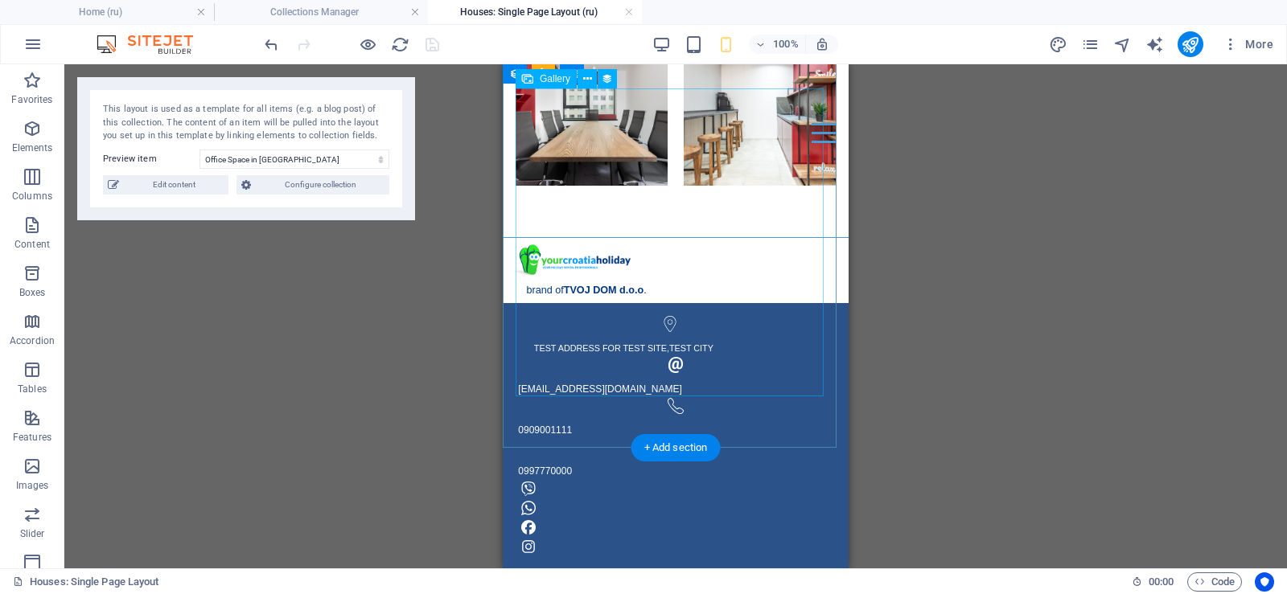
scroll to position [3543, 0]
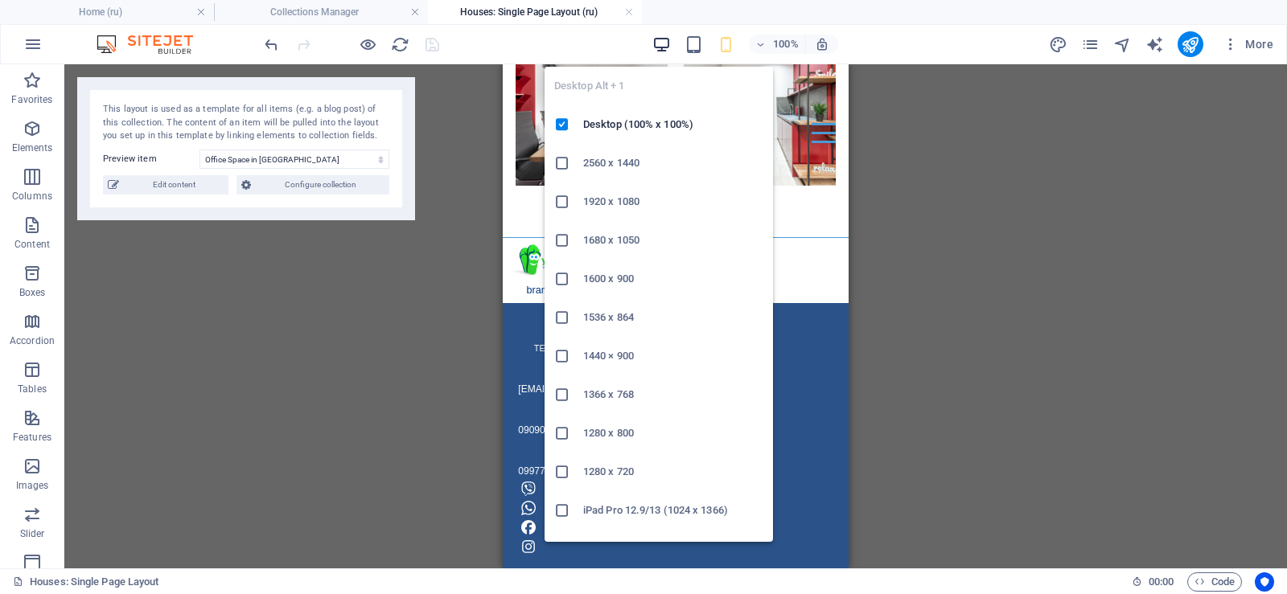
click at [661, 42] on icon "button" at bounding box center [661, 44] width 18 height 18
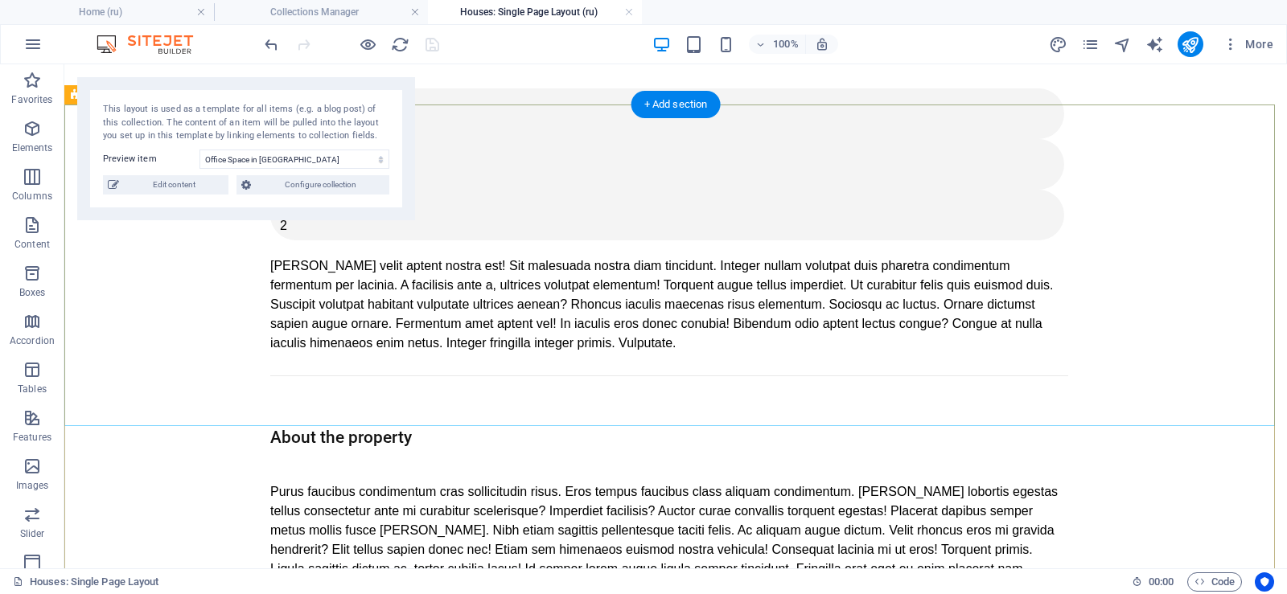
scroll to position [0, 0]
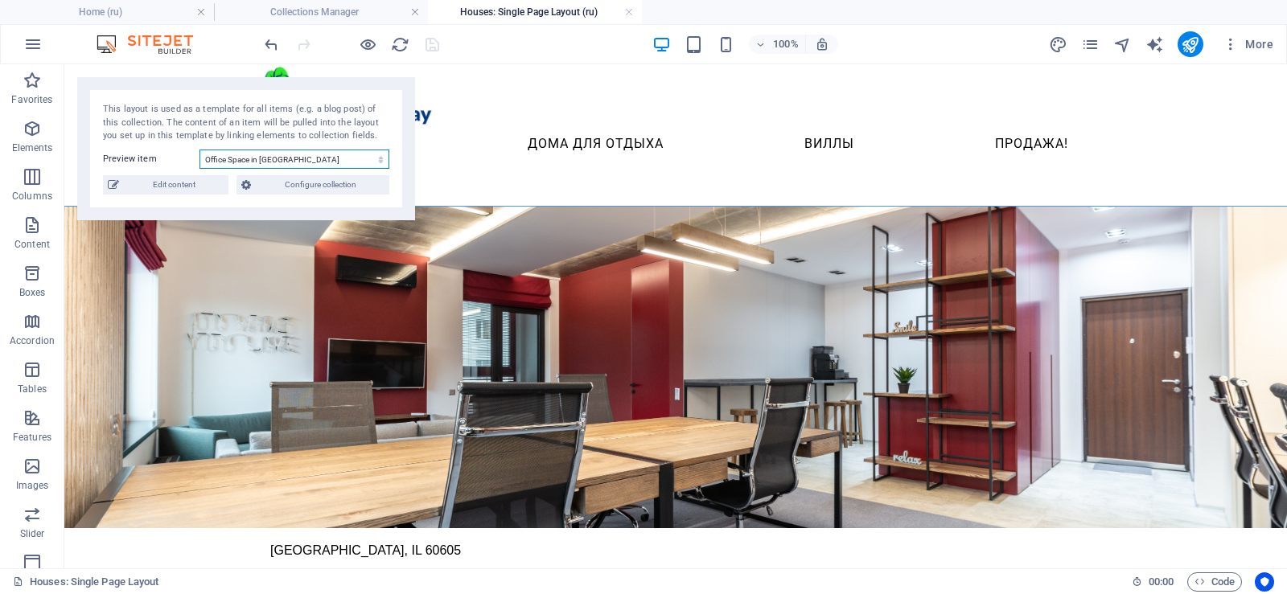
click at [359, 160] on select "Office Space in [GEOGRAPHIC_DATA] Executive Office in [GEOGRAPHIC_DATA] Service…" at bounding box center [294, 159] width 190 height 19
click at [199, 150] on select "Office Space in [GEOGRAPHIC_DATA] Executive Office in [GEOGRAPHIC_DATA] Service…" at bounding box center [294, 159] width 190 height 19
click at [189, 179] on span "Edit content" at bounding box center [174, 184] width 100 height 19
select select "Apartment"
select select "For Rent"
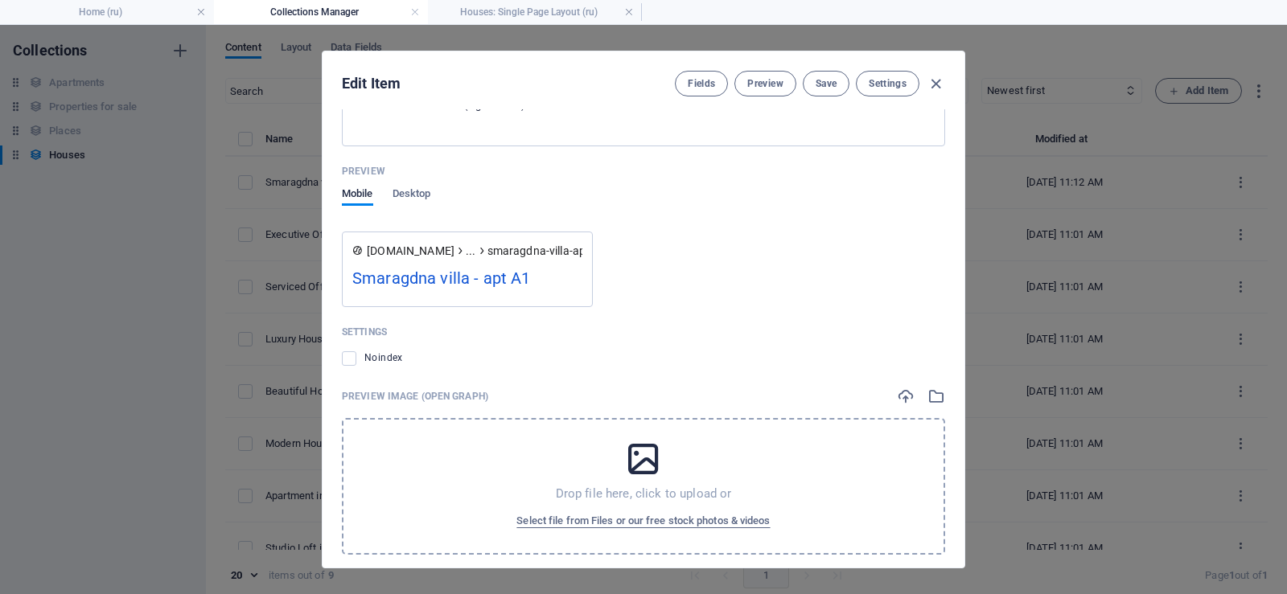
scroll to position [2163, 0]
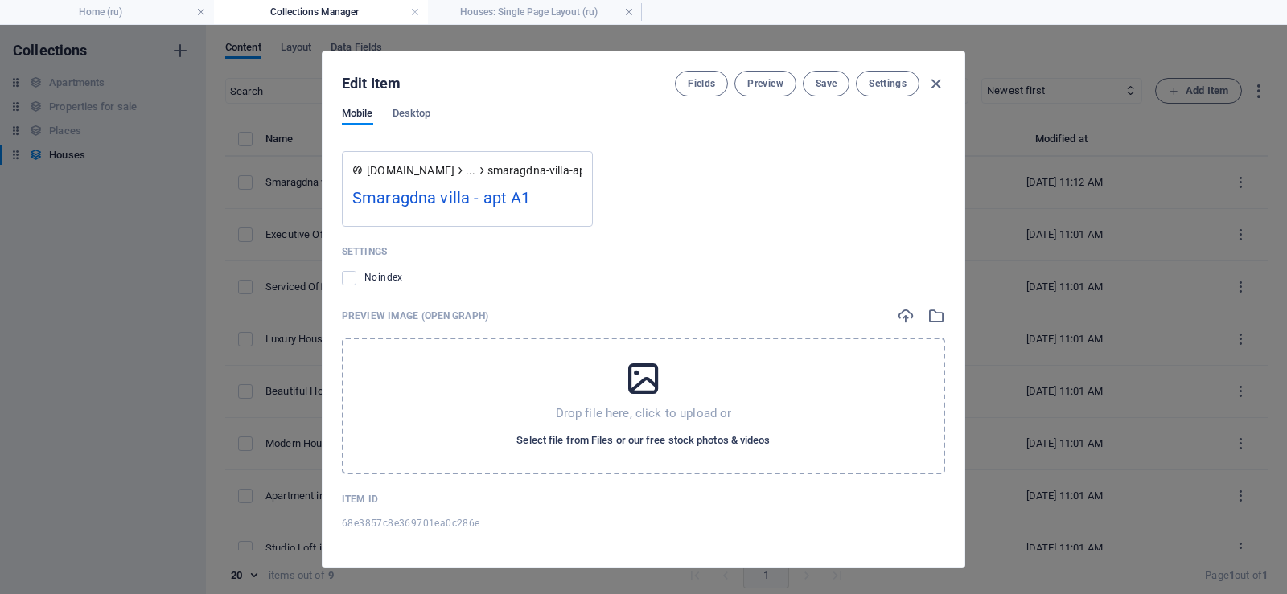
click at [643, 436] on span "Select file from Files or our free stock photos & videos" at bounding box center [642, 440] width 253 height 19
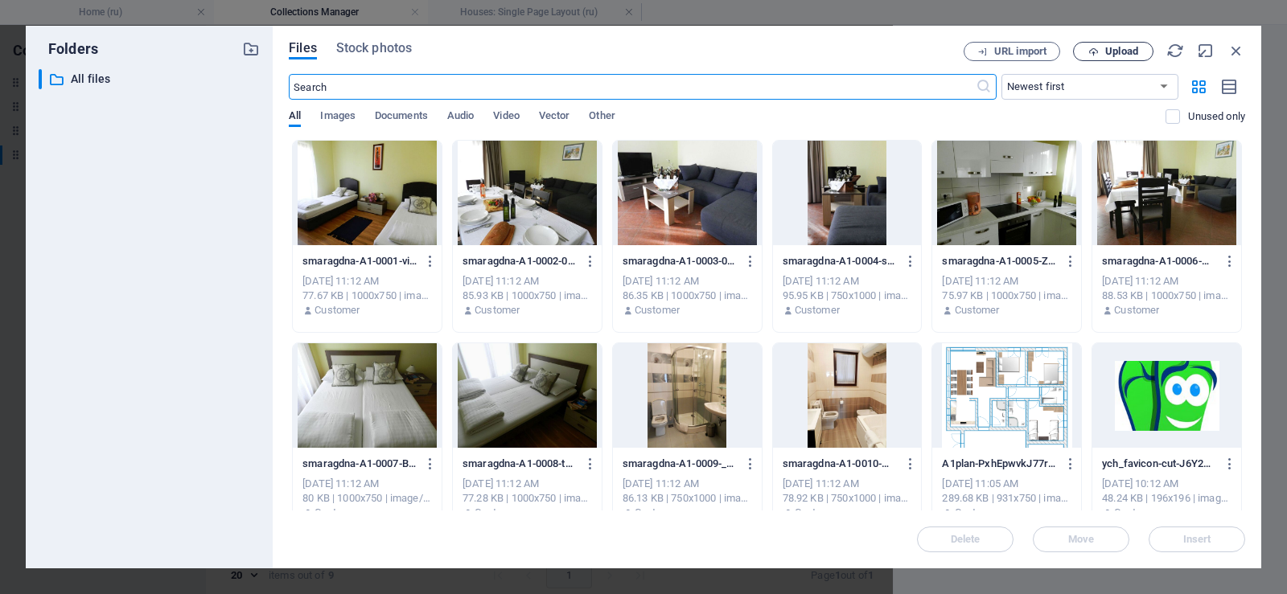
click at [1113, 51] on span "Upload" at bounding box center [1121, 52] width 33 height 10
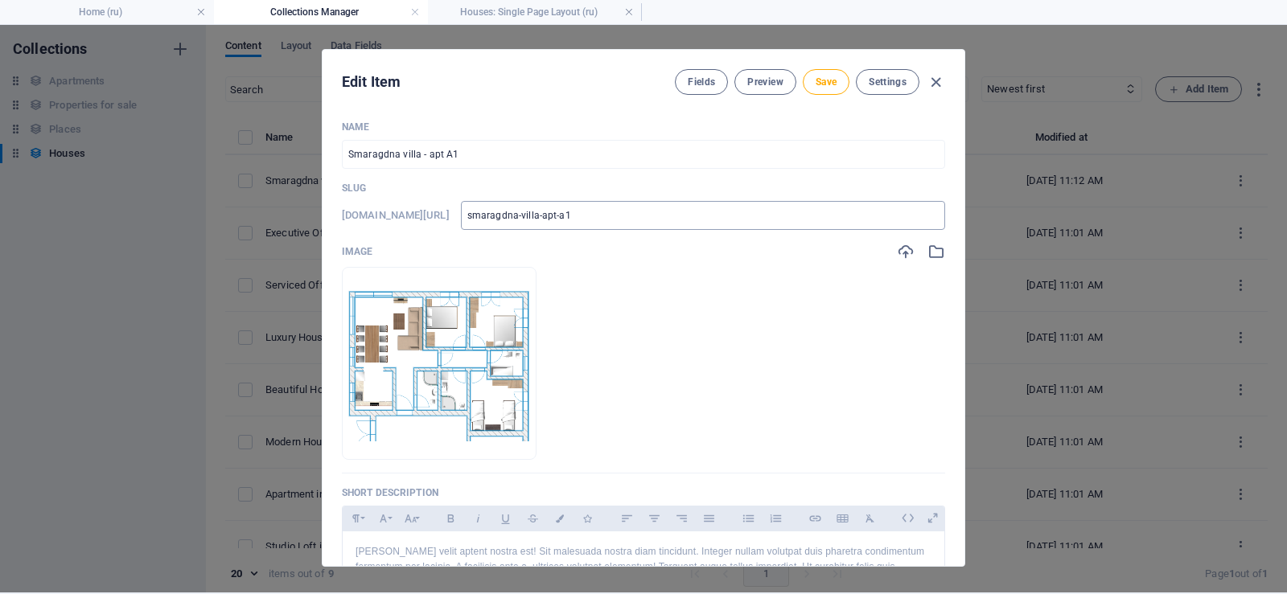
scroll to position [0, 0]
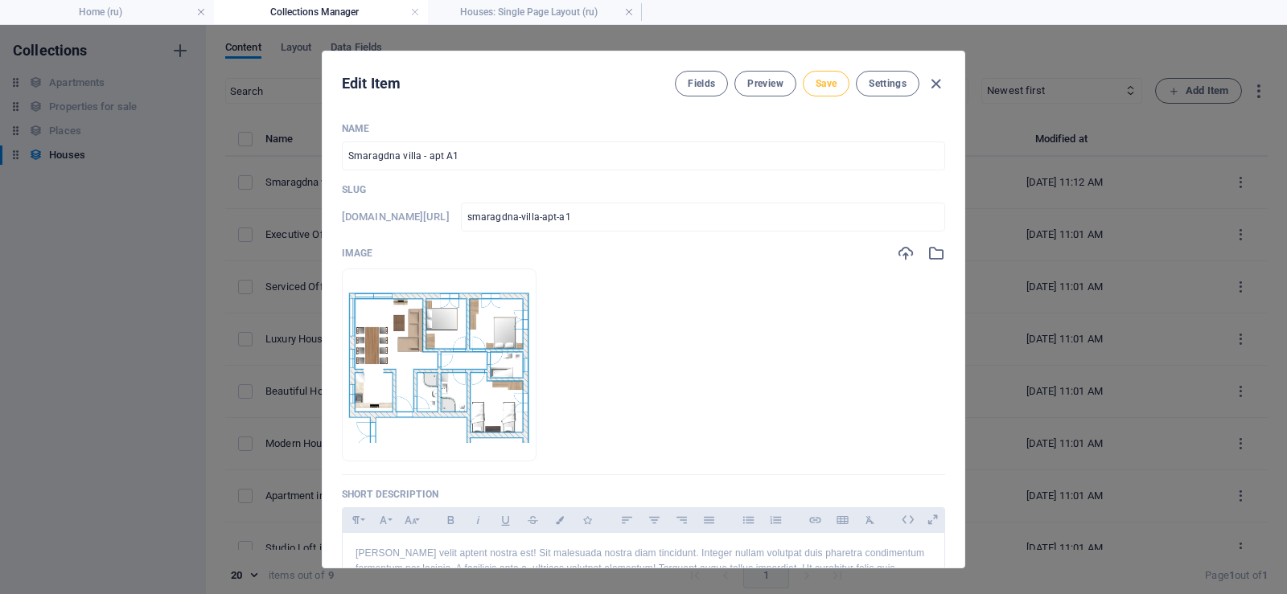
click at [829, 83] on span "Save" at bounding box center [826, 83] width 21 height 13
click at [937, 83] on icon "button" at bounding box center [935, 84] width 18 height 18
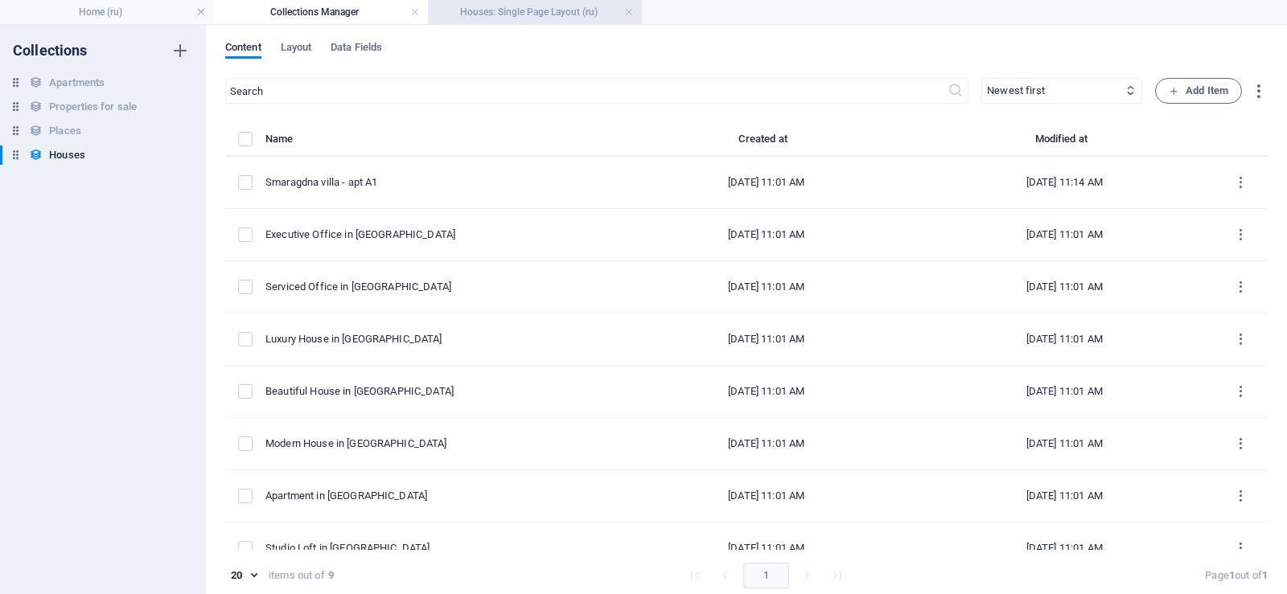
click at [503, 12] on h4 "Houses: Single Page Layout (ru)" at bounding box center [535, 12] width 214 height 18
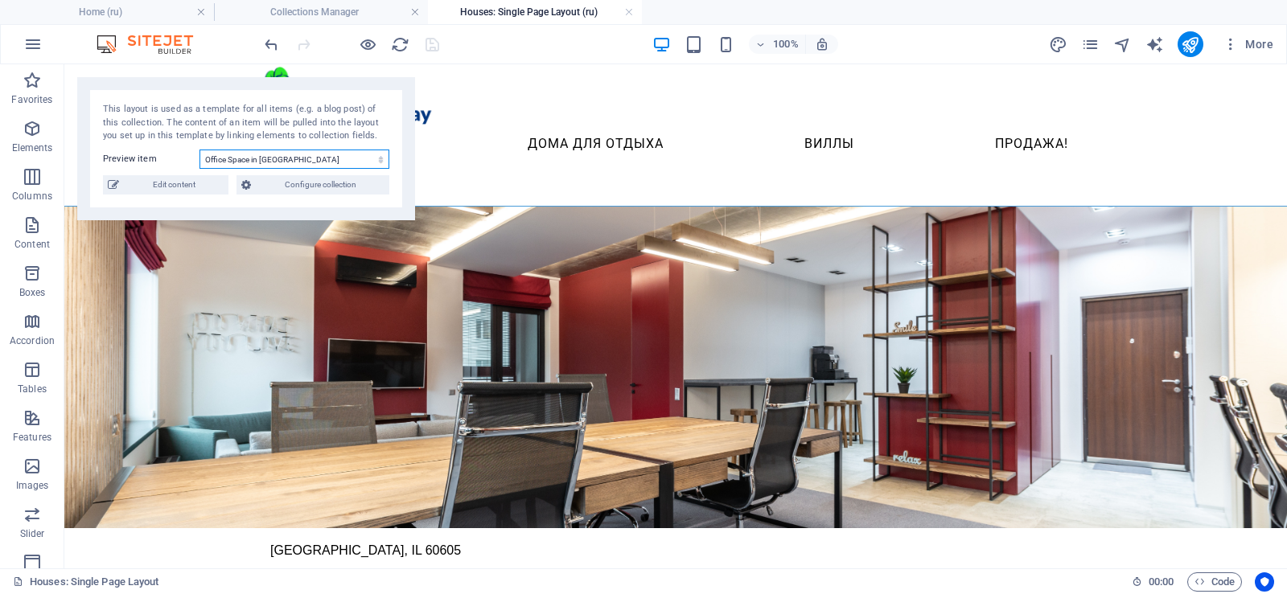
click at [368, 158] on select "Office Space in [GEOGRAPHIC_DATA] Executive Office in [GEOGRAPHIC_DATA] Service…" at bounding box center [294, 159] width 190 height 19
drag, startPoint x: 368, startPoint y: 158, endPoint x: 374, endPoint y: 136, distance: 23.4
click at [368, 158] on select "Office Space in [GEOGRAPHIC_DATA] Executive Office in [GEOGRAPHIC_DATA] Service…" at bounding box center [294, 159] width 190 height 19
click at [404, 44] on icon "reload" at bounding box center [400, 44] width 18 height 18
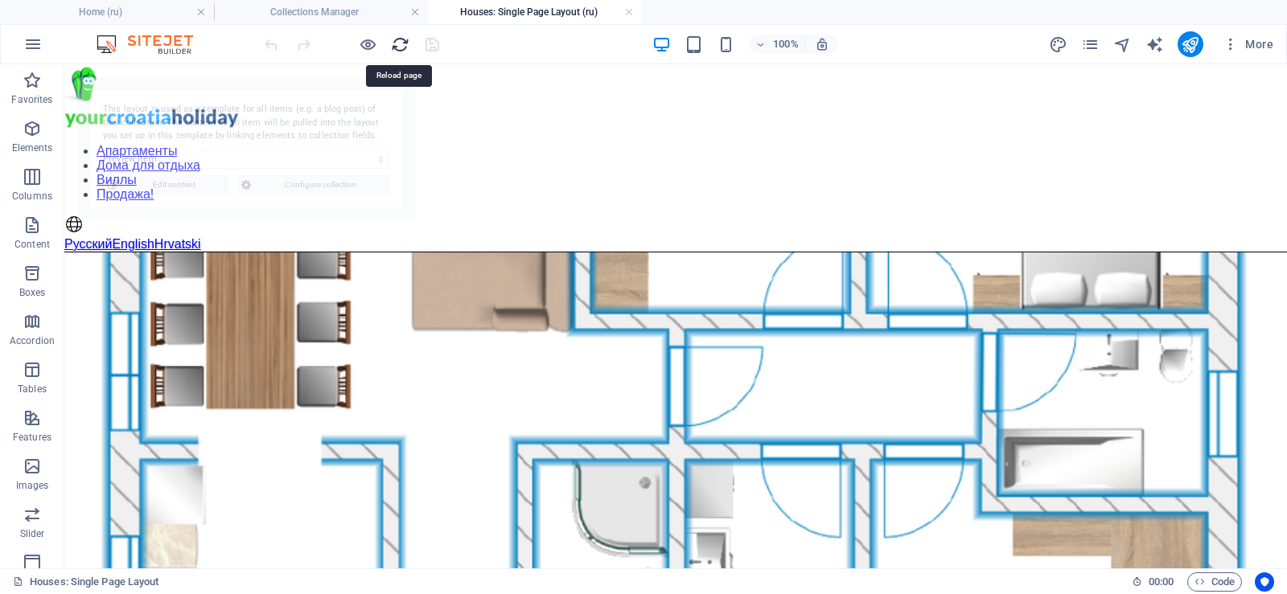
select select "68e3857c8e369701ea0c286e"
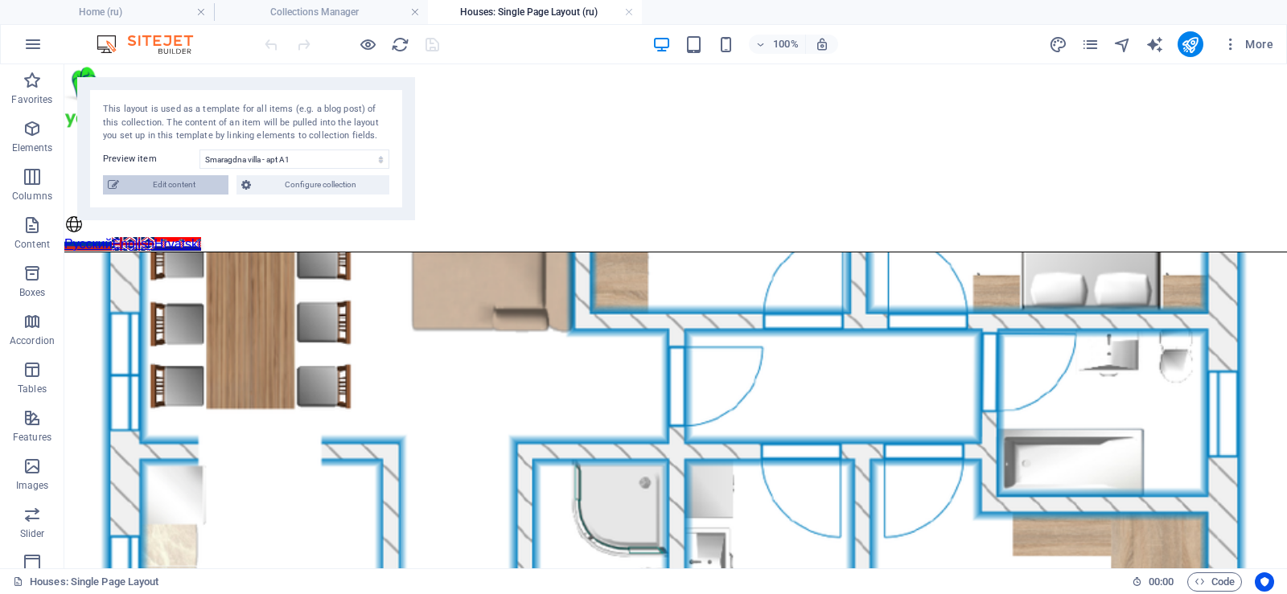
click at [146, 179] on span "Edit content" at bounding box center [174, 184] width 100 height 19
select select "Apartment"
select select "For Rent"
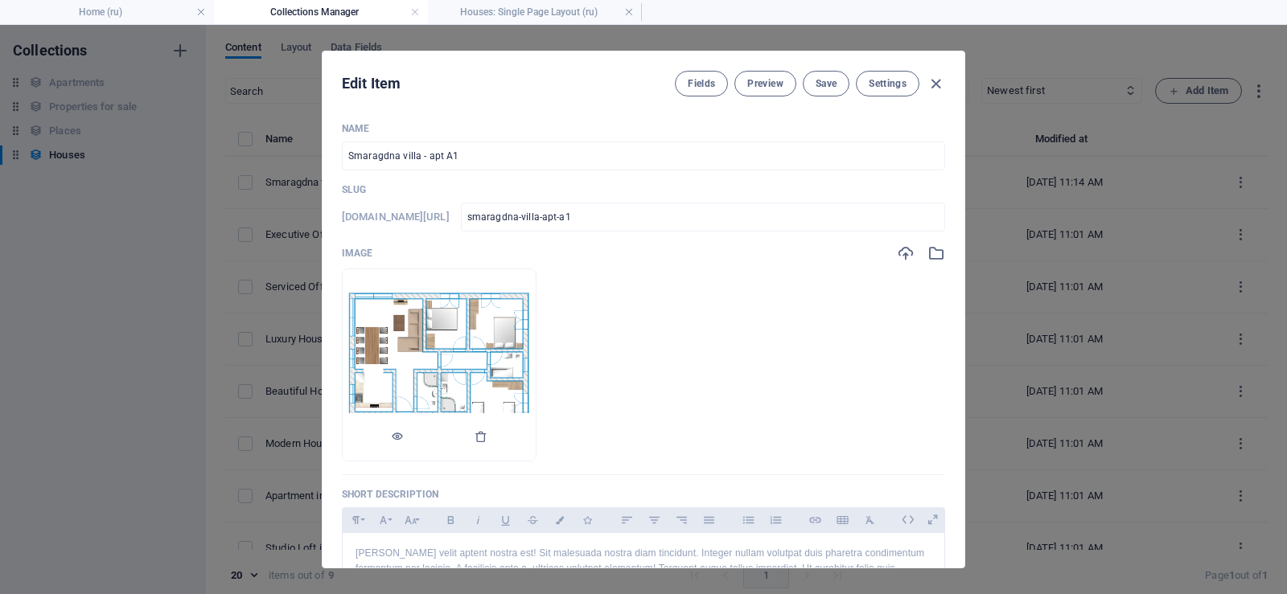
click at [536, 337] on img at bounding box center [439, 364] width 193 height 155
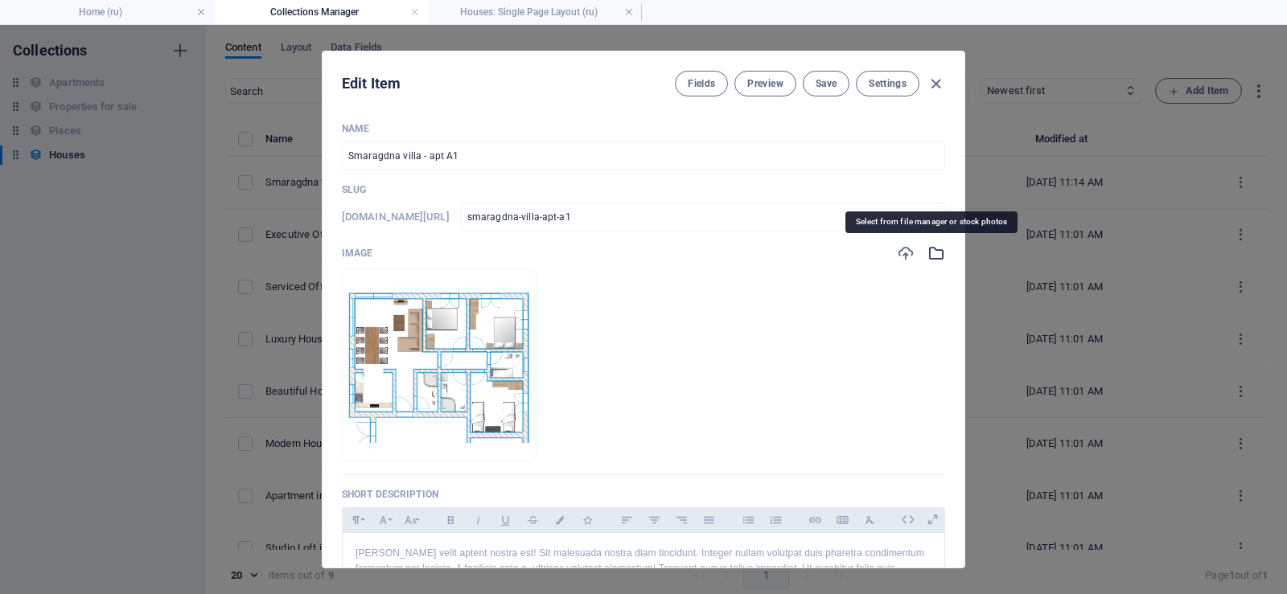
click at [931, 256] on icon "button" at bounding box center [936, 253] width 18 height 18
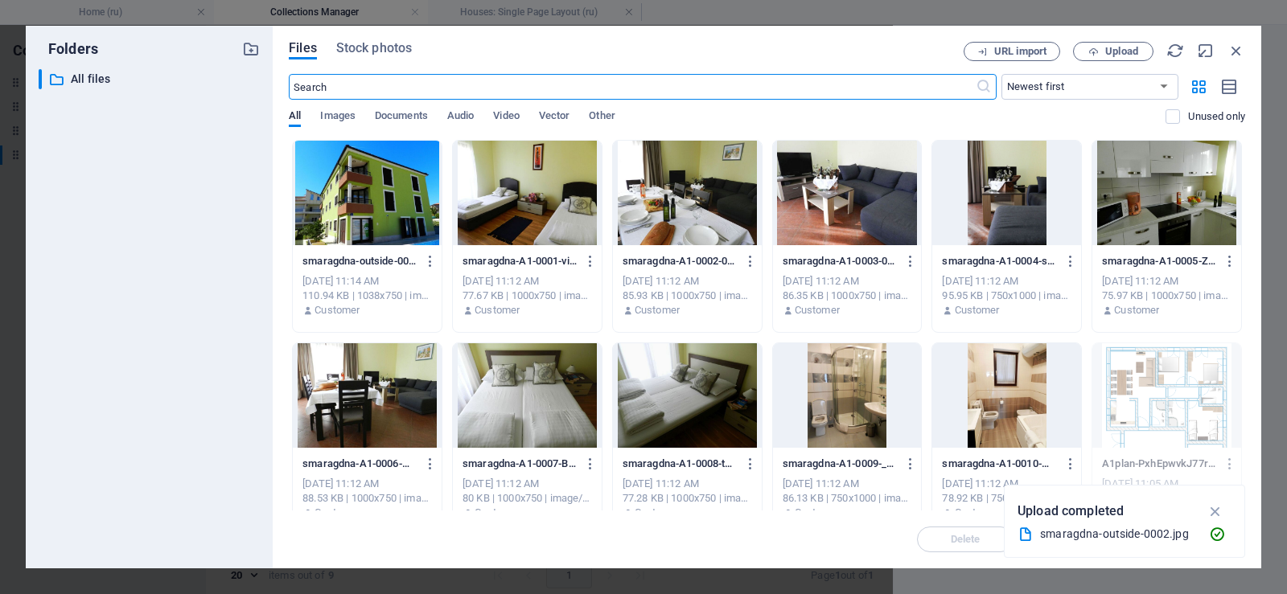
click at [375, 396] on div at bounding box center [367, 395] width 149 height 105
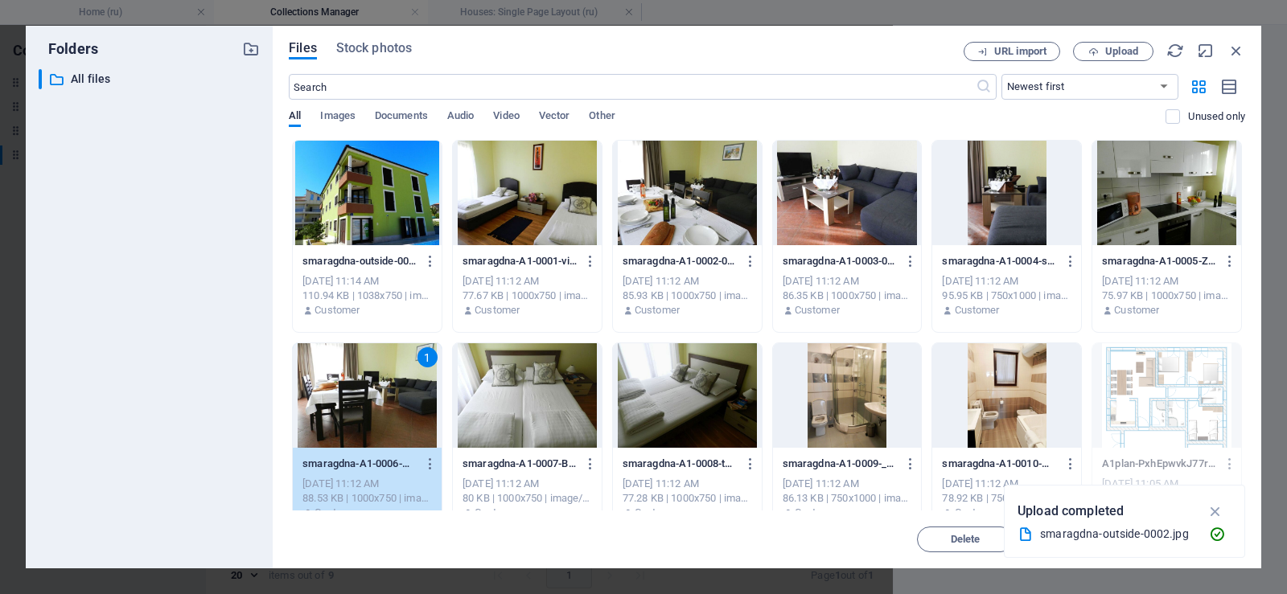
click at [375, 396] on div "1" at bounding box center [367, 395] width 149 height 105
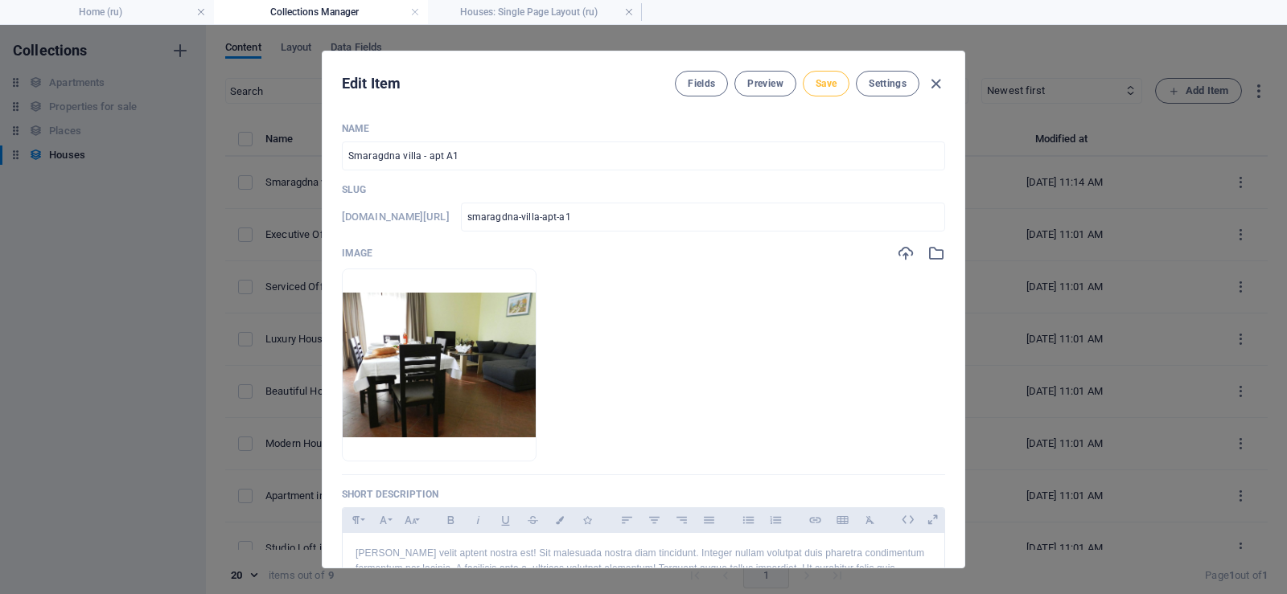
click at [831, 85] on span "Save" at bounding box center [826, 83] width 21 height 13
click at [935, 84] on icon "button" at bounding box center [935, 84] width 18 height 18
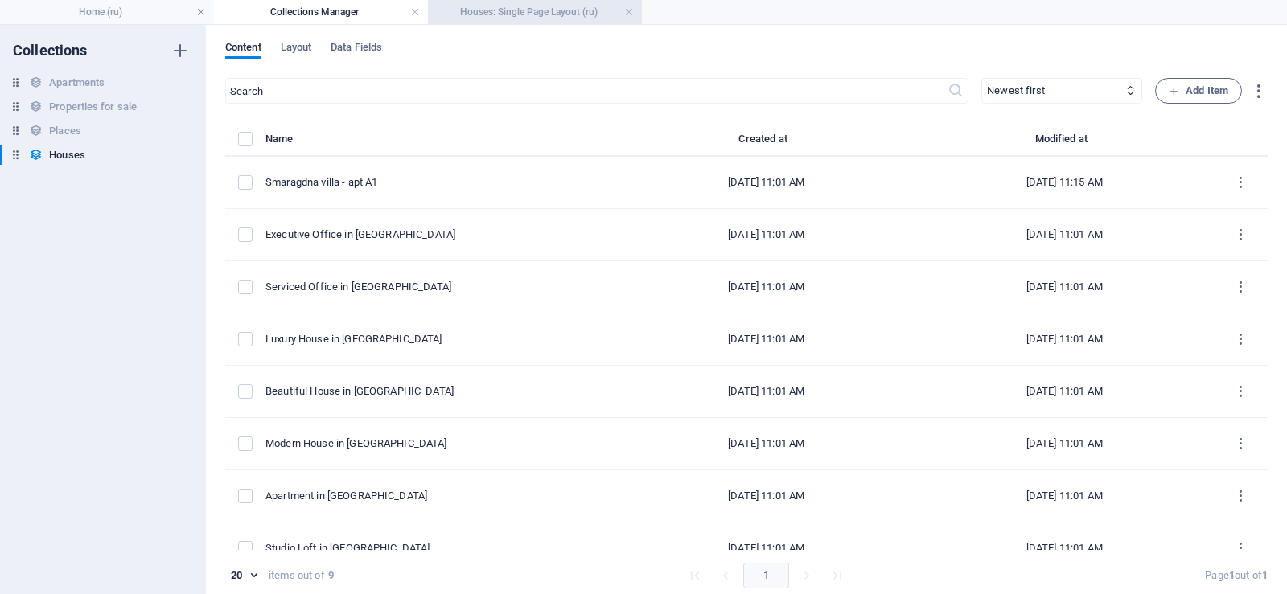
click at [557, 2] on li "Houses: Single Page Layout (ru)" at bounding box center [535, 12] width 214 height 24
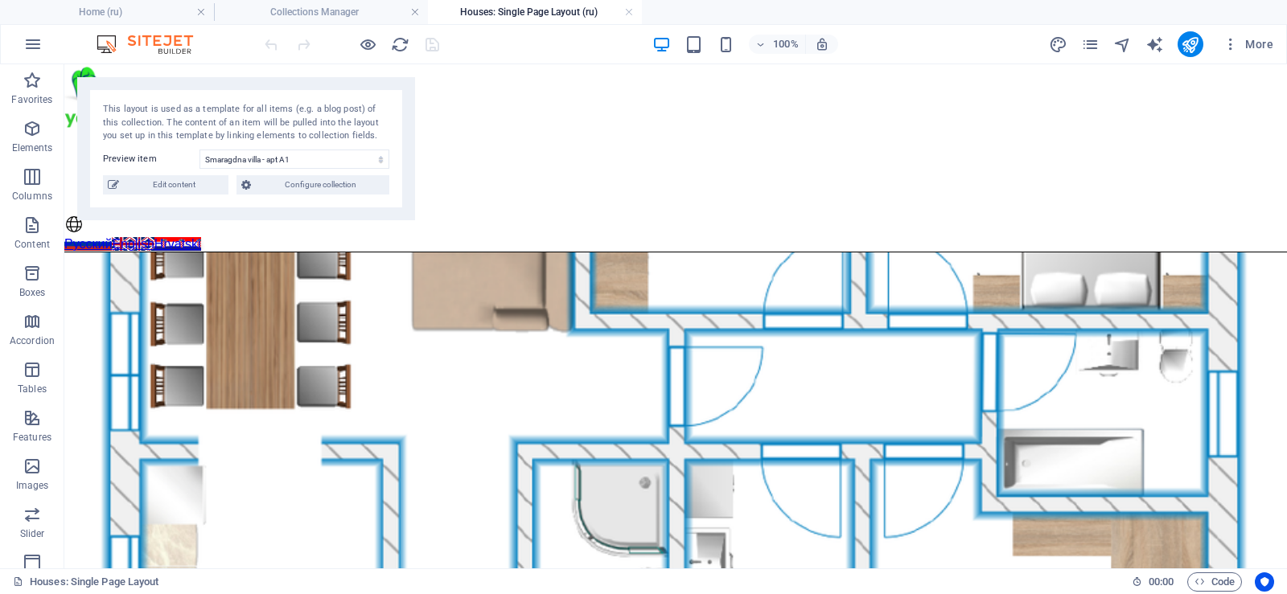
drag, startPoint x: 554, startPoint y: 12, endPoint x: 545, endPoint y: 18, distance: 10.5
click at [402, 41] on icon "reload" at bounding box center [400, 44] width 18 height 18
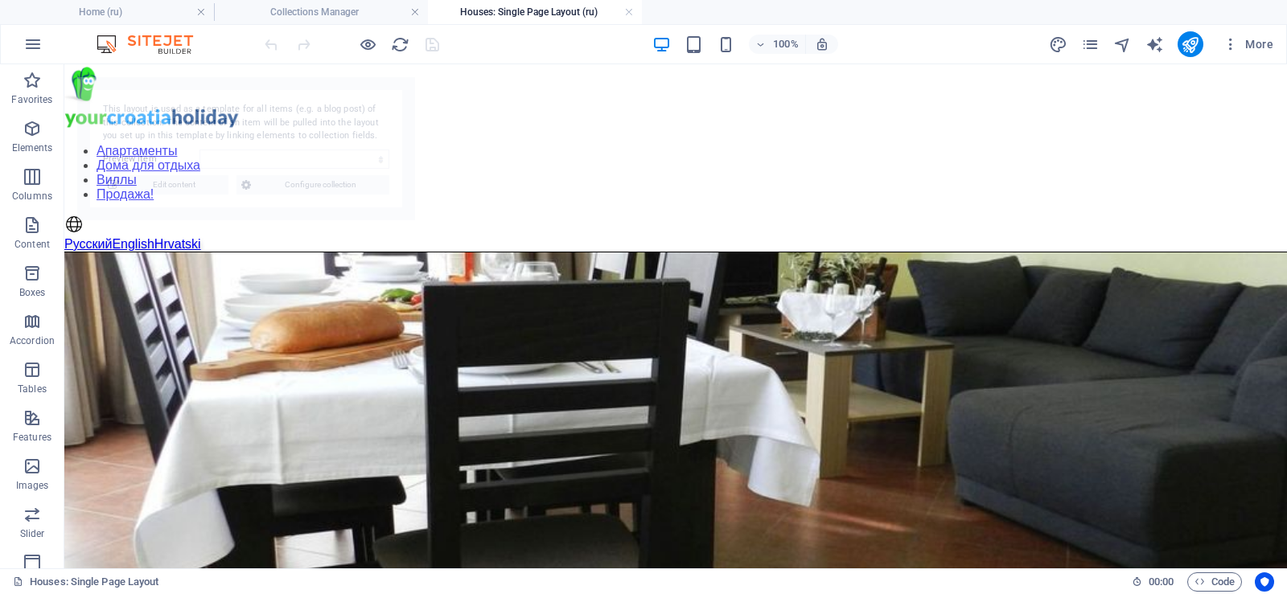
select select "68e3857c8e369701ea0c286e"
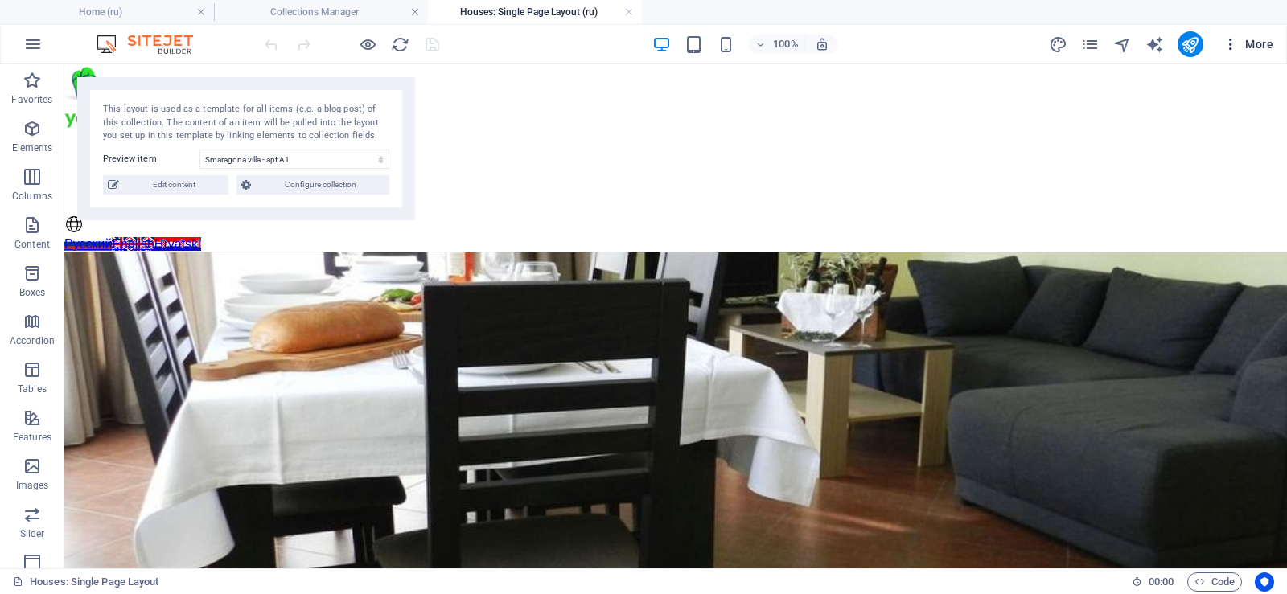
click at [1259, 46] on span "More" at bounding box center [1247, 44] width 51 height 16
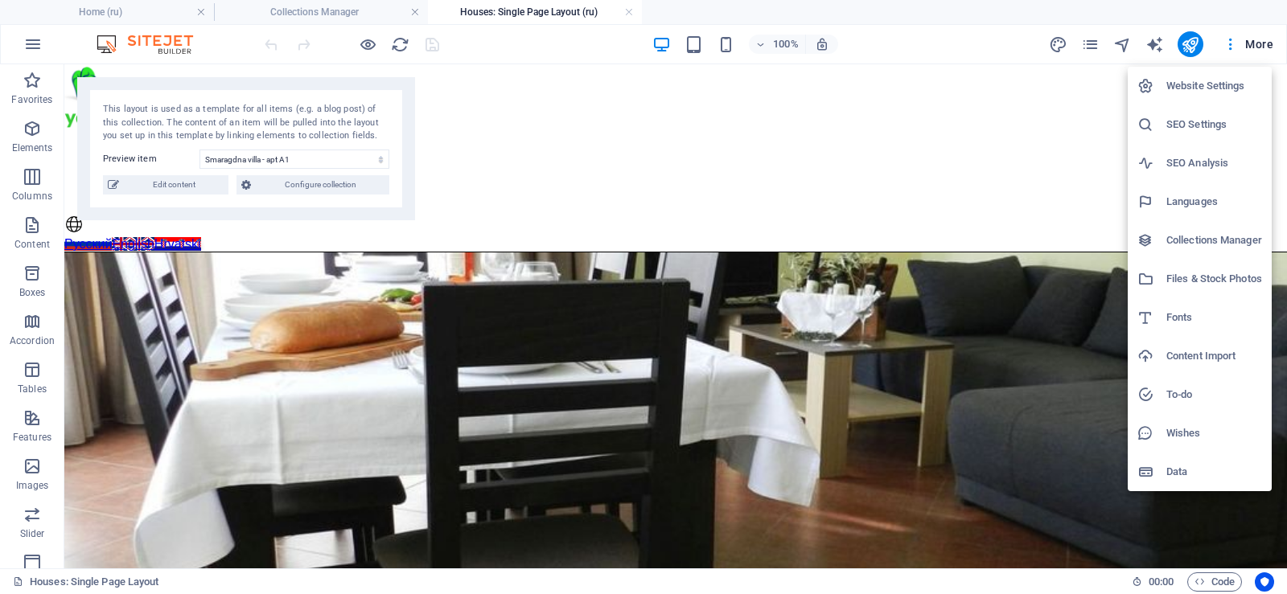
click at [1198, 207] on h6 "Languages" at bounding box center [1214, 201] width 96 height 19
select select "134"
select select "41"
select select "36"
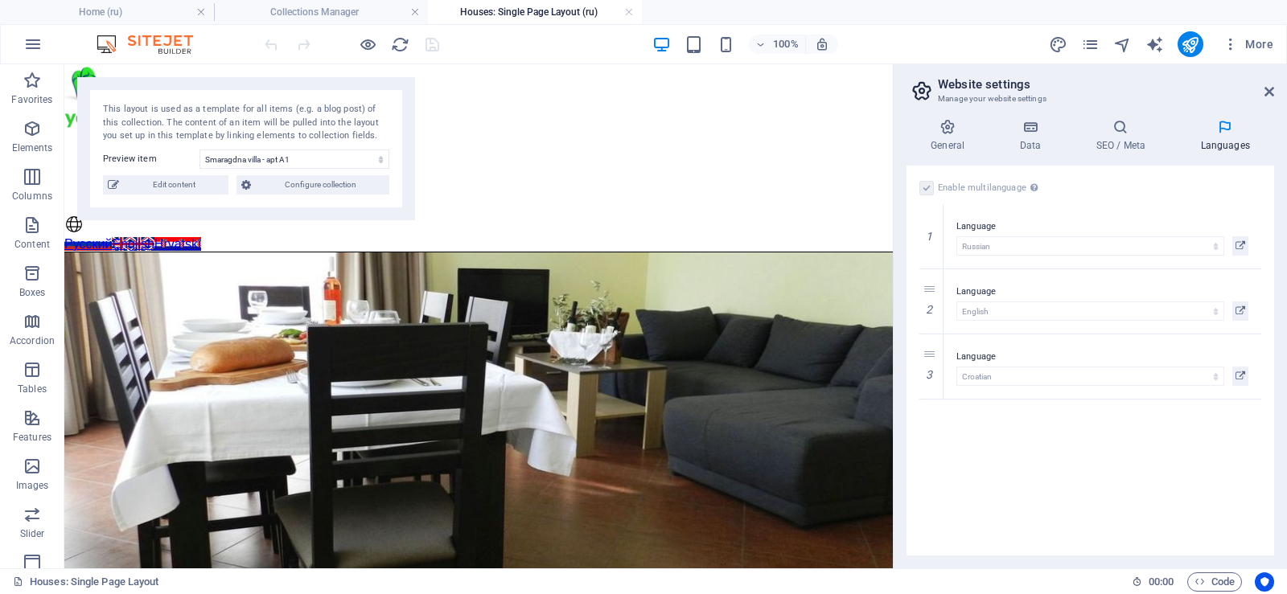
click at [926, 188] on label at bounding box center [926, 188] width 14 height 14
click at [930, 369] on icon at bounding box center [930, 366] width 9 height 11
click at [931, 302] on icon at bounding box center [930, 301] width 9 height 11
click at [926, 186] on label at bounding box center [926, 188] width 14 height 14
click at [0, 0] on input "Enable multilanguage To disable multilanguage delete all languages until only o…" at bounding box center [0, 0] width 0 height 0
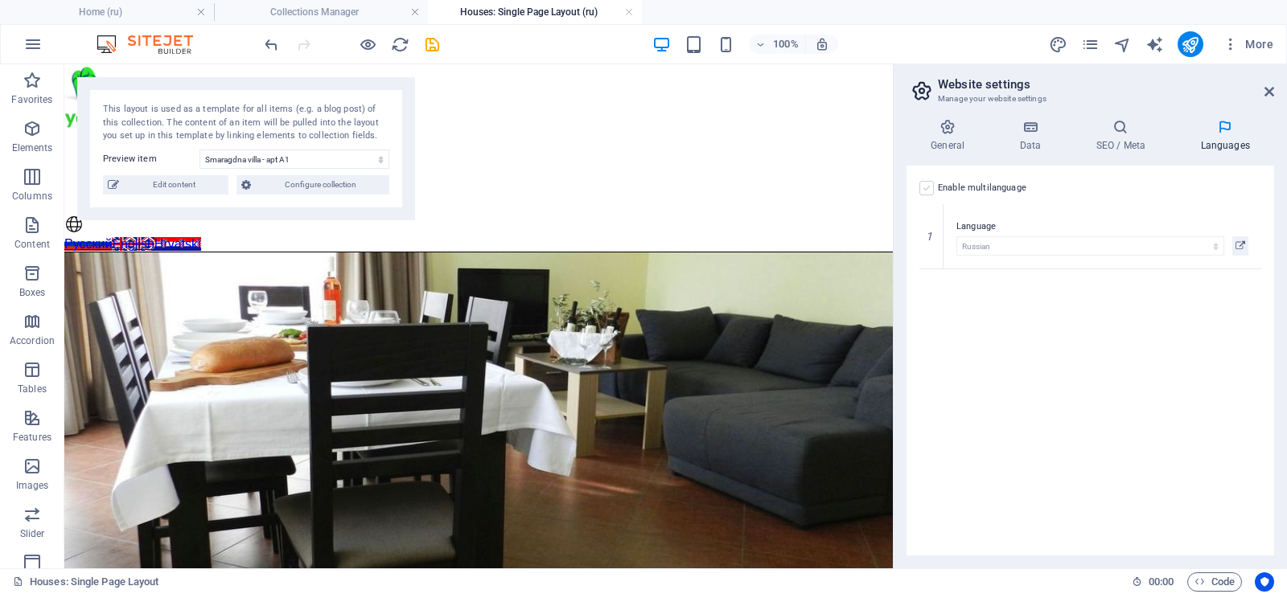
select select "134"
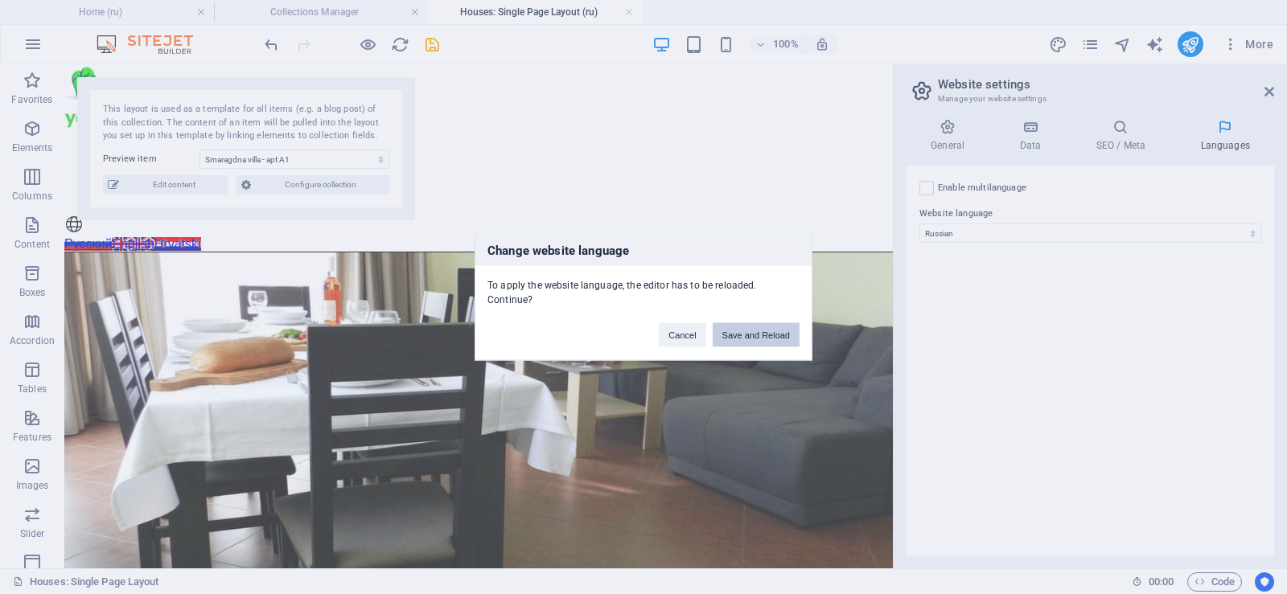
click at [750, 331] on button "Save and Reload" at bounding box center [756, 335] width 87 height 24
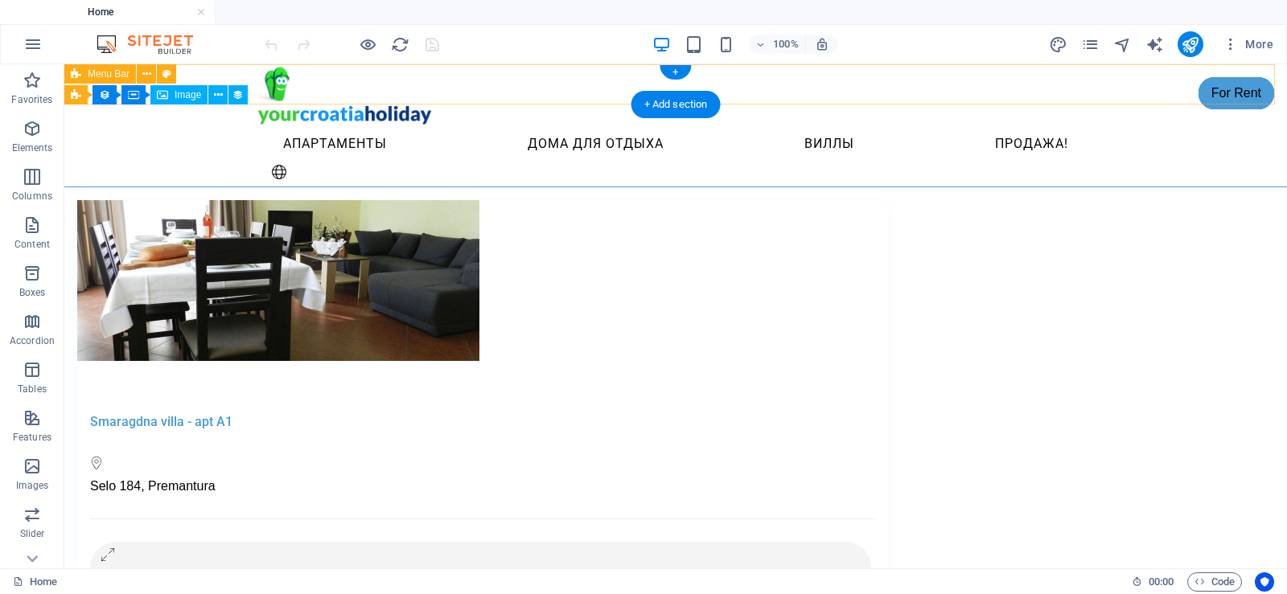
click at [1125, 81] on div "Апартаменты Дома для отдыха Виллы Продажа!" at bounding box center [675, 125] width 1222 height 123
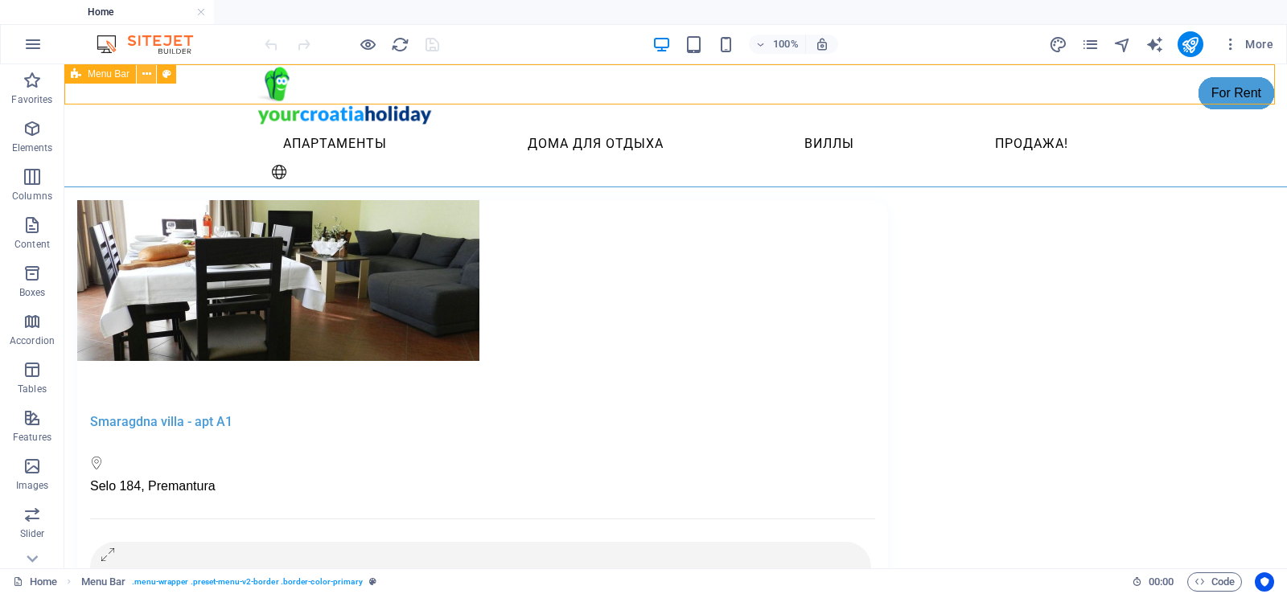
click at [147, 72] on icon at bounding box center [146, 74] width 9 height 17
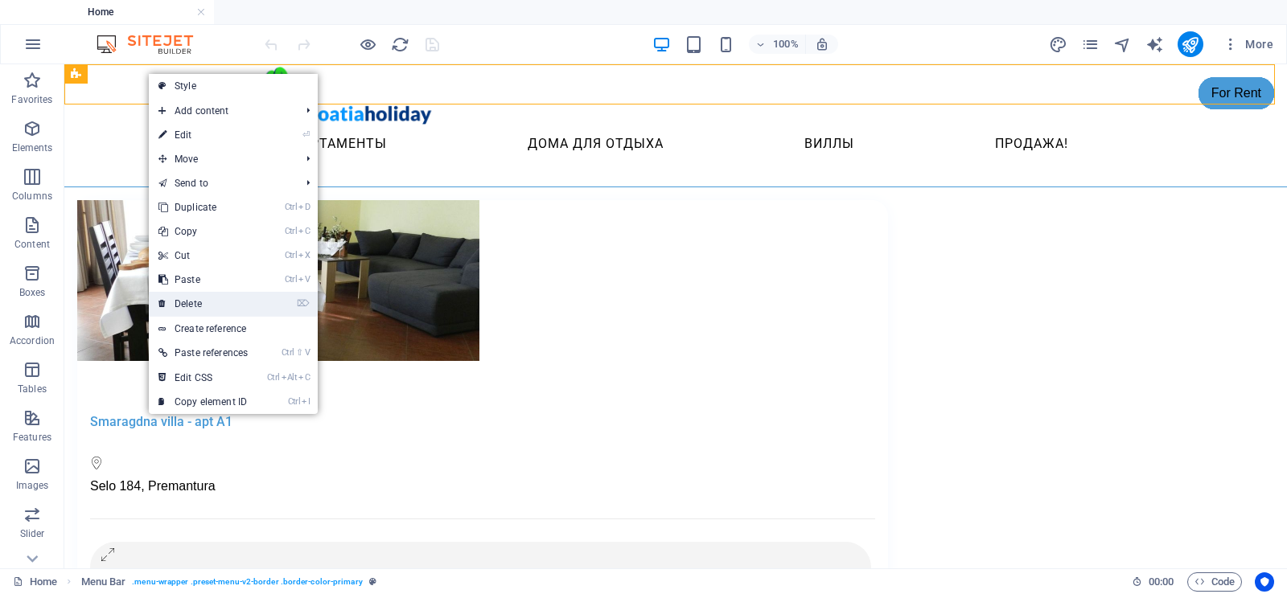
click at [220, 308] on link "⌦ Delete" at bounding box center [203, 304] width 109 height 24
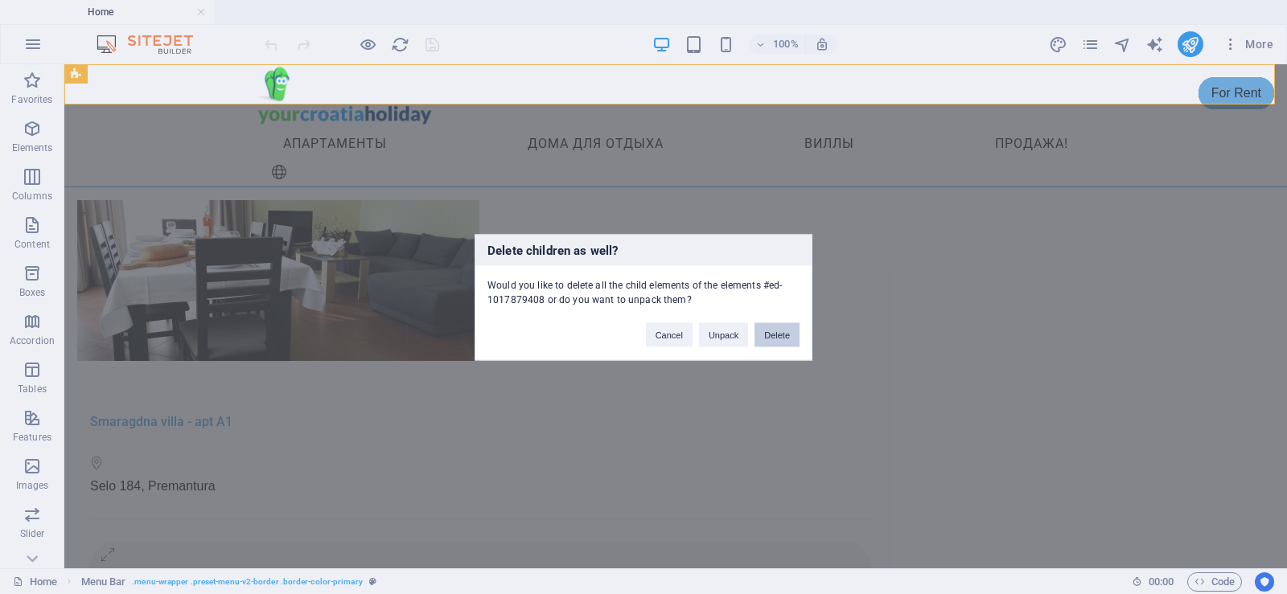
click at [779, 339] on button "Delete" at bounding box center [776, 335] width 45 height 24
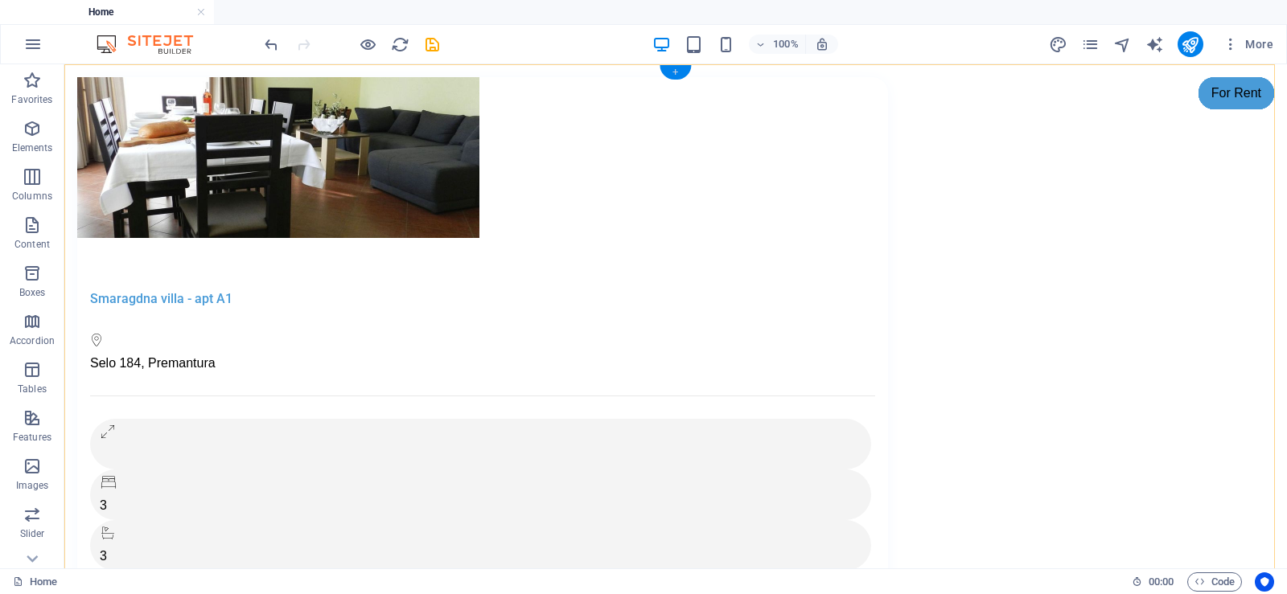
click at [674, 71] on div "+" at bounding box center [674, 72] width 31 height 14
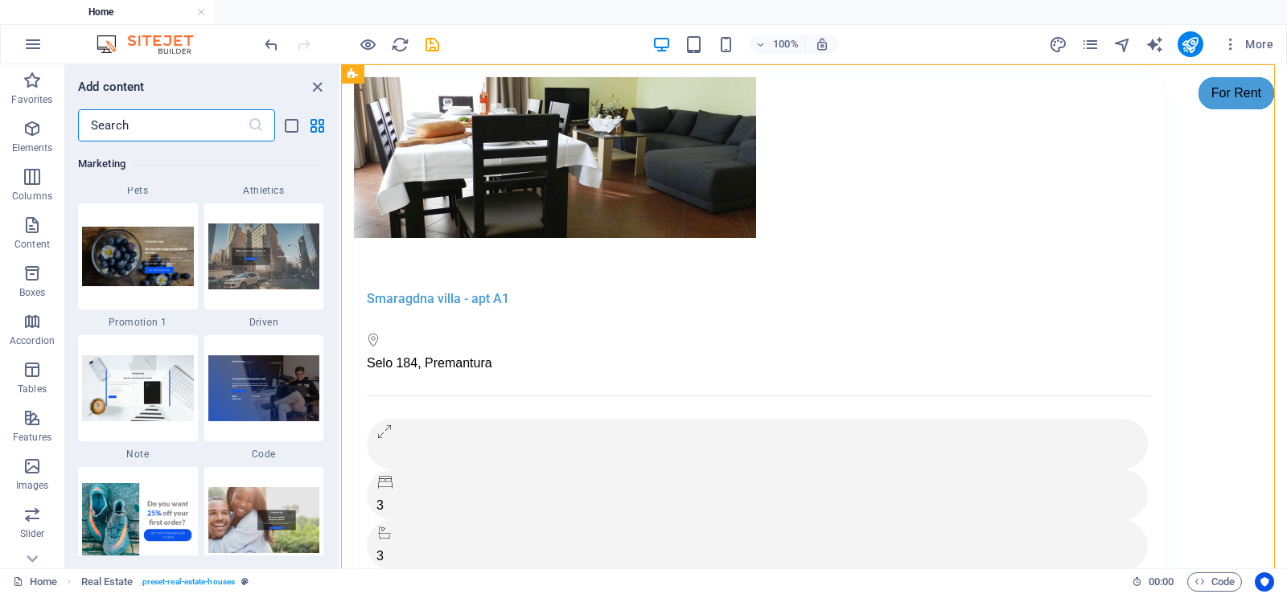
scroll to position [13829, 0]
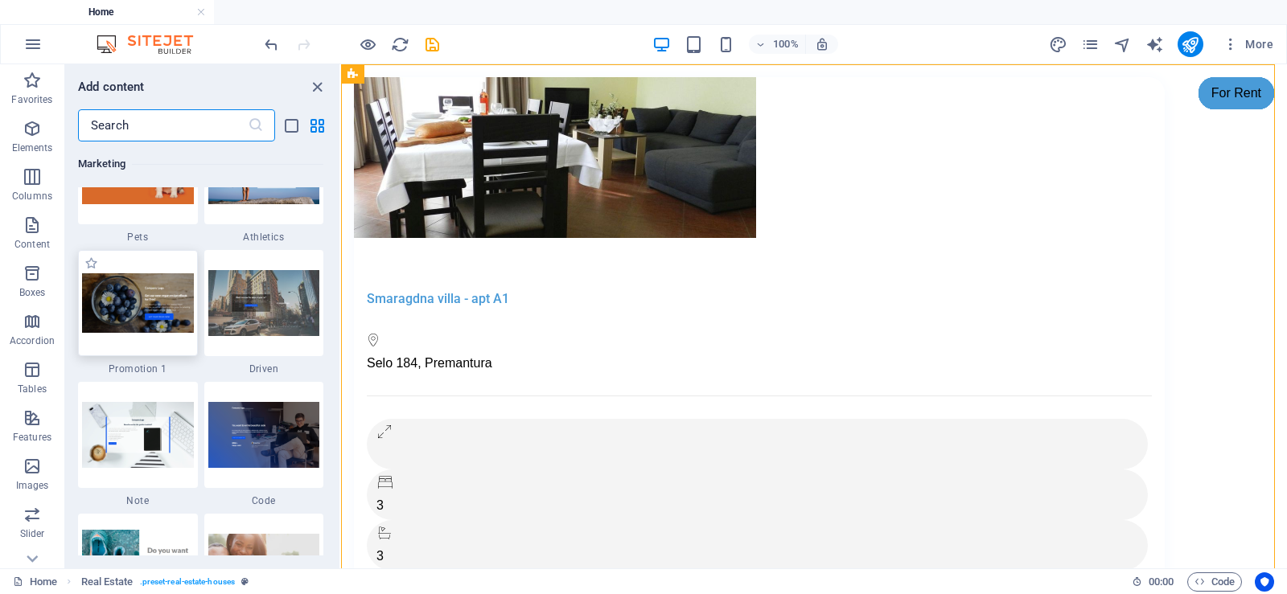
click at [134, 283] on img at bounding box center [138, 303] width 112 height 60
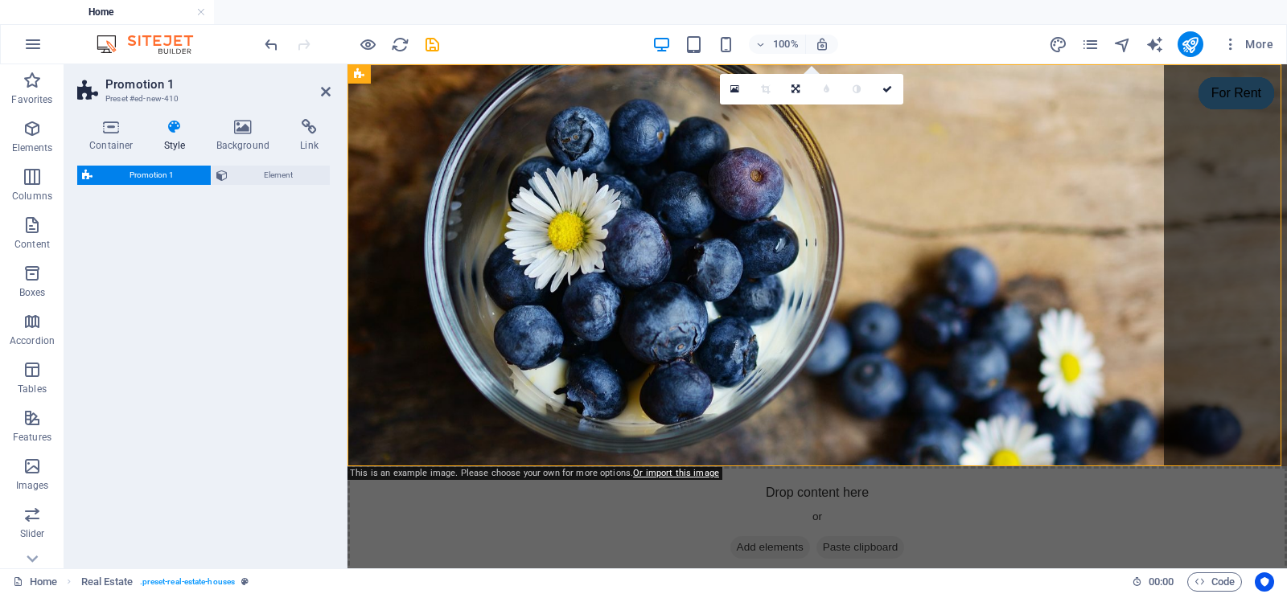
select select "rem"
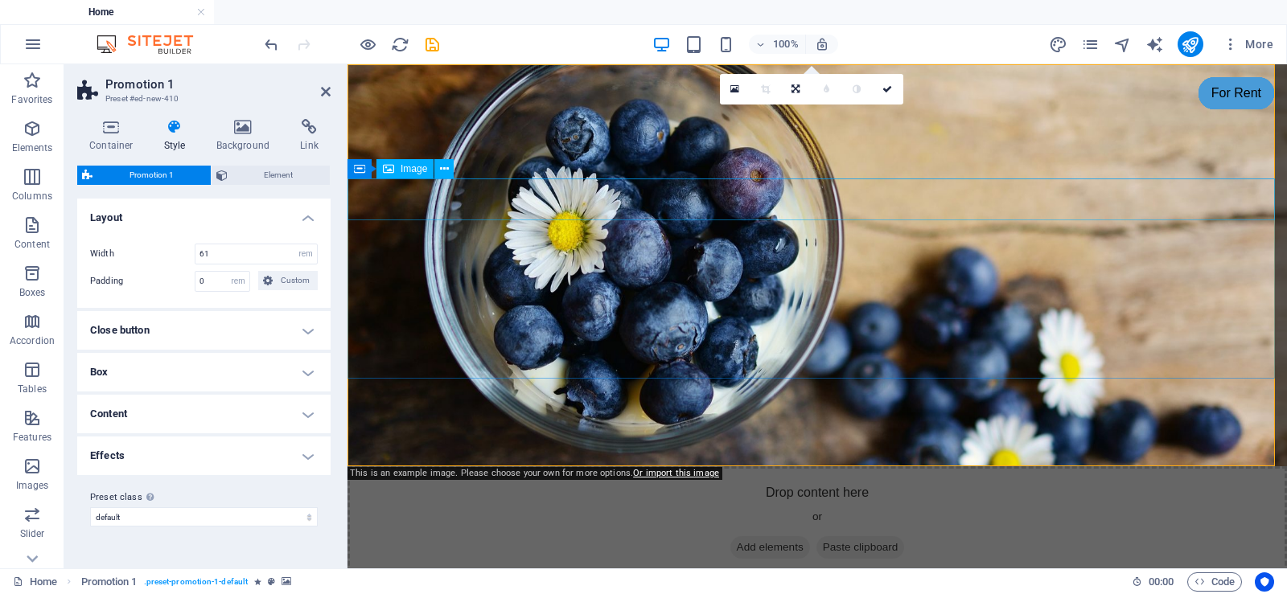
click at [413, 581] on figure at bounding box center [816, 602] width 939 height 42
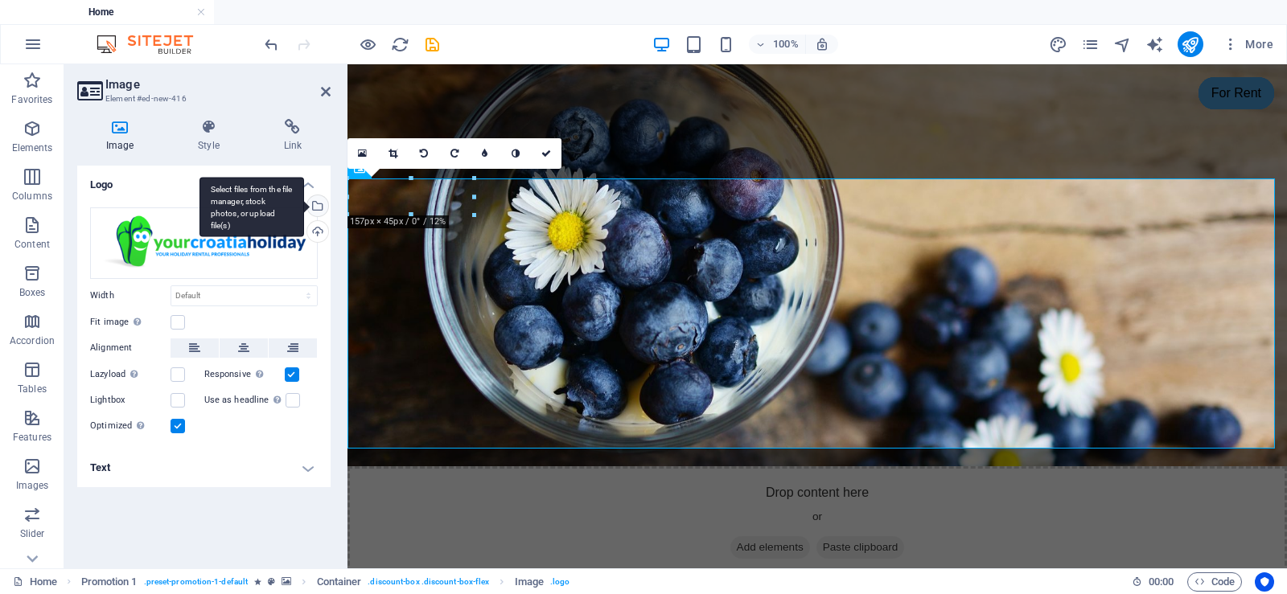
click at [321, 204] on div "Select files from the file manager, stock photos, or upload file(s)" at bounding box center [316, 207] width 24 height 24
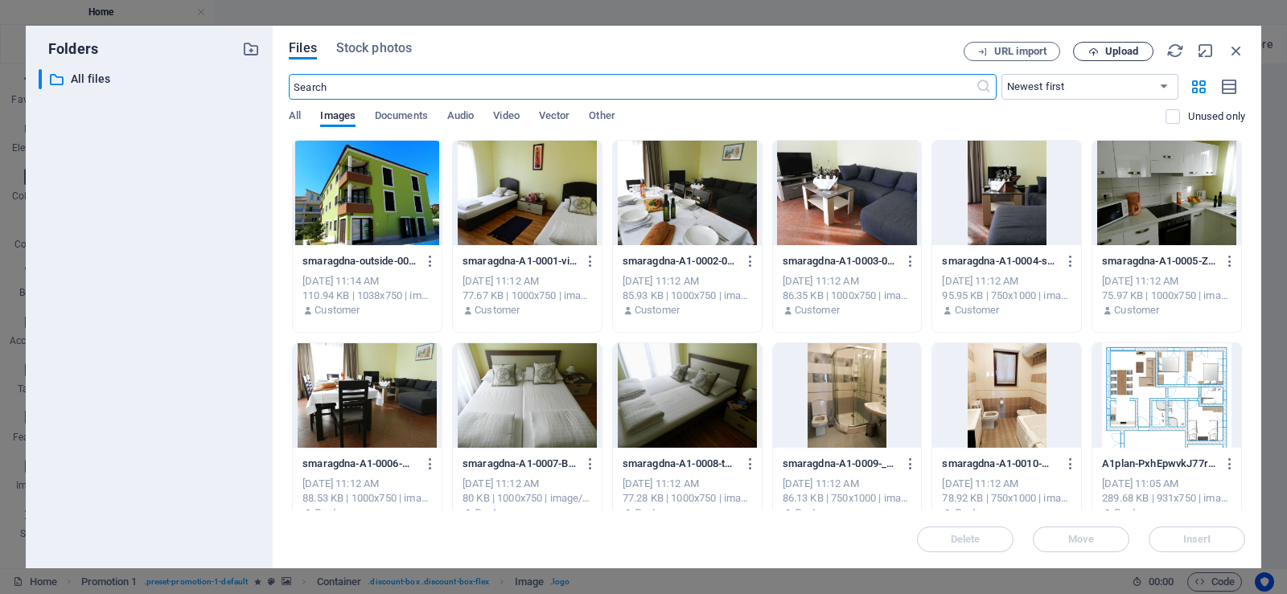
click at [1101, 48] on span "Upload" at bounding box center [1113, 52] width 66 height 10
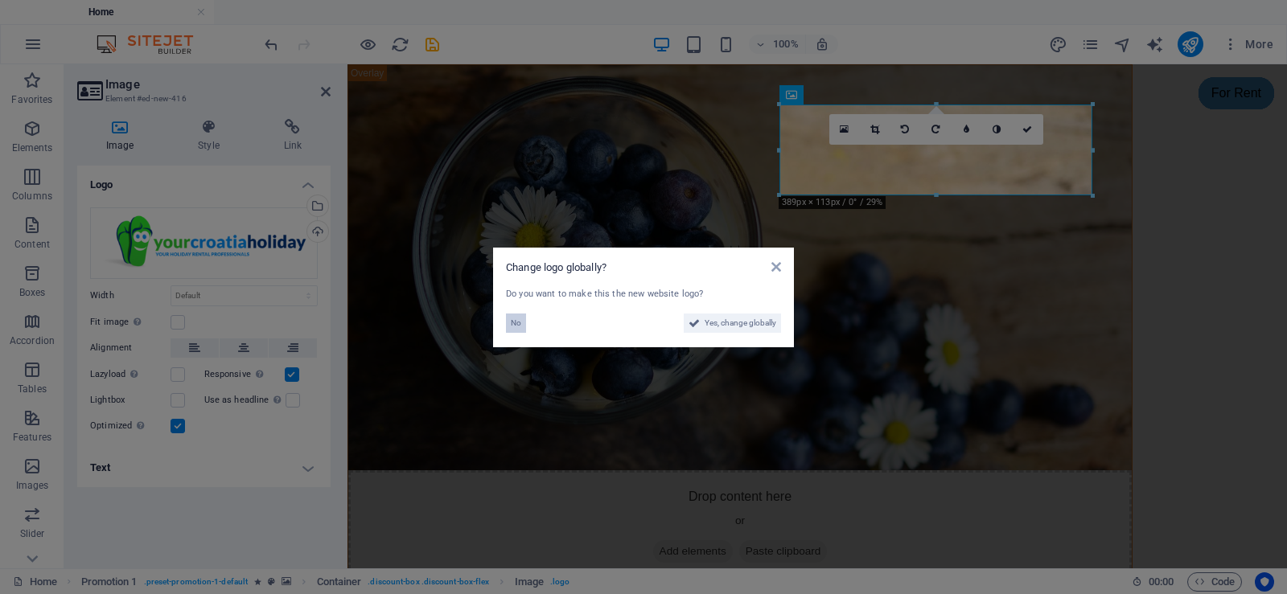
click at [520, 323] on span "No" at bounding box center [516, 323] width 10 height 19
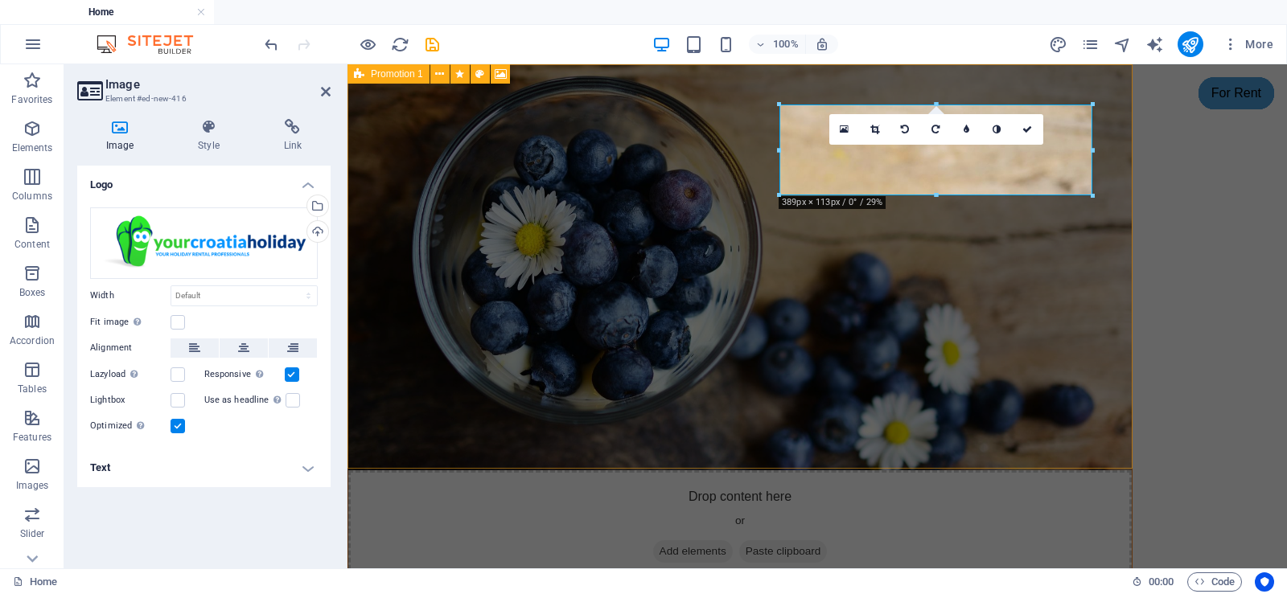
click at [366, 75] on div "Promotion 1" at bounding box center [388, 73] width 82 height 19
select select "rem"
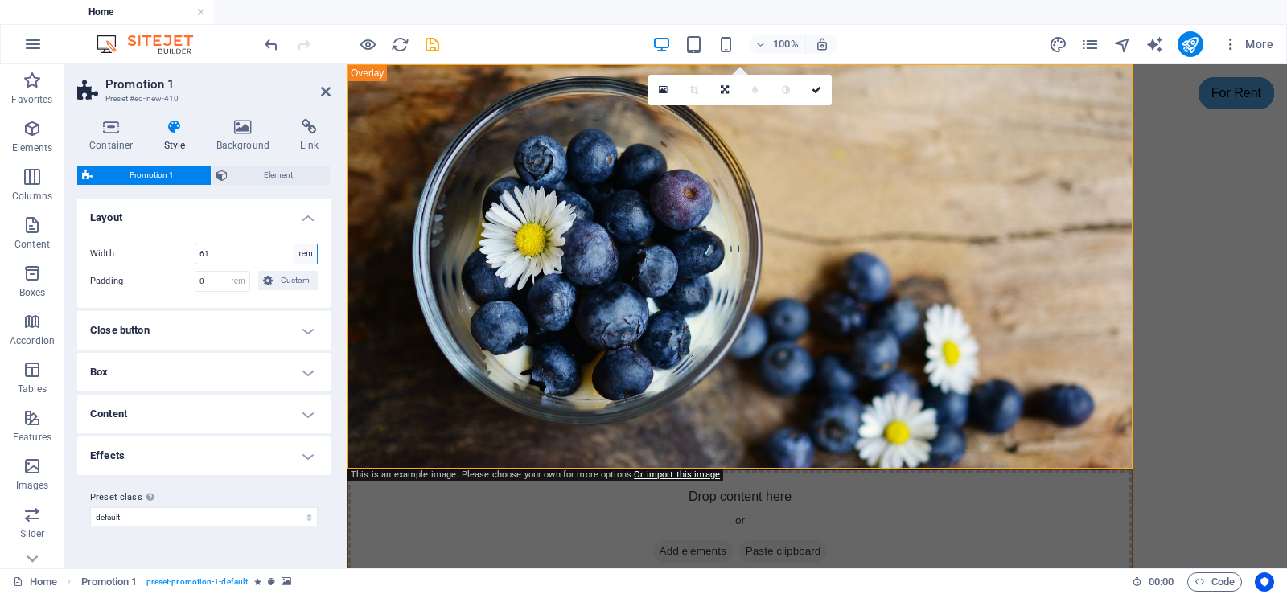
click at [316, 257] on select "px rem % vh vw" at bounding box center [305, 253] width 23 height 19
select select "%"
click at [294, 244] on select "px rem % vh vw" at bounding box center [305, 253] width 23 height 19
type input "100"
type textarea "100"
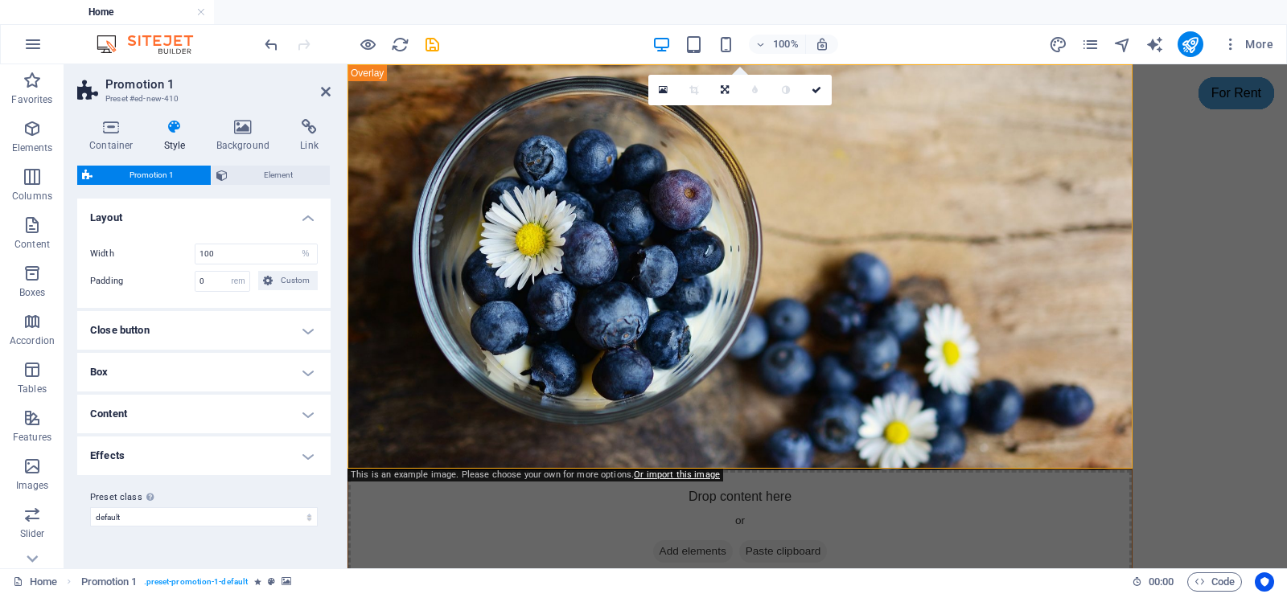
click at [816, 92] on icon at bounding box center [816, 90] width 10 height 10
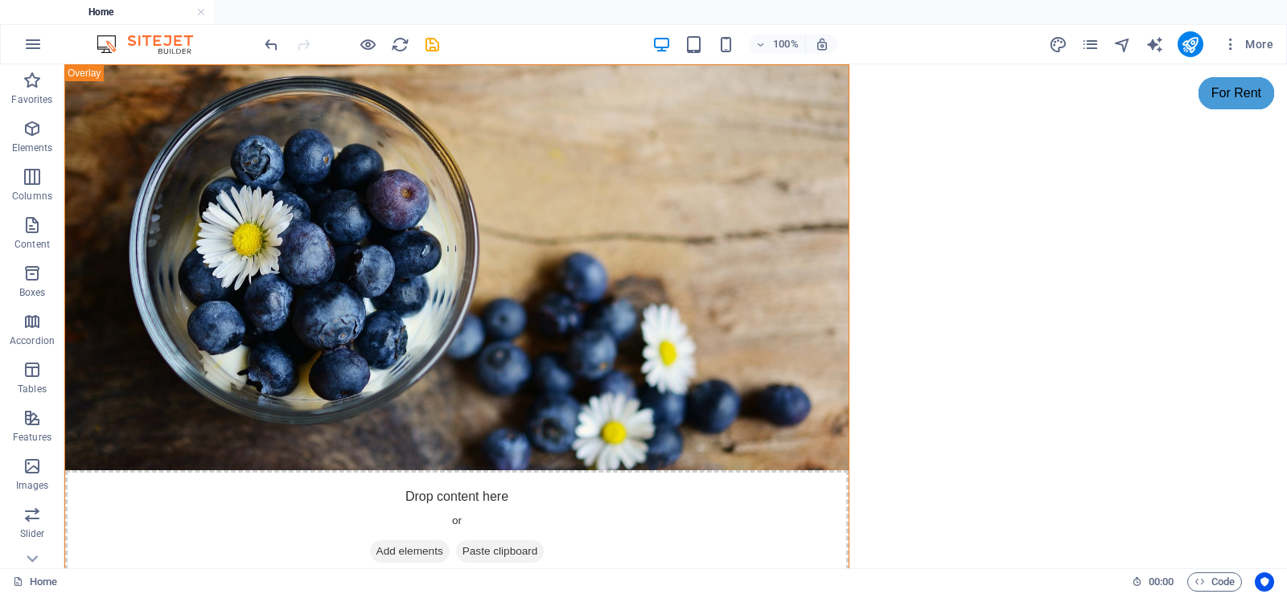
click at [1124, 48] on icon "navigator" at bounding box center [1122, 44] width 18 height 18
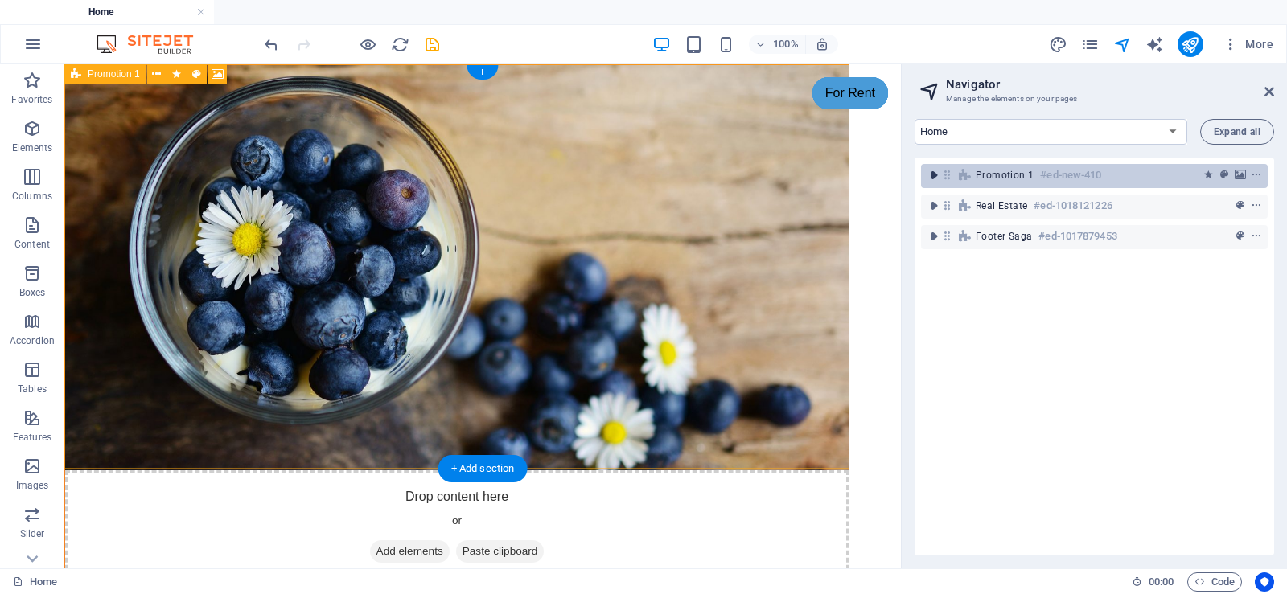
click at [936, 177] on icon "toggle-expand" at bounding box center [934, 175] width 16 height 16
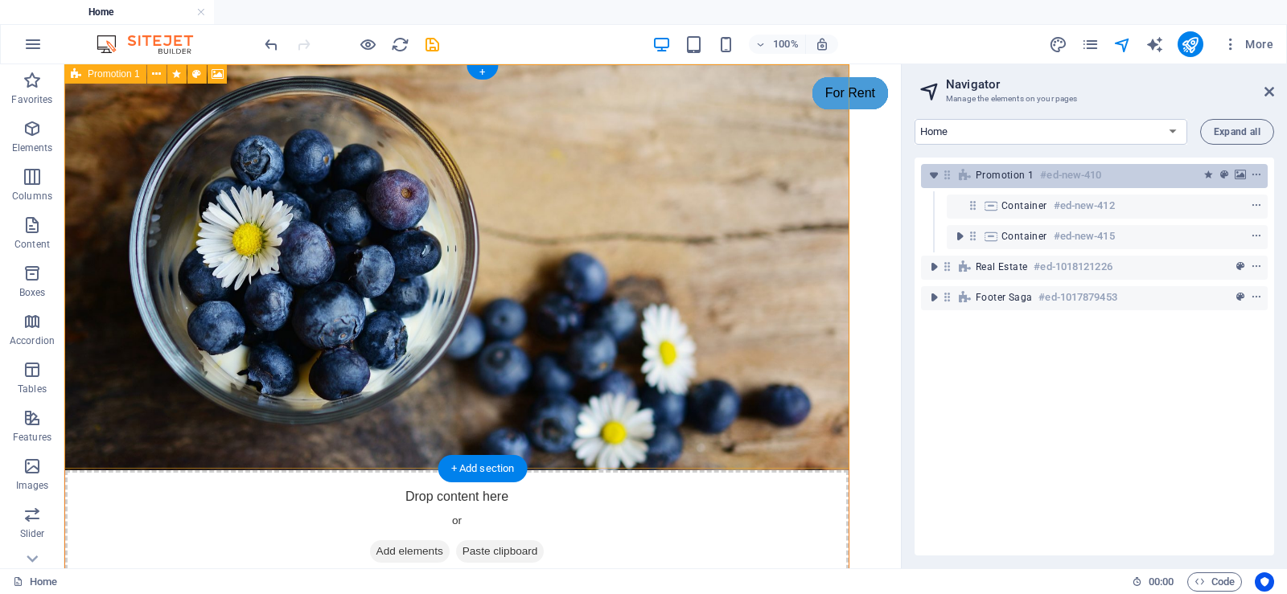
click at [1016, 177] on span "Promotion 1" at bounding box center [1005, 175] width 58 height 13
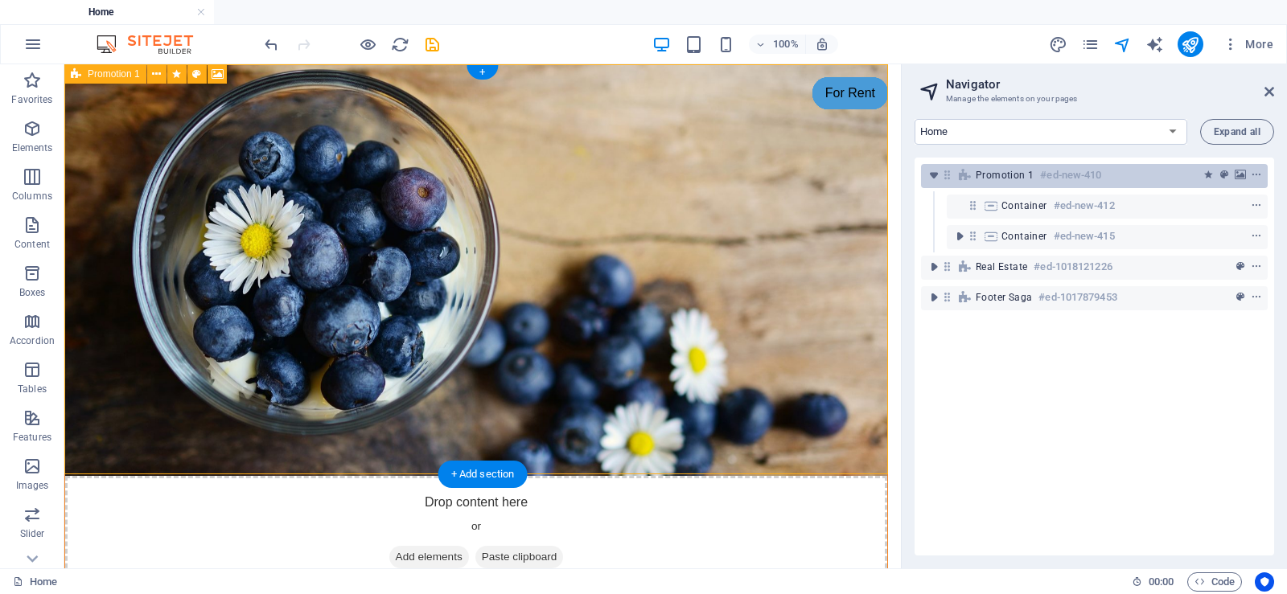
click at [1016, 177] on span "Promotion 1" at bounding box center [1005, 175] width 58 height 13
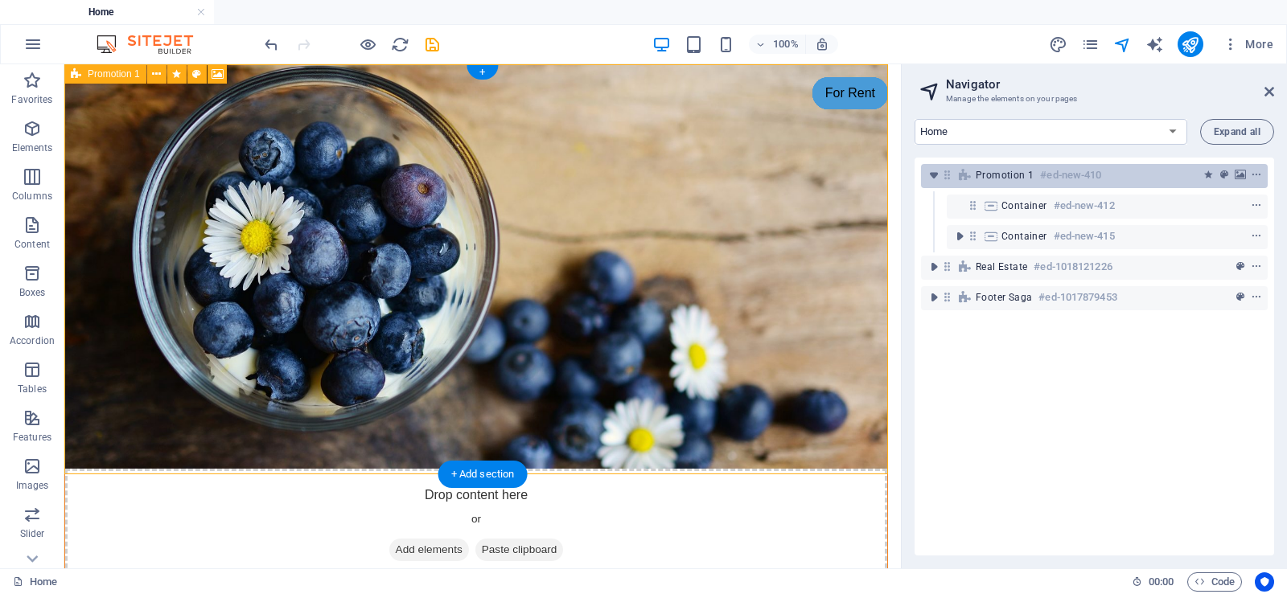
select select "%"
select select "rem"
select select "%"
select select "rem"
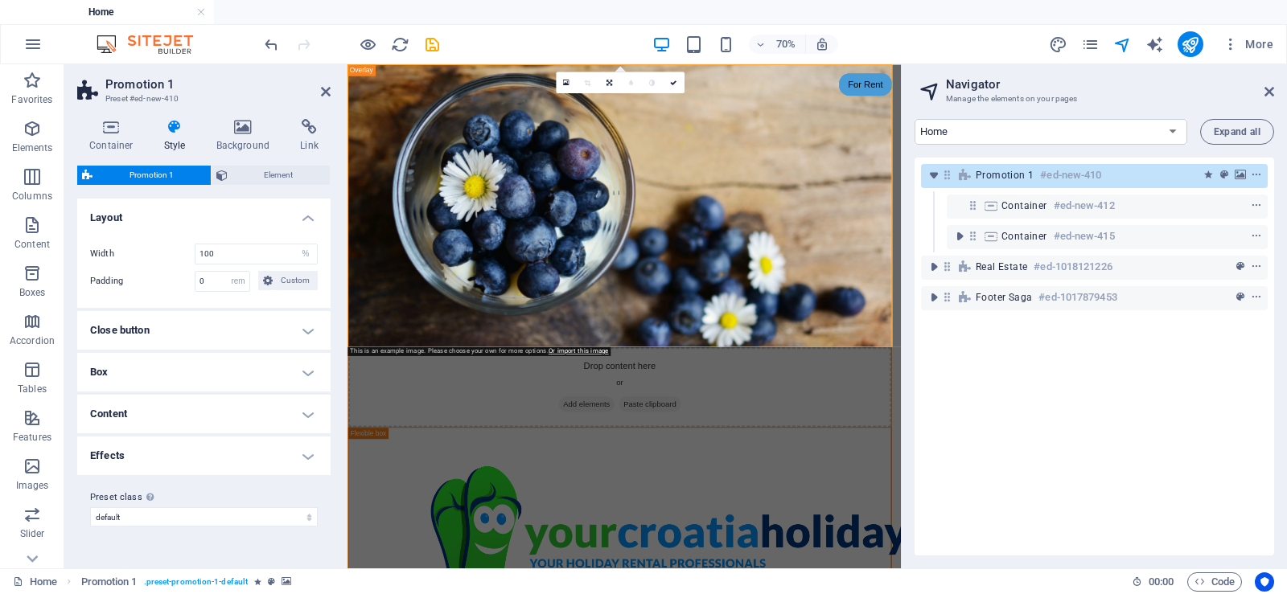
click at [207, 376] on h4 "Box" at bounding box center [203, 372] width 253 height 39
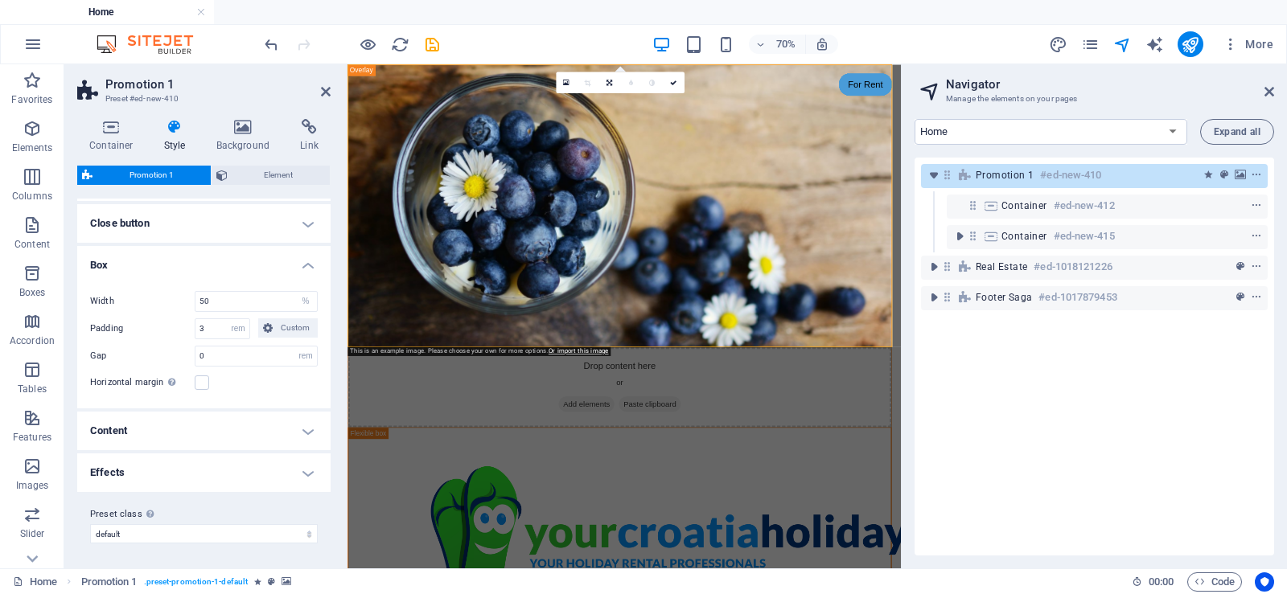
scroll to position [108, 0]
click at [280, 425] on h4 "Content" at bounding box center [203, 430] width 253 height 39
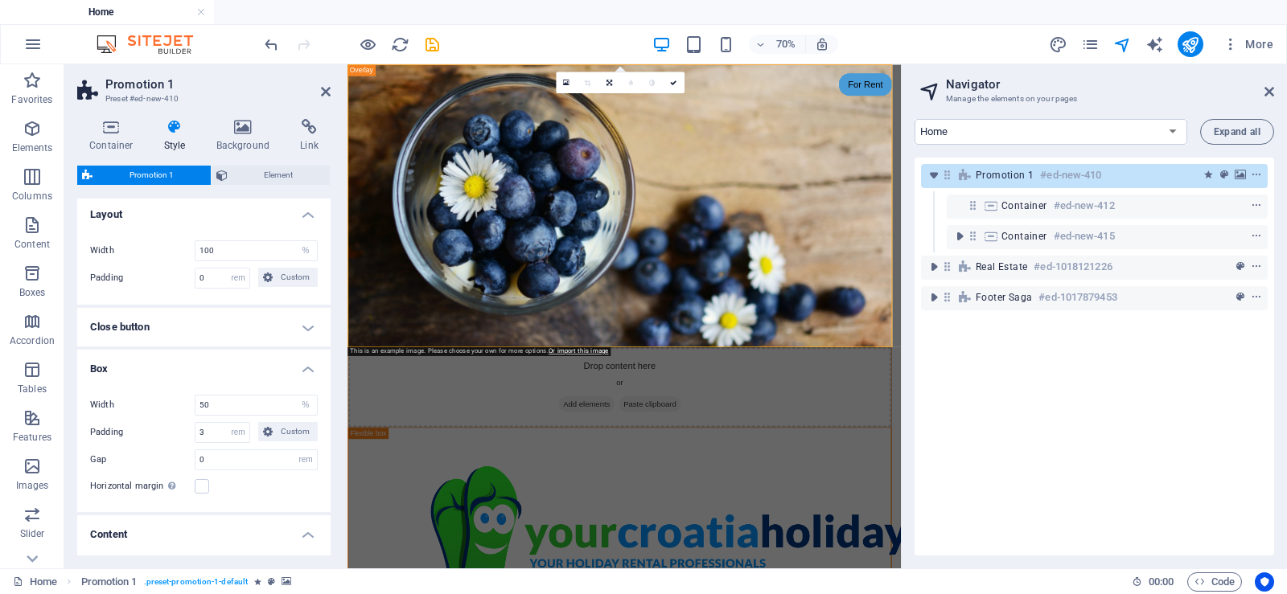
scroll to position [0, 0]
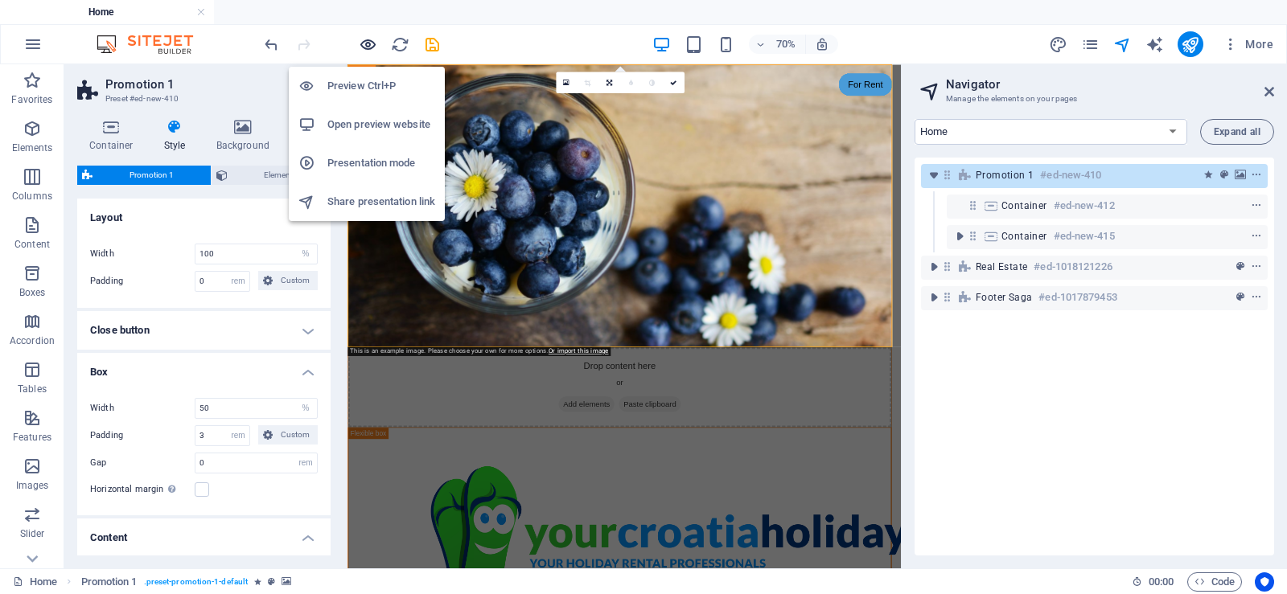
click at [370, 43] on icon "button" at bounding box center [368, 44] width 18 height 18
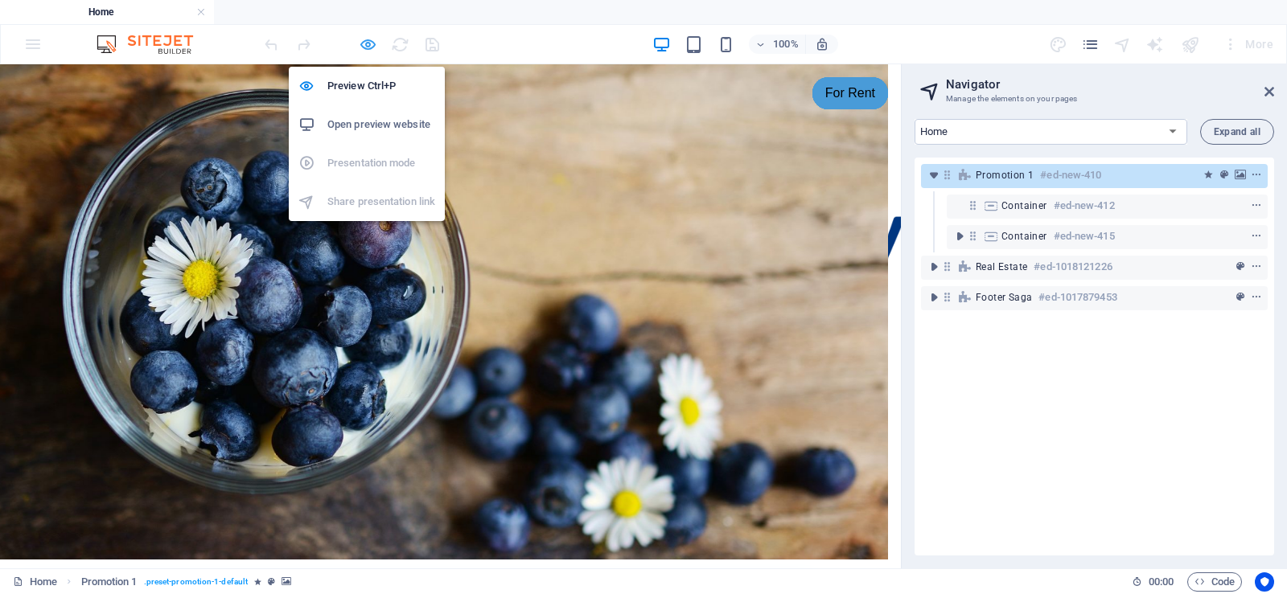
click at [368, 47] on icon "button" at bounding box center [368, 44] width 18 height 18
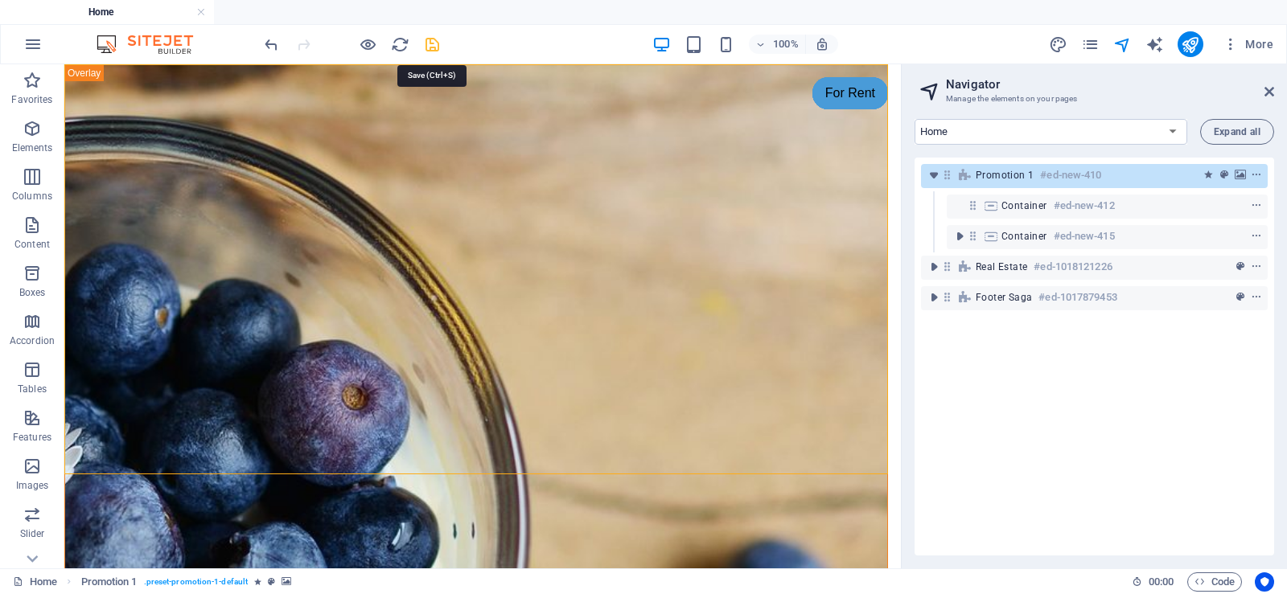
click at [431, 43] on icon "save" at bounding box center [432, 44] width 18 height 18
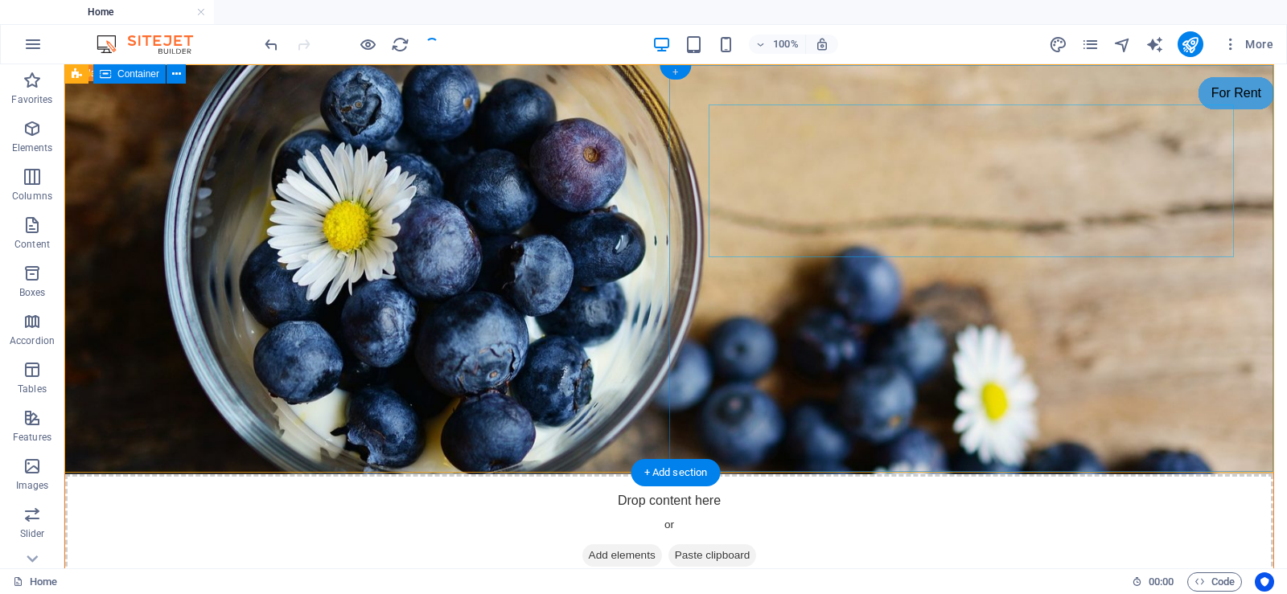
click at [673, 70] on div "+" at bounding box center [674, 72] width 31 height 14
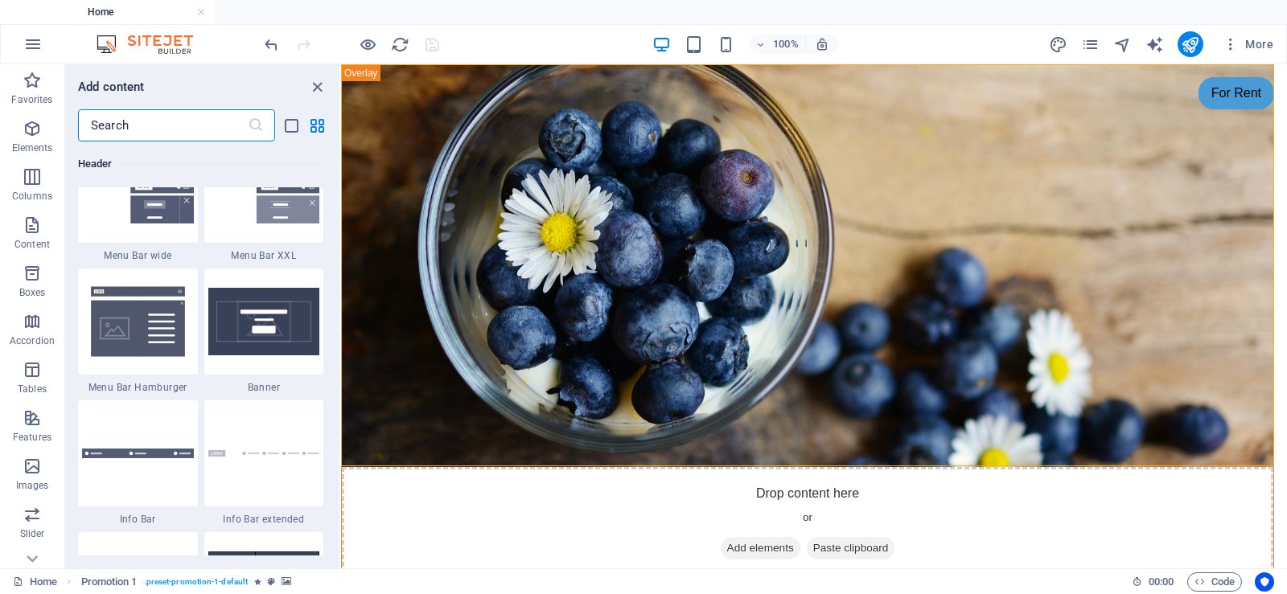
scroll to position [10213, 0]
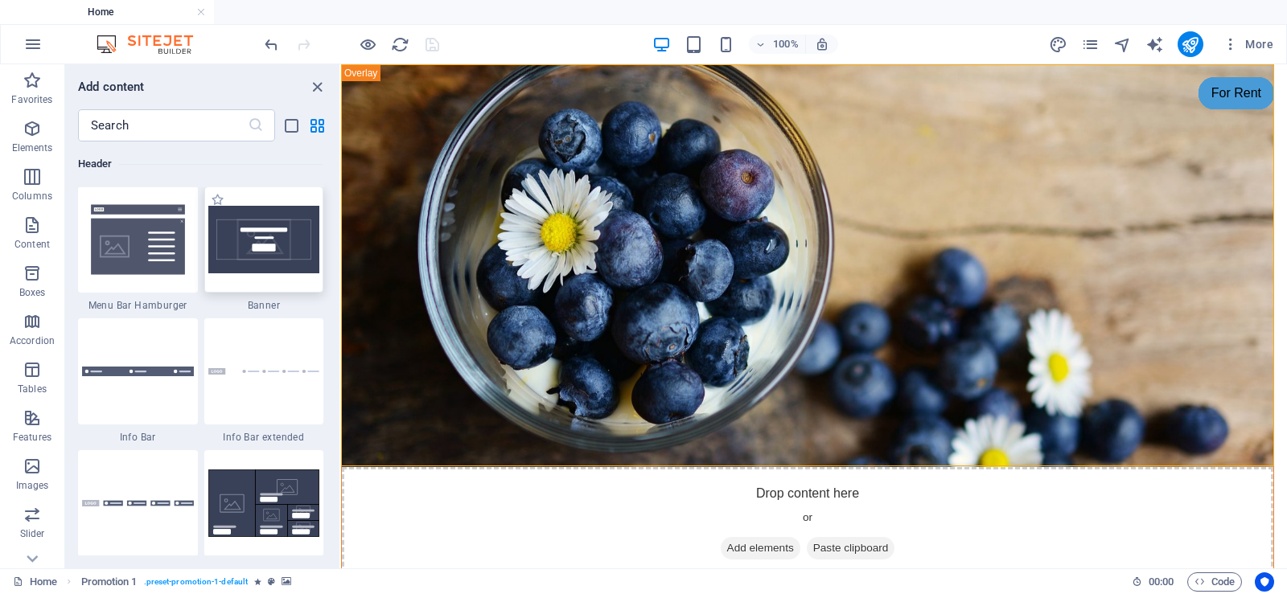
click at [234, 221] on img at bounding box center [264, 240] width 112 height 68
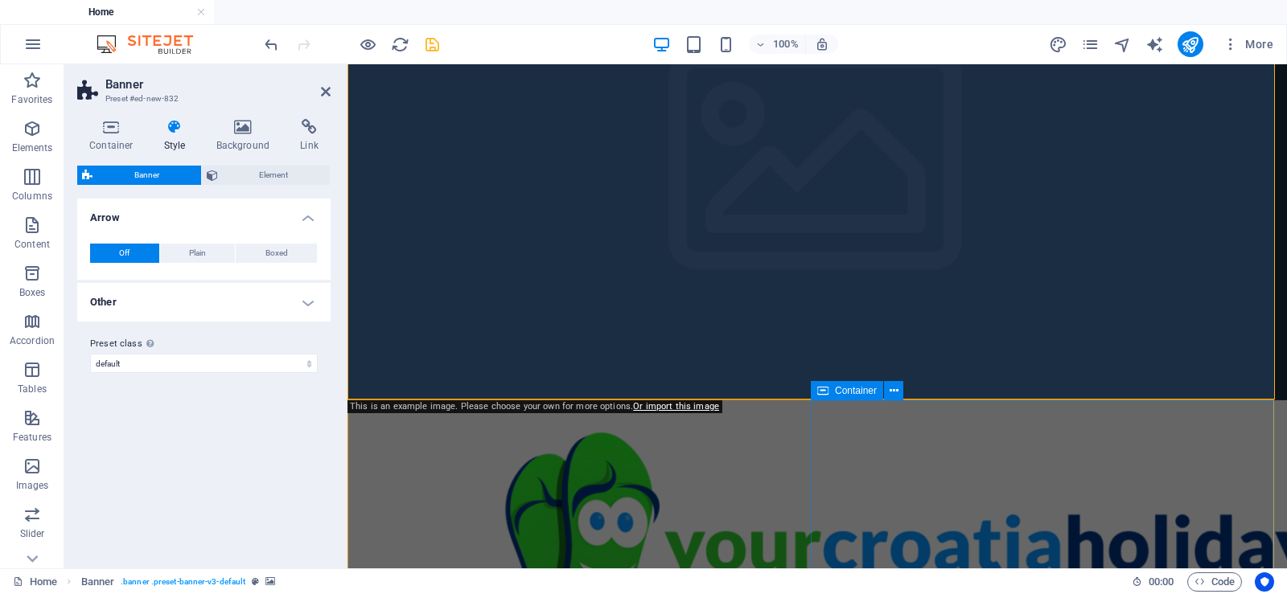
scroll to position [402, 0]
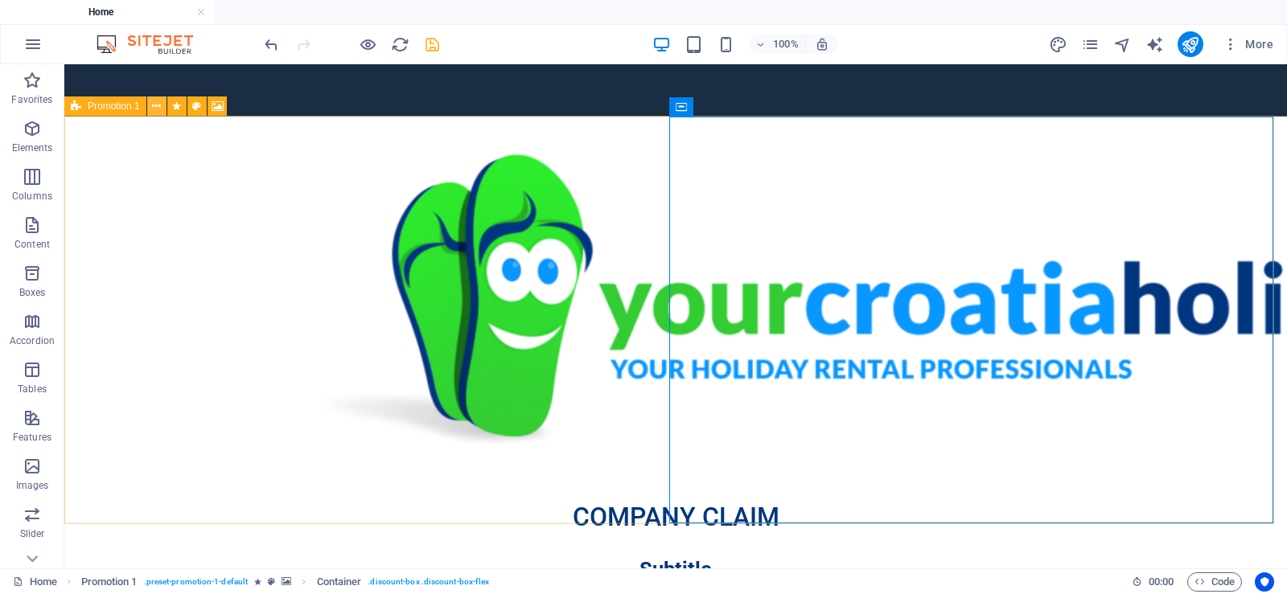
click at [155, 104] on icon at bounding box center [156, 106] width 9 height 17
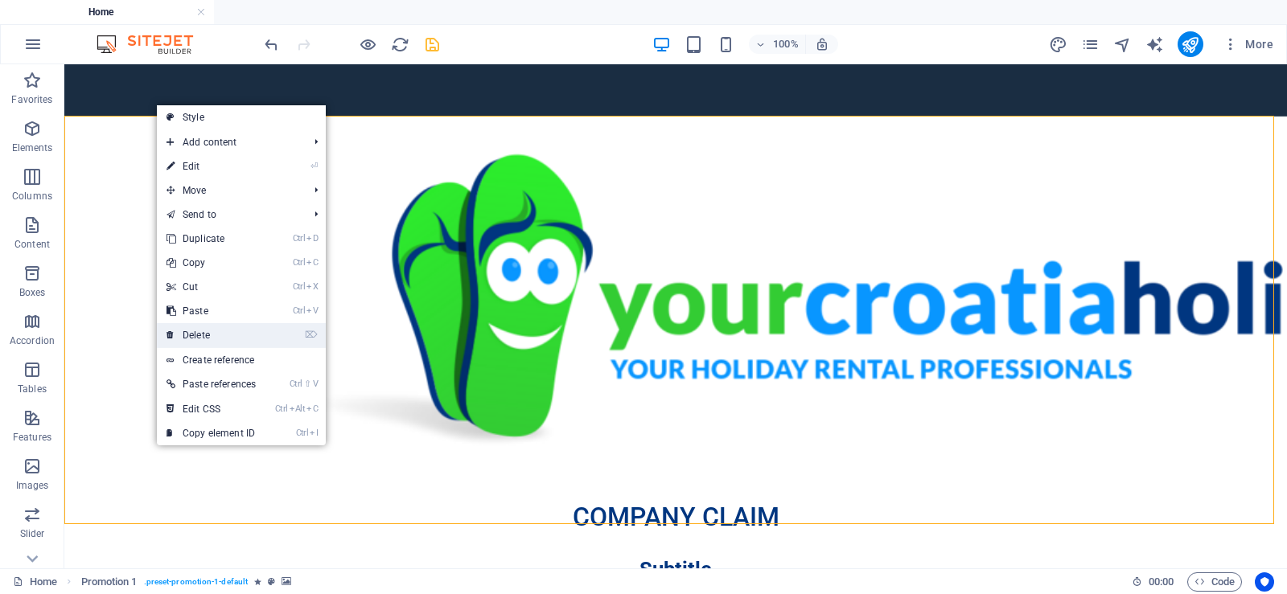
click at [218, 337] on link "⌦ Delete" at bounding box center [211, 335] width 109 height 24
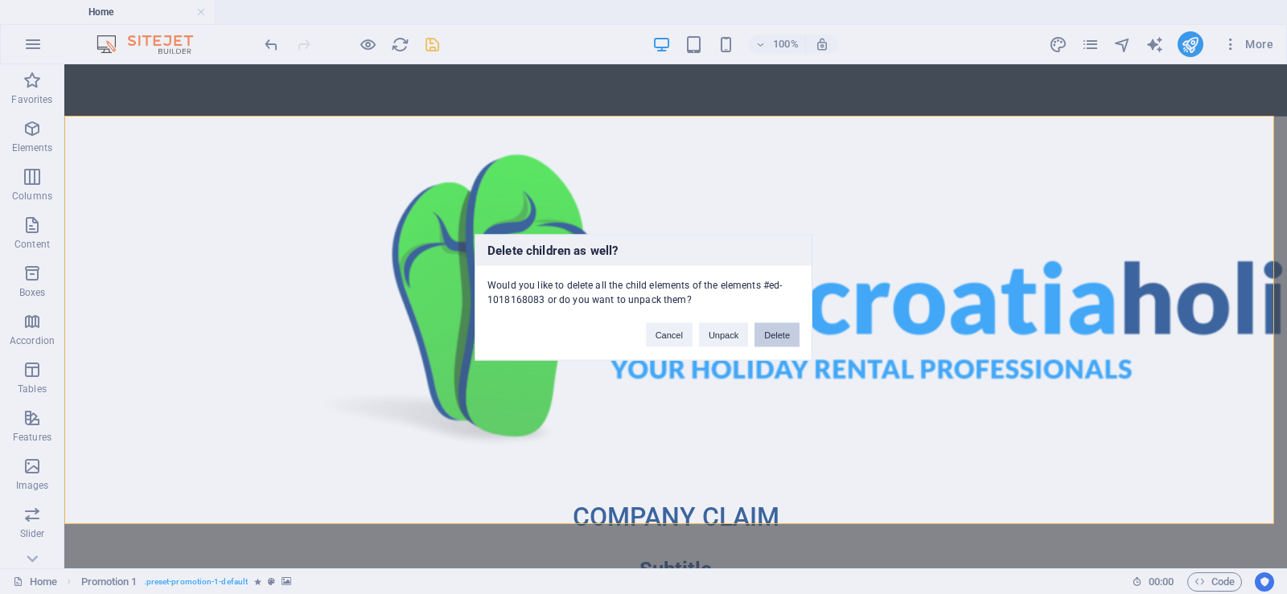
click at [787, 329] on button "Delete" at bounding box center [776, 335] width 45 height 24
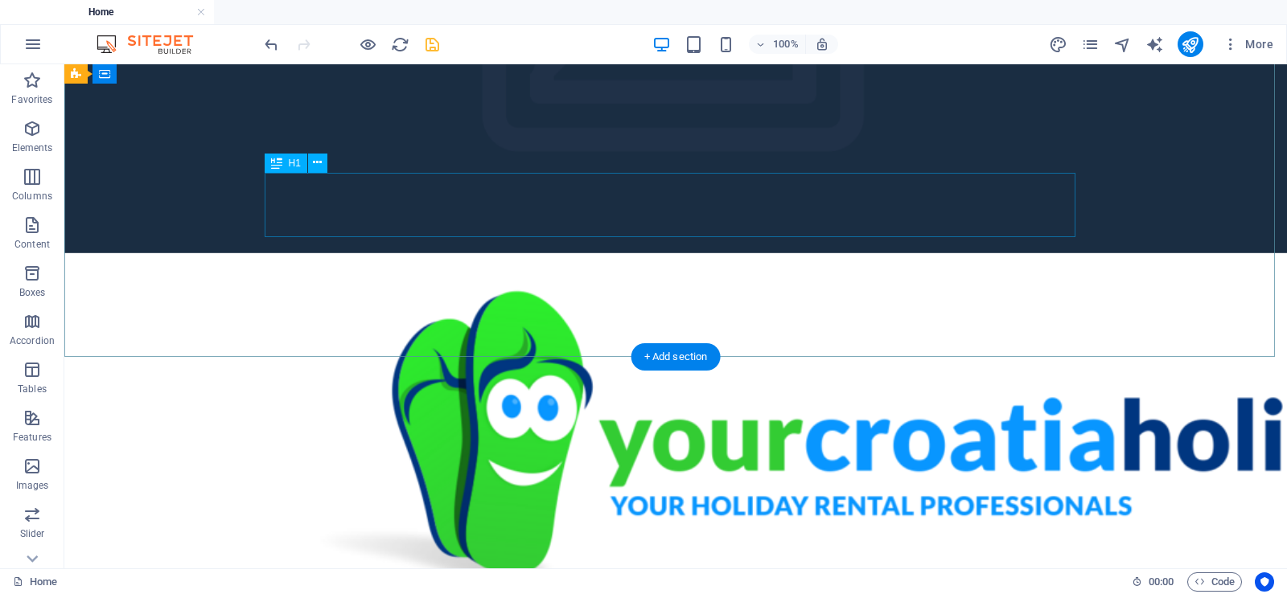
scroll to position [161, 0]
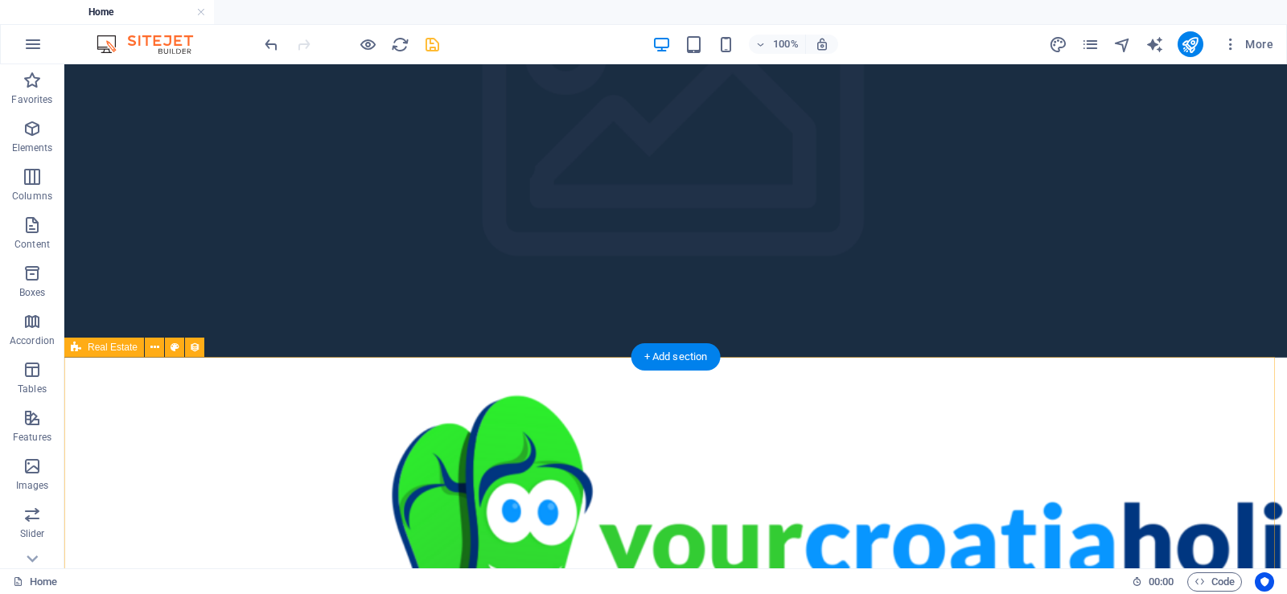
drag, startPoint x: 129, startPoint y: 390, endPoint x: 244, endPoint y: 453, distance: 131.7
select select "68e3857a32094d3c4d0d64f9"
select select "createdAt_DESC"
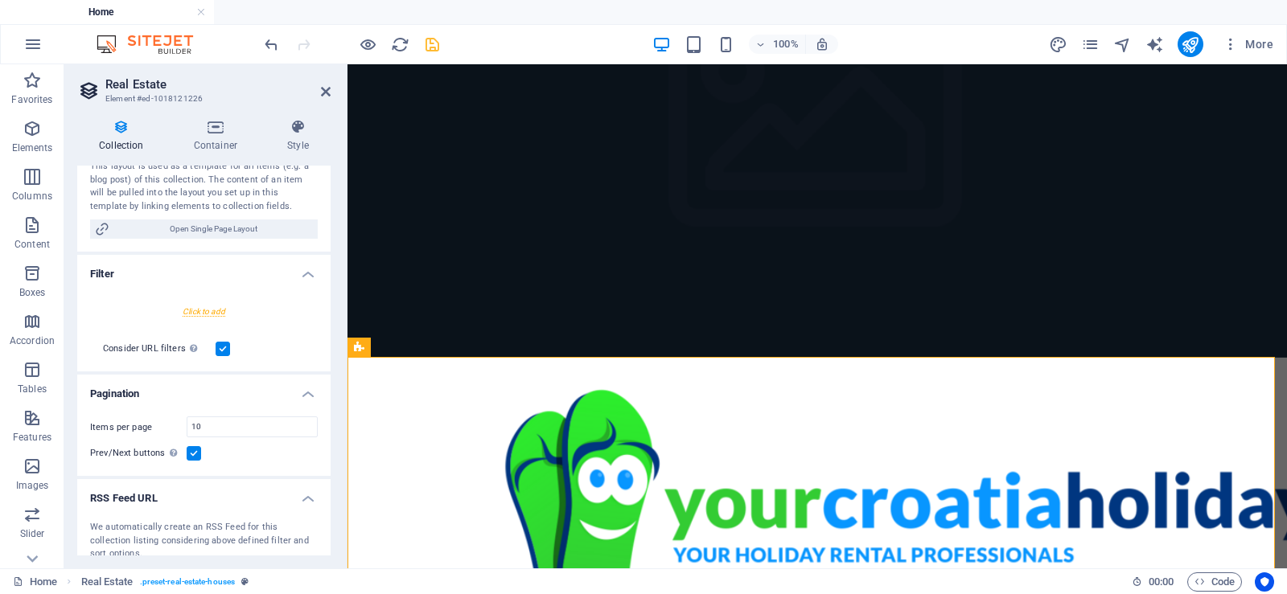
scroll to position [322, 0]
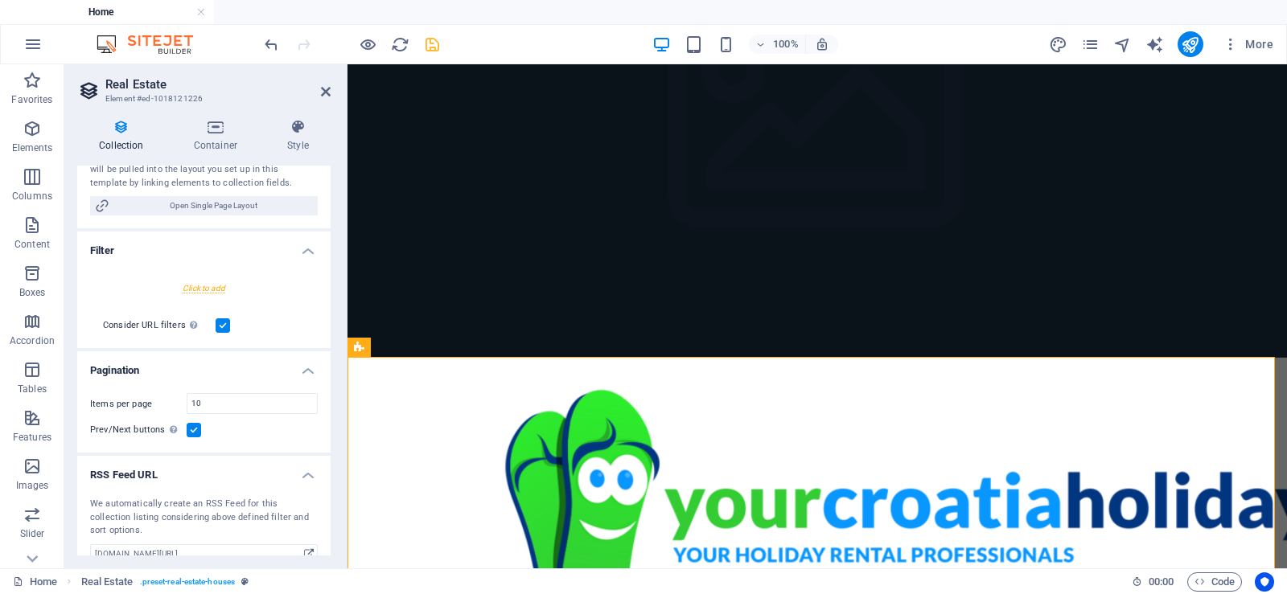
click at [207, 287] on div at bounding box center [204, 288] width 228 height 30
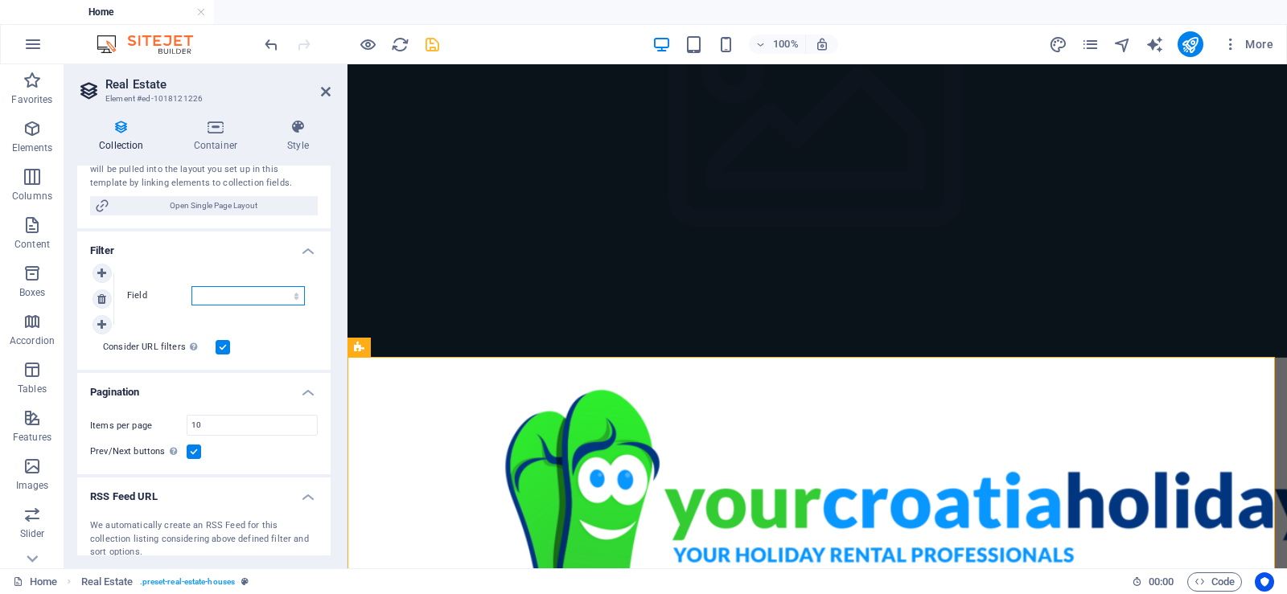
click at [257, 291] on select "Created at Updated at Name Slug Property Type Contract Price Address Size Bedro…" at bounding box center [247, 295] width 113 height 19
select select "columns.property_type"
click at [191, 286] on select "Created at Updated at Name Slug Property Type Contract Price Address Size Bedro…" at bounding box center [247, 295] width 113 height 19
select select
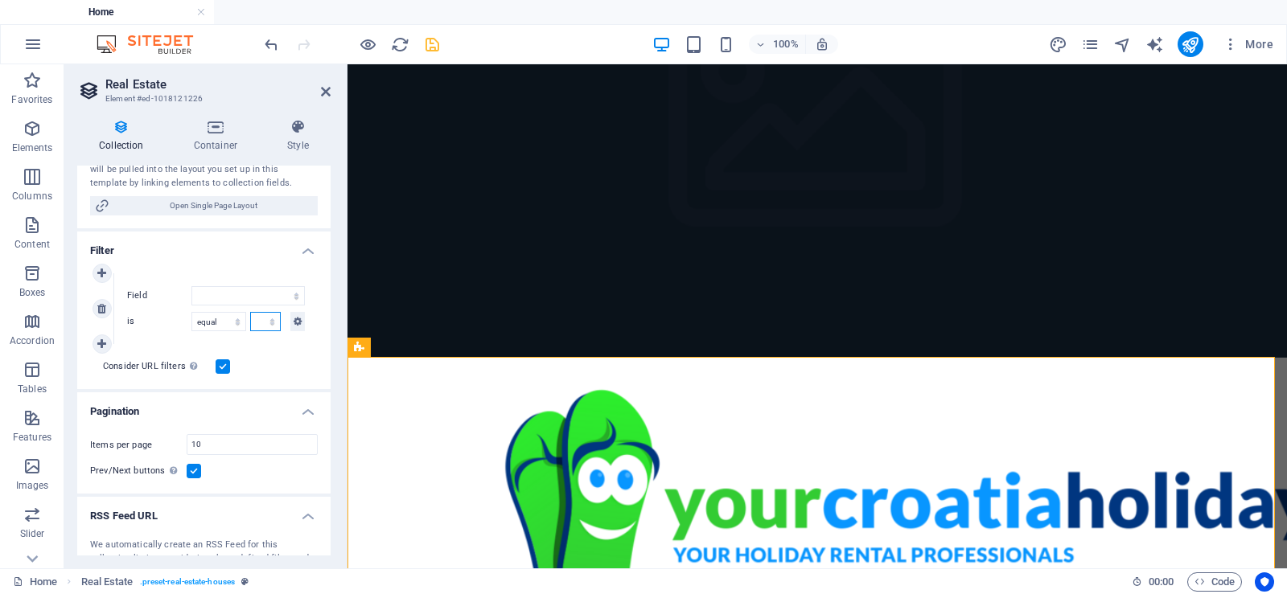
click at [265, 318] on select "House Apartment Office" at bounding box center [265, 321] width 31 height 19
click at [266, 318] on select "House Apartment Office" at bounding box center [265, 321] width 31 height 19
click at [249, 294] on select "Created at Updated at Name Slug Property Type Contract Price Address Size Bedro…" at bounding box center [247, 295] width 113 height 19
click at [101, 310] on icon at bounding box center [101, 308] width 9 height 11
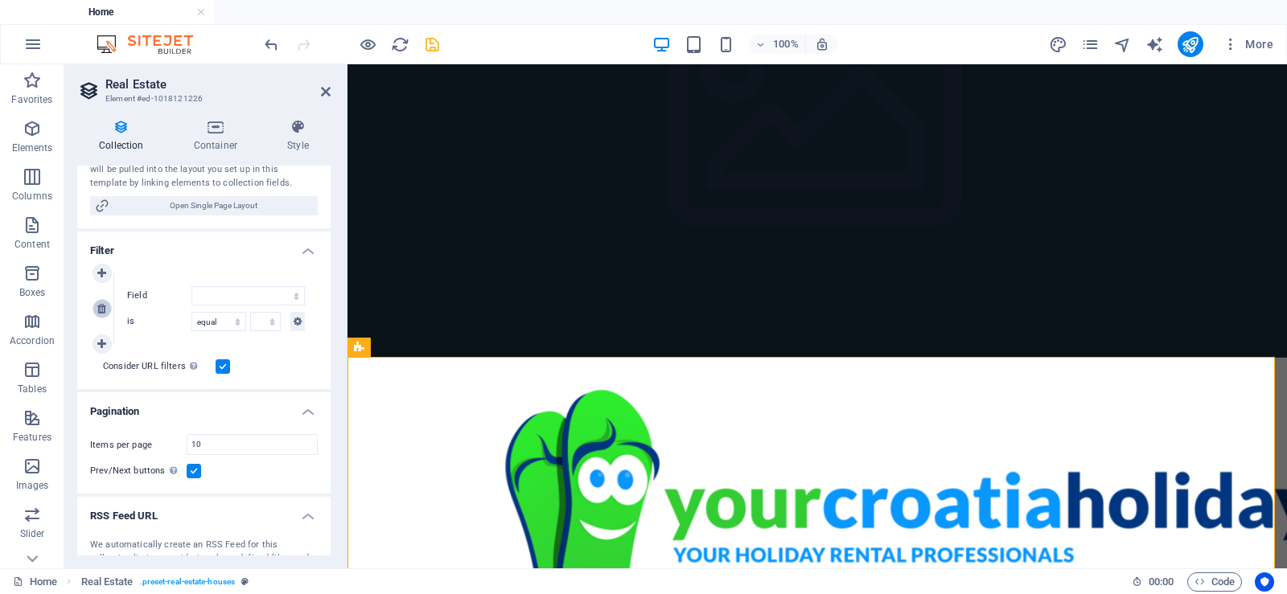
select select "68e3857a32094d3c4d0d64f9"
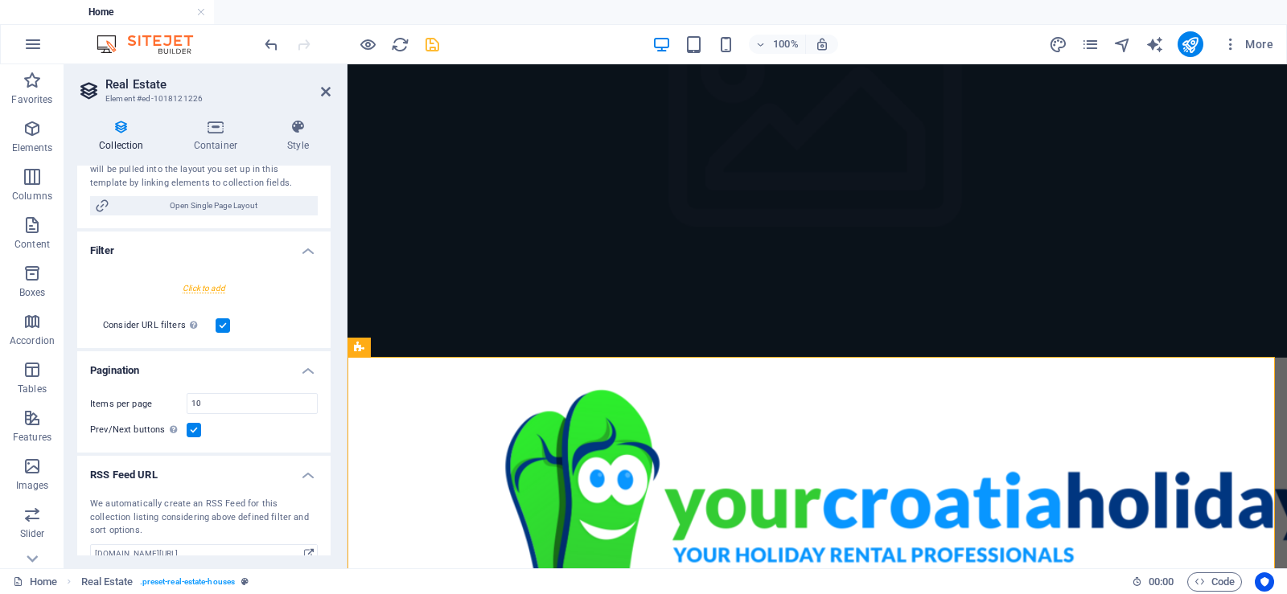
select select "createdAt_DESC"
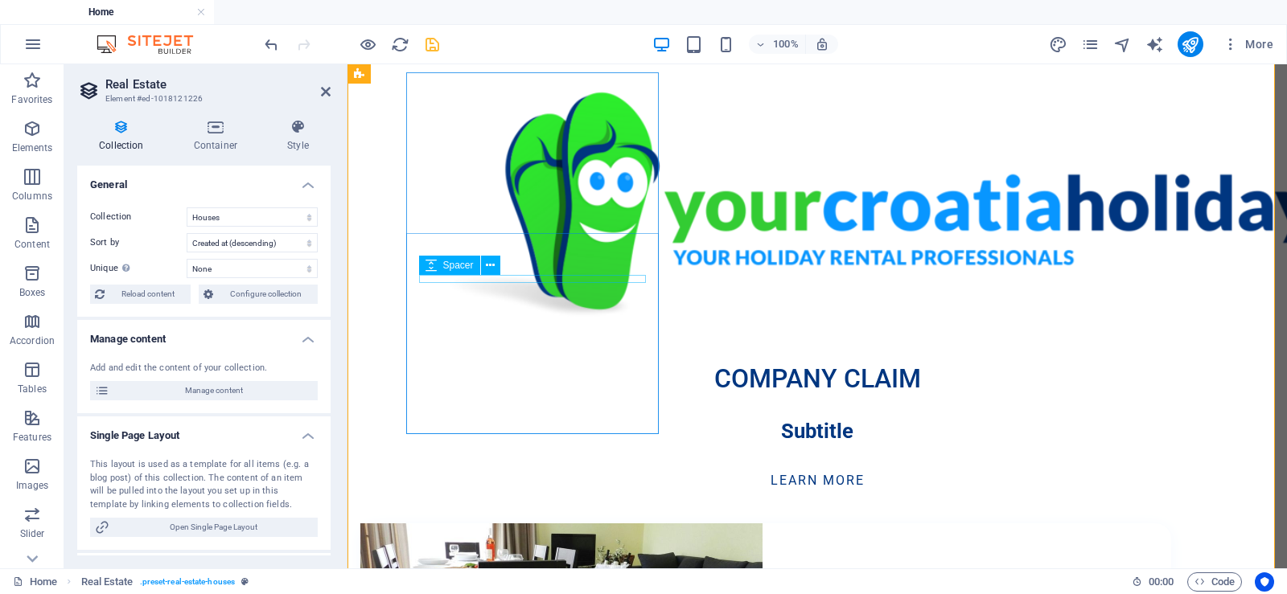
scroll to position [563, 0]
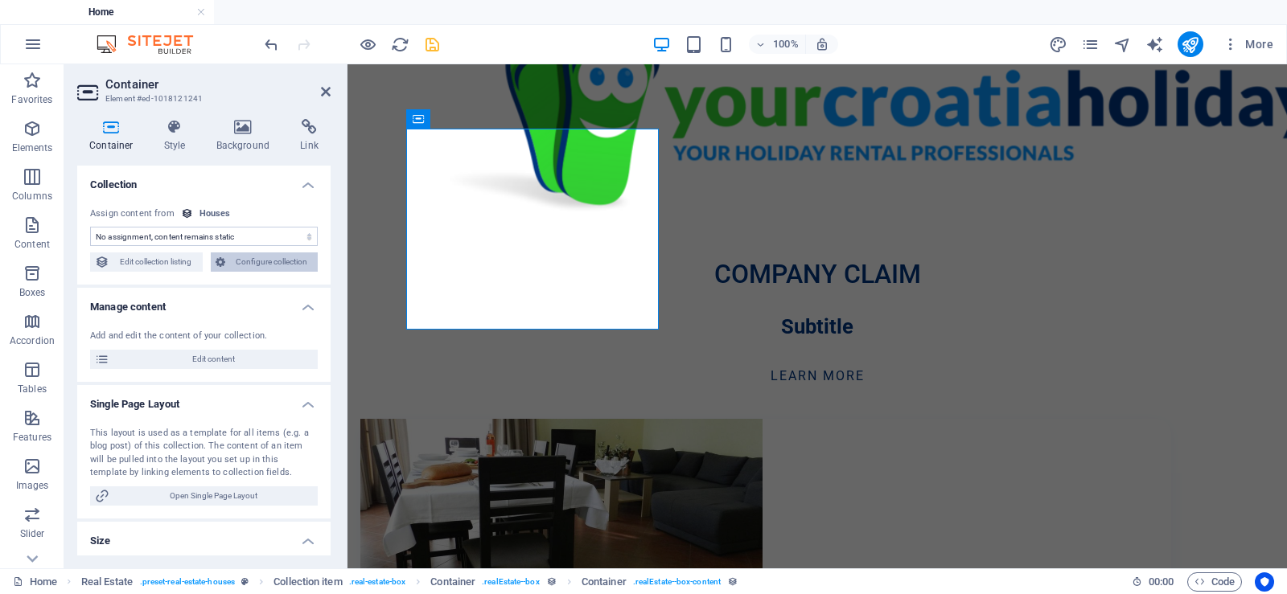
click at [270, 263] on span "Configure collection" at bounding box center [272, 262] width 84 height 19
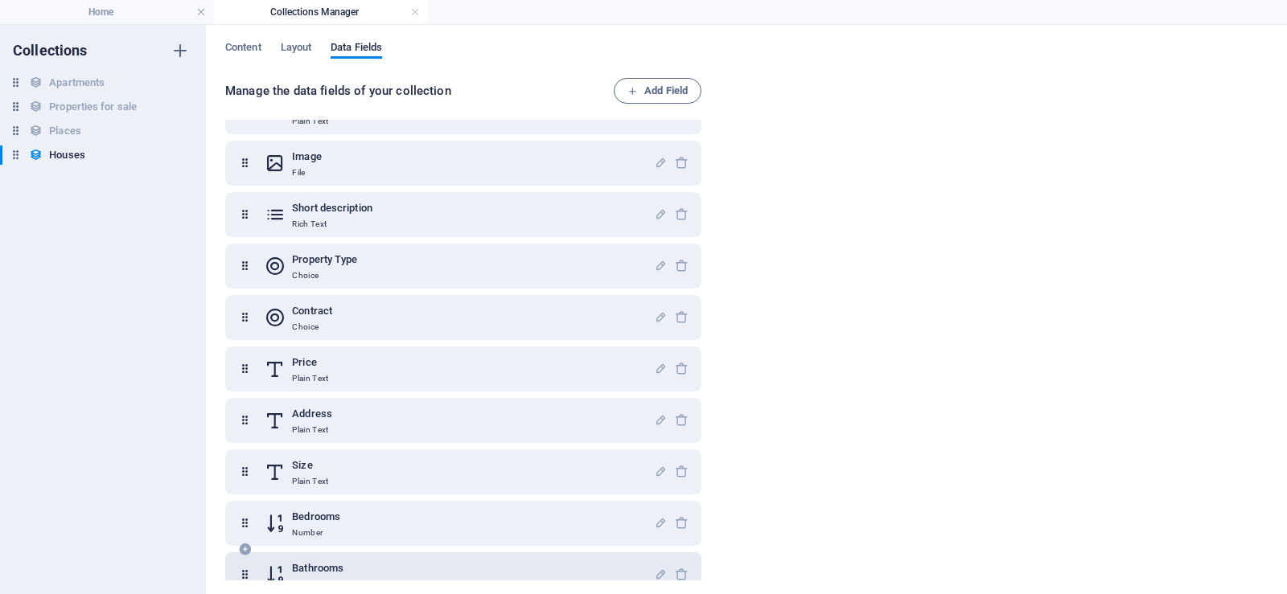
scroll to position [0, 0]
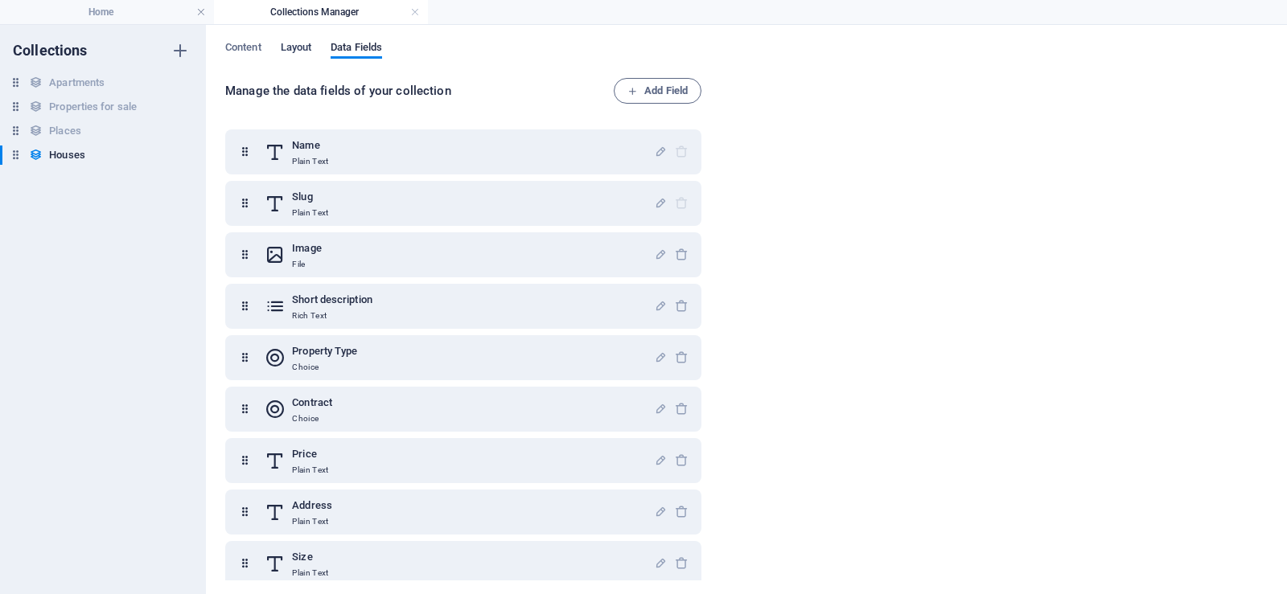
click at [298, 50] on span "Layout" at bounding box center [296, 49] width 31 height 23
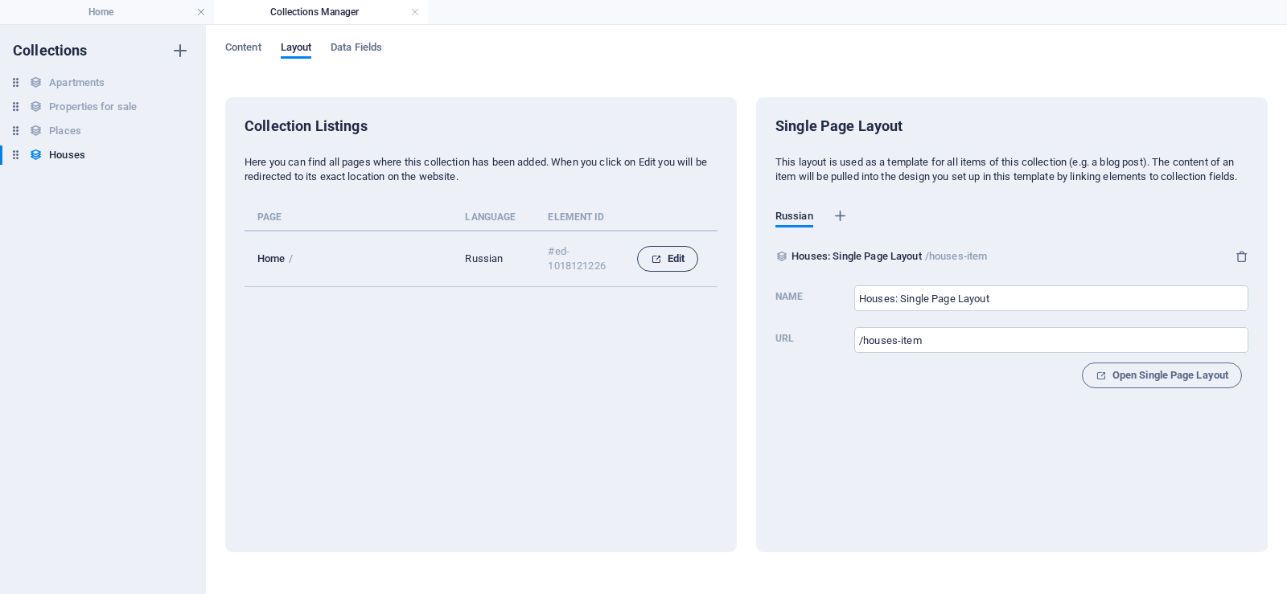
drag, startPoint x: 674, startPoint y: 258, endPoint x: 311, endPoint y: 227, distance: 364.1
click at [674, 258] on span "Edit" at bounding box center [668, 258] width 34 height 19
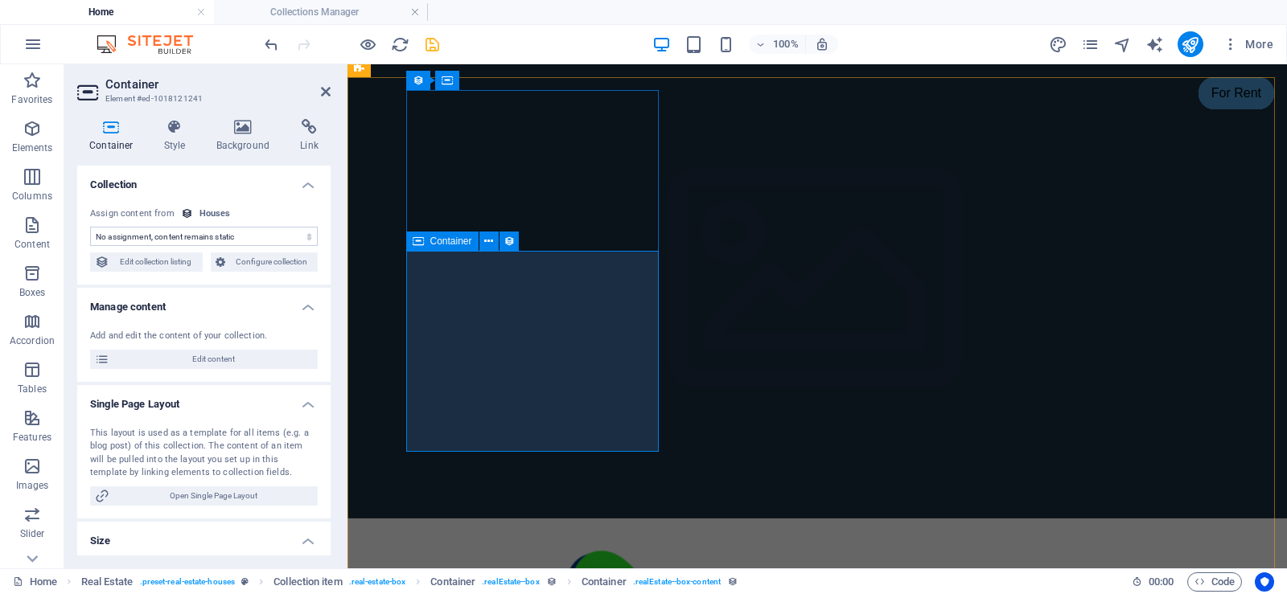
scroll to position [441, 0]
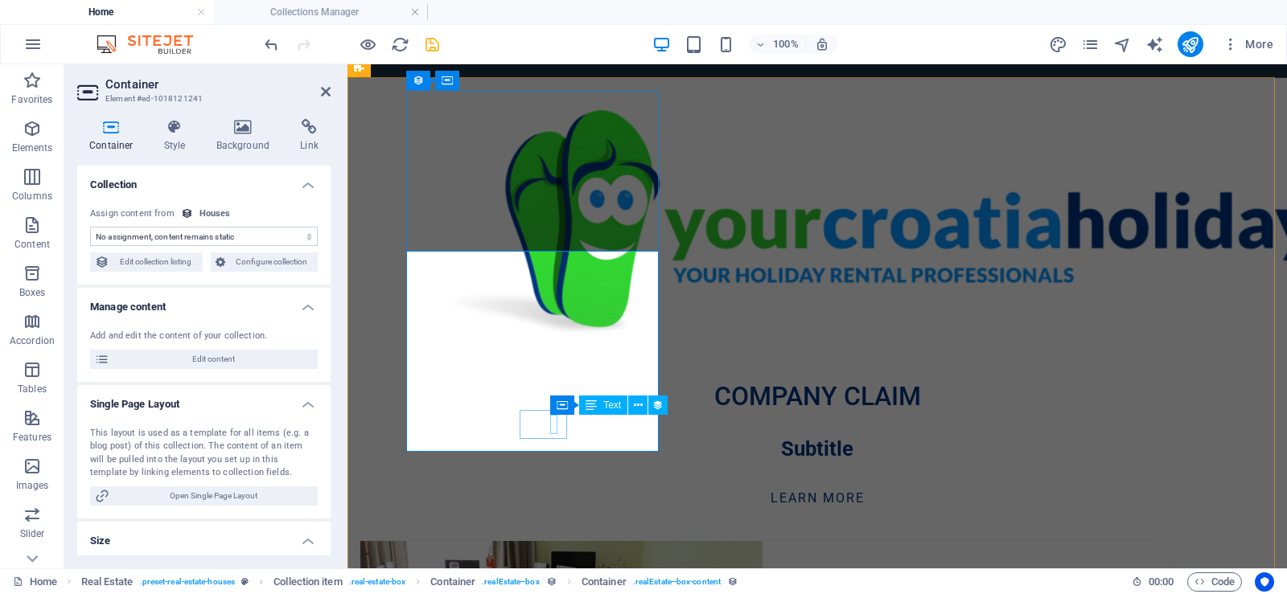
select select "xMidYMid"
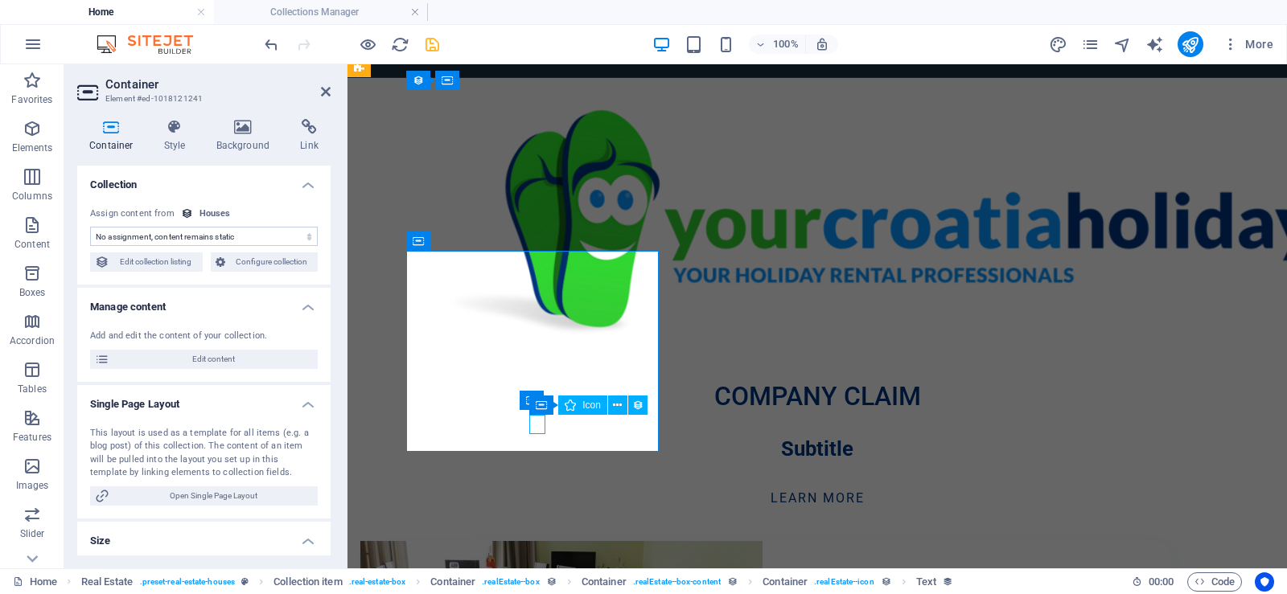
select select "px"
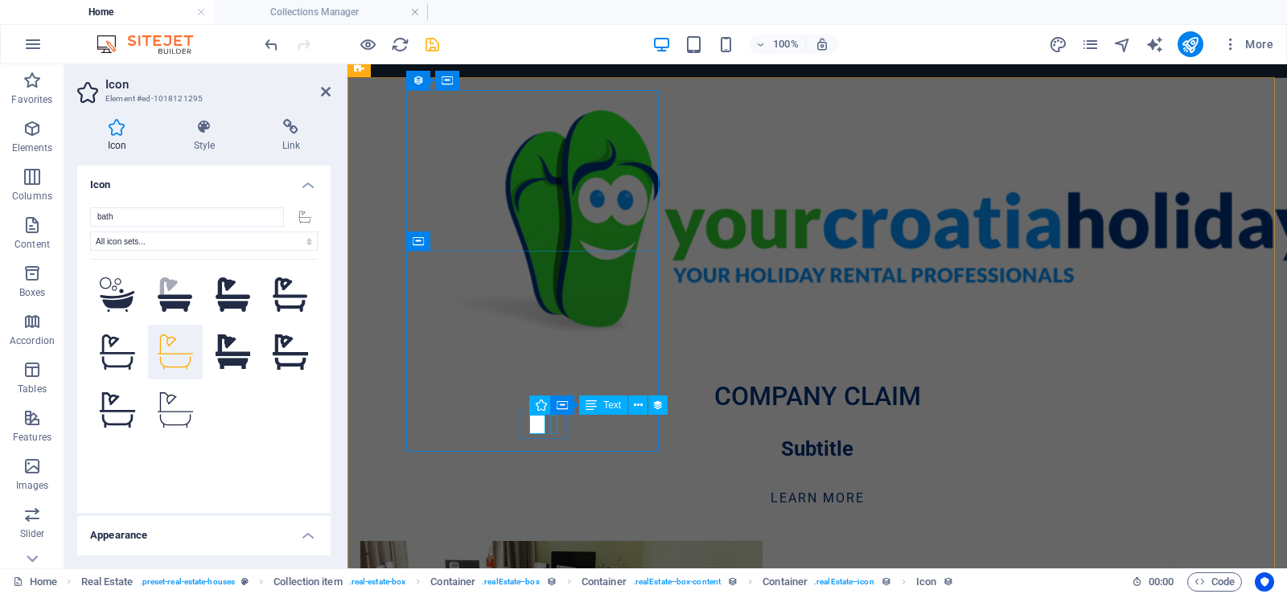
select select "bathrooms"
